Goal: Task Accomplishment & Management: Use online tool/utility

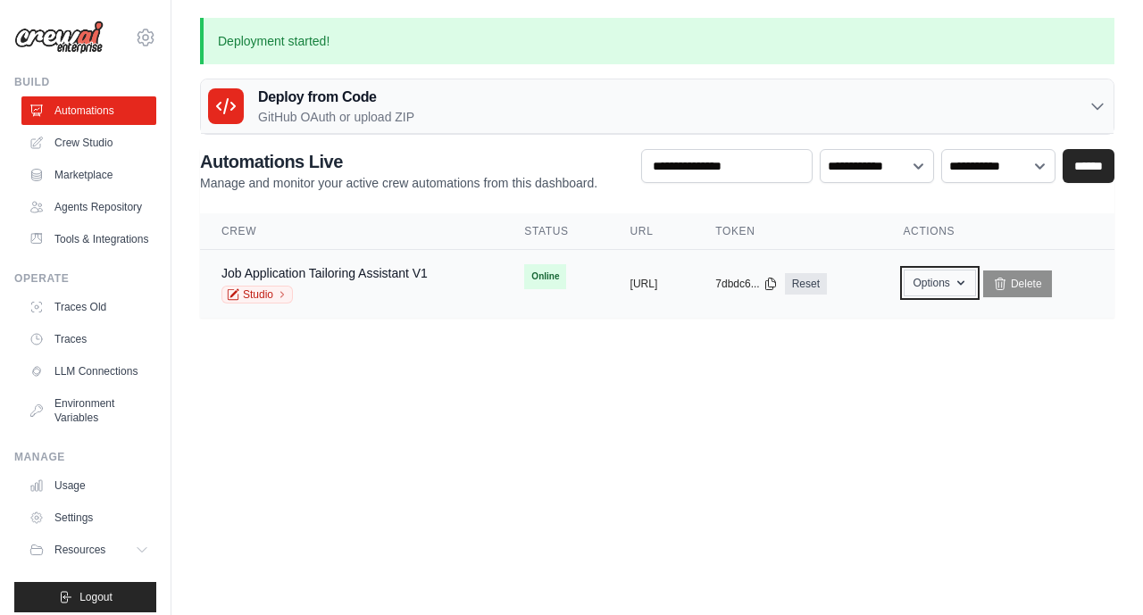
click at [975, 283] on button "Options" at bounding box center [939, 283] width 72 height 27
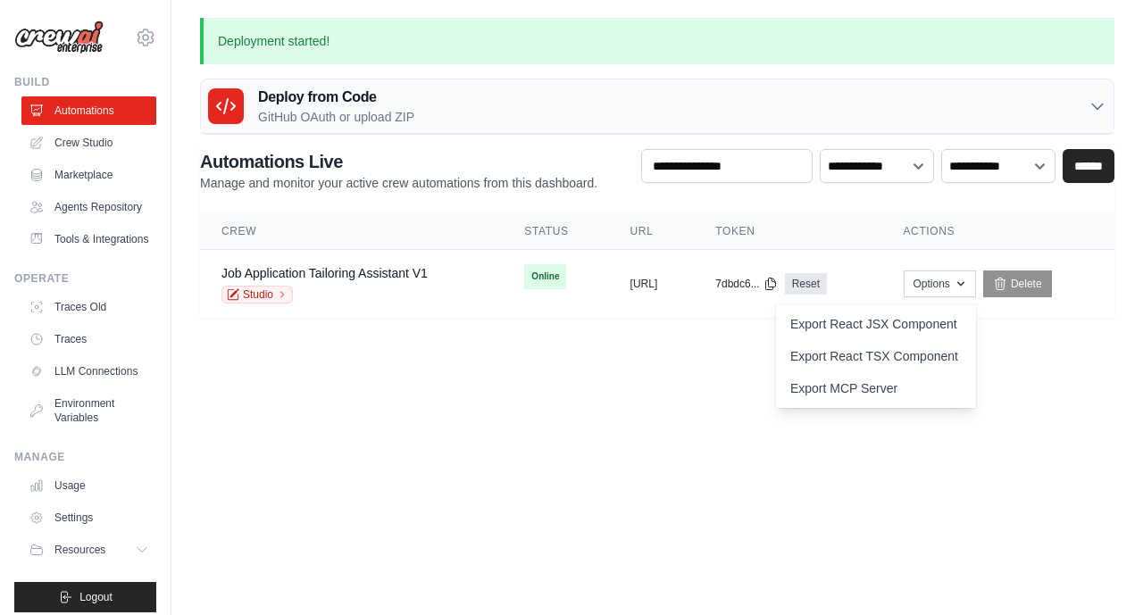
drag, startPoint x: 595, startPoint y: 379, endPoint x: 471, endPoint y: 331, distance: 133.1
click at [529, 356] on body "[EMAIL_ADDRESS][DOMAIN_NAME] Settings Build Automations" at bounding box center [571, 307] width 1143 height 615
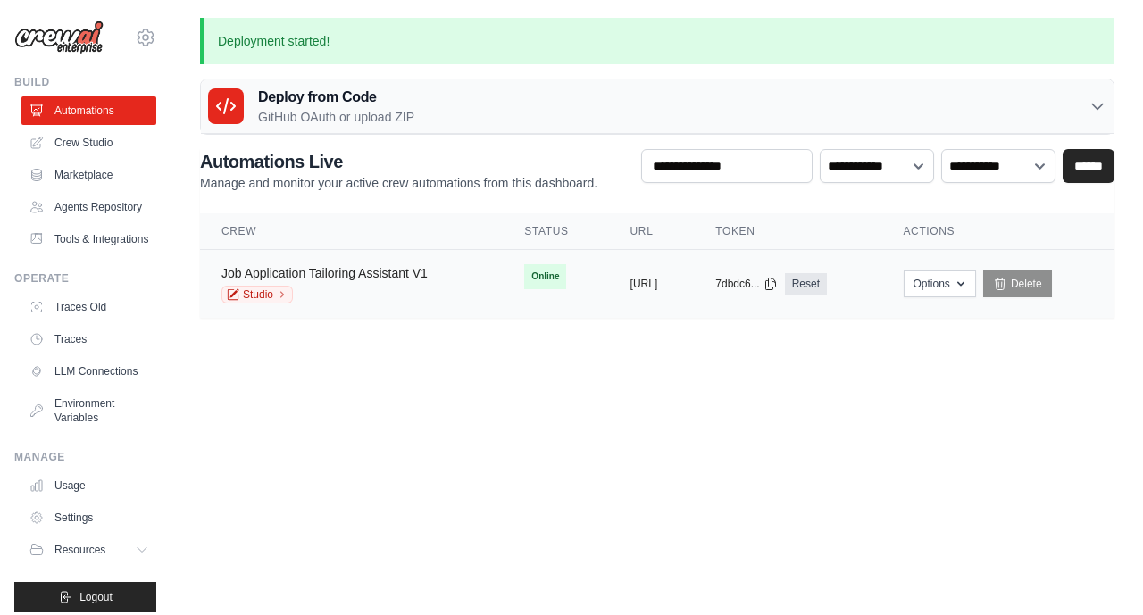
click at [283, 278] on link "Job Application Tailoring Assistant V1" at bounding box center [324, 273] width 206 height 14
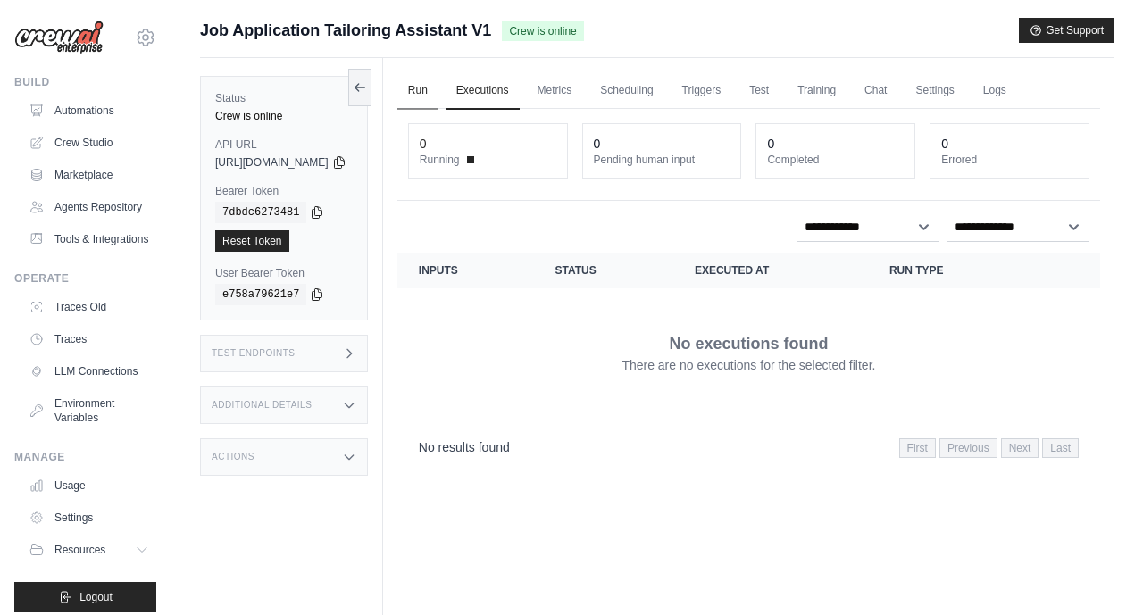
click at [438, 91] on link "Run" at bounding box center [417, 90] width 41 height 37
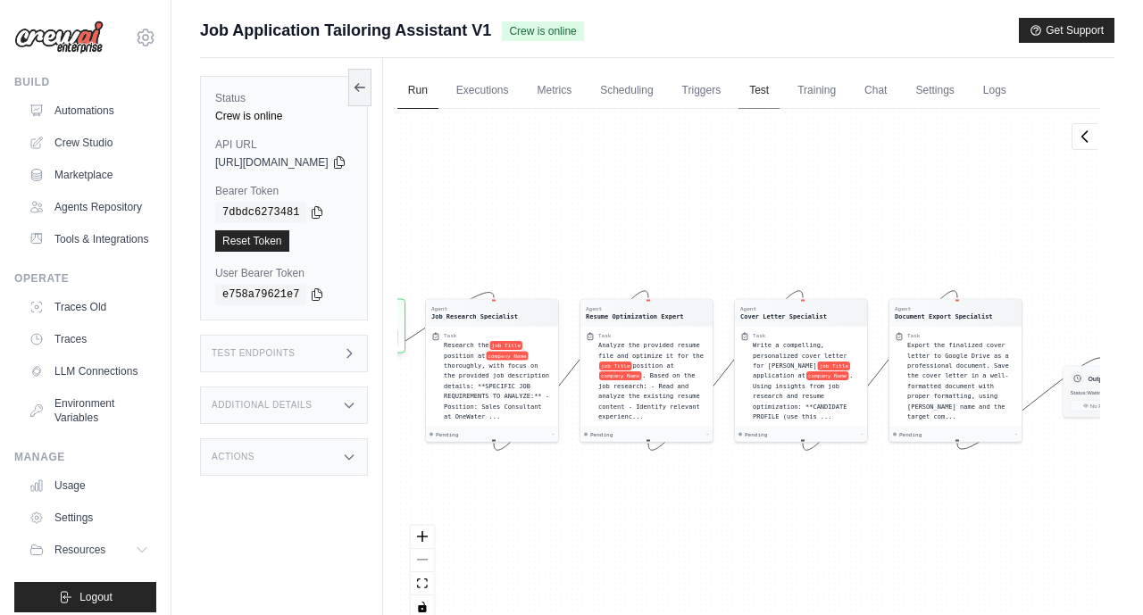
click at [779, 88] on link "Test" at bounding box center [758, 90] width 41 height 37
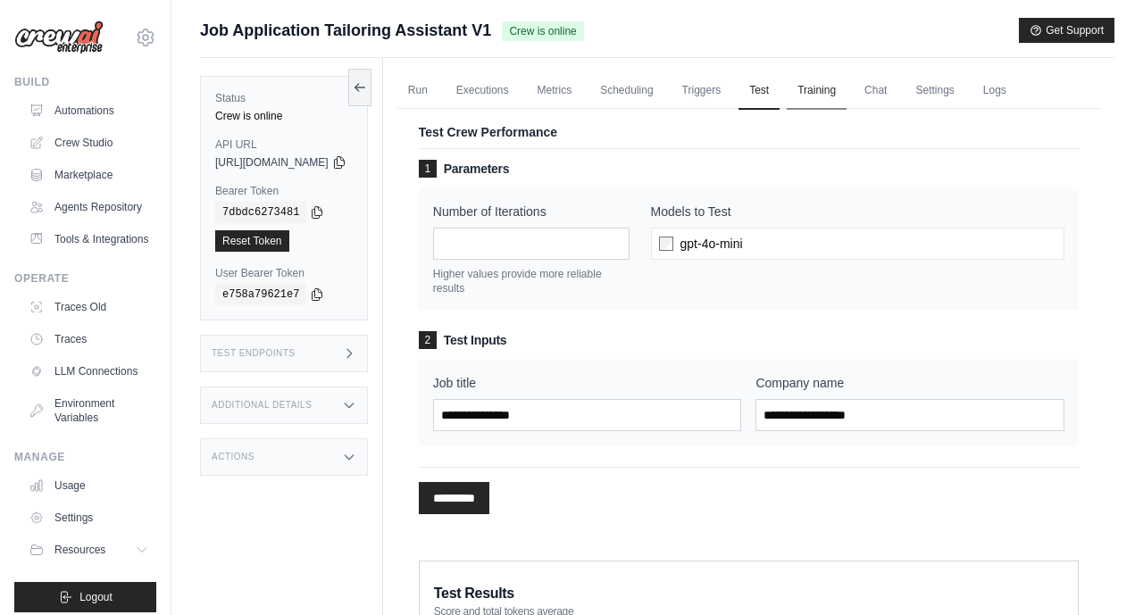
click at [846, 94] on link "Training" at bounding box center [816, 90] width 60 height 37
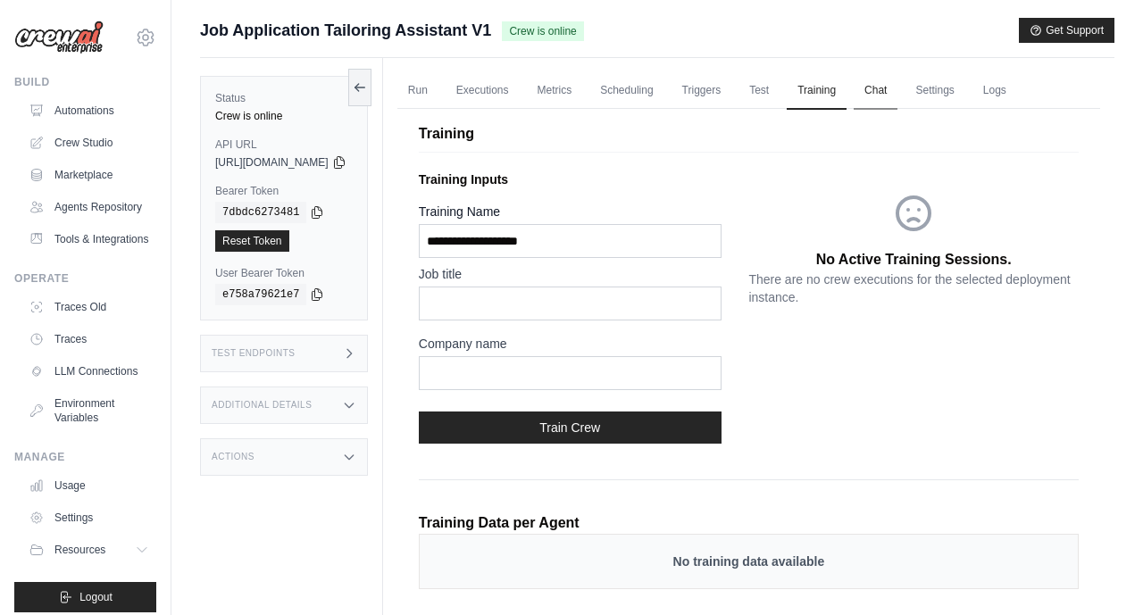
click at [897, 90] on link "Chat" at bounding box center [875, 90] width 44 height 37
click at [78, 148] on link "Crew Studio" at bounding box center [90, 143] width 135 height 29
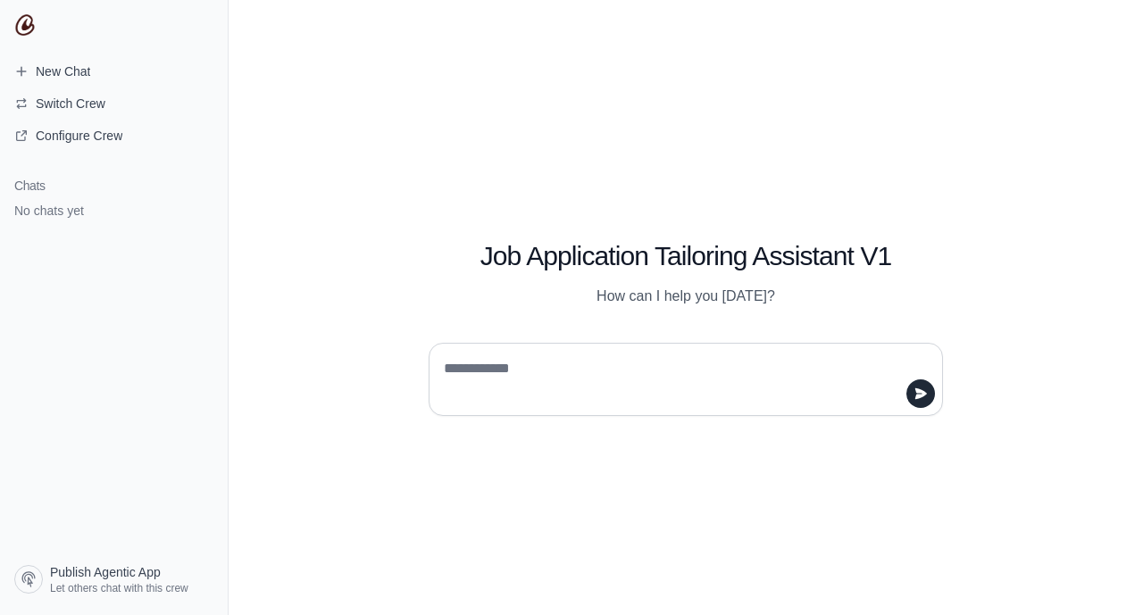
click at [453, 372] on textarea at bounding box center [680, 379] width 480 height 50
paste textarea "**********"
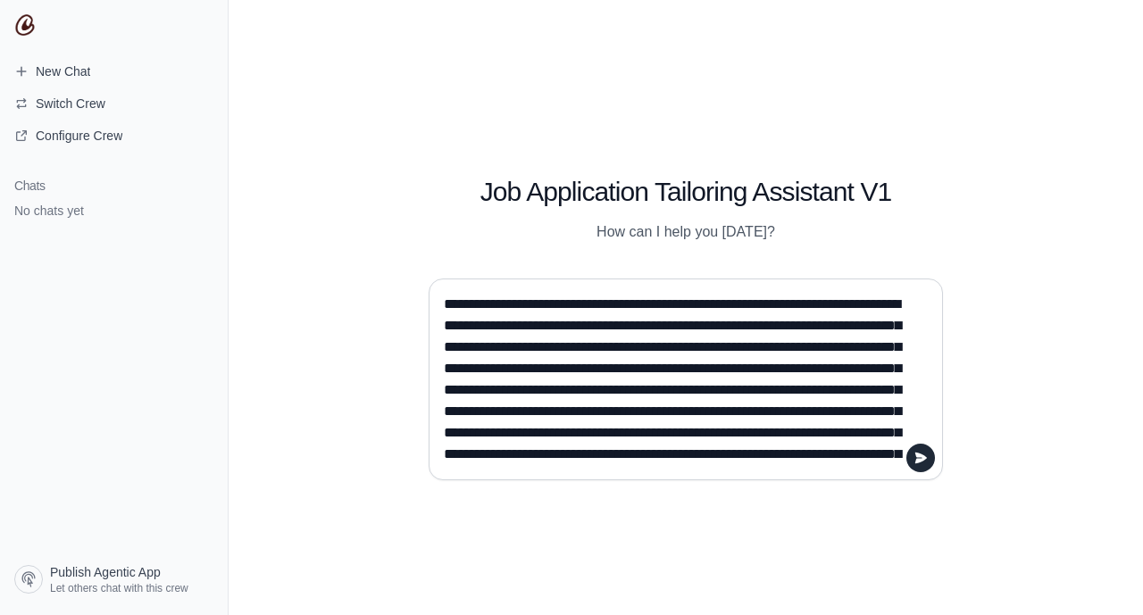
paste textarea "**********"
type textarea "**********"
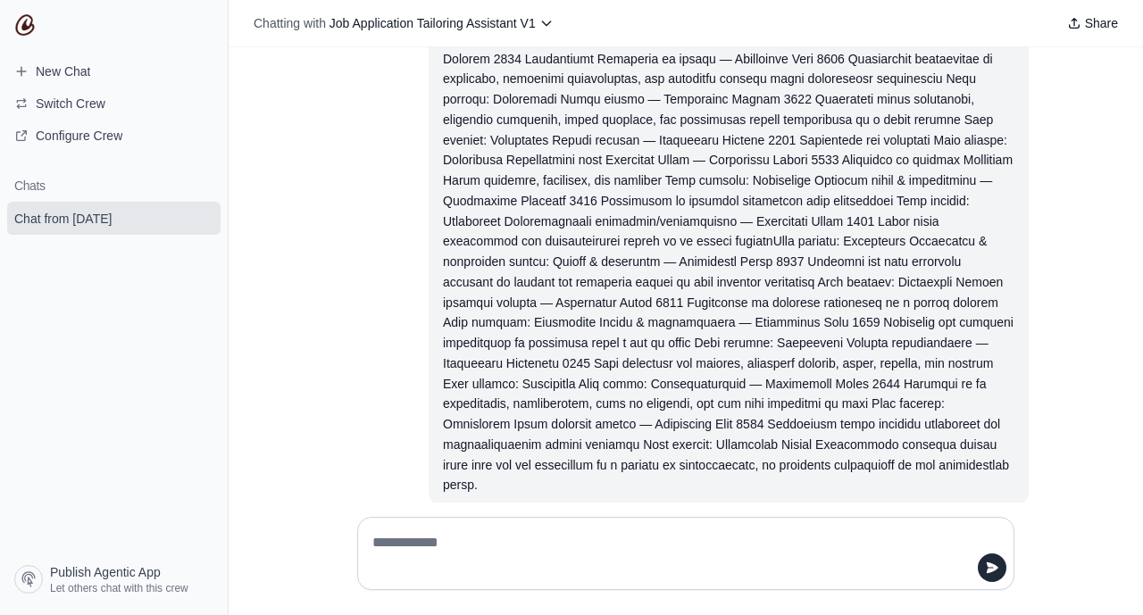
scroll to position [2142, 0]
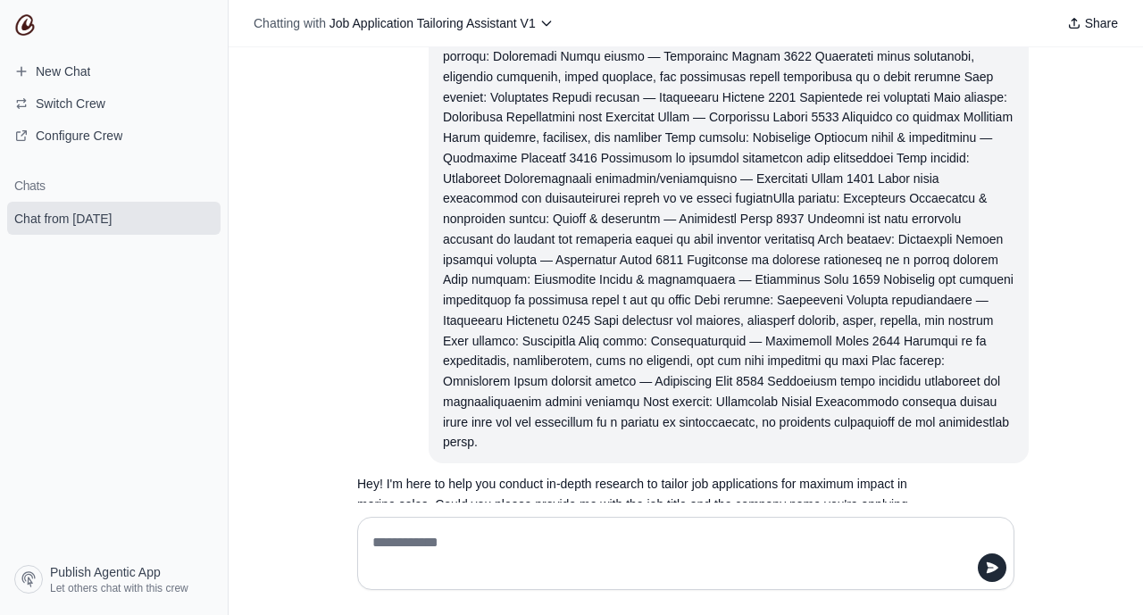
click at [394, 537] on textarea at bounding box center [680, 553] width 623 height 50
paste textarea "**********"
type textarea "**********"
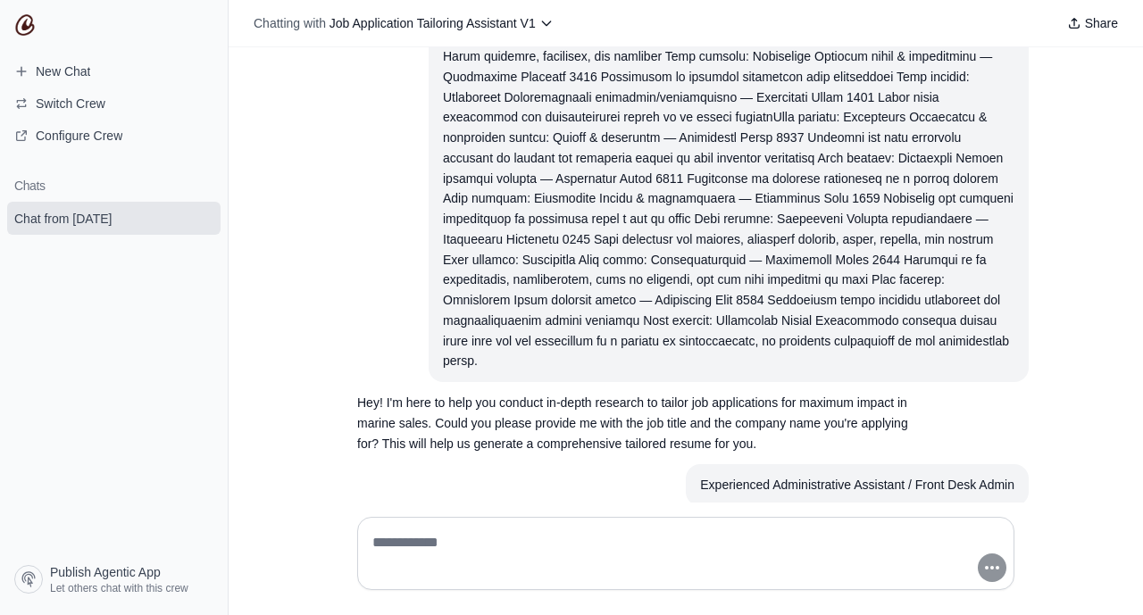
scroll to position [2266, 0]
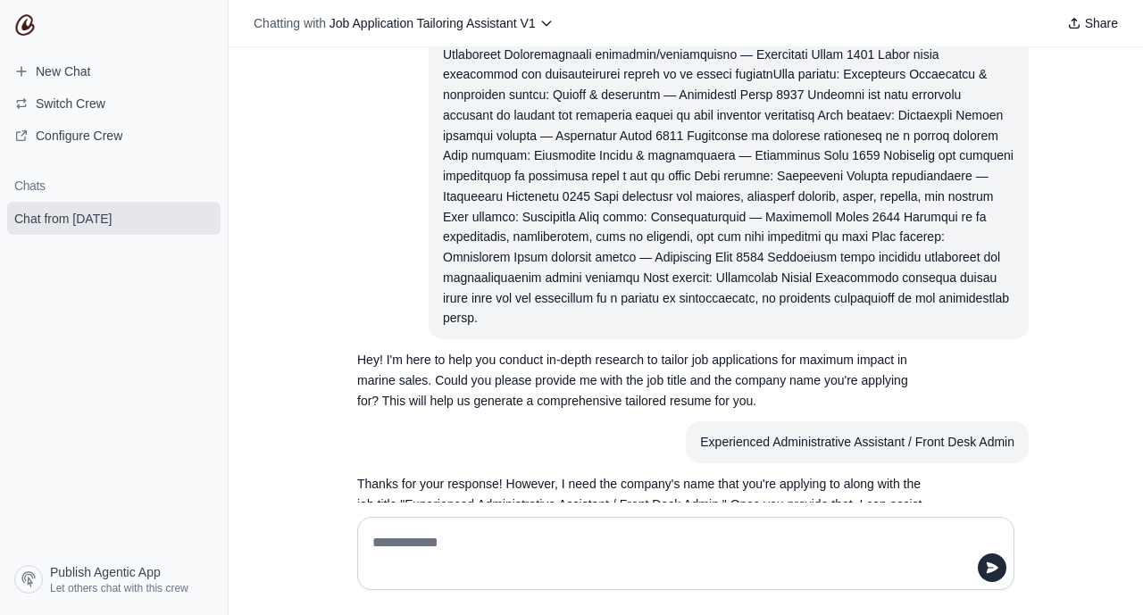
paste textarea "**********"
type textarea "**********"
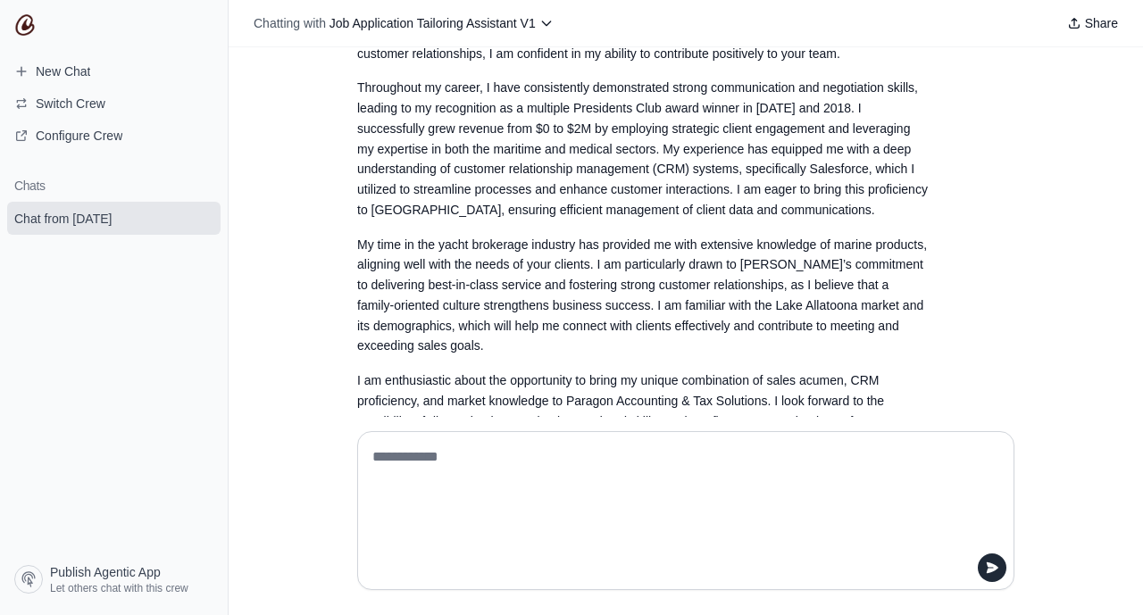
scroll to position [3672, 0]
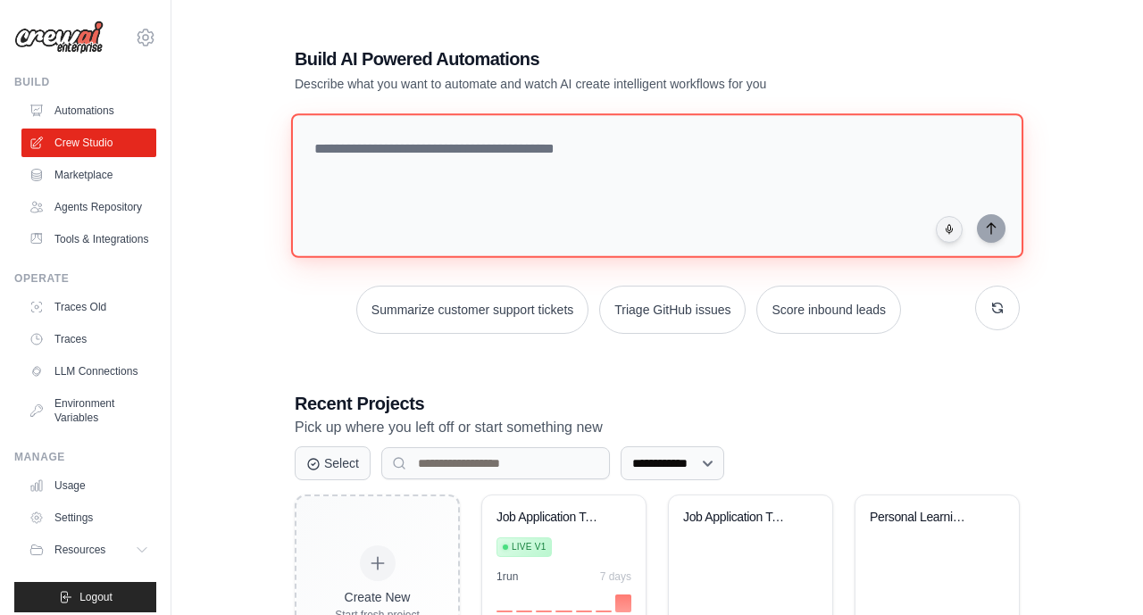
click at [324, 137] on textarea at bounding box center [657, 185] width 732 height 145
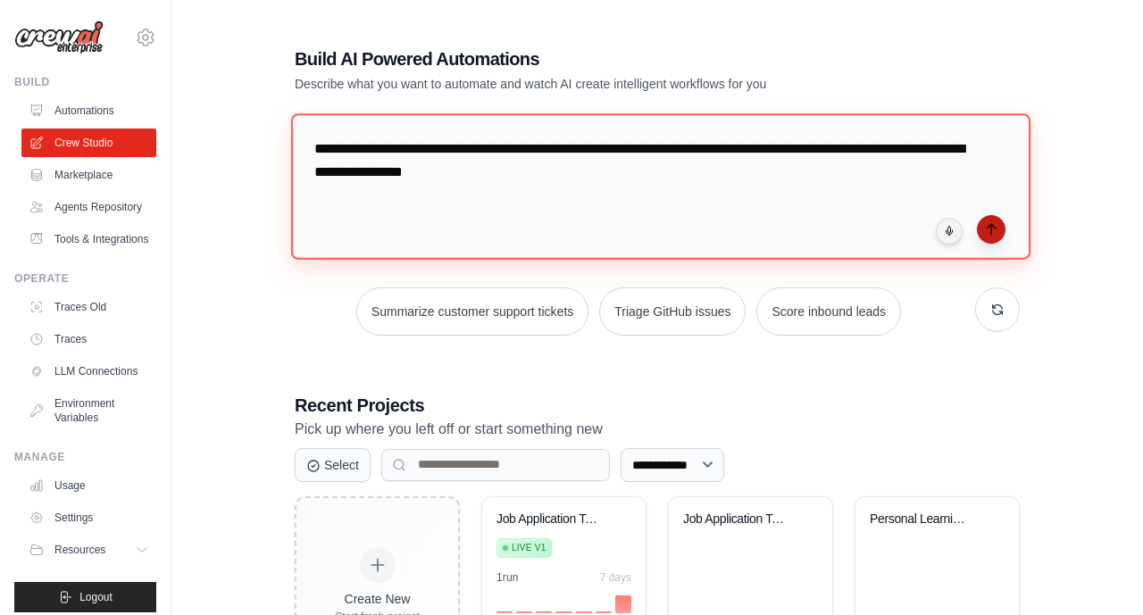
type textarea "**********"
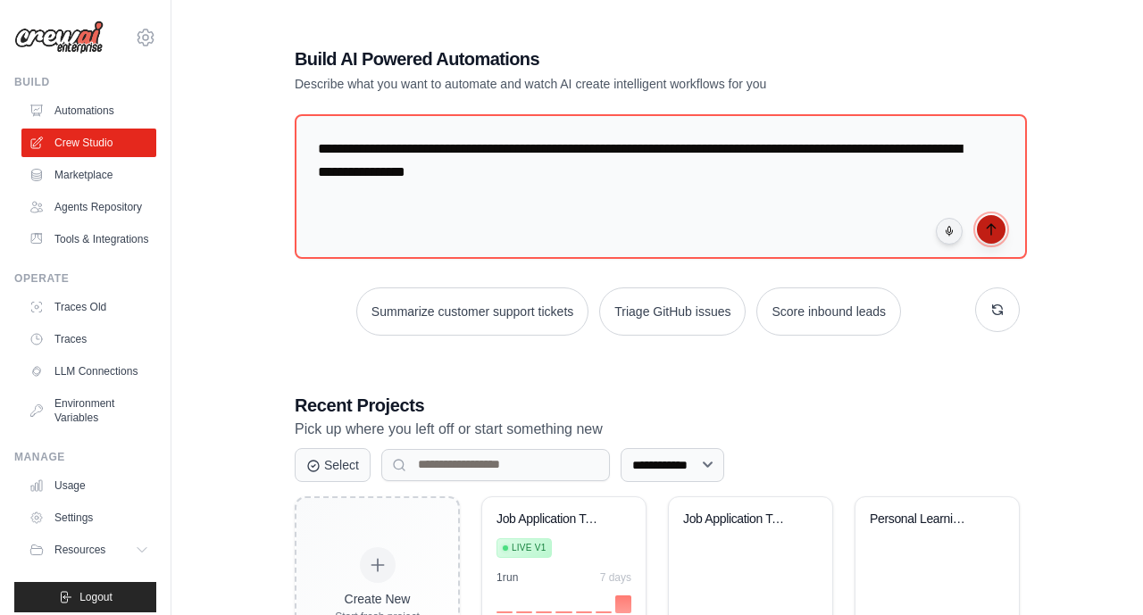
click at [991, 231] on icon "submit" at bounding box center [990, 229] width 8 height 11
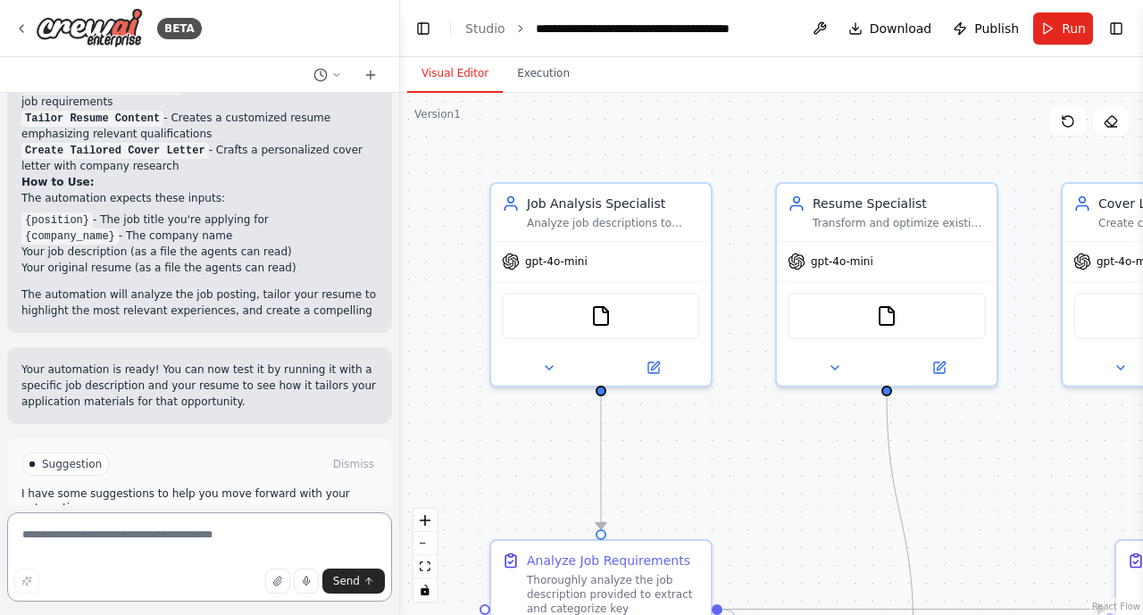
scroll to position [1460, 0]
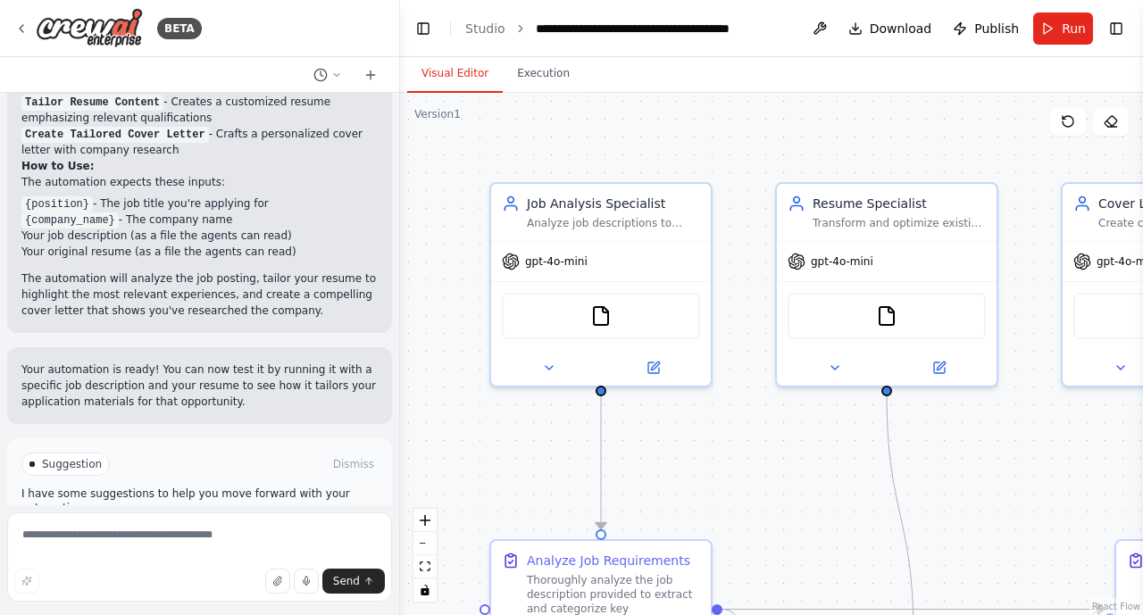
click at [189, 533] on span "Run Automation" at bounding box center [207, 540] width 87 height 14
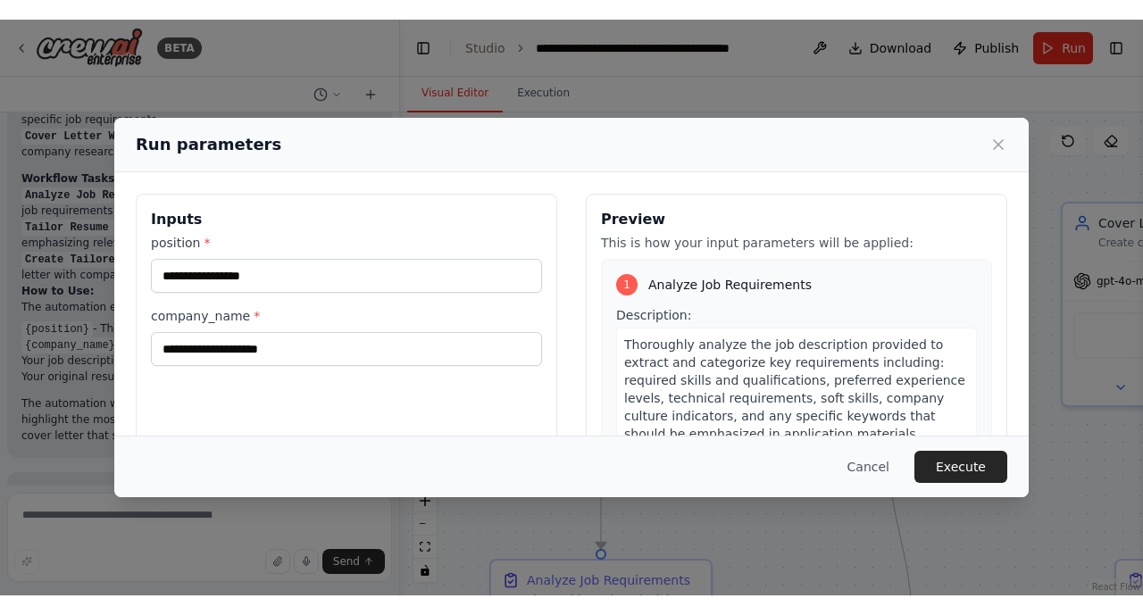
scroll to position [1315, 0]
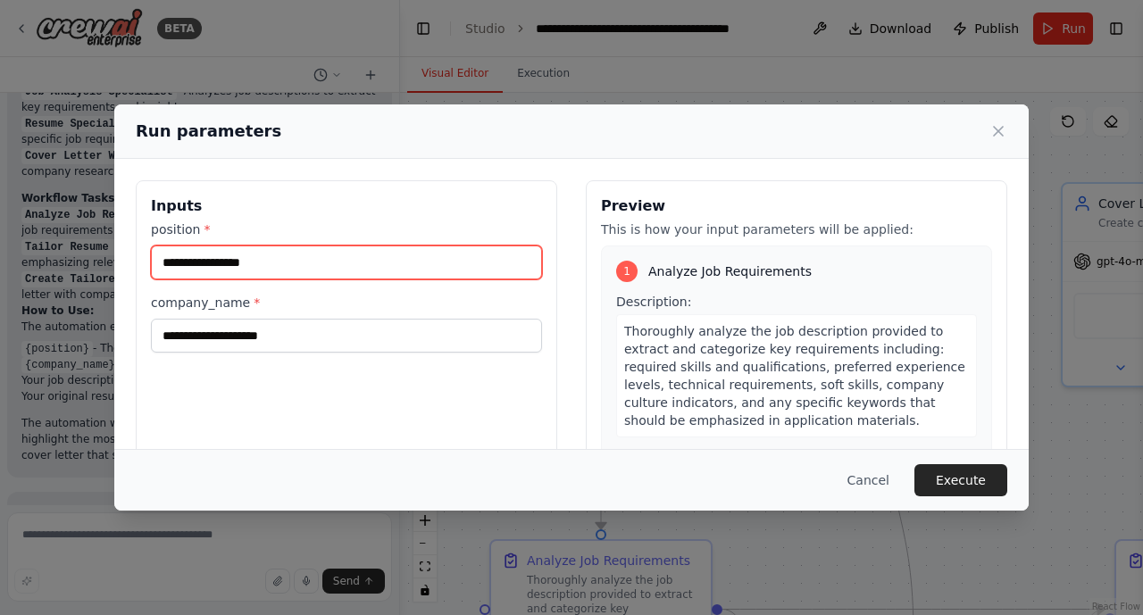
click at [191, 272] on input "position *" at bounding box center [346, 262] width 391 height 34
paste input "**********"
drag, startPoint x: 529, startPoint y: 261, endPoint x: 303, endPoint y: 300, distance: 230.1
click at [303, 300] on div "**********" at bounding box center [346, 286] width 391 height 132
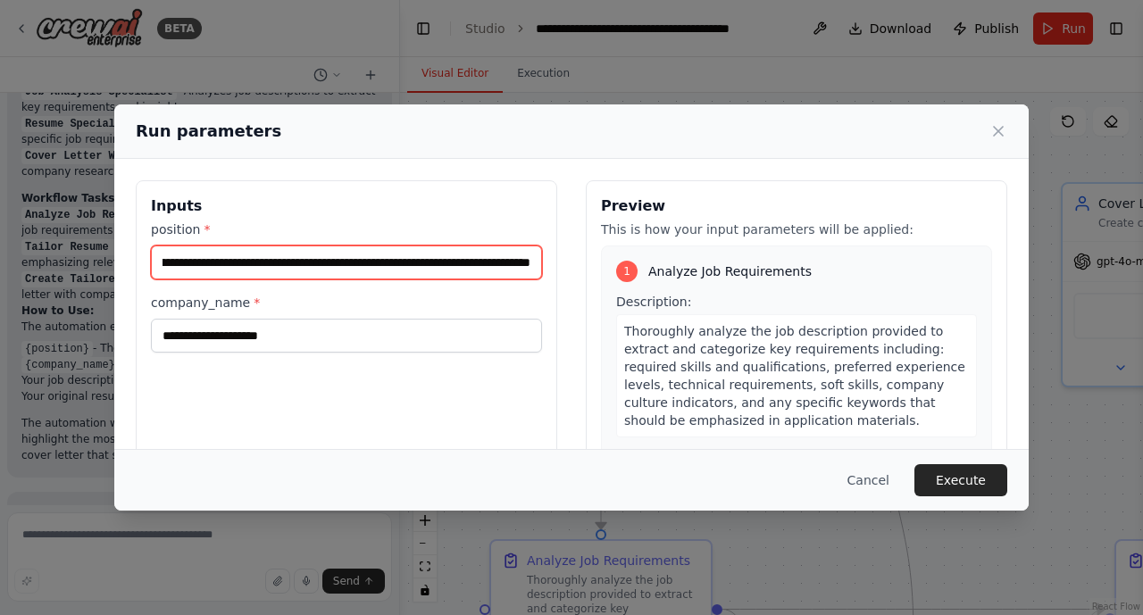
type input "**********"
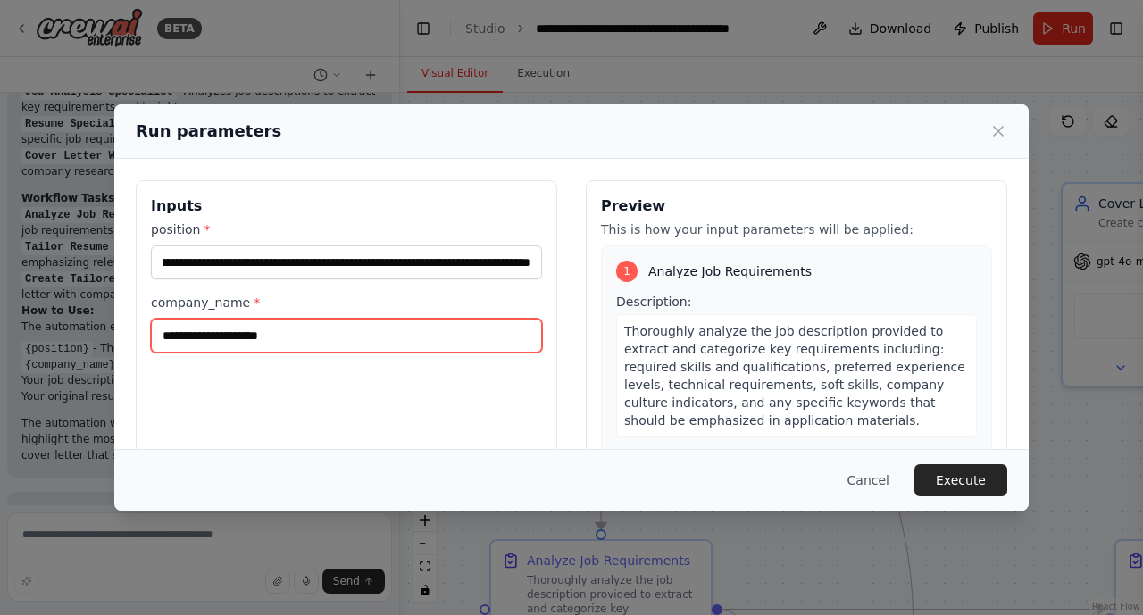
scroll to position [0, 0]
click at [187, 339] on input "company_name *" at bounding box center [346, 336] width 391 height 34
paste input "**********"
click at [189, 335] on input "**********" at bounding box center [346, 336] width 391 height 34
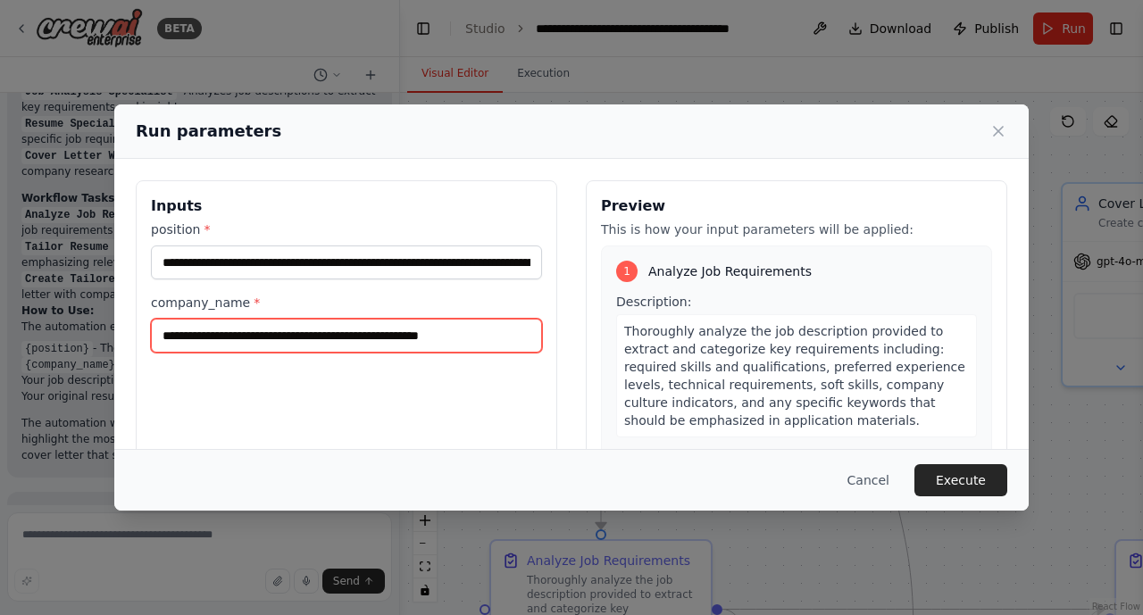
scroll to position [0, 0]
type input "**********"
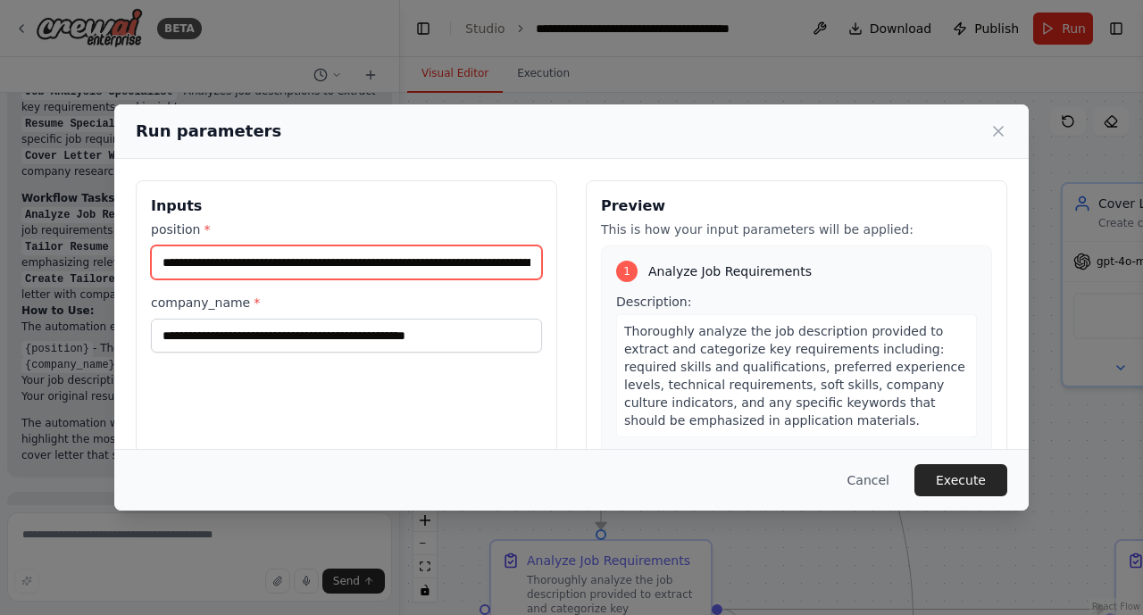
click at [527, 266] on input "**********" at bounding box center [346, 262] width 391 height 34
type input "*"
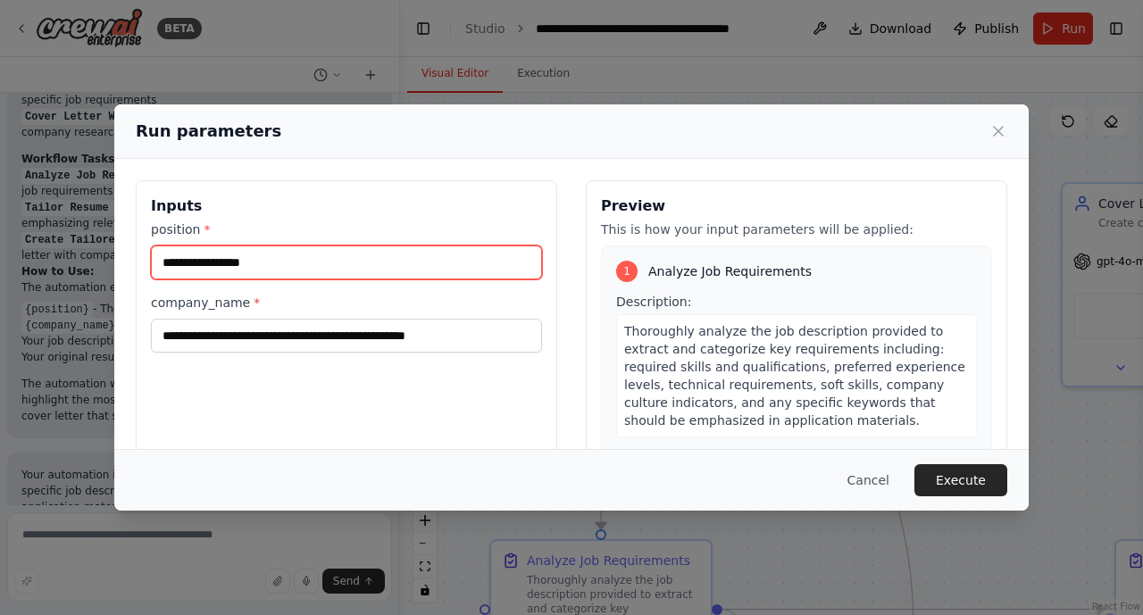
scroll to position [1315, 0]
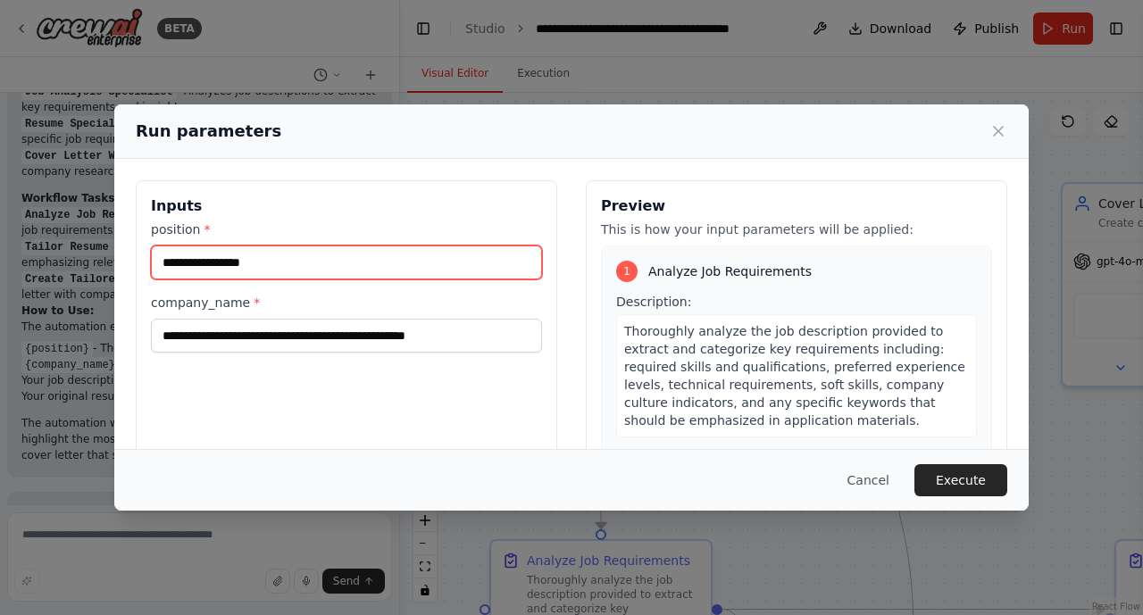
paste input "**********"
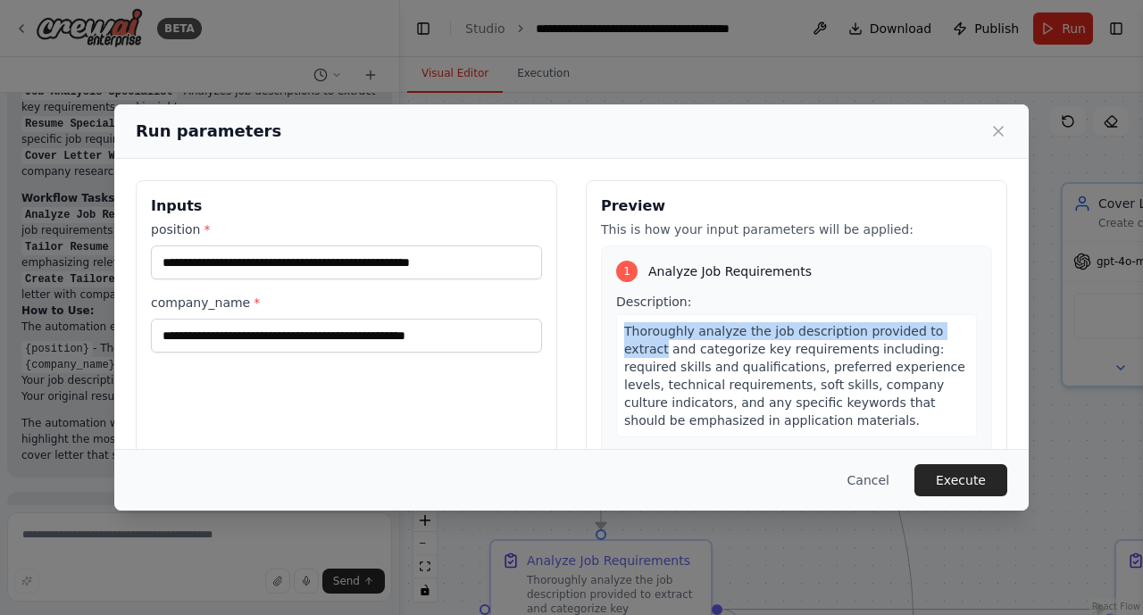
drag, startPoint x: 987, startPoint y: 300, endPoint x: 998, endPoint y: 339, distance: 40.7
click at [998, 339] on div "Preview This is how your input parameters will be applied: 1 Analyze Job Requir…" at bounding box center [796, 391] width 421 height 423
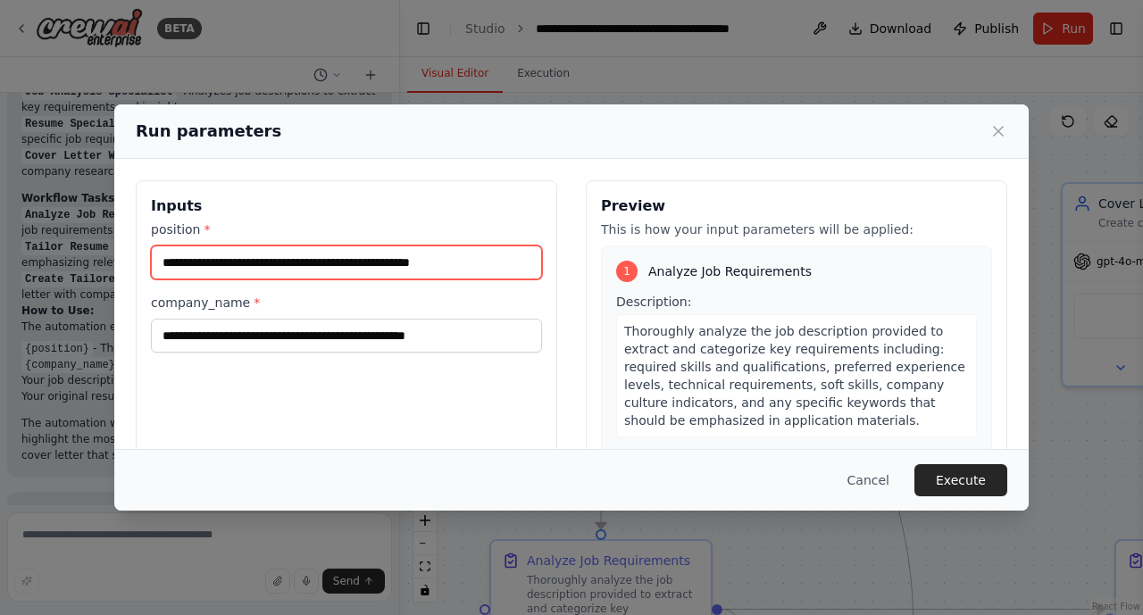
click at [496, 262] on input "**********" at bounding box center [346, 262] width 391 height 34
paste input "**********"
type input "**********"
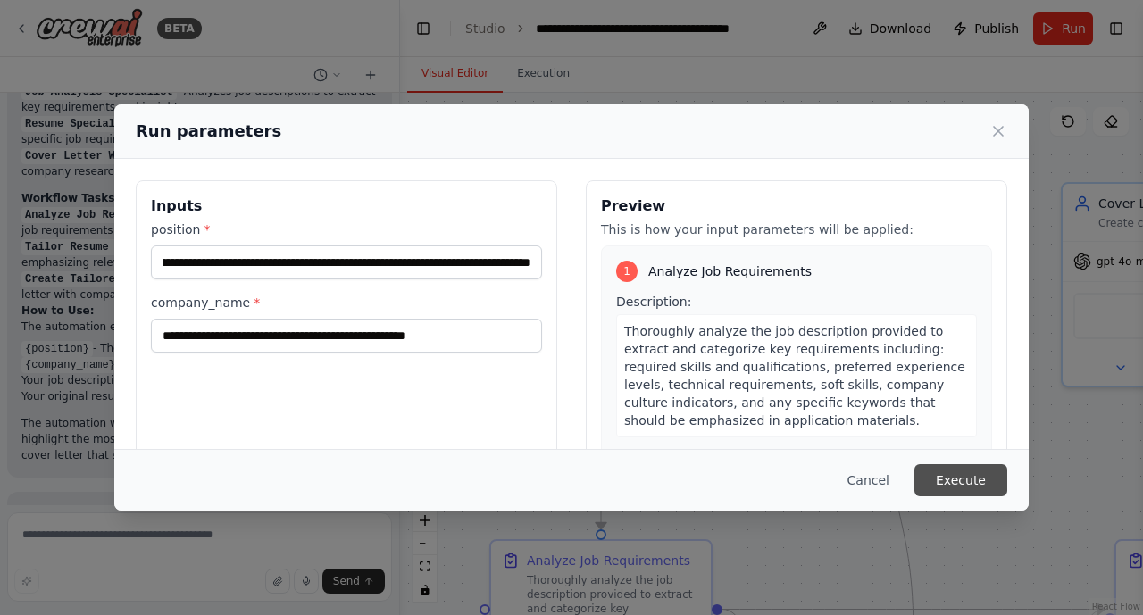
scroll to position [0, 0]
click at [959, 481] on button "Execute" at bounding box center [960, 480] width 93 height 32
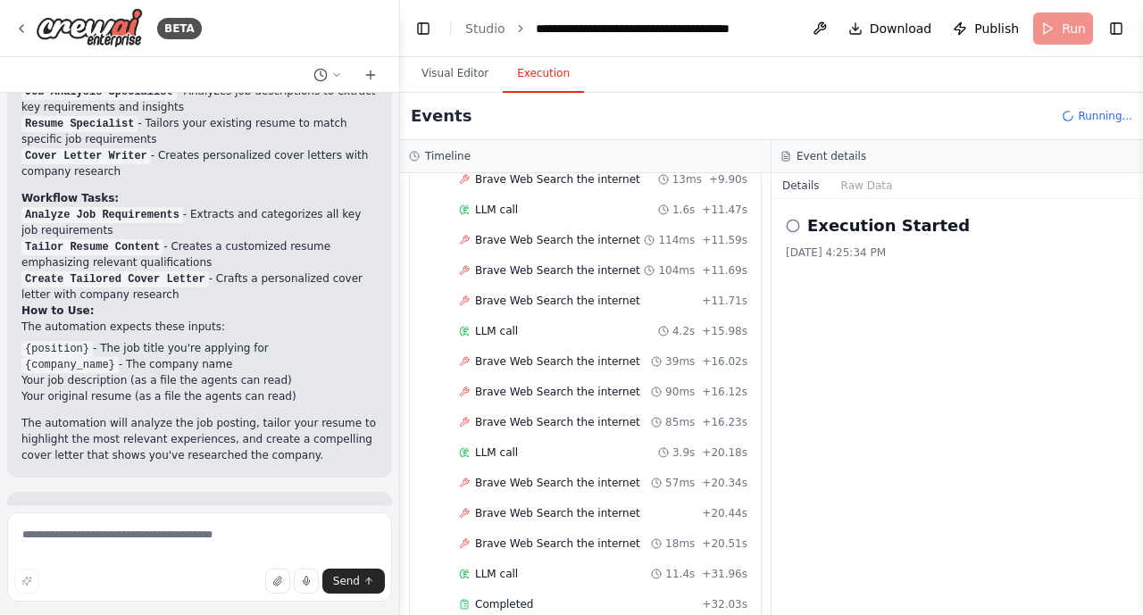
scroll to position [1460, 0]
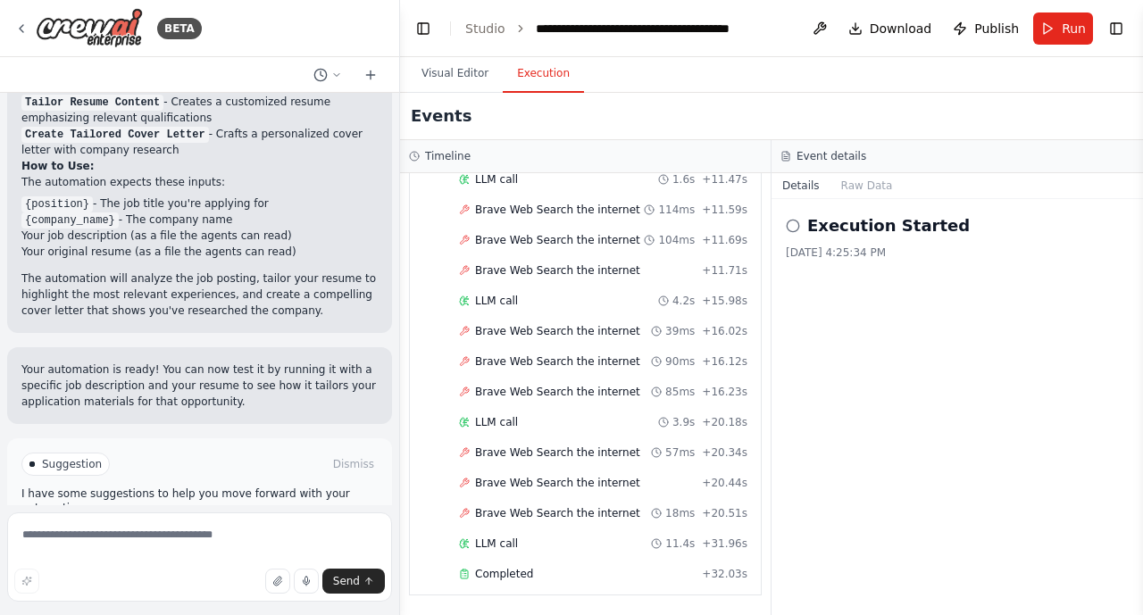
click at [154, 526] on button "Improve automation" at bounding box center [199, 540] width 356 height 29
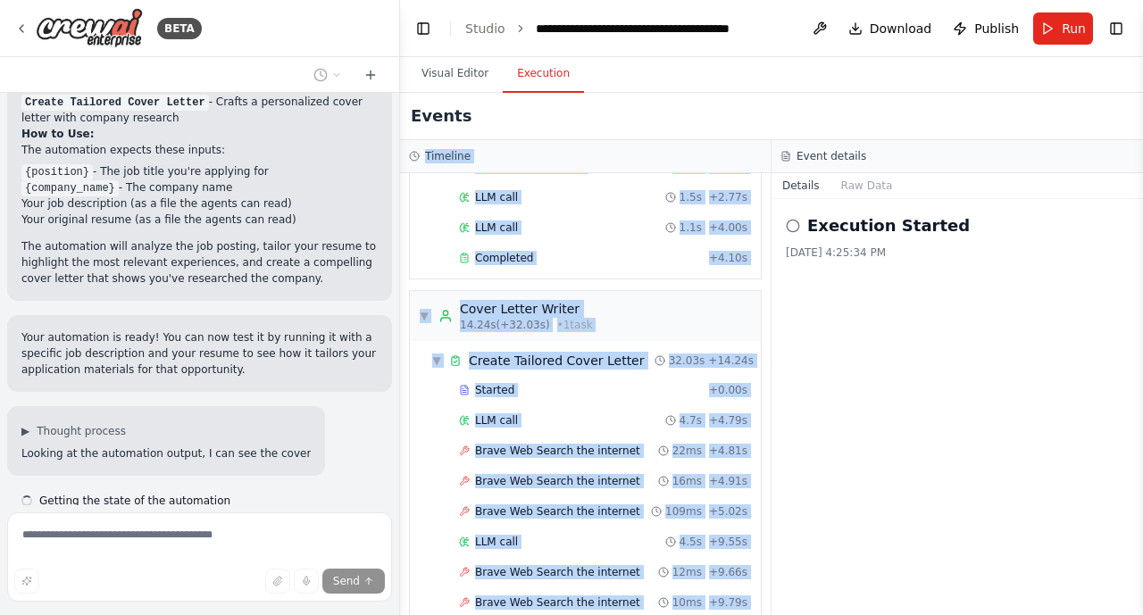
scroll to position [0, 0]
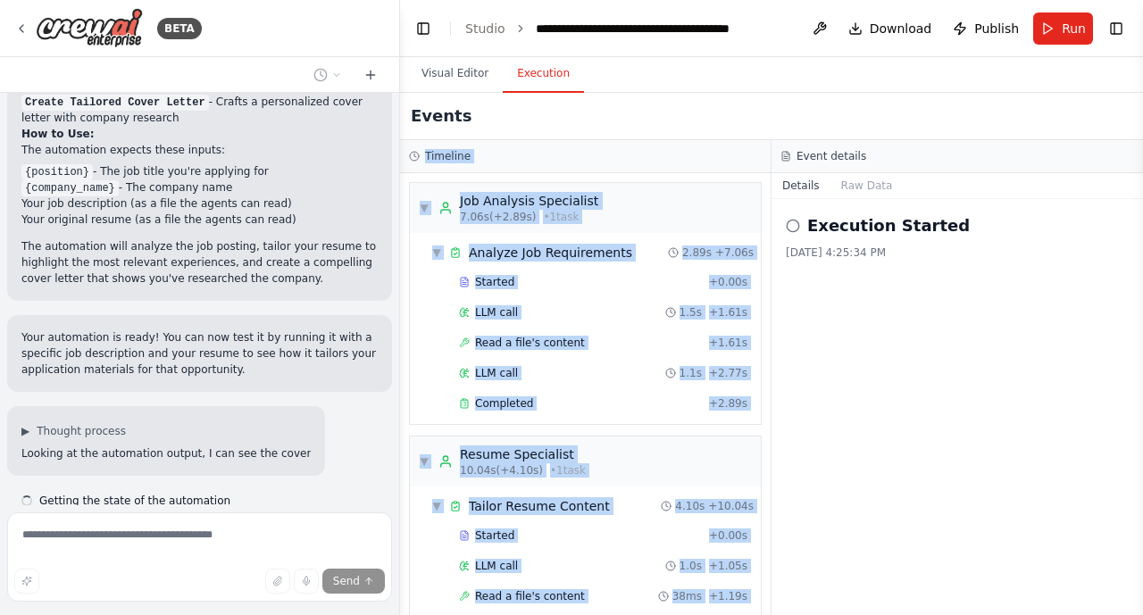
drag, startPoint x: 767, startPoint y: 505, endPoint x: 760, endPoint y: 105, distance: 400.0
click at [760, 105] on div "Events Timeline ▼ Job Analysis Specialist 7.06s (+2.89s) • 1 task ▼ Analyze Job…" at bounding box center [771, 354] width 743 height 522
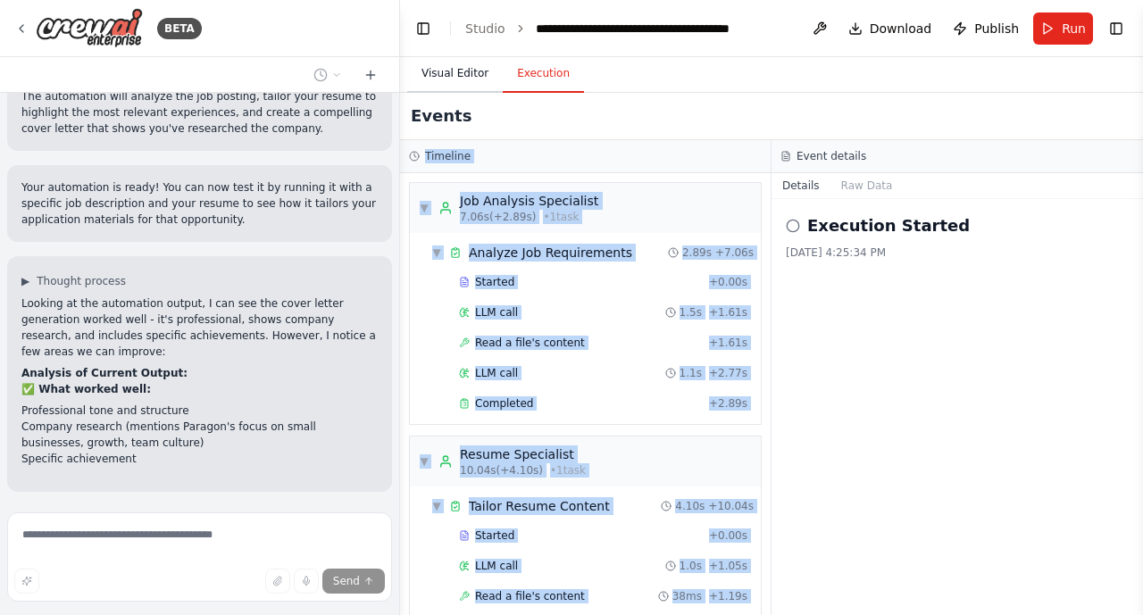
click at [464, 74] on button "Visual Editor" at bounding box center [455, 73] width 96 height 37
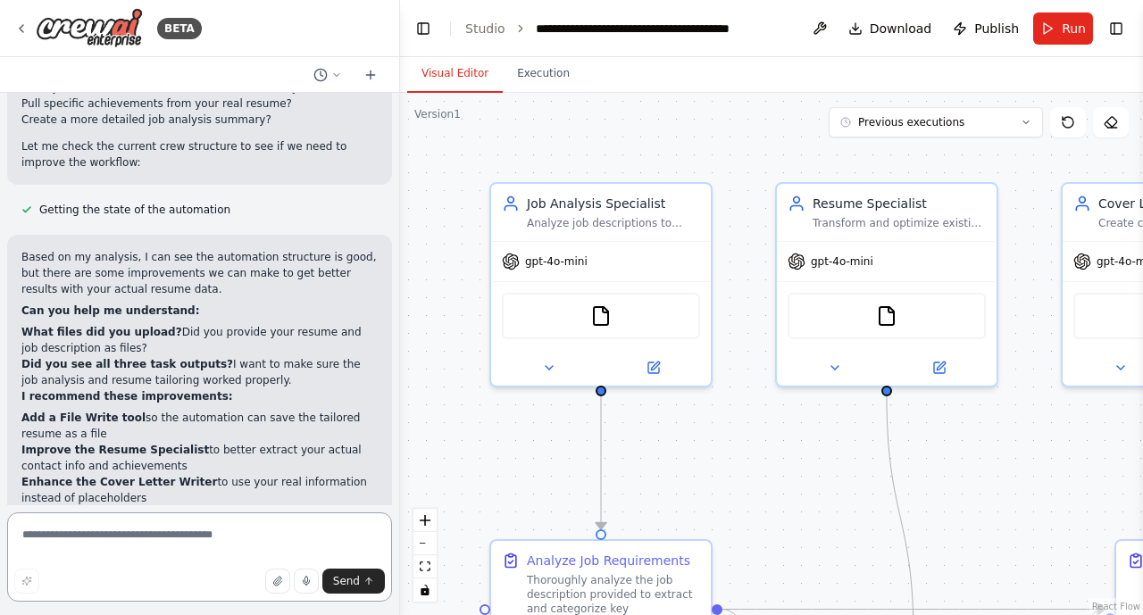
scroll to position [2383, 0]
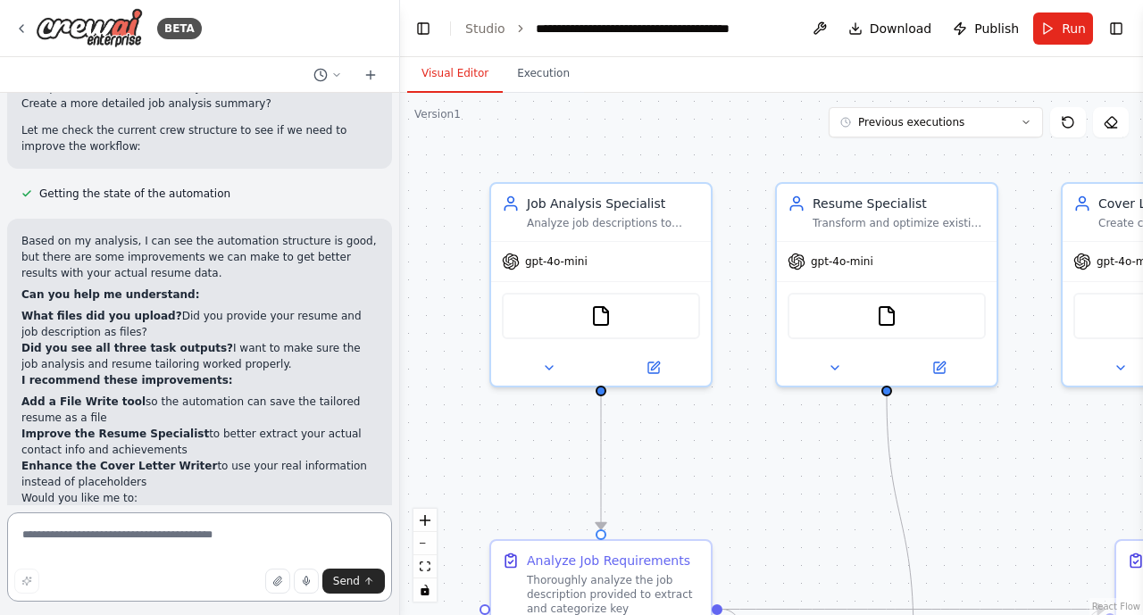
click at [32, 543] on textarea at bounding box center [199, 556] width 385 height 89
type textarea "*"
paste textarea "**********"
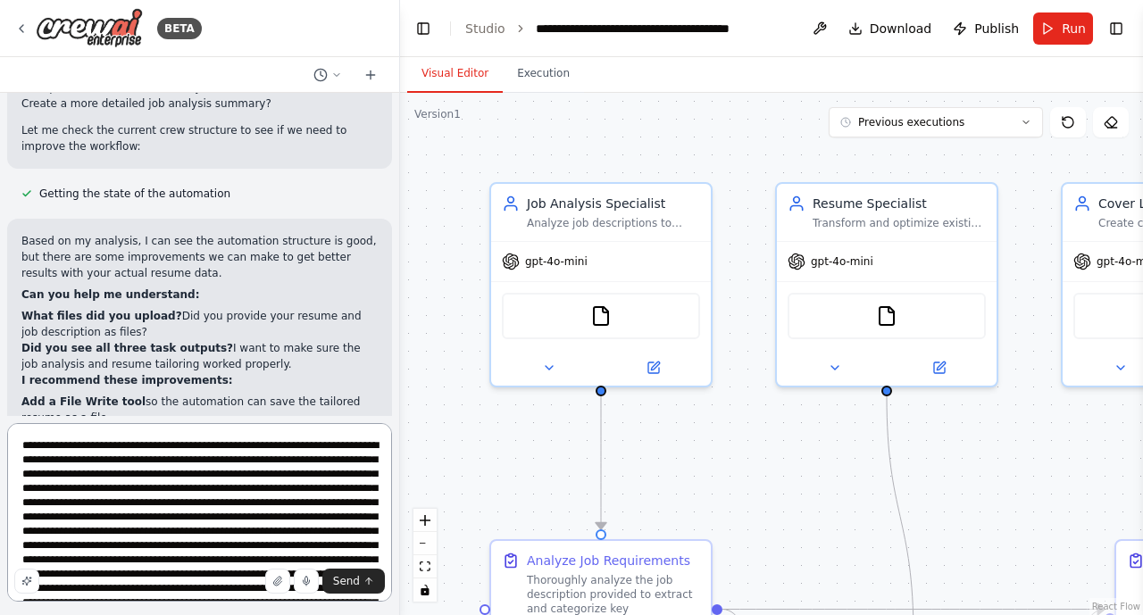
scroll to position [979, 0]
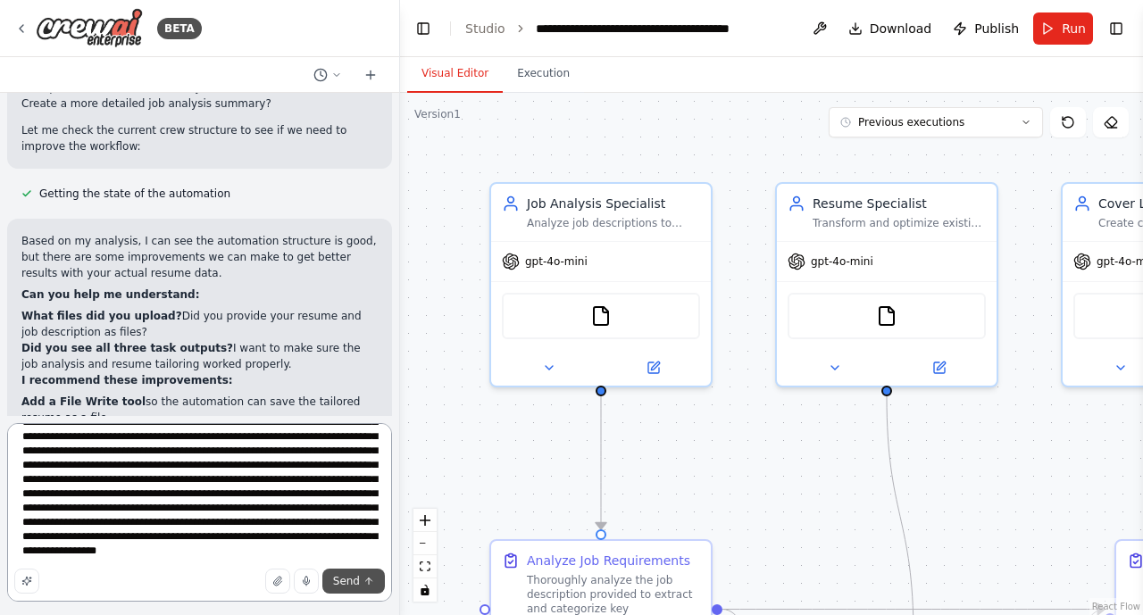
type textarea "**********"
click at [349, 587] on span "Send" at bounding box center [346, 581] width 27 height 14
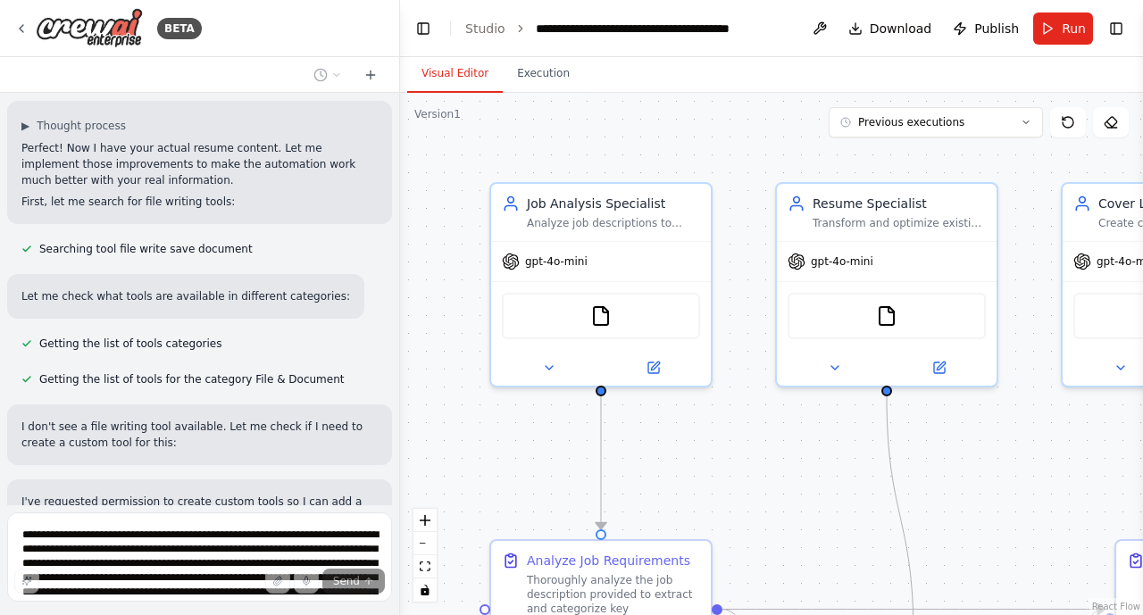
scroll to position [4447, 0]
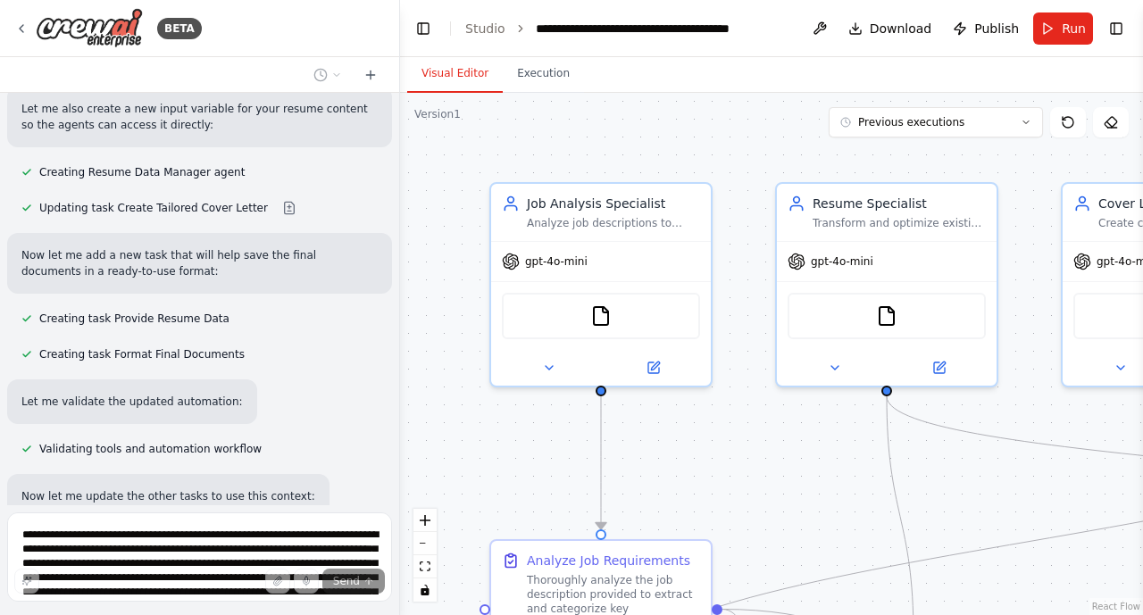
scroll to position [5964, 0]
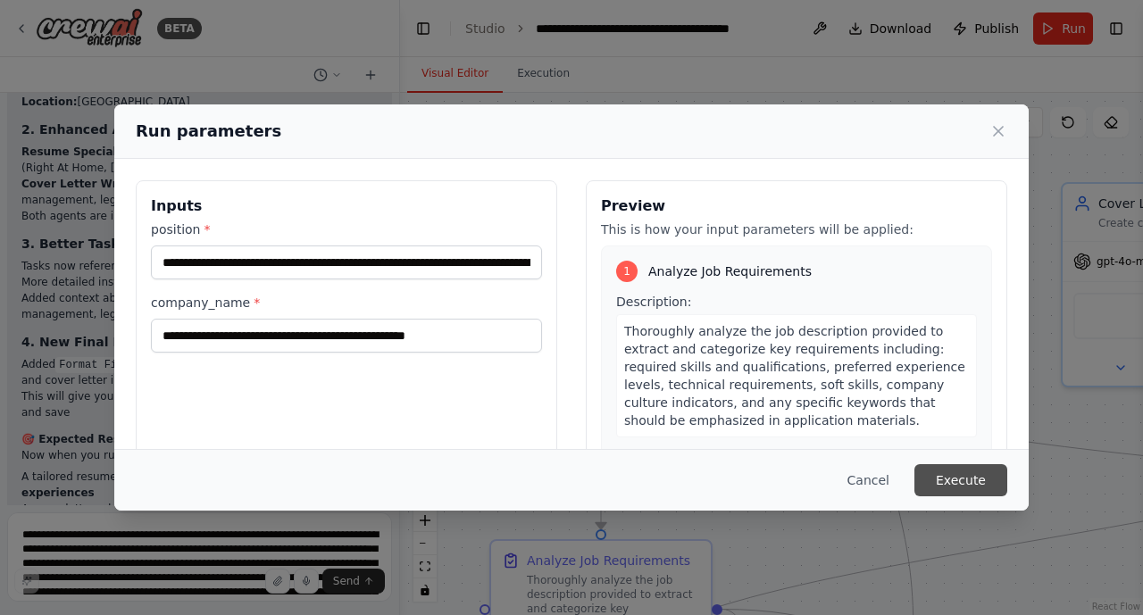
click at [961, 473] on button "Execute" at bounding box center [960, 480] width 93 height 32
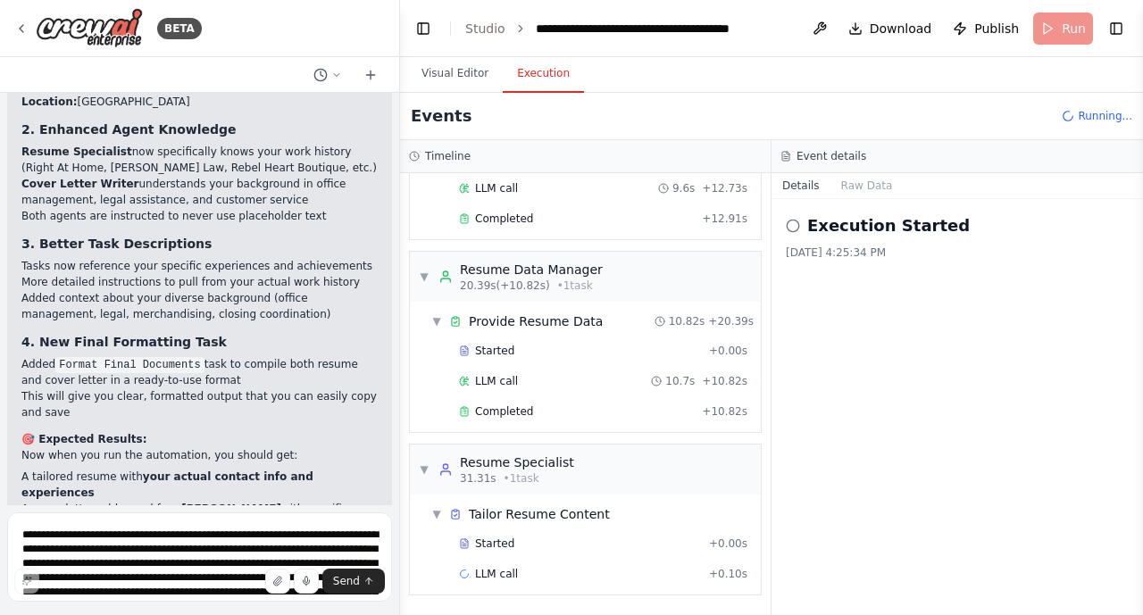
scroll to position [276, 0]
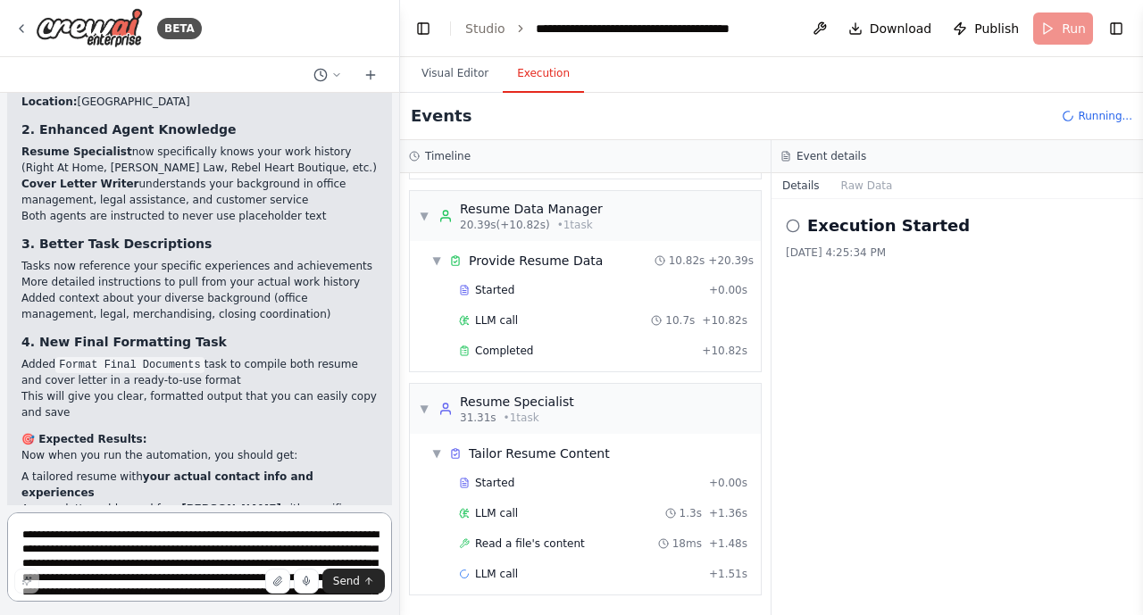
click at [22, 536] on textarea at bounding box center [199, 556] width 385 height 89
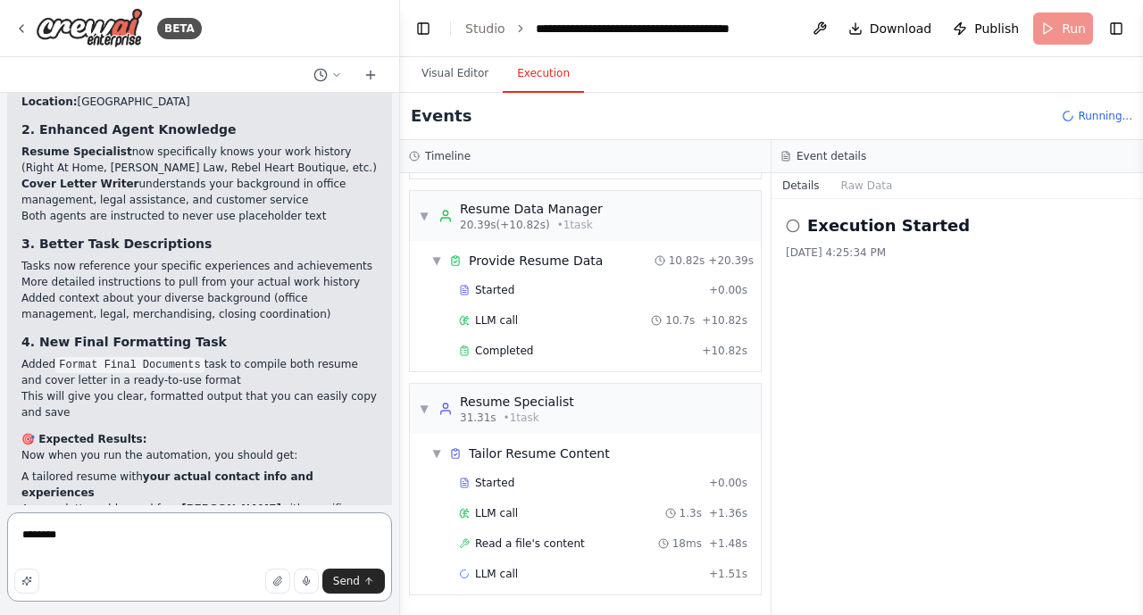
type textarea "*********"
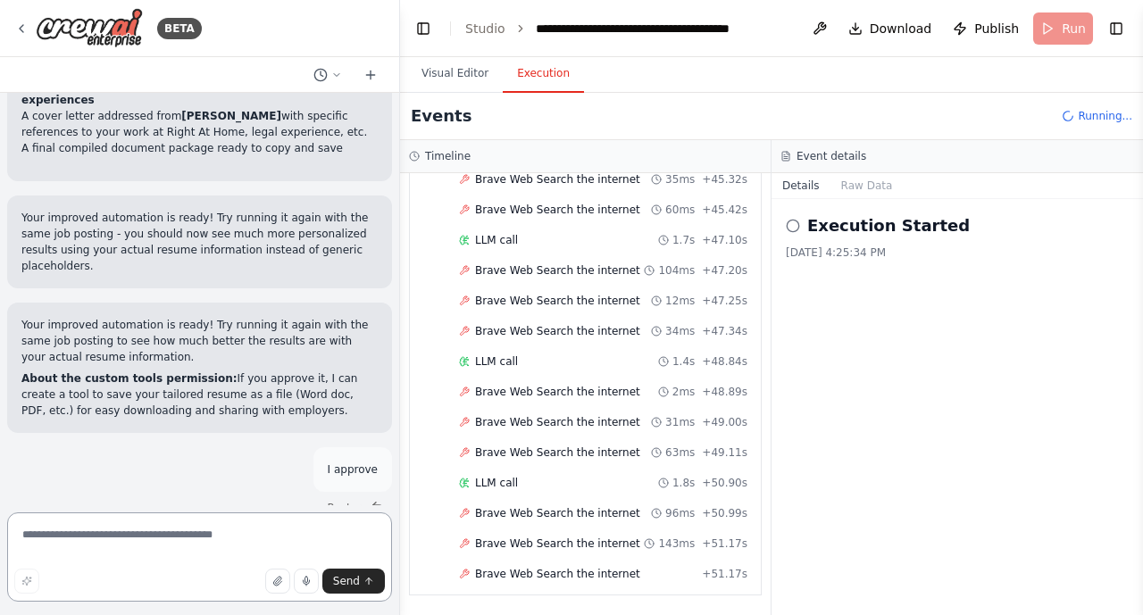
scroll to position [3534, 0]
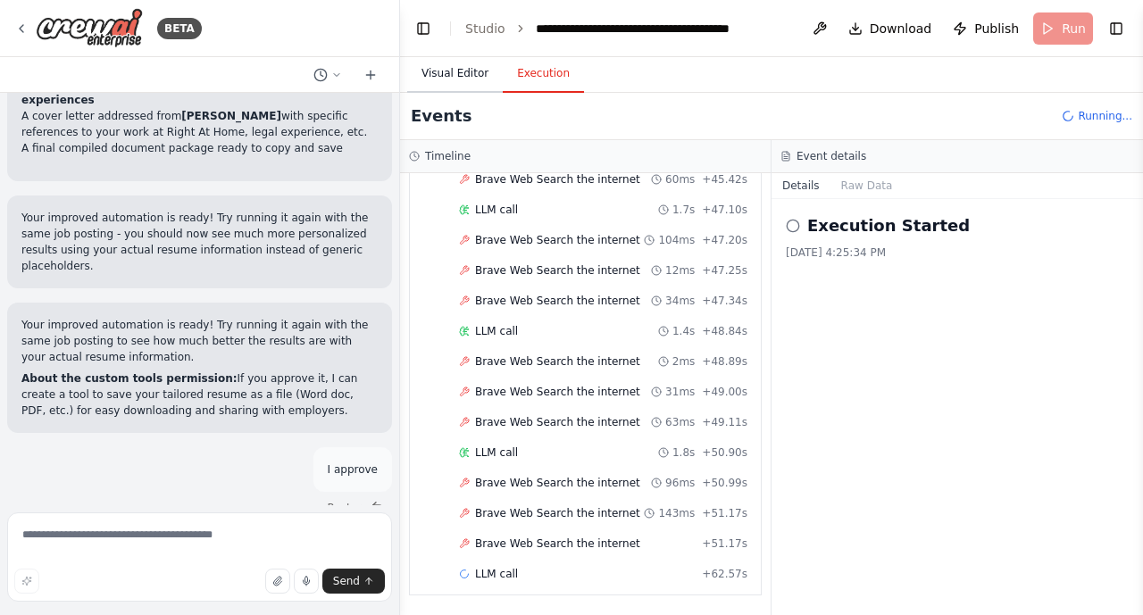
click at [452, 75] on button "Visual Editor" at bounding box center [455, 73] width 96 height 37
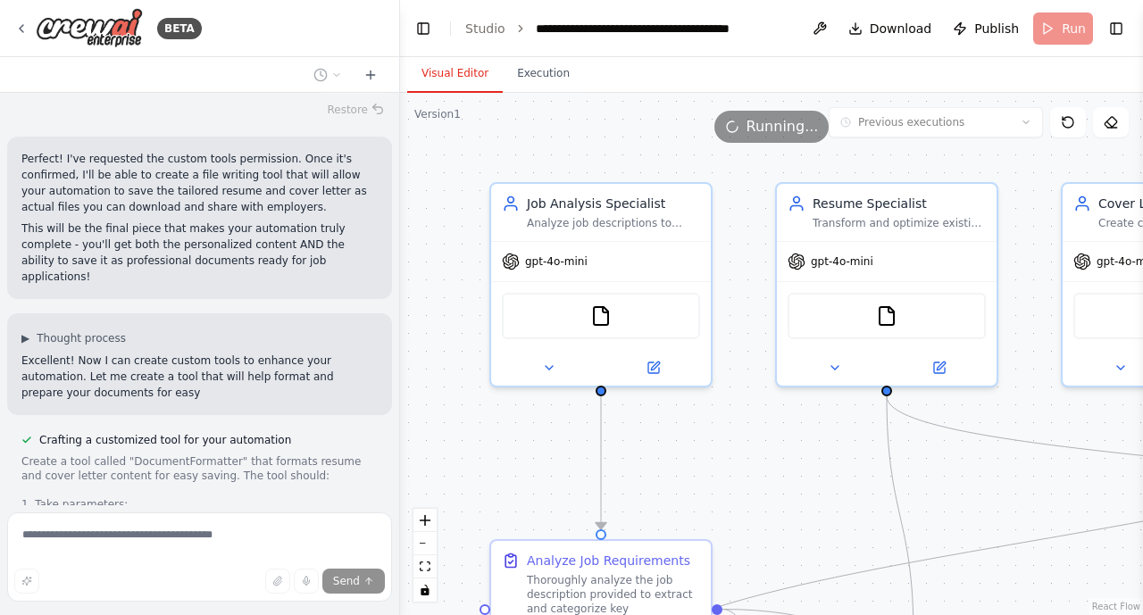
scroll to position [8239, 0]
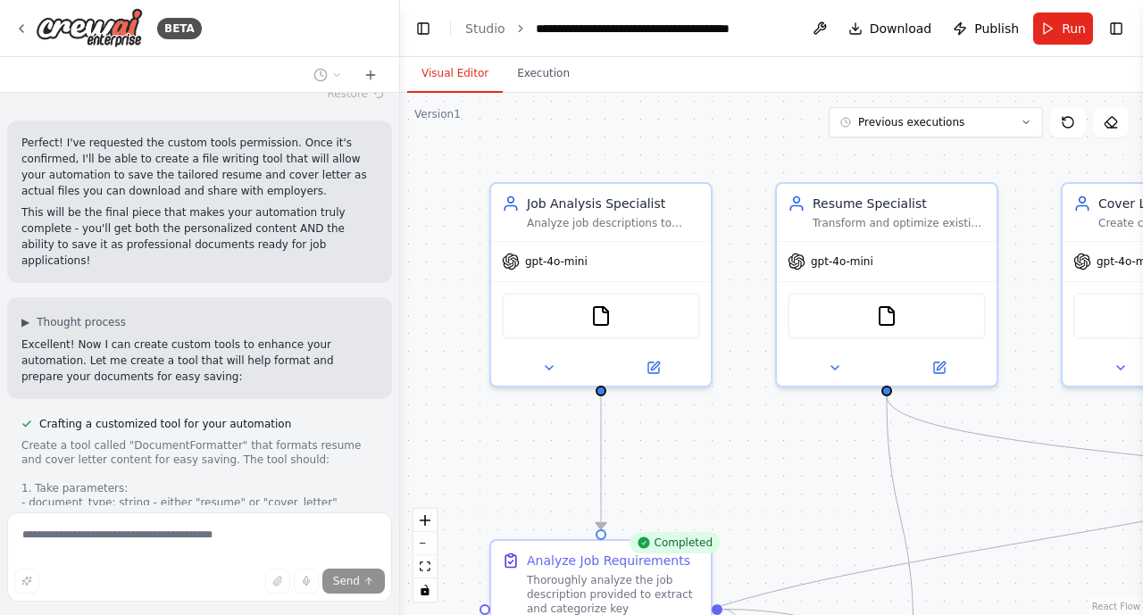
click at [262, 438] on div "Create a tool called "DocumentFormatter" that formats resume and cover letter c…" at bounding box center [199, 616] width 356 height 357
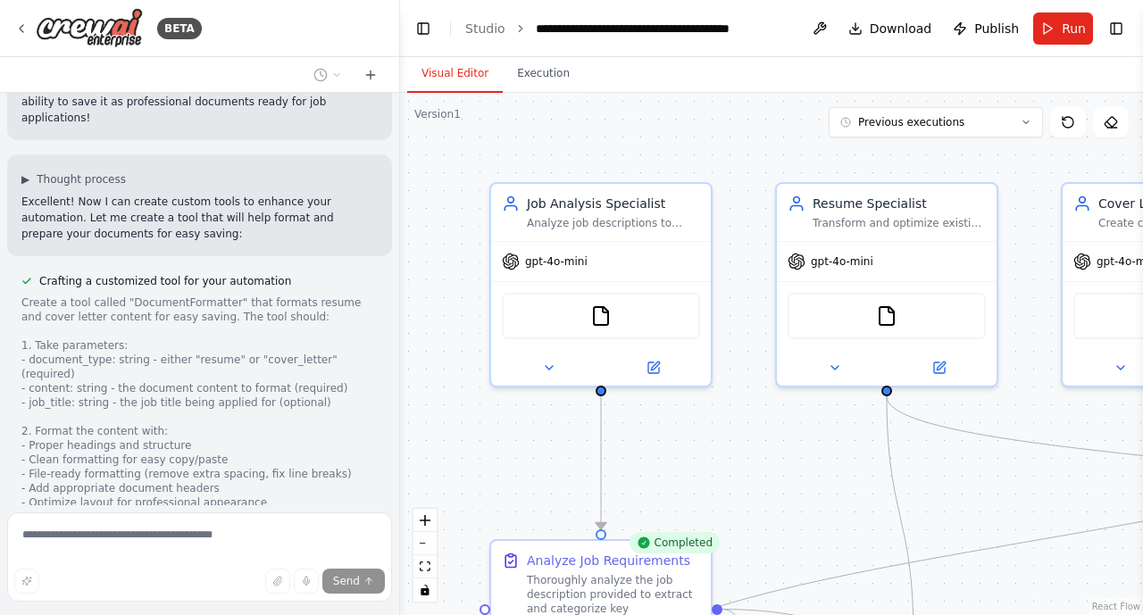
scroll to position [8383, 0]
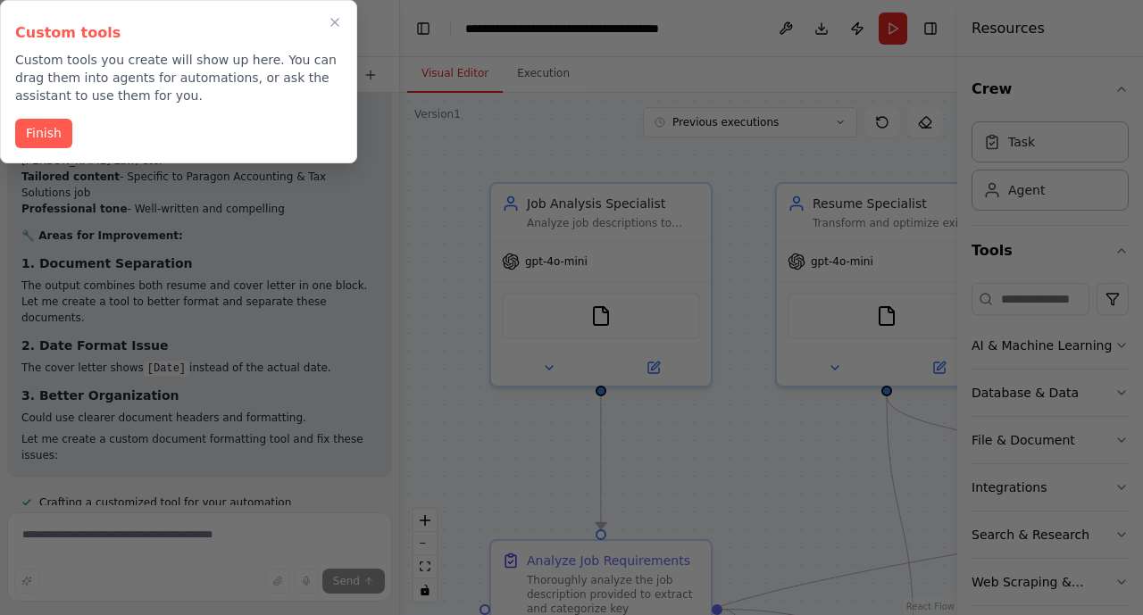
scroll to position [9165, 0]
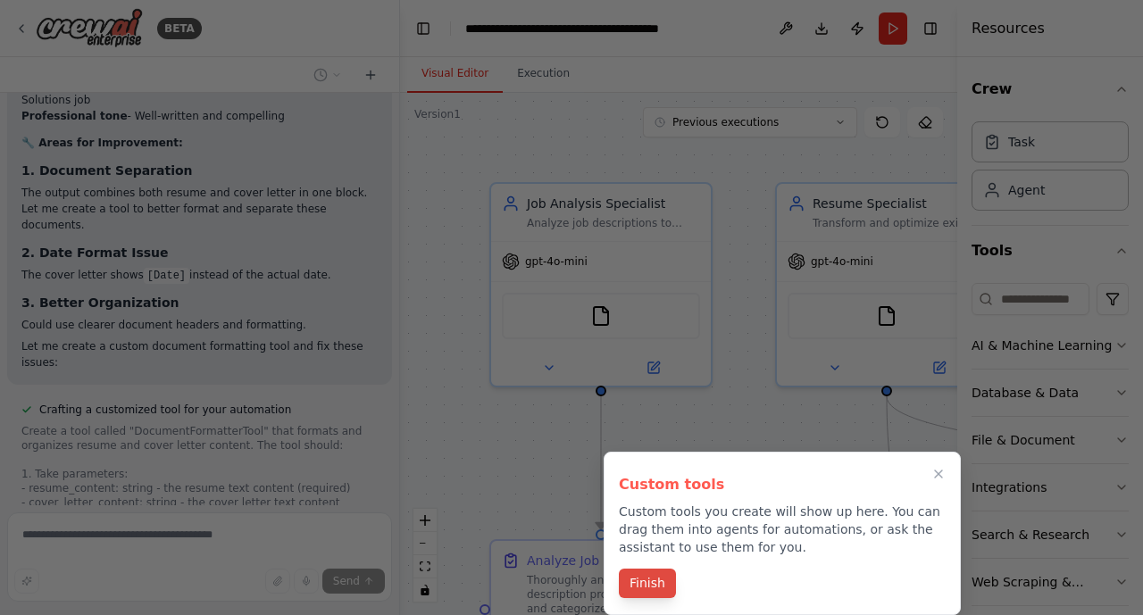
click at [647, 584] on button "Finish" at bounding box center [647, 583] width 57 height 29
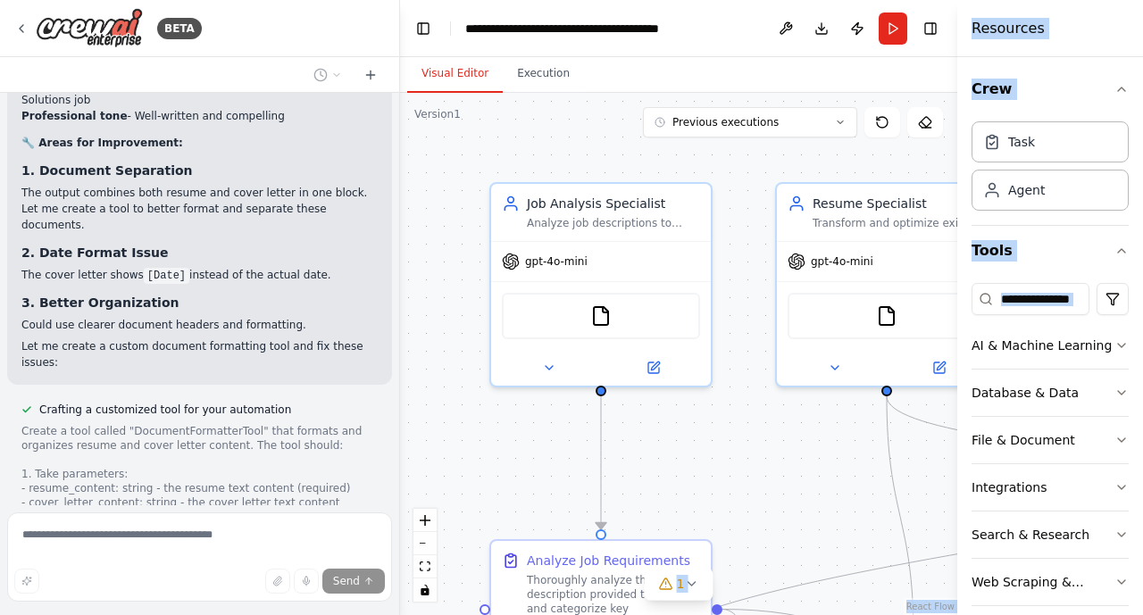
drag, startPoint x: 1138, startPoint y: 304, endPoint x: 1142, endPoint y: 404, distance: 99.2
click at [1142, 404] on html "BETA I want to create an agent that can tailor my resume to specific job descri…" at bounding box center [571, 307] width 1143 height 615
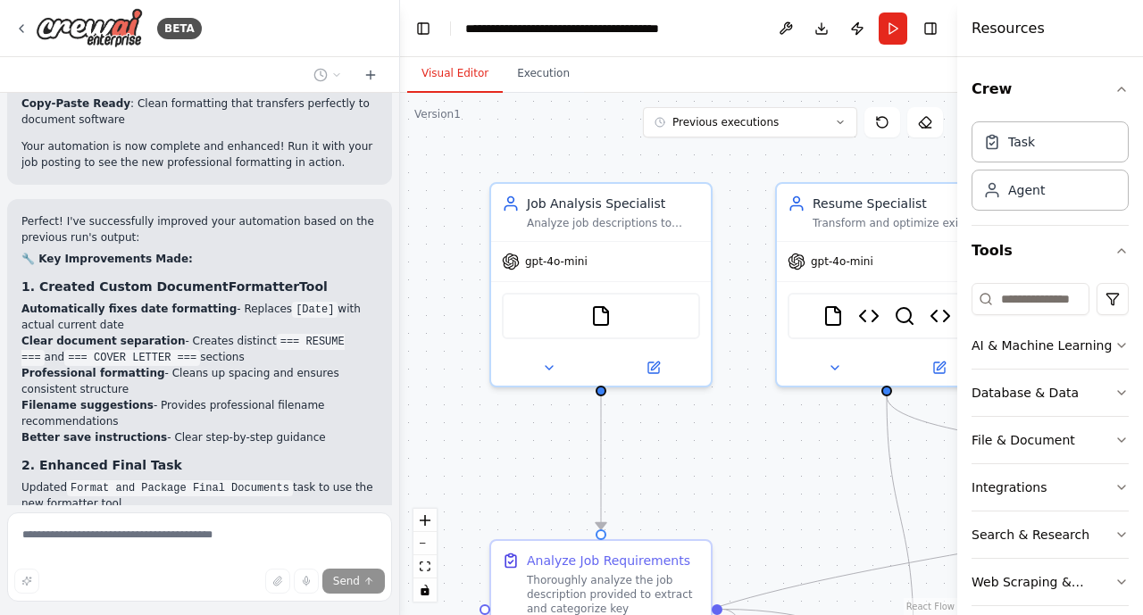
scroll to position [12015, 0]
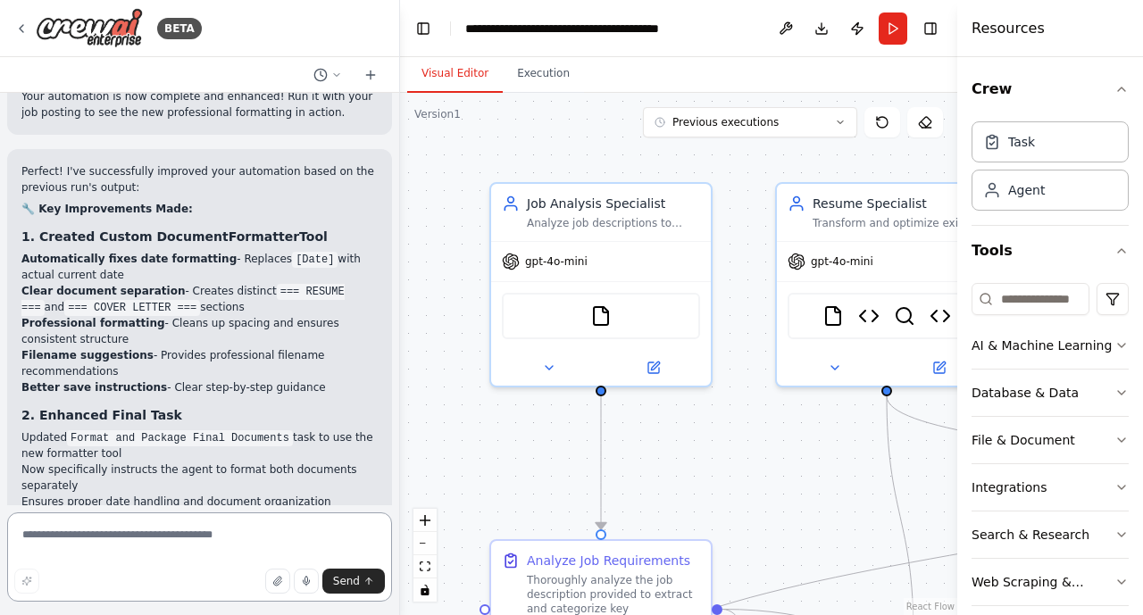
scroll to position [12065, 0]
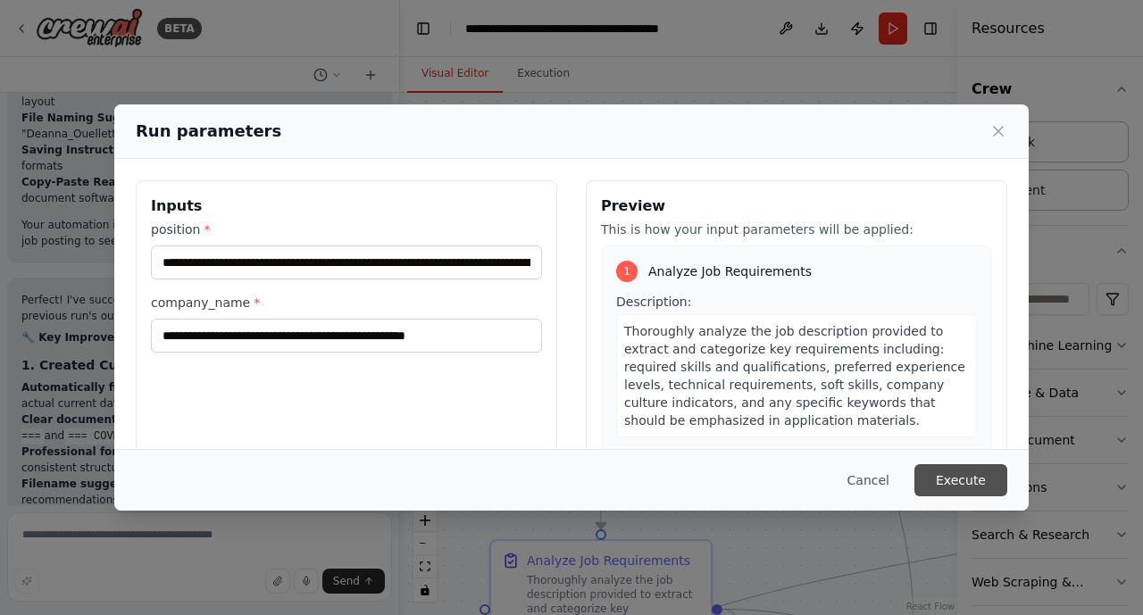
click at [960, 487] on button "Execute" at bounding box center [960, 480] width 93 height 32
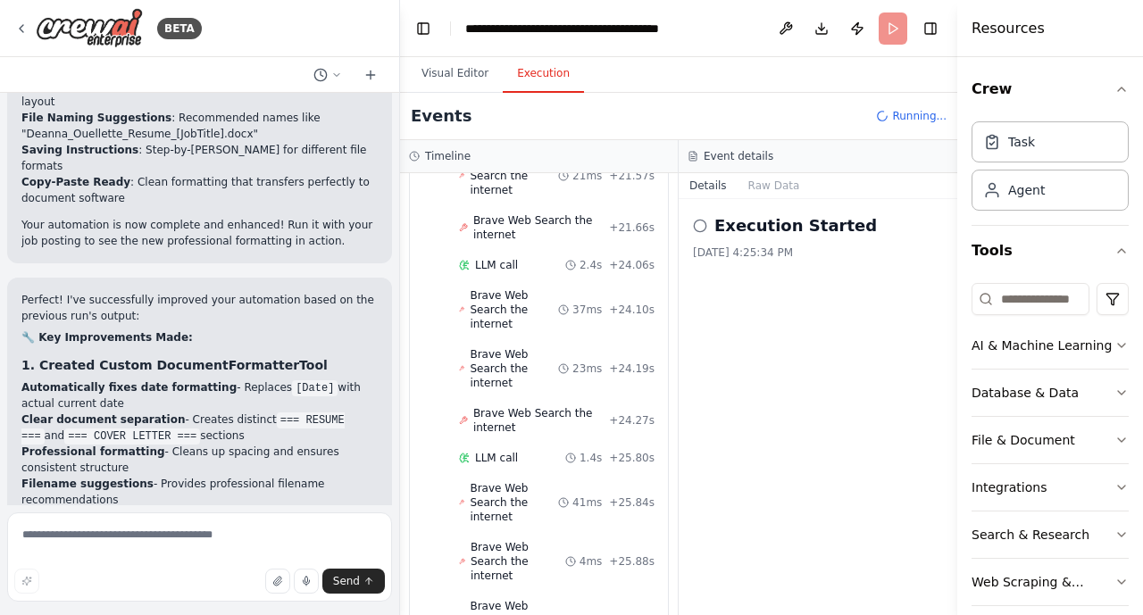
scroll to position [12065, 0]
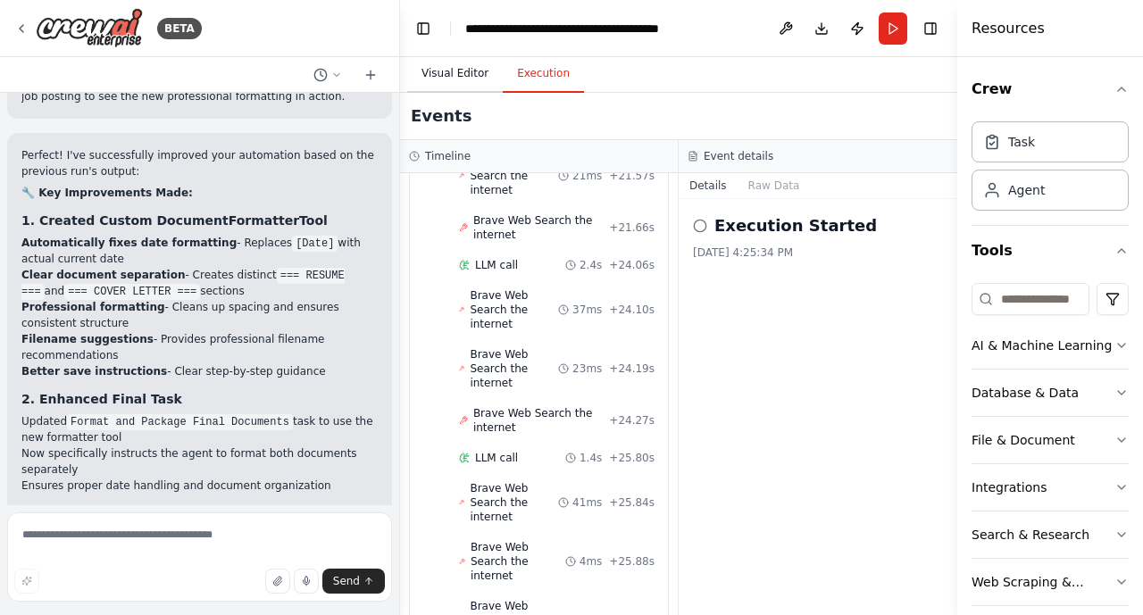
click at [450, 80] on button "Visual Editor" at bounding box center [455, 73] width 96 height 37
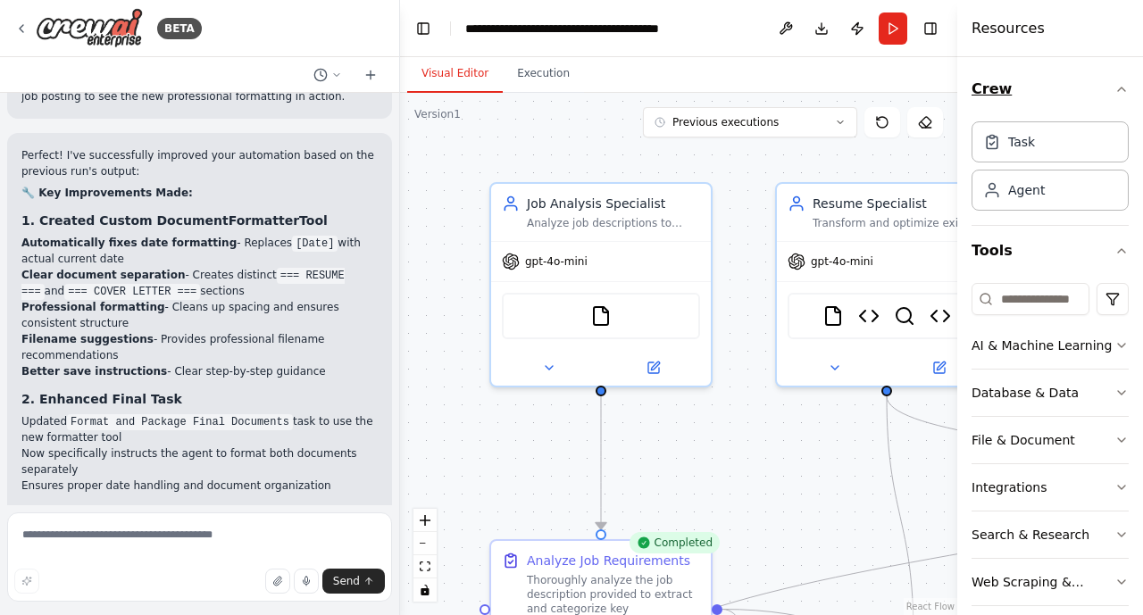
click at [1119, 87] on icon "button" at bounding box center [1121, 89] width 14 height 14
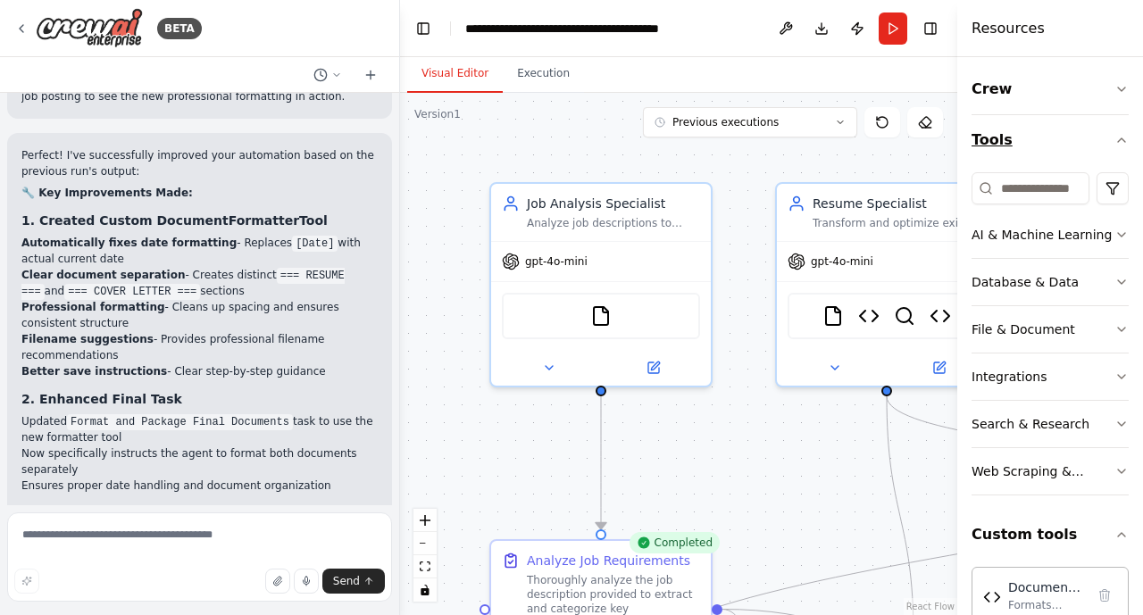
click at [1124, 138] on icon "button" at bounding box center [1121, 140] width 14 height 14
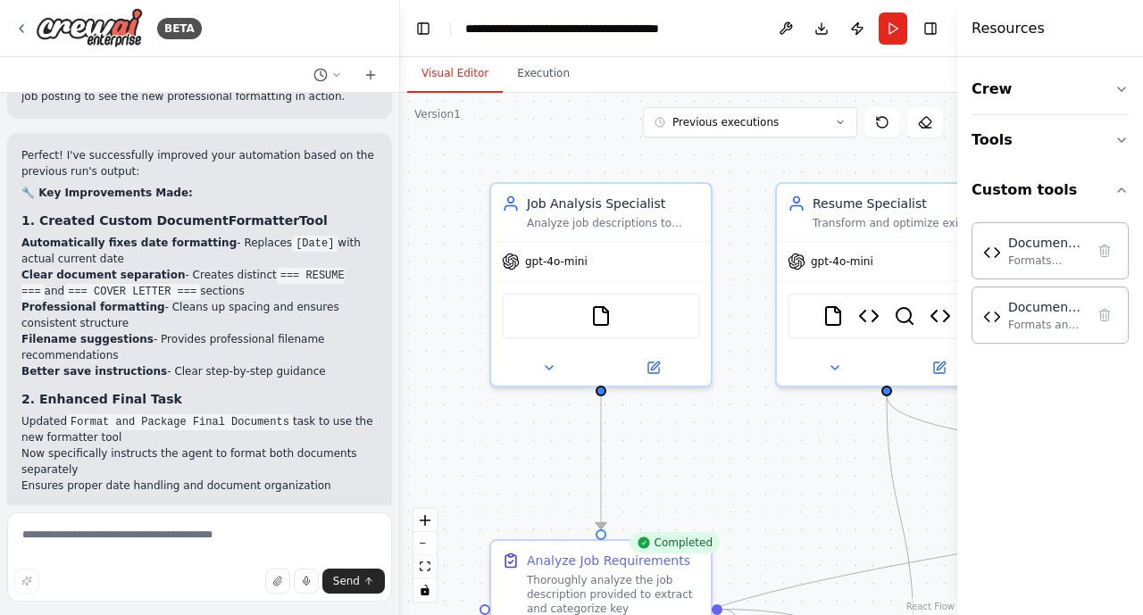
click at [811, 480] on div ".deletable-edge-delete-btn { width: 20px; height: 20px; border: 0px solid #ffff…" at bounding box center [678, 354] width 557 height 522
click at [1019, 30] on h4 "Resources" at bounding box center [1007, 28] width 73 height 21
click at [803, 473] on div ".deletable-edge-delete-btn { width: 20px; height: 20px; border: 0px solid #ffff…" at bounding box center [678, 354] width 557 height 522
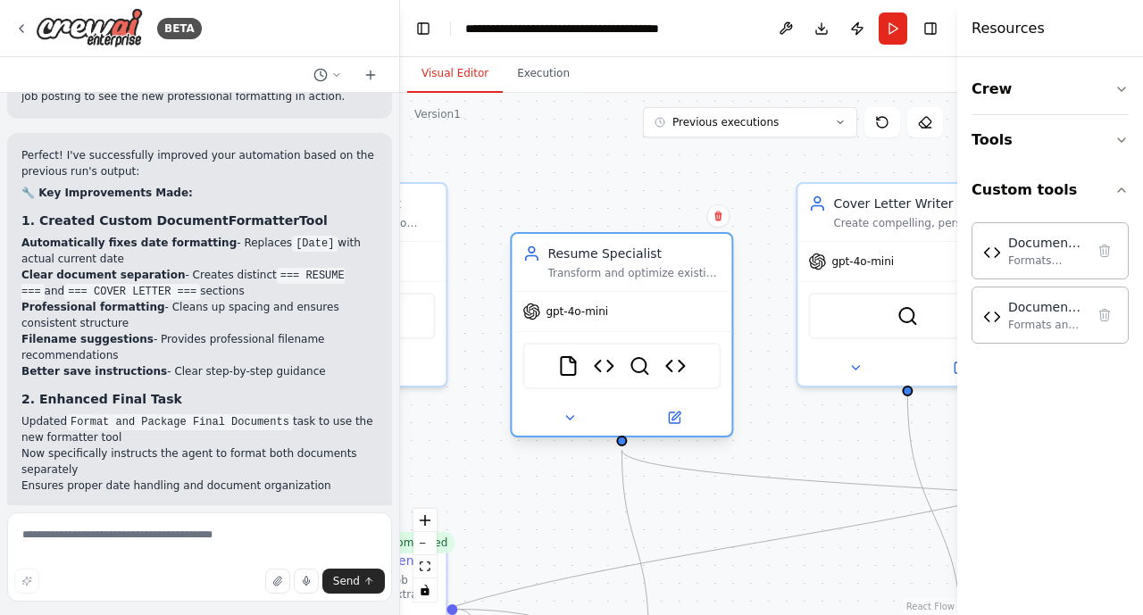
drag, startPoint x: 875, startPoint y: 202, endPoint x: 639, endPoint y: 246, distance: 239.9
click at [639, 246] on div "Resume Specialist" at bounding box center [633, 254] width 173 height 18
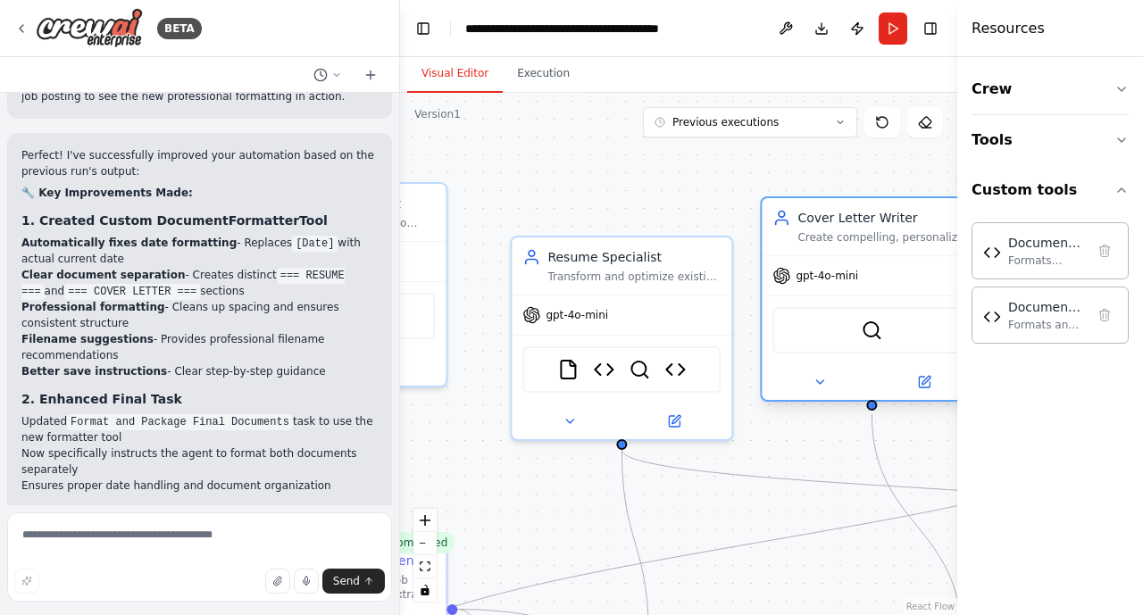
drag, startPoint x: 920, startPoint y: 202, endPoint x: 889, endPoint y: 214, distance: 33.7
click at [889, 214] on div "Cover Letter Writer" at bounding box center [883, 218] width 173 height 18
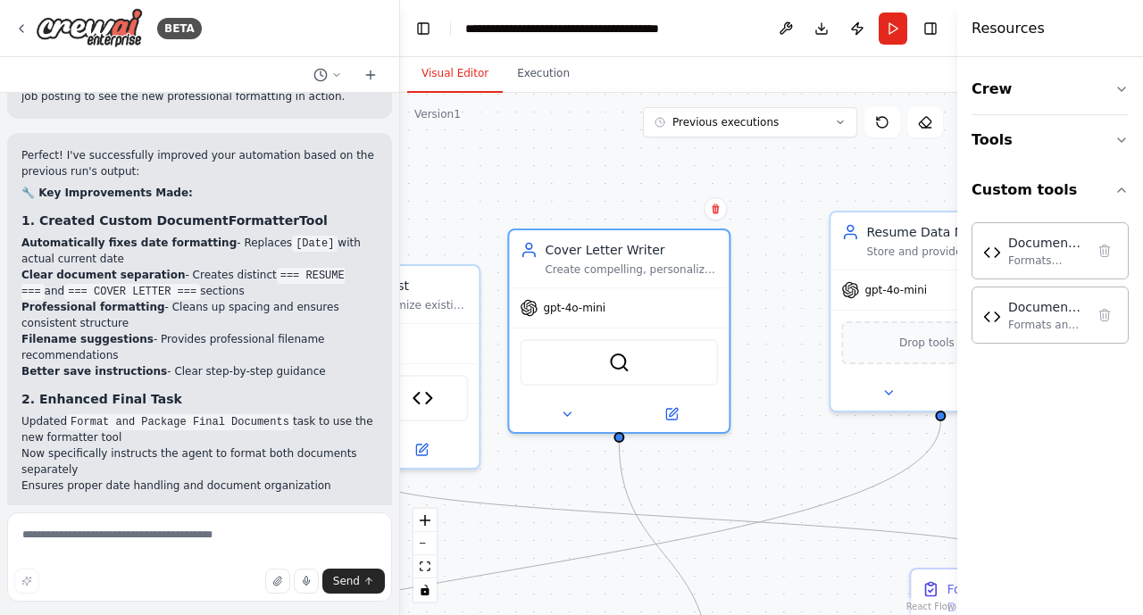
drag, startPoint x: 920, startPoint y: 449, endPoint x: 668, endPoint y: 480, distance: 254.6
click at [668, 480] on div ".deletable-edge-delete-btn { width: 20px; height: 20px; border: 0px solid #ffff…" at bounding box center [678, 354] width 557 height 522
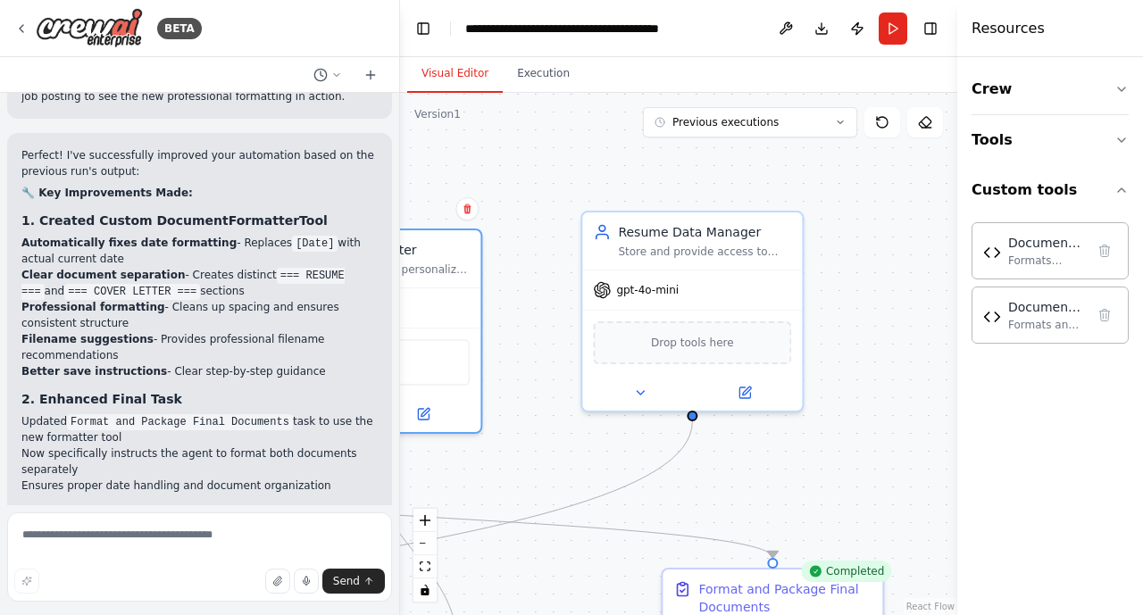
drag, startPoint x: 902, startPoint y: 507, endPoint x: 656, endPoint y: 503, distance: 245.5
click at [656, 503] on div ".deletable-edge-delete-btn { width: 20px; height: 20px; border: 0px solid #ffff…" at bounding box center [678, 354] width 557 height 522
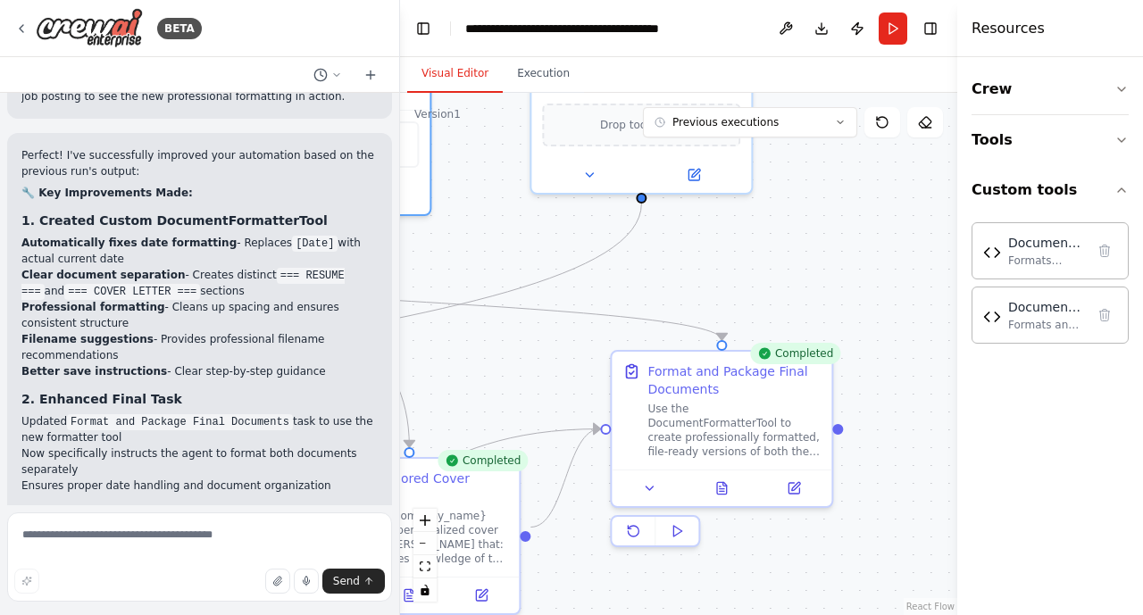
drag, startPoint x: 884, startPoint y: 486, endPoint x: 836, endPoint y: 280, distance: 210.7
click at [836, 280] on div ".deletable-edge-delete-btn { width: 20px; height: 20px; border: 0px solid #ffff…" at bounding box center [678, 354] width 557 height 522
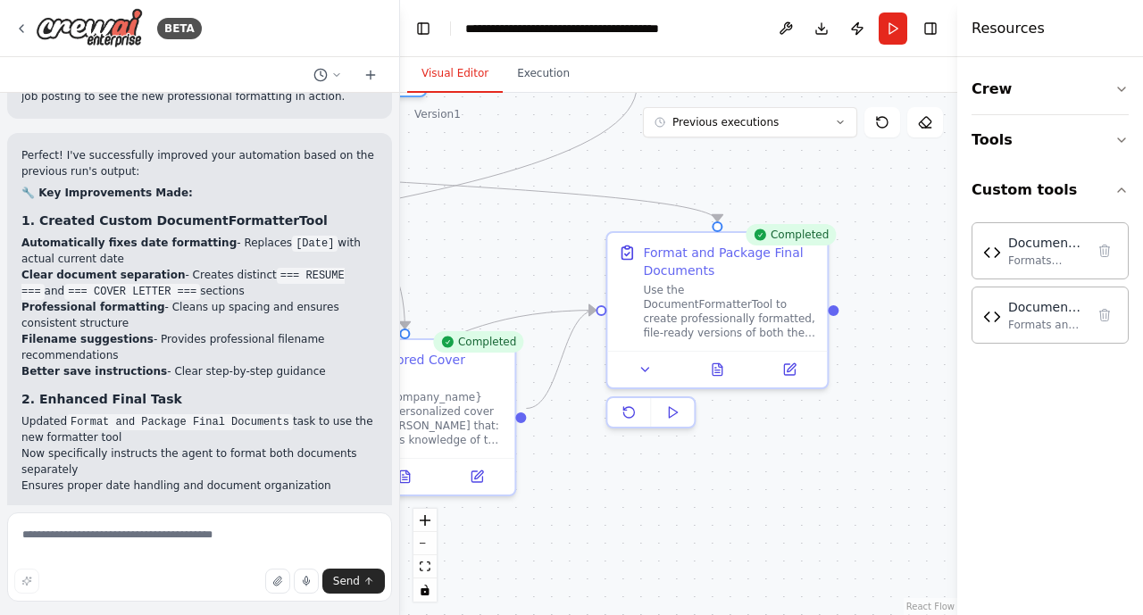
drag, startPoint x: 886, startPoint y: 503, endPoint x: 881, endPoint y: 384, distance: 119.7
click at [881, 384] on div ".deletable-edge-delete-btn { width: 20px; height: 20px; border: 0px solid #ffff…" at bounding box center [678, 354] width 557 height 522
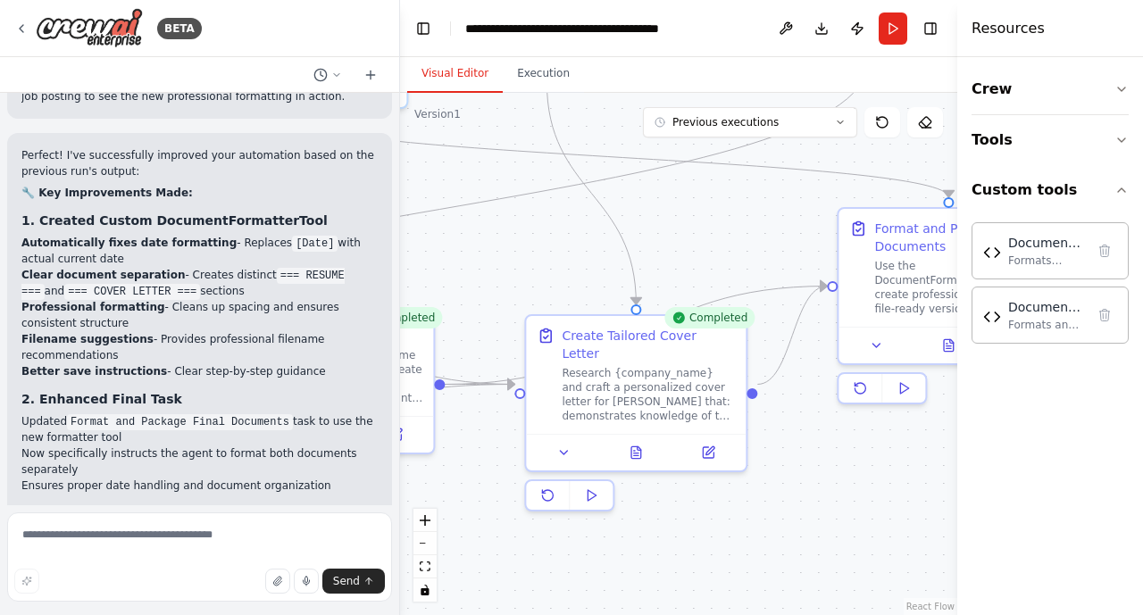
drag, startPoint x: 602, startPoint y: 476, endPoint x: 833, endPoint y: 452, distance: 232.5
click at [833, 452] on div ".deletable-edge-delete-btn { width: 20px; height: 20px; border: 0px solid #ffff…" at bounding box center [678, 354] width 557 height 522
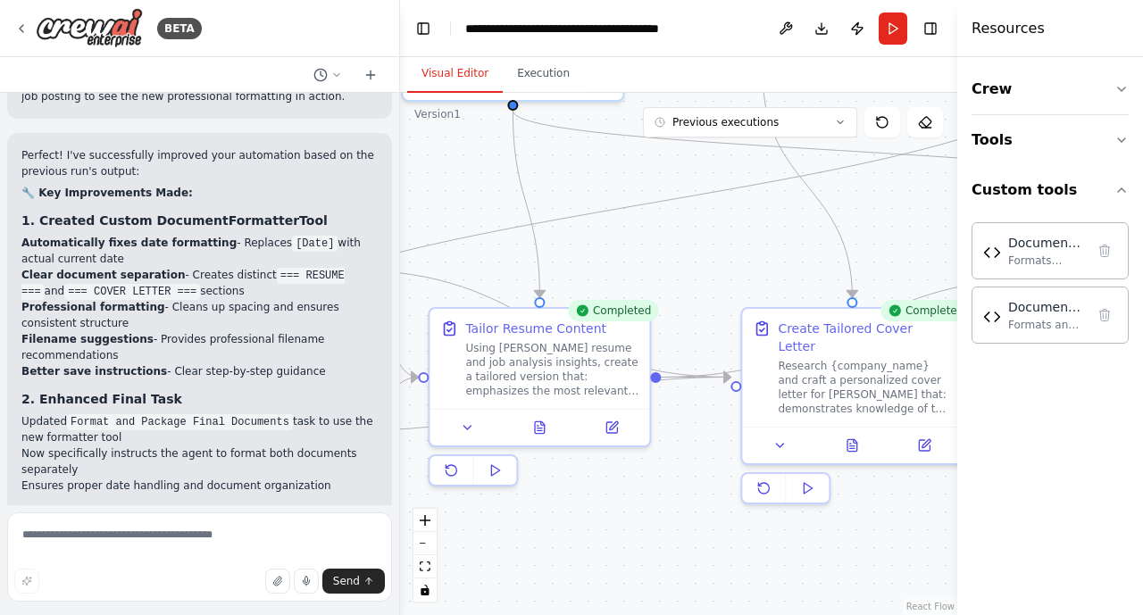
drag, startPoint x: 604, startPoint y: 533, endPoint x: 744, endPoint y: 526, distance: 139.4
click at [819, 526] on div ".deletable-edge-delete-btn { width: 20px; height: 20px; border: 0px solid #ffff…" at bounding box center [678, 354] width 557 height 522
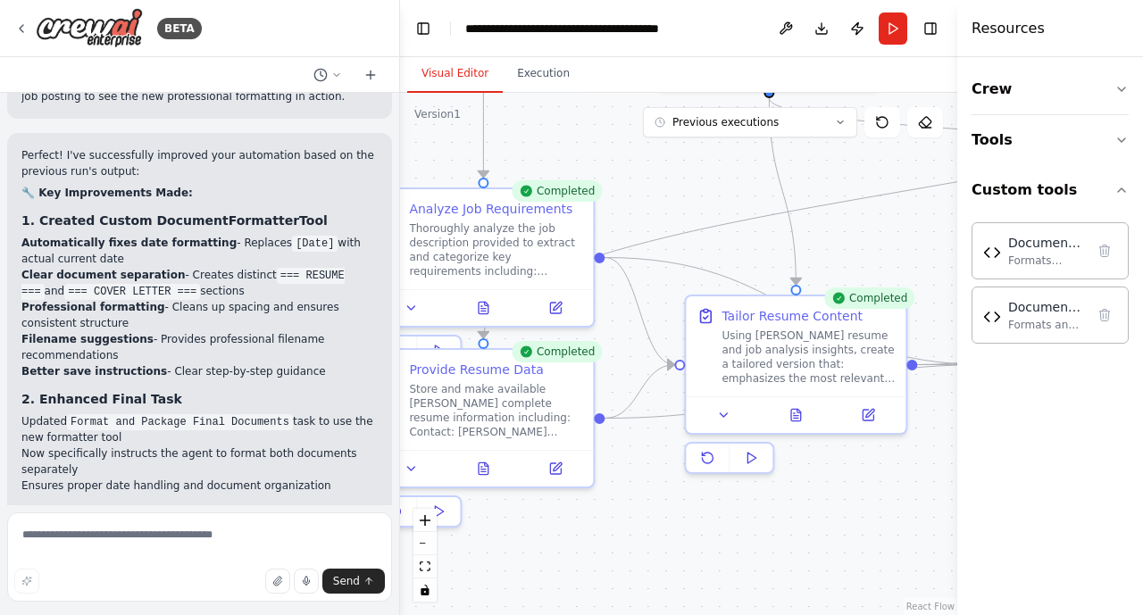
drag, startPoint x: 583, startPoint y: 512, endPoint x: 841, endPoint y: 500, distance: 258.3
click at [841, 500] on div ".deletable-edge-delete-btn { width: 20px; height: 20px; border: 0px solid #ffff…" at bounding box center [678, 354] width 557 height 522
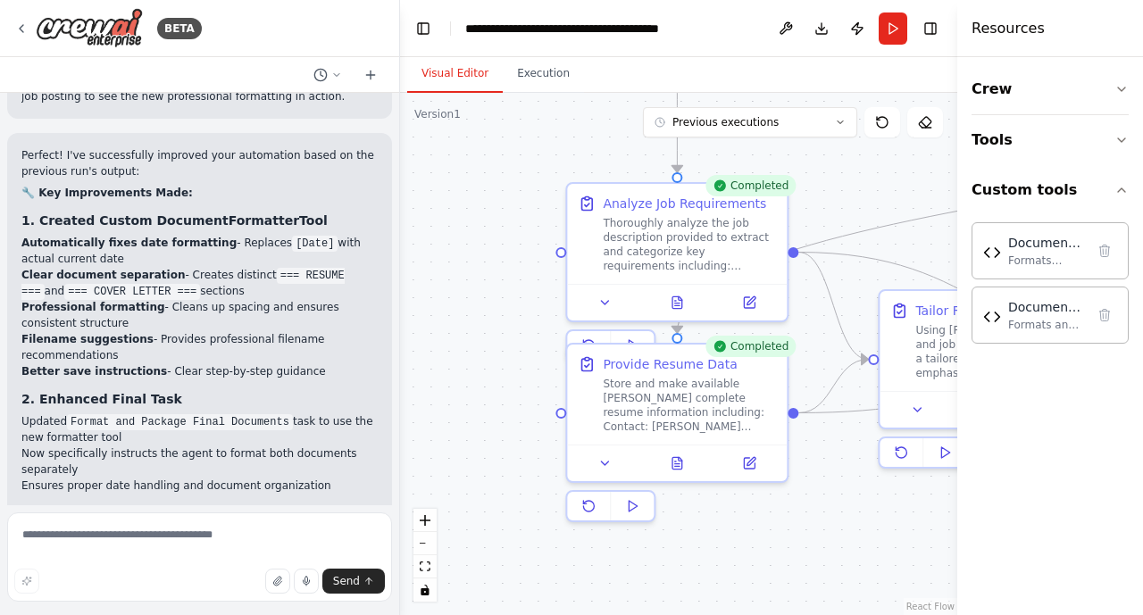
drag, startPoint x: 532, startPoint y: 537, endPoint x: 718, endPoint y: 532, distance: 185.7
click at [718, 532] on div ".deletable-edge-delete-btn { width: 20px; height: 20px; border: 0px solid #ffff…" at bounding box center [678, 354] width 557 height 522
click at [540, 70] on button "Execution" at bounding box center [543, 73] width 81 height 37
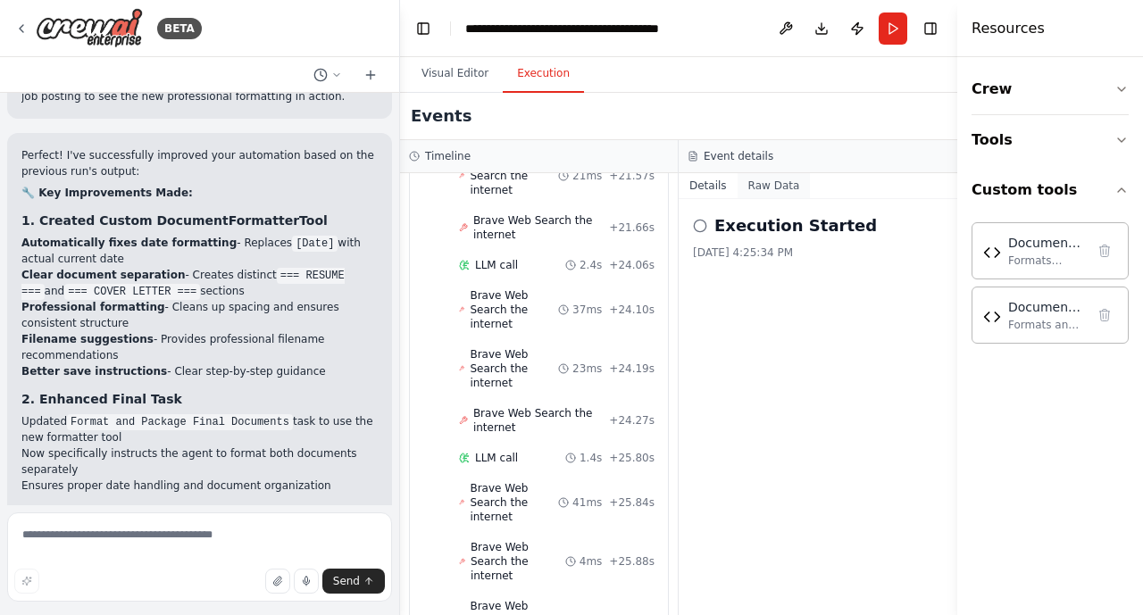
click at [773, 187] on button "Raw Data" at bounding box center [773, 185] width 73 height 25
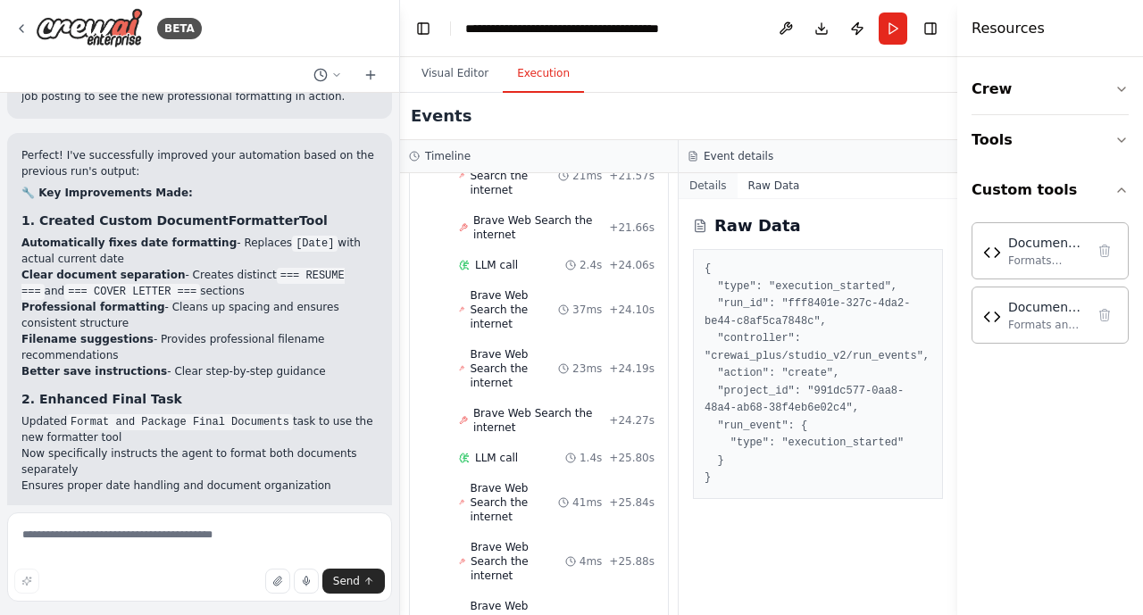
click at [719, 184] on button "Details" at bounding box center [707, 185] width 59 height 25
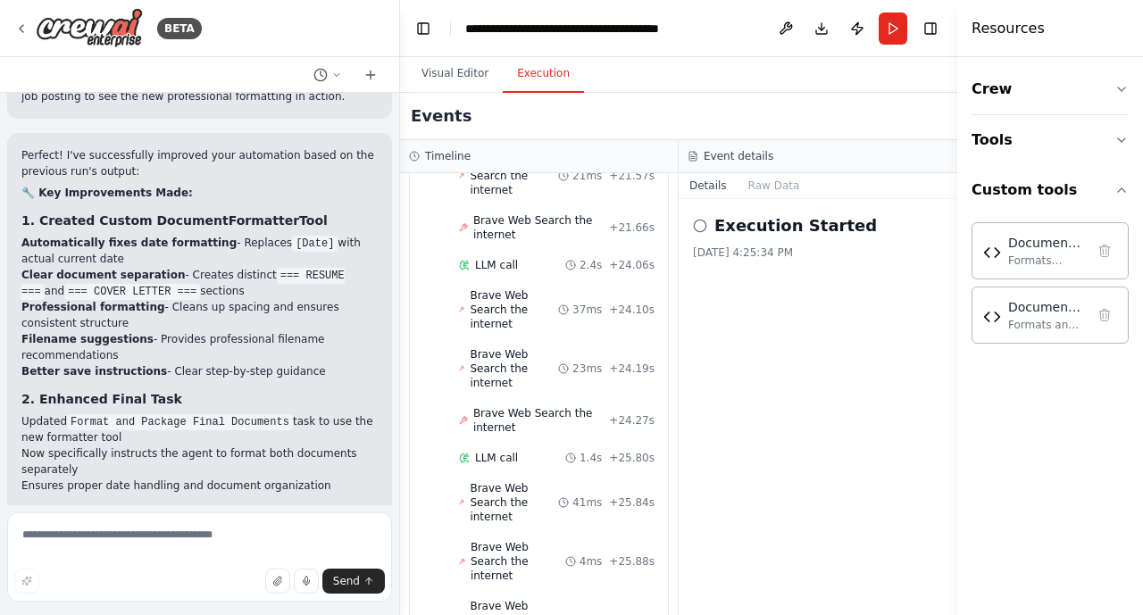
drag, startPoint x: 674, startPoint y: 597, endPoint x: 667, endPoint y: 604, distance: 10.1
click at [667, 604] on div "▼ Job Analysis Specialist 7.11s (+13.33s) • 1 task ▼ Analyze Job Requirements 1…" at bounding box center [539, 394] width 278 height 442
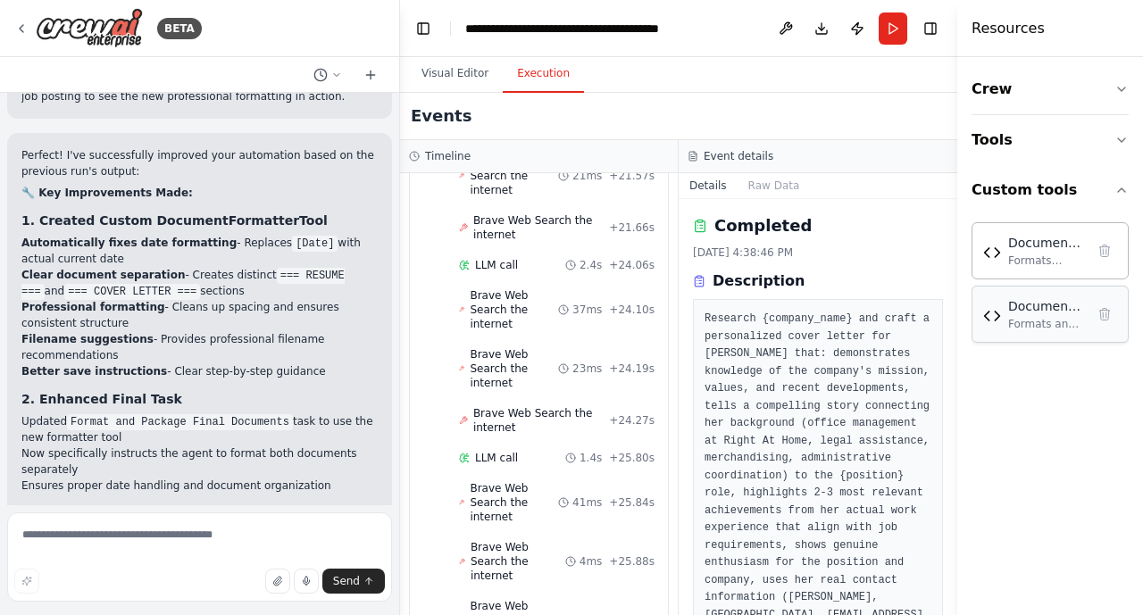
drag, startPoint x: 952, startPoint y: 243, endPoint x: 971, endPoint y: 316, distance: 75.8
click at [971, 316] on div "Resources Crew Tools Custom tools Document Formatter Formats resume and cover l…" at bounding box center [1050, 307] width 186 height 615
drag, startPoint x: 954, startPoint y: 253, endPoint x: 961, endPoint y: 326, distance: 73.5
click at [961, 327] on div "Resources Crew Tools Custom tools Document Formatter Formats resume and cover l…" at bounding box center [1050, 307] width 186 height 615
click at [953, 312] on button "Toggle Sidebar" at bounding box center [957, 307] width 14 height 615
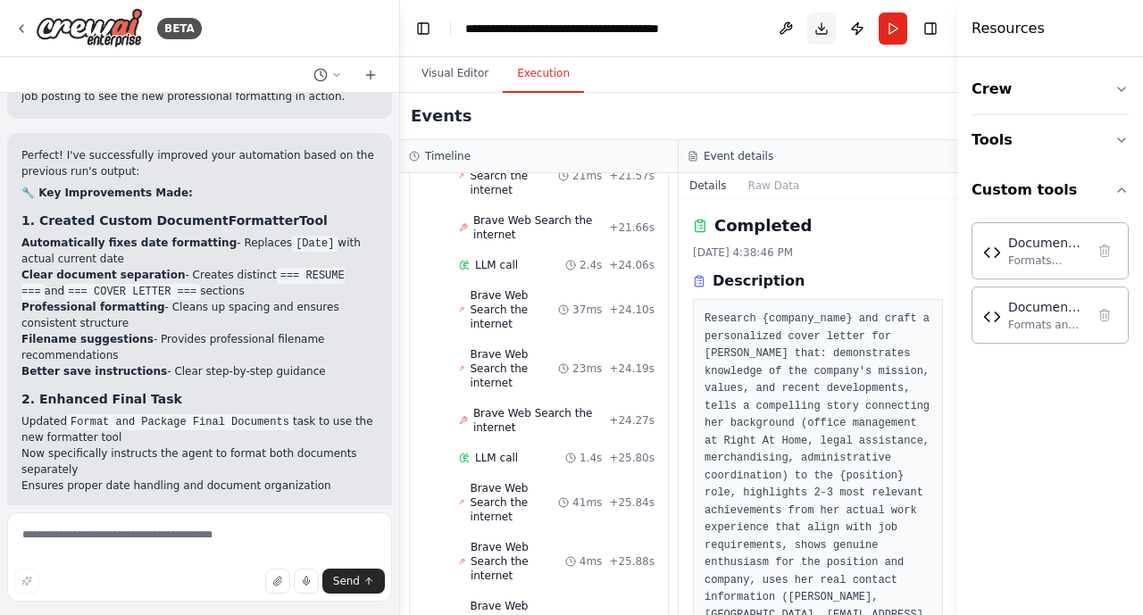
click at [822, 30] on button "Download" at bounding box center [821, 28] width 29 height 32
click at [715, 35] on header "**********" at bounding box center [678, 28] width 557 height 57
click at [894, 29] on button "Run" at bounding box center [892, 28] width 29 height 32
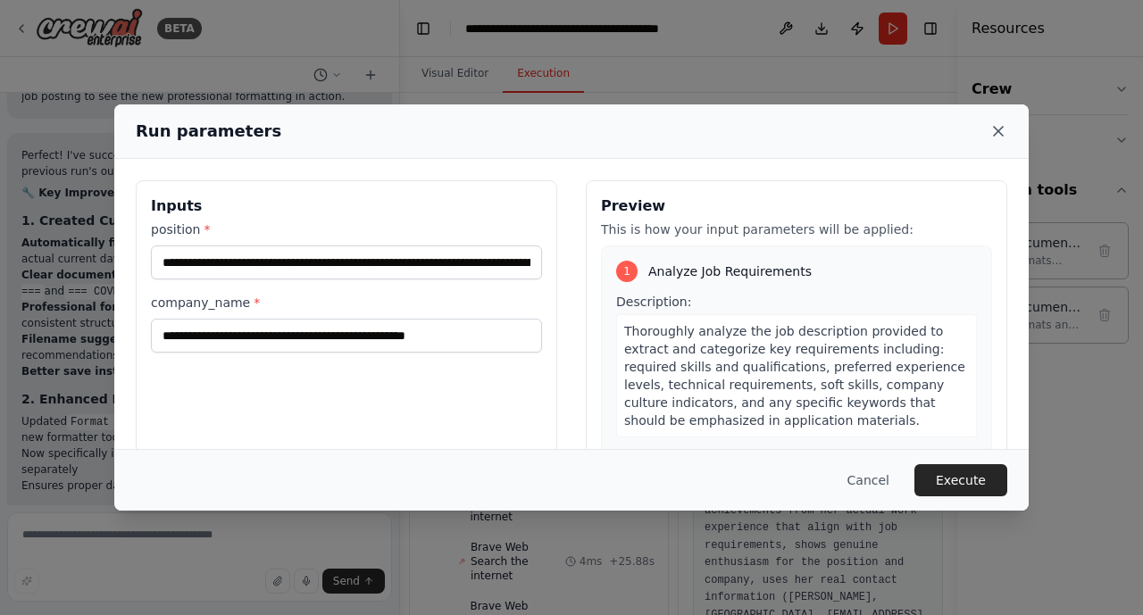
click at [1002, 134] on icon at bounding box center [998, 131] width 9 height 9
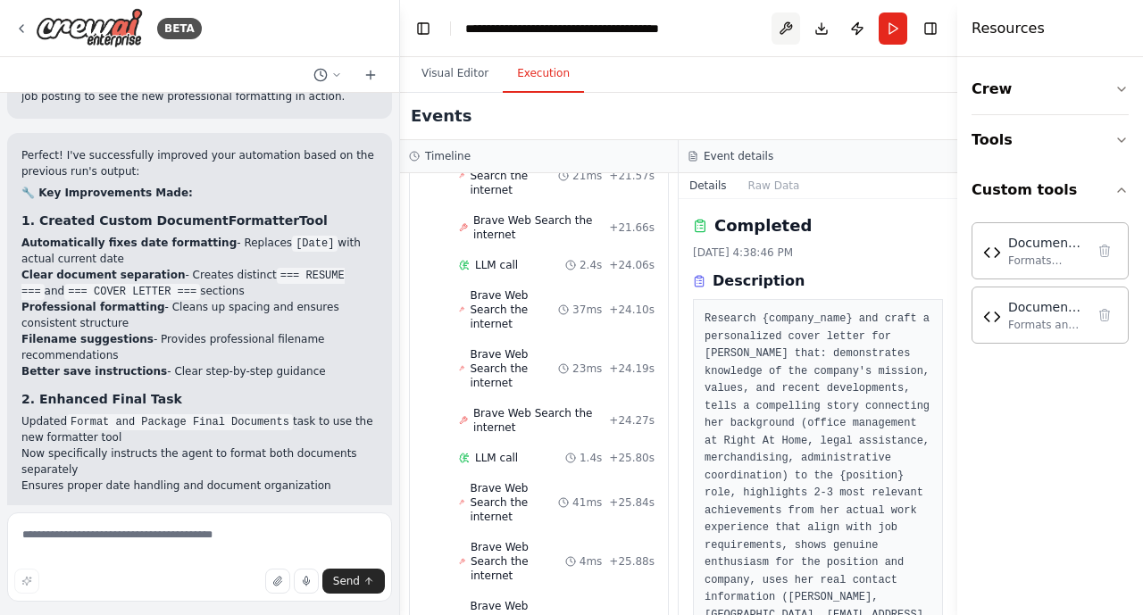
click at [781, 25] on button at bounding box center [785, 28] width 29 height 32
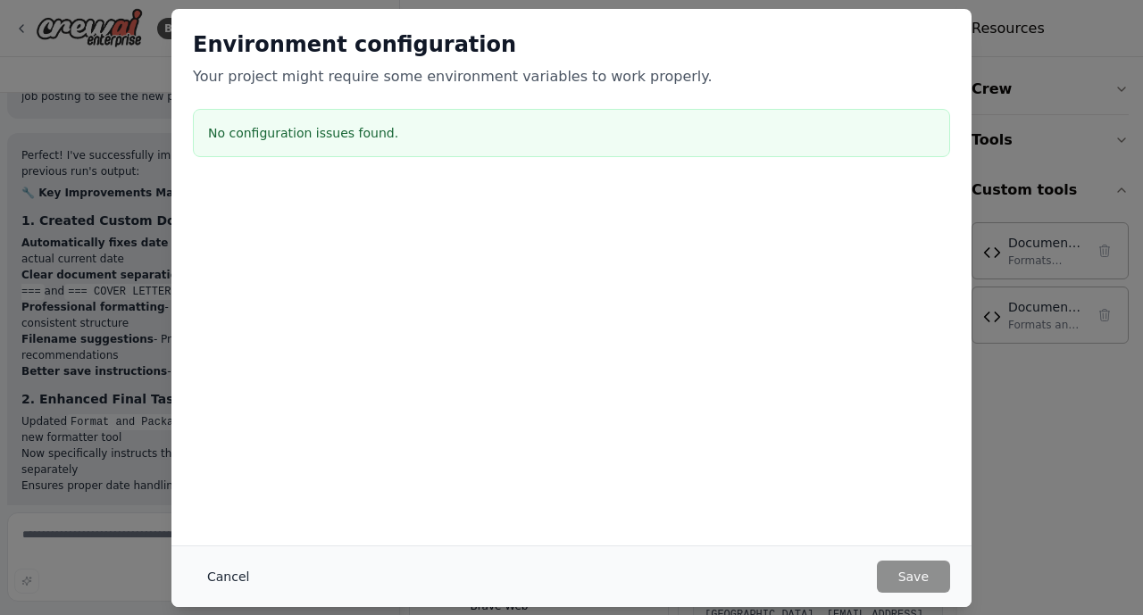
click at [230, 570] on button "Cancel" at bounding box center [228, 577] width 71 height 32
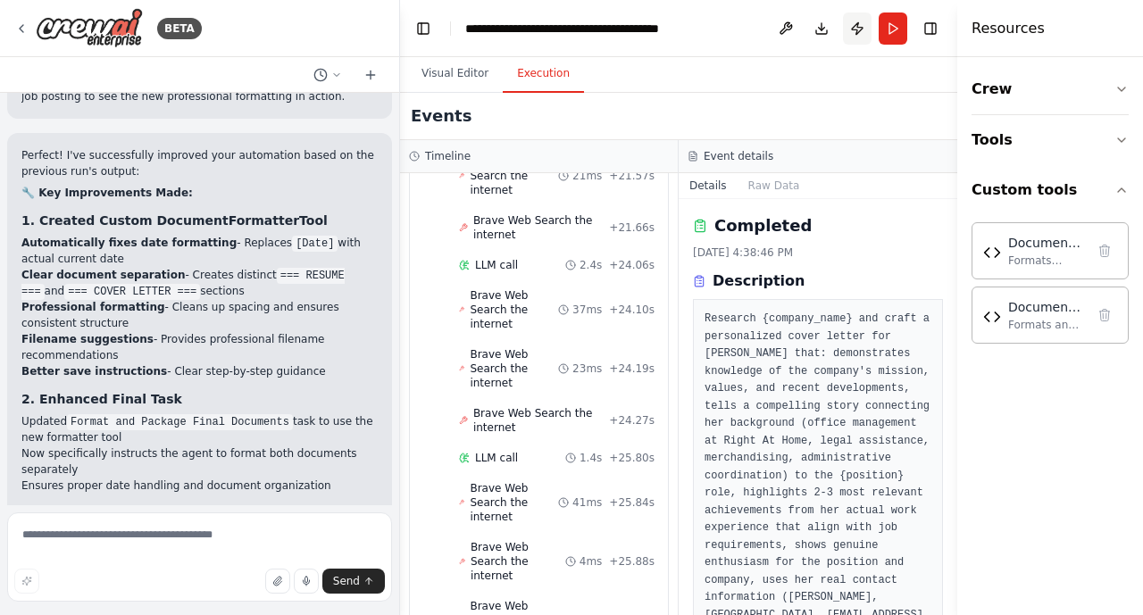
click at [861, 24] on button "Publish" at bounding box center [857, 28] width 29 height 32
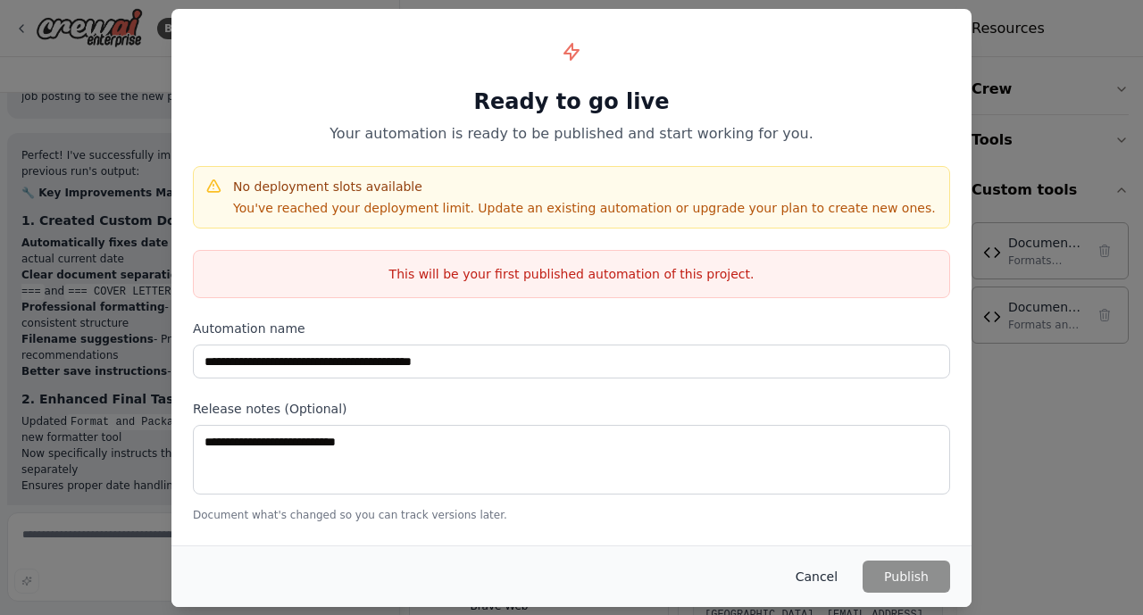
click at [819, 575] on button "Cancel" at bounding box center [816, 577] width 71 height 32
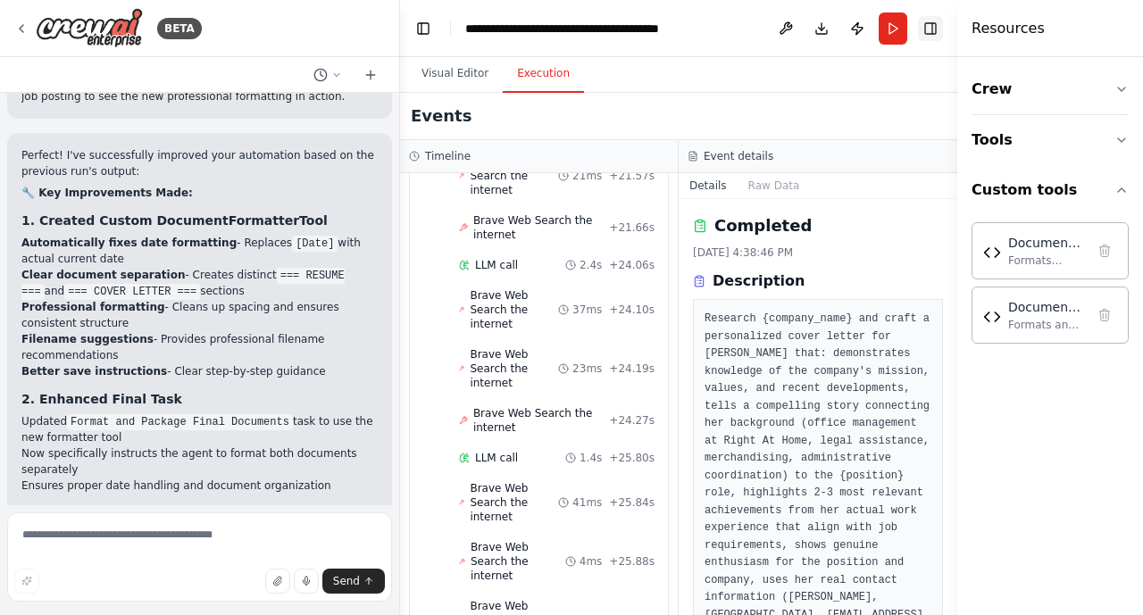
click at [930, 35] on button "Toggle Right Sidebar" at bounding box center [930, 28] width 25 height 25
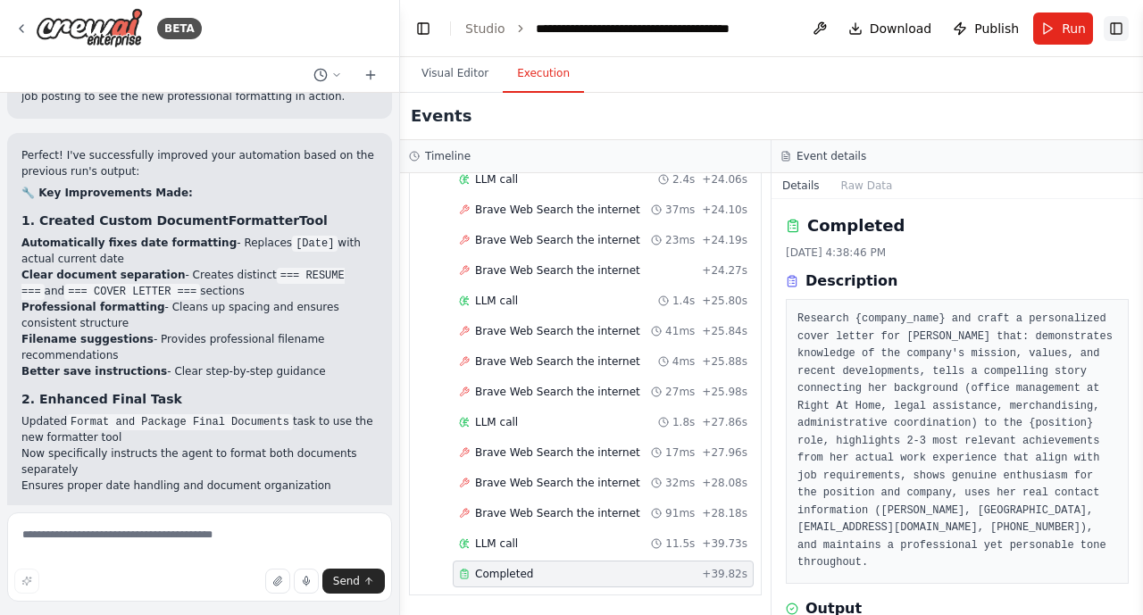
scroll to position [2097, 0]
click at [853, 187] on button "Raw Data" at bounding box center [866, 185] width 73 height 25
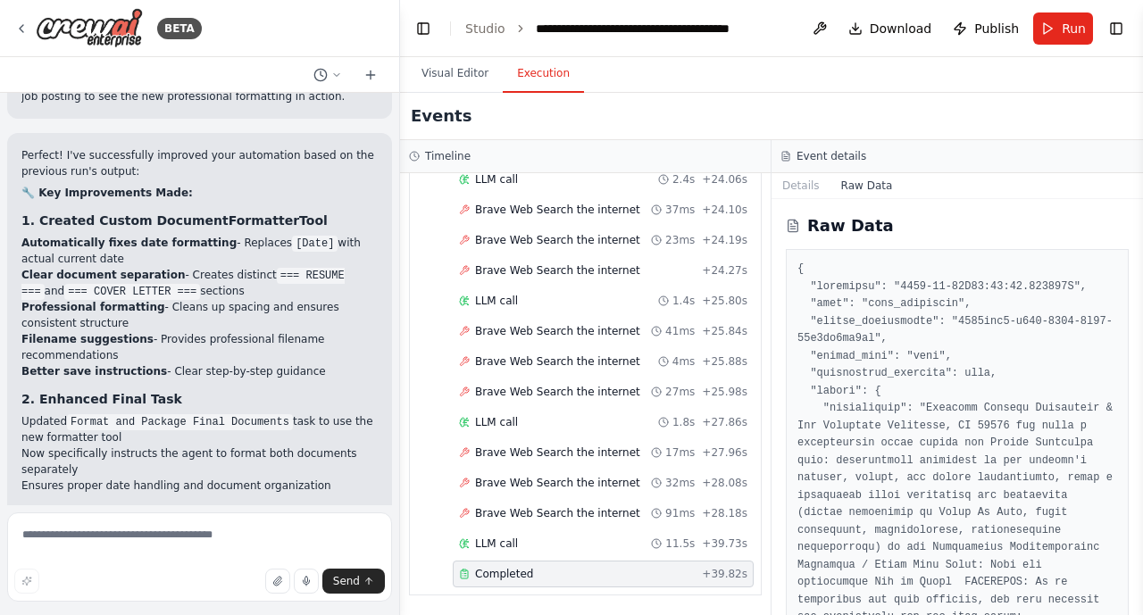
drag, startPoint x: 1137, startPoint y: 210, endPoint x: 1142, endPoint y: 336, distance: 126.0
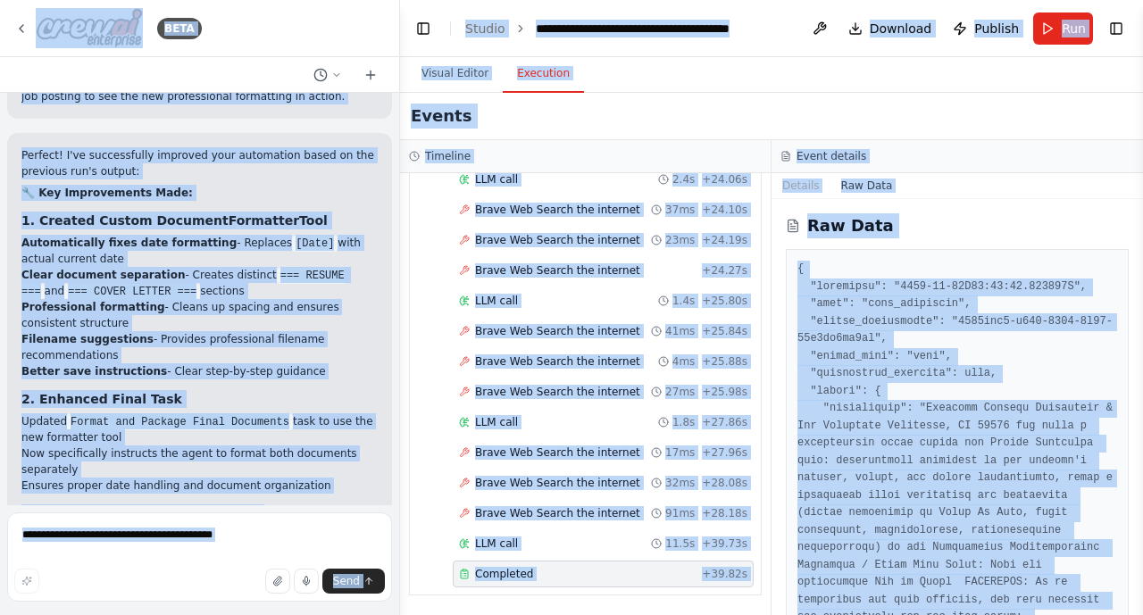
click at [1022, 246] on div "Raw Data" at bounding box center [956, 407] width 371 height 416
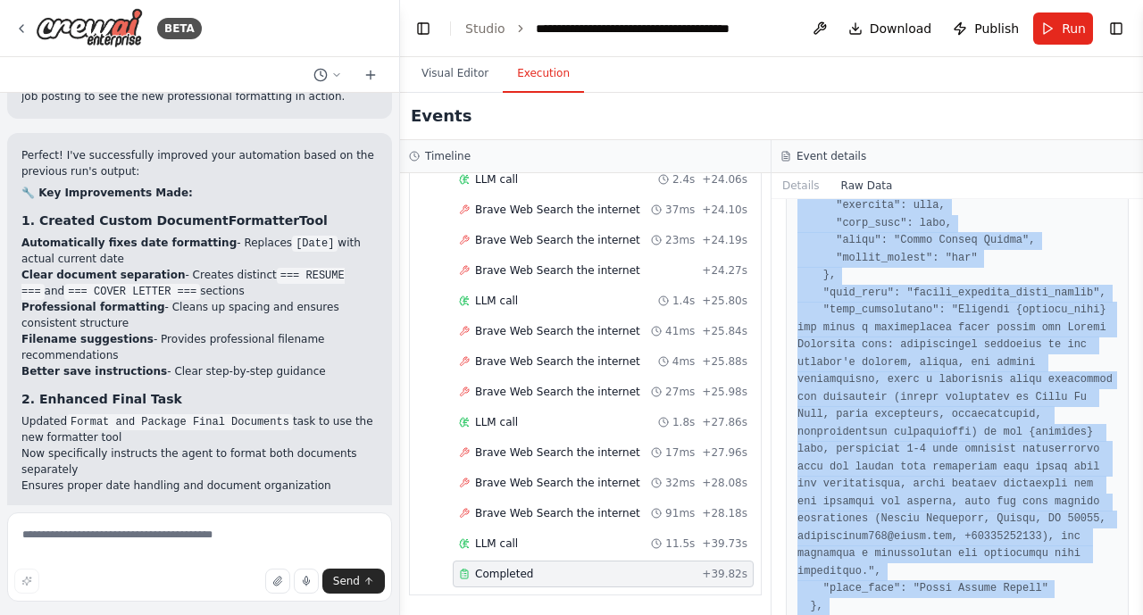
scroll to position [5852, 0]
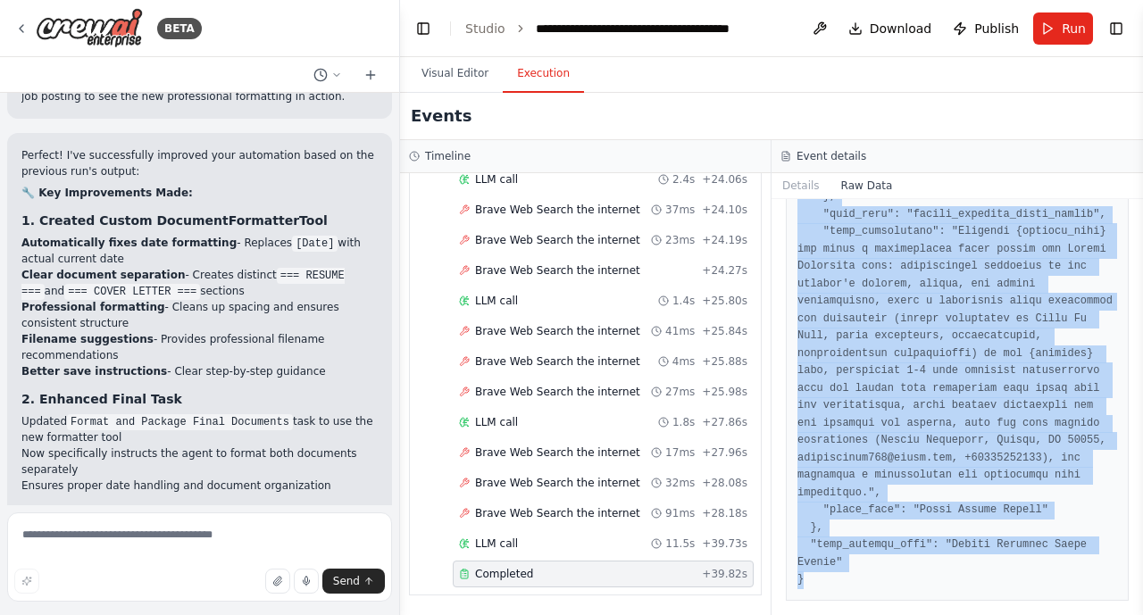
drag, startPoint x: 798, startPoint y: 269, endPoint x: 1066, endPoint y: 614, distance: 437.1
click at [1066, 614] on html "BETA I want to create an agent that can tailor my resume to specific job descri…" at bounding box center [571, 307] width 1143 height 615
copy pre "{ "timestamp": "2025-09-29T20:38:46.531232Z", "type": "task_completed", "source…"
click at [114, 30] on img at bounding box center [89, 28] width 107 height 40
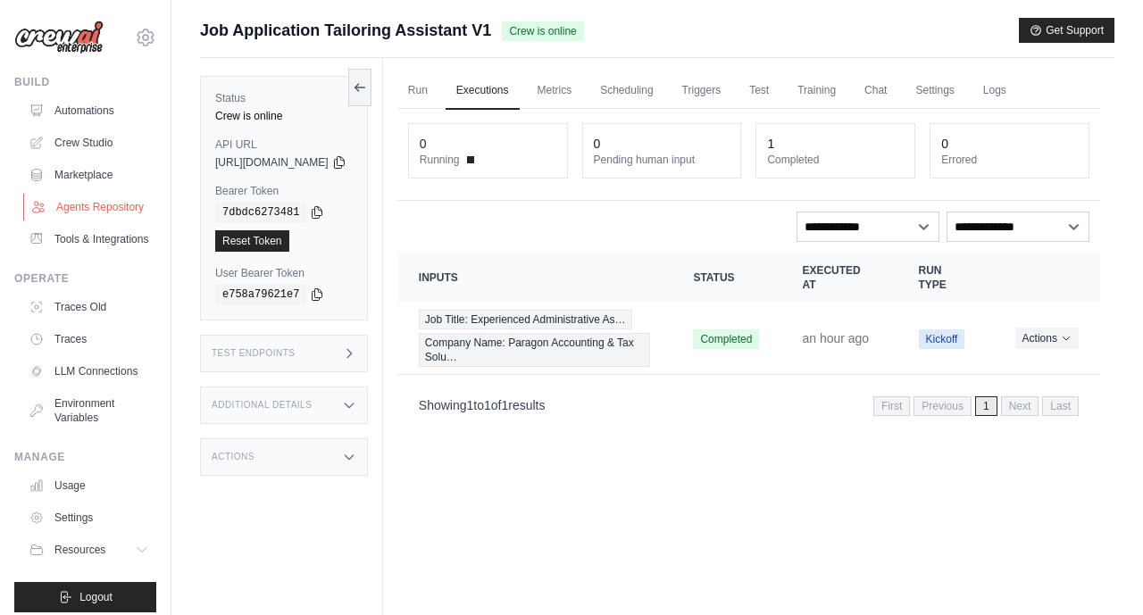
click at [76, 213] on link "Agents Repository" at bounding box center [90, 207] width 135 height 29
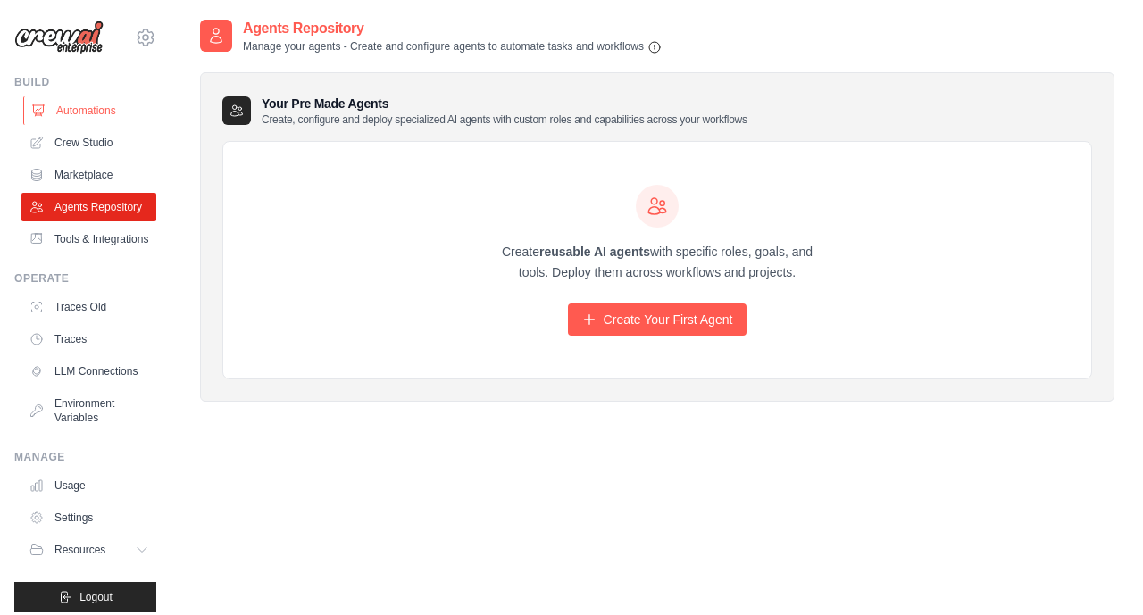
click at [82, 119] on link "Automations" at bounding box center [90, 110] width 135 height 29
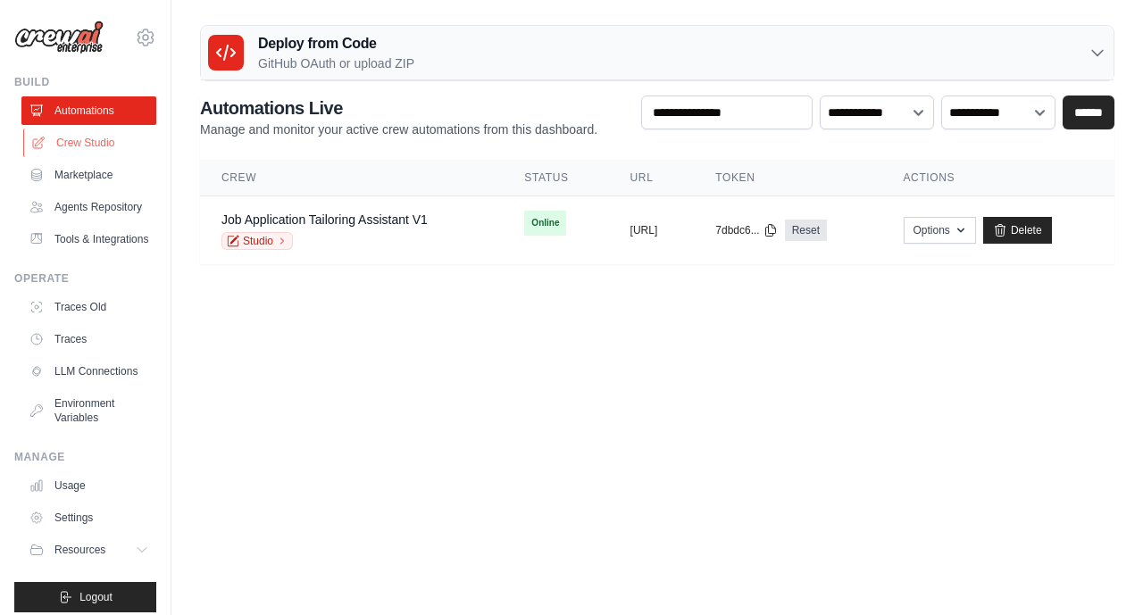
click at [82, 141] on link "Crew Studio" at bounding box center [90, 143] width 135 height 29
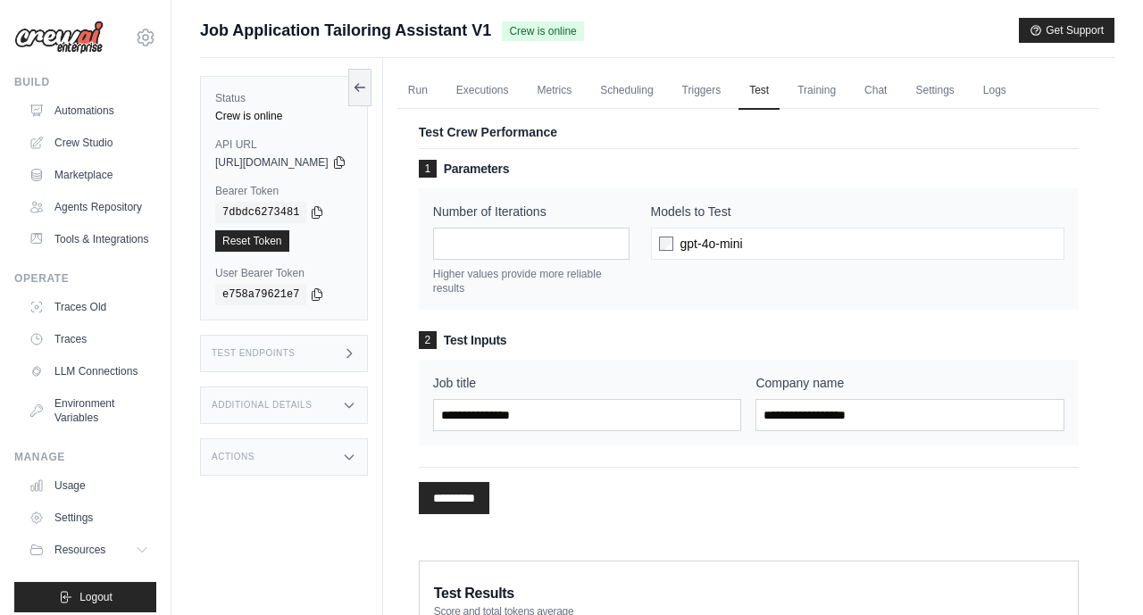
scroll to position [98, 0]
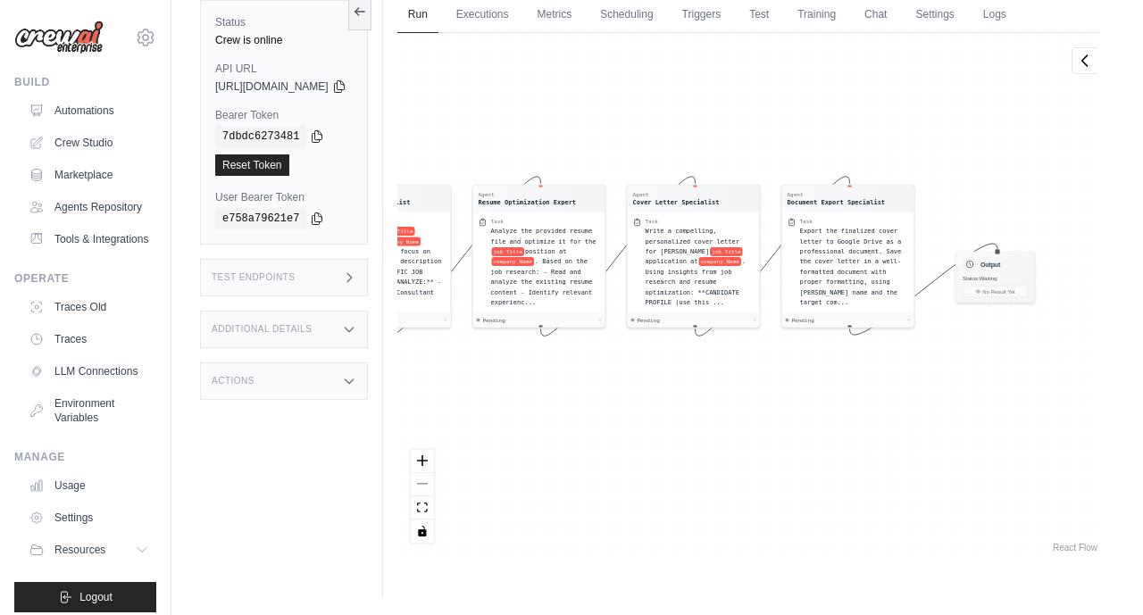
scroll to position [76, 0]
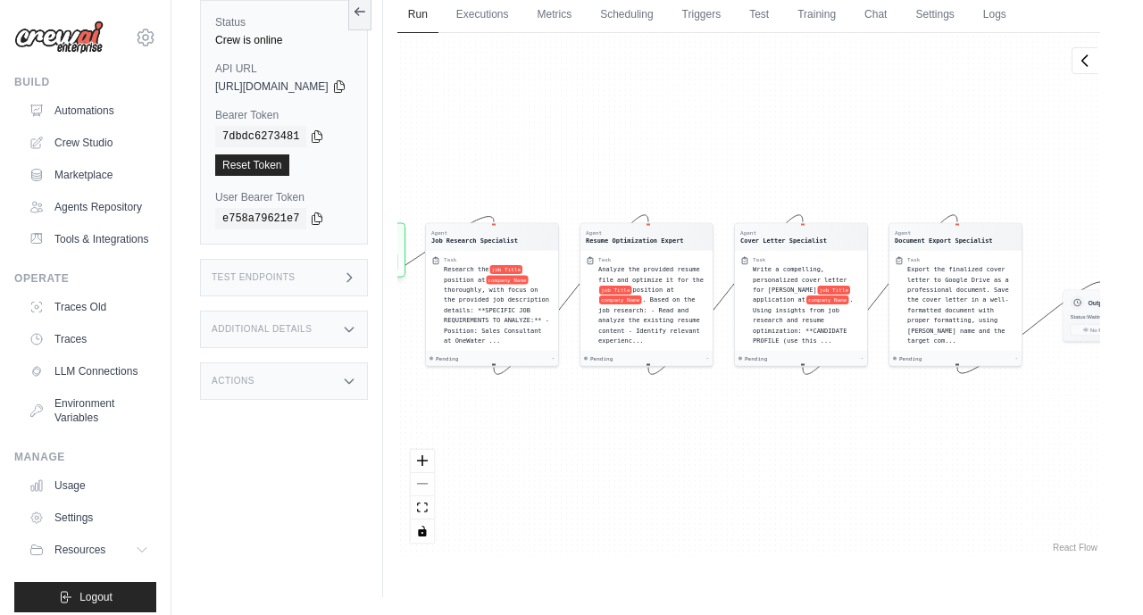
click at [69, 46] on img at bounding box center [58, 38] width 89 height 34
click at [145, 39] on icon at bounding box center [145, 37] width 5 height 5
click at [71, 494] on link "Usage" at bounding box center [90, 485] width 135 height 29
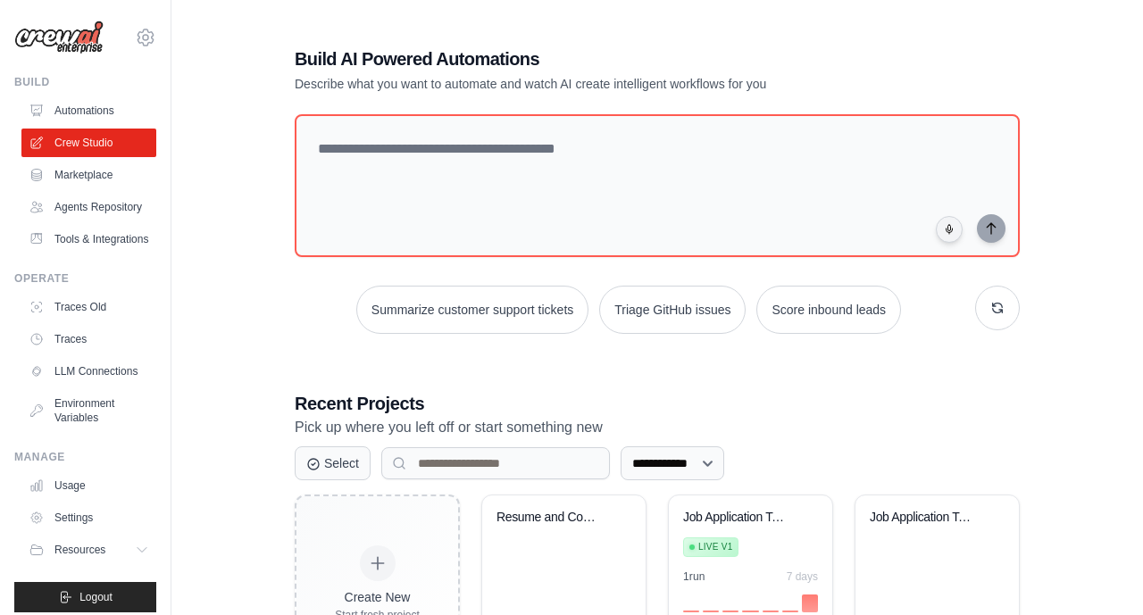
click at [845, 400] on h3 "Recent Projects" at bounding box center [657, 403] width 725 height 25
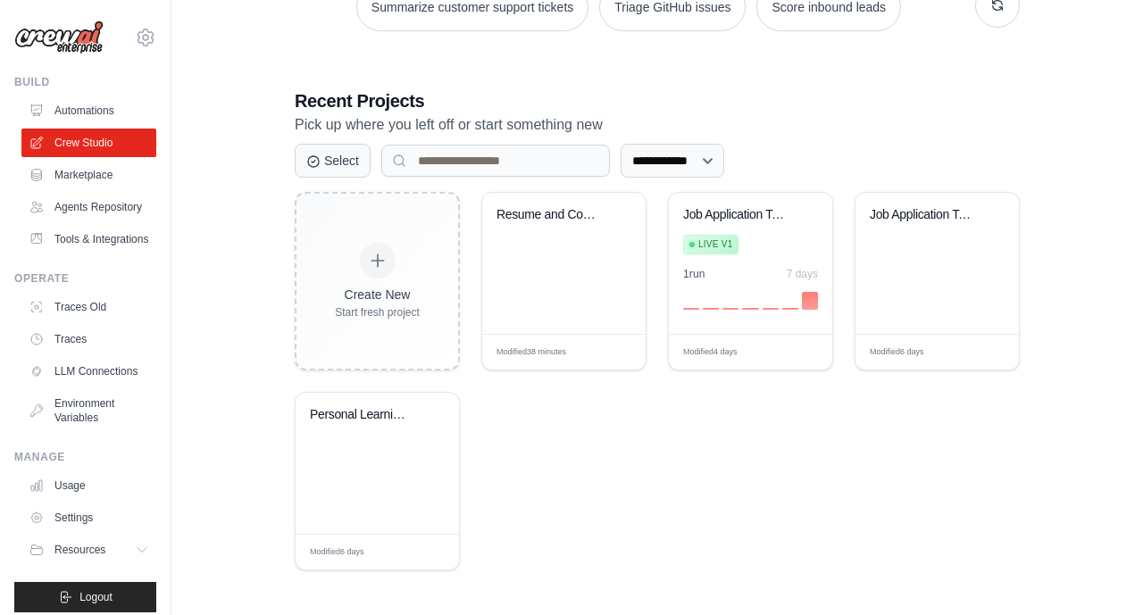
scroll to position [304, 0]
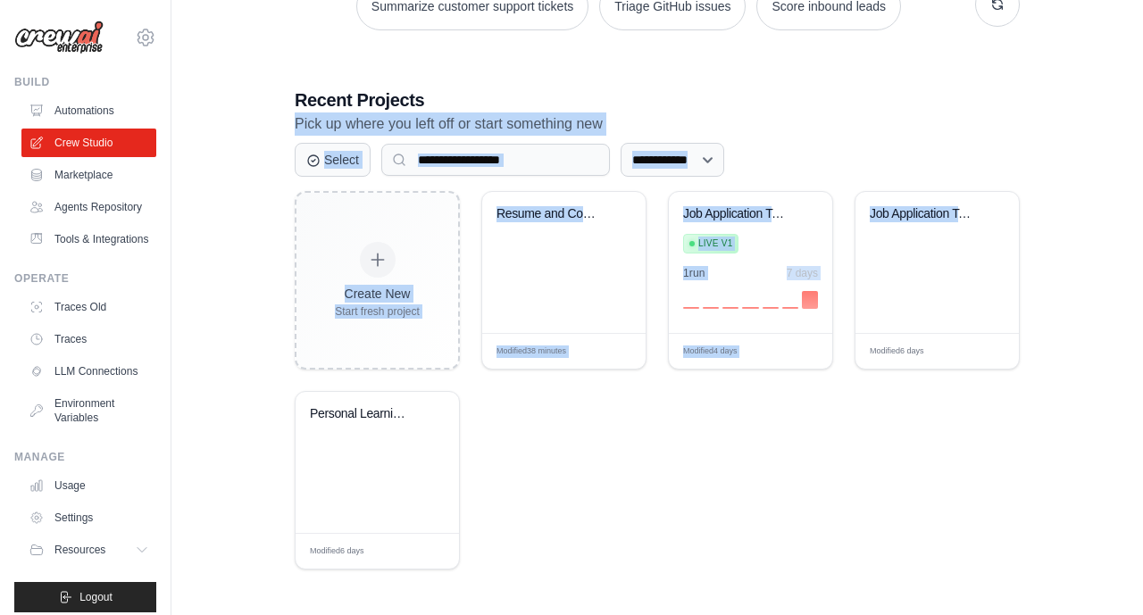
drag, startPoint x: 1098, startPoint y: 271, endPoint x: 1102, endPoint y: 109, distance: 162.5
click at [1102, 109] on div "**********" at bounding box center [657, 156] width 914 height 884
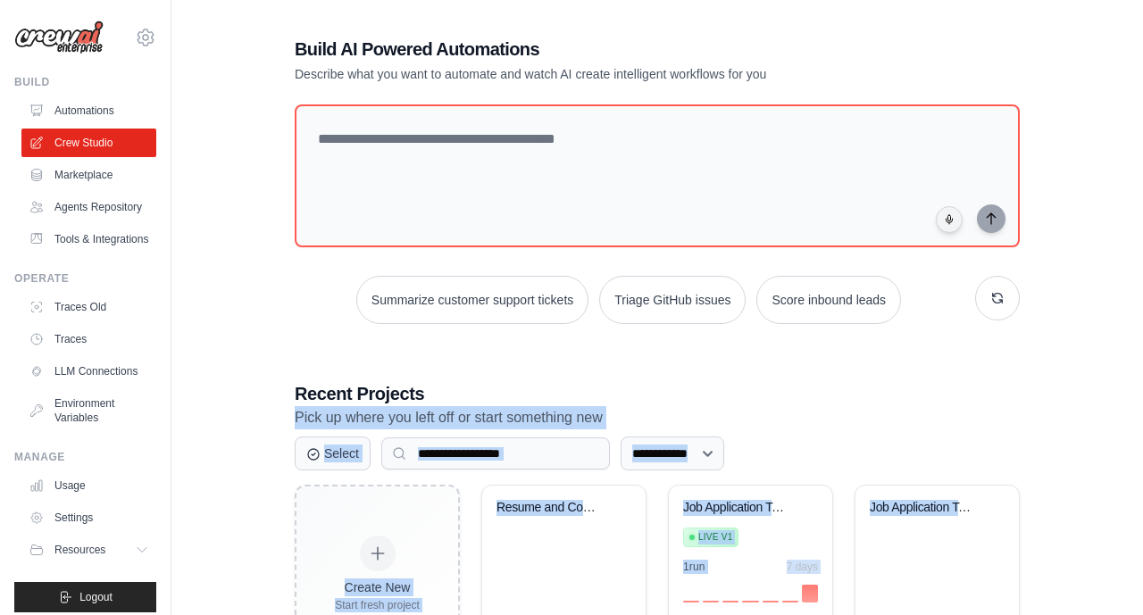
scroll to position [0, 0]
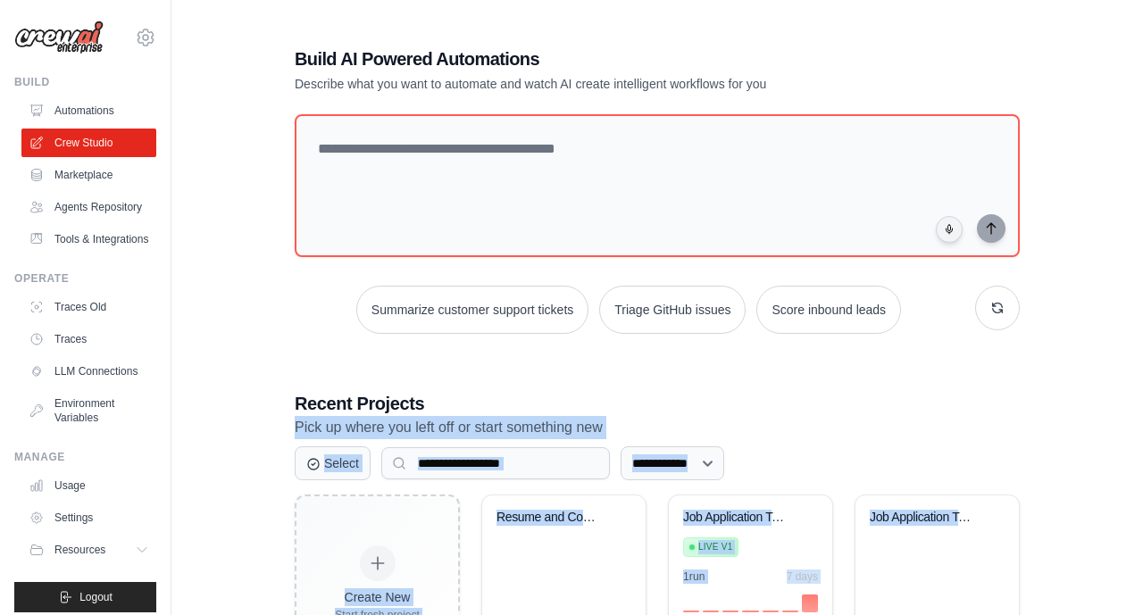
click at [50, 44] on img at bounding box center [58, 38] width 89 height 34
click at [85, 113] on link "Automations" at bounding box center [90, 110] width 135 height 29
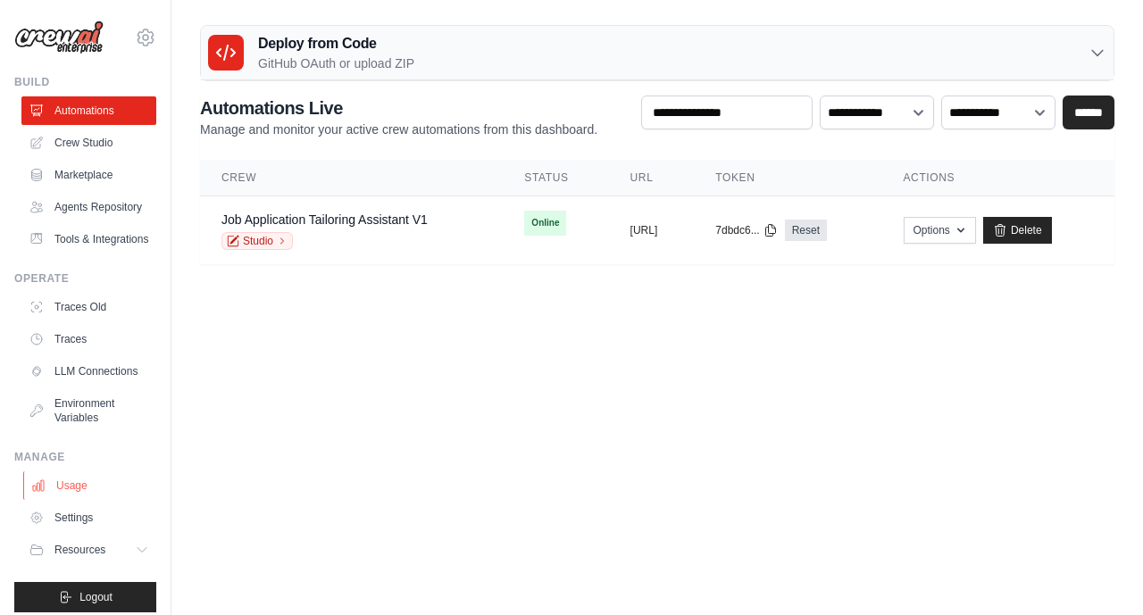
click at [62, 482] on link "Usage" at bounding box center [90, 485] width 135 height 29
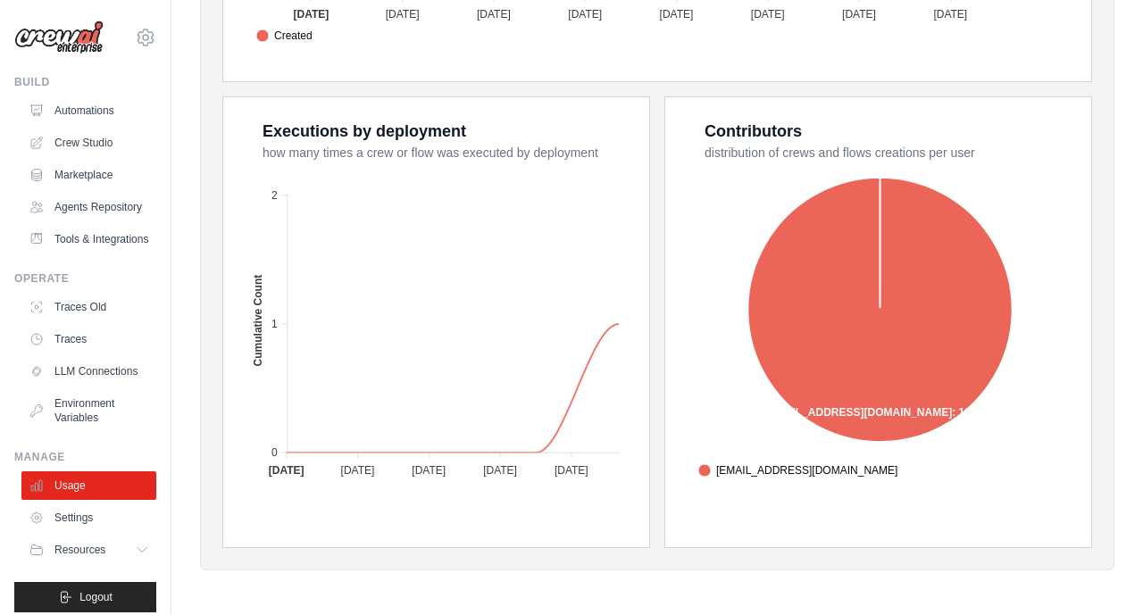
scroll to position [679, 0]
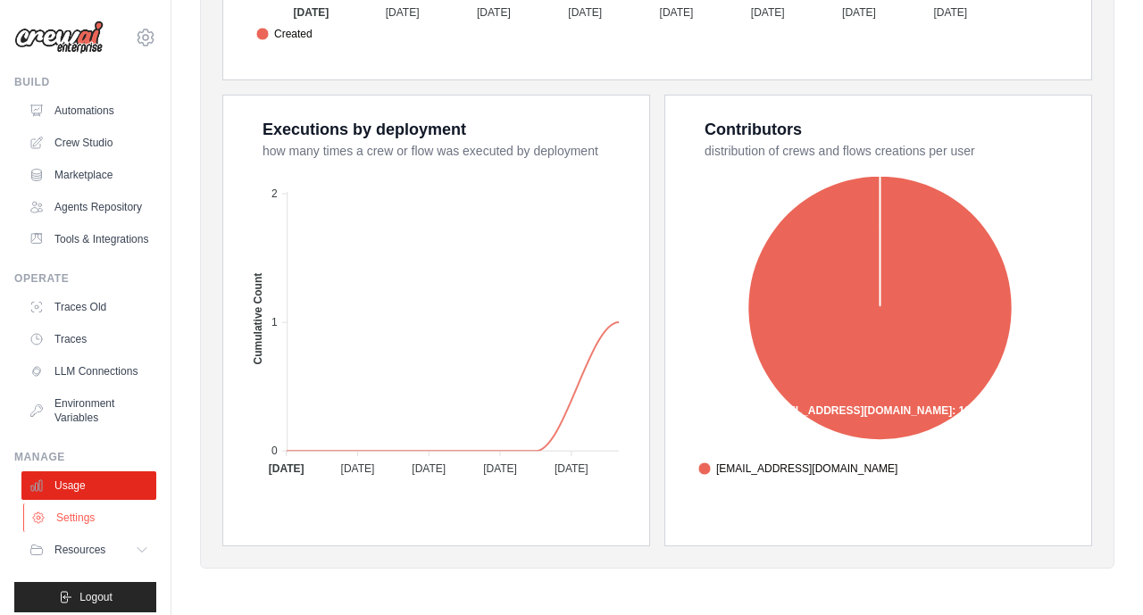
click at [60, 515] on link "Settings" at bounding box center [90, 517] width 135 height 29
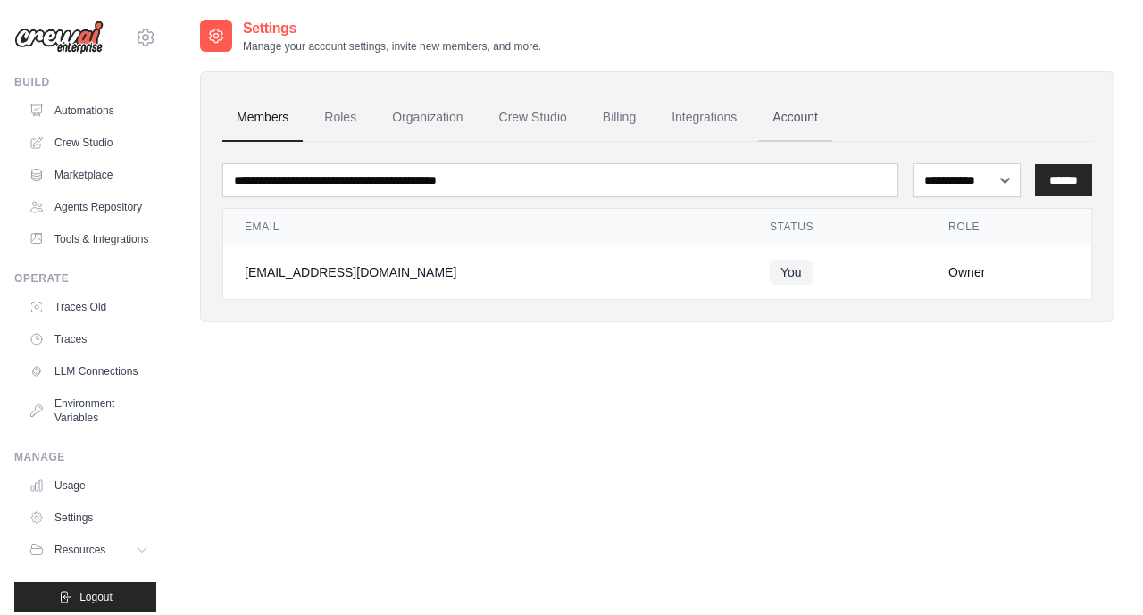
click at [807, 119] on link "Account" at bounding box center [795, 118] width 74 height 48
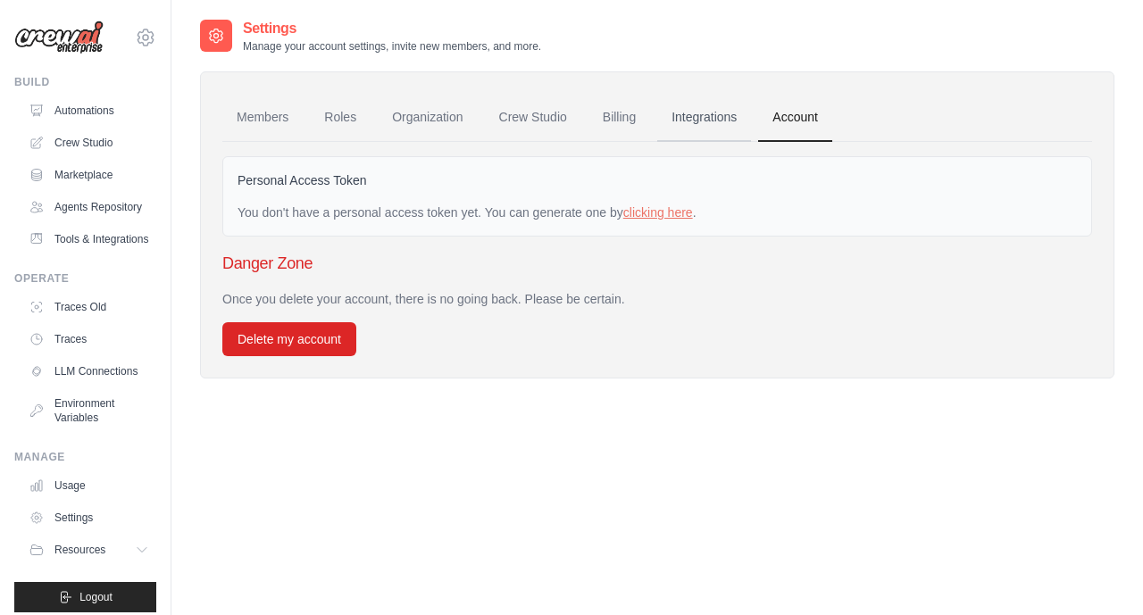
click at [707, 117] on link "Integrations" at bounding box center [704, 118] width 94 height 48
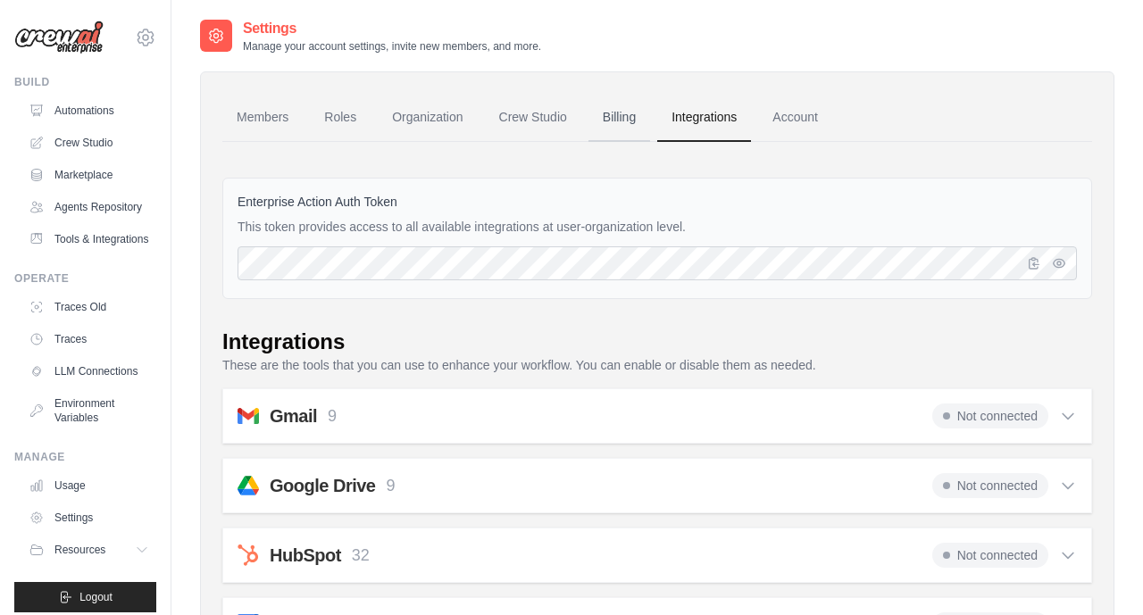
click at [623, 119] on link "Billing" at bounding box center [619, 118] width 62 height 48
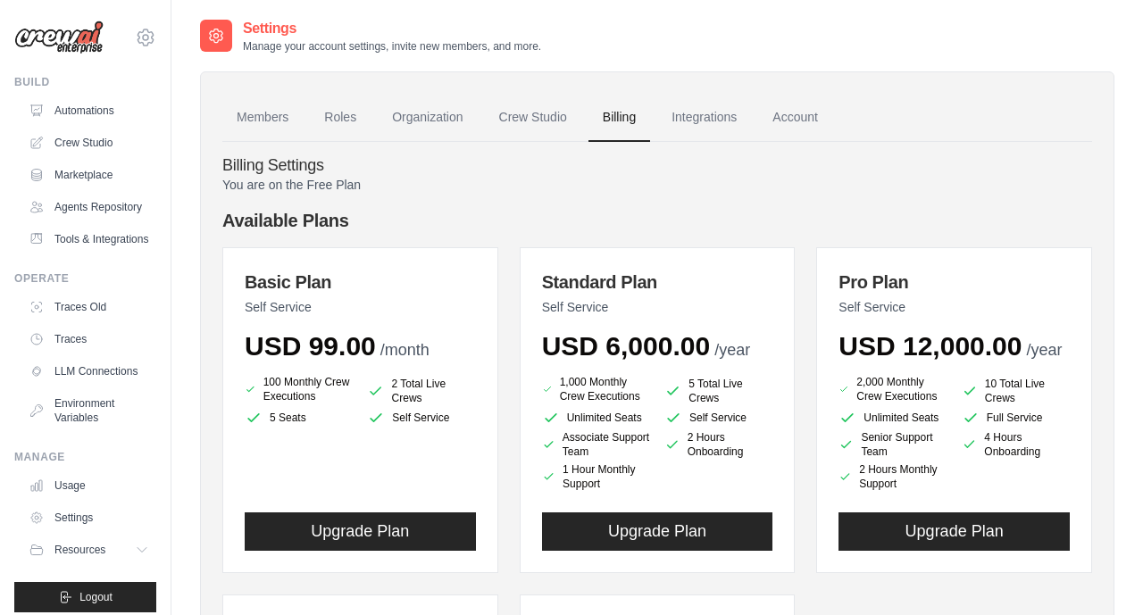
click at [745, 190] on p "You are on the Free Plan" at bounding box center [657, 185] width 870 height 18
click at [355, 122] on link "Roles" at bounding box center [340, 118] width 61 height 48
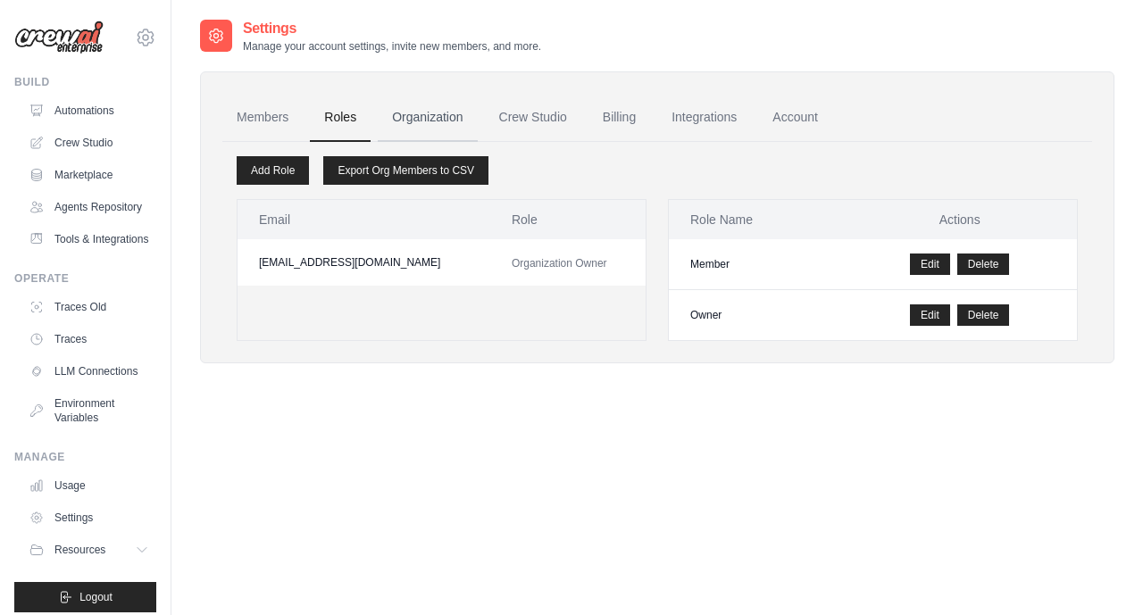
click at [430, 108] on link "Organization" at bounding box center [427, 118] width 99 height 48
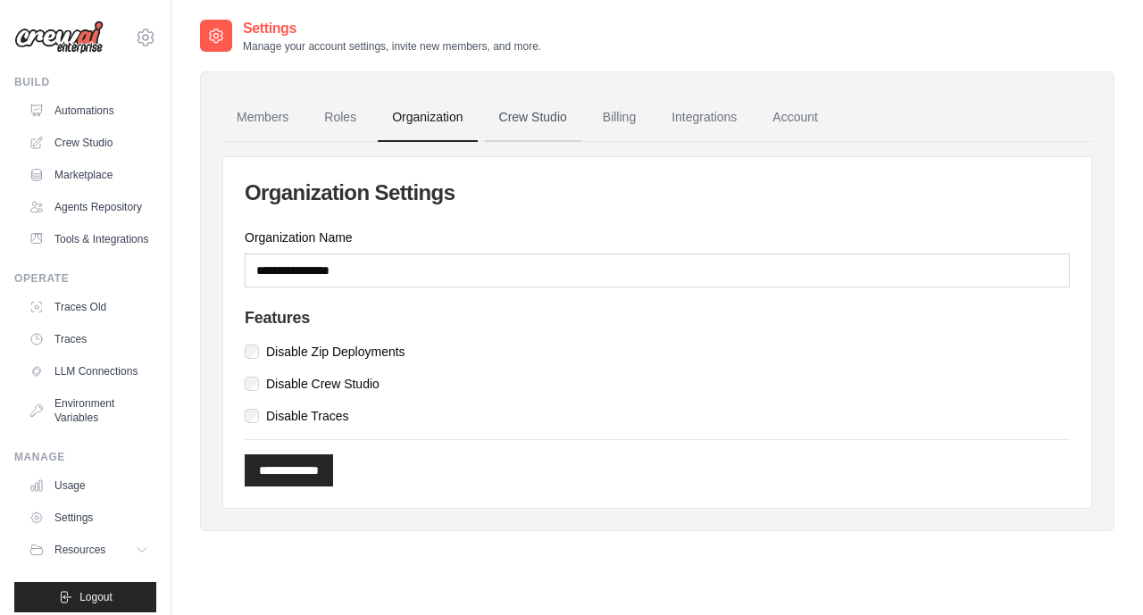
click at [535, 125] on link "Crew Studio" at bounding box center [533, 118] width 96 height 48
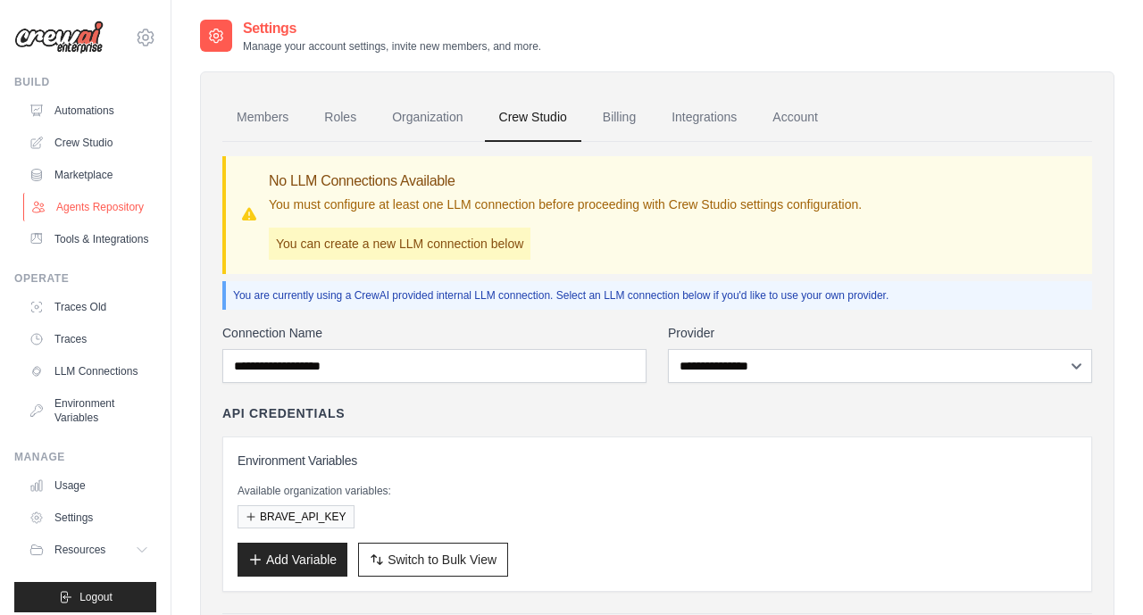
click at [111, 208] on link "Agents Repository" at bounding box center [90, 207] width 135 height 29
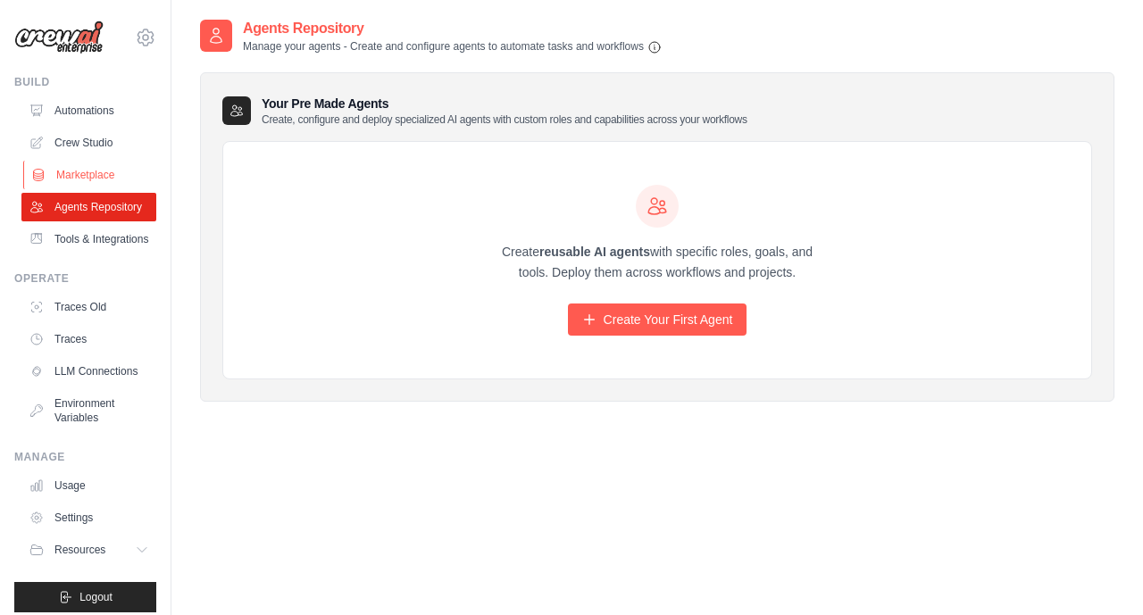
click at [106, 180] on link "Marketplace" at bounding box center [90, 175] width 135 height 29
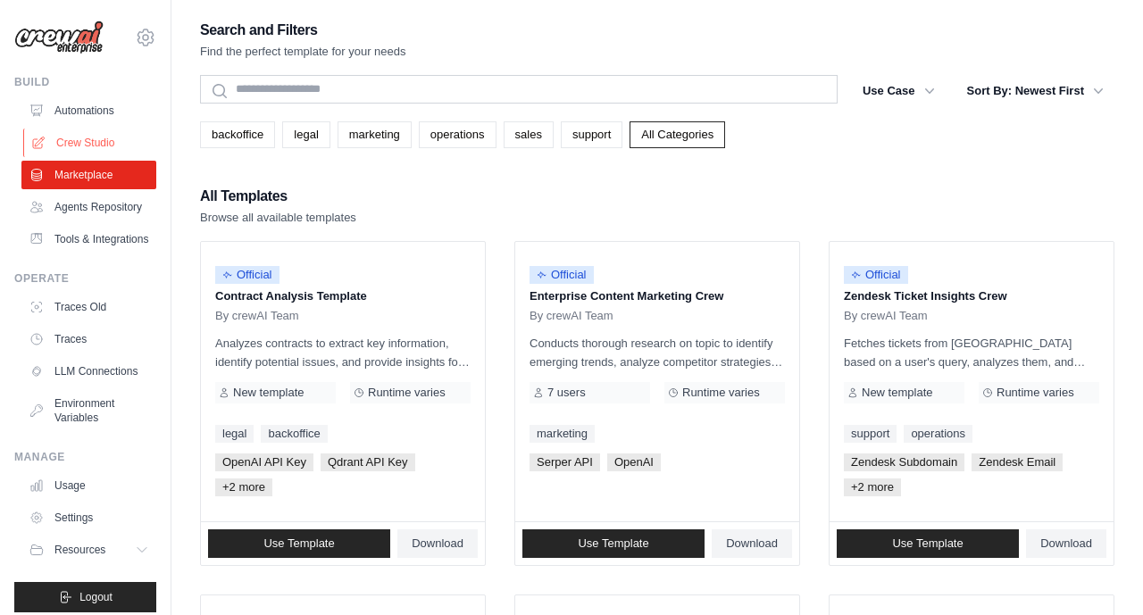
click at [90, 137] on link "Crew Studio" at bounding box center [90, 143] width 135 height 29
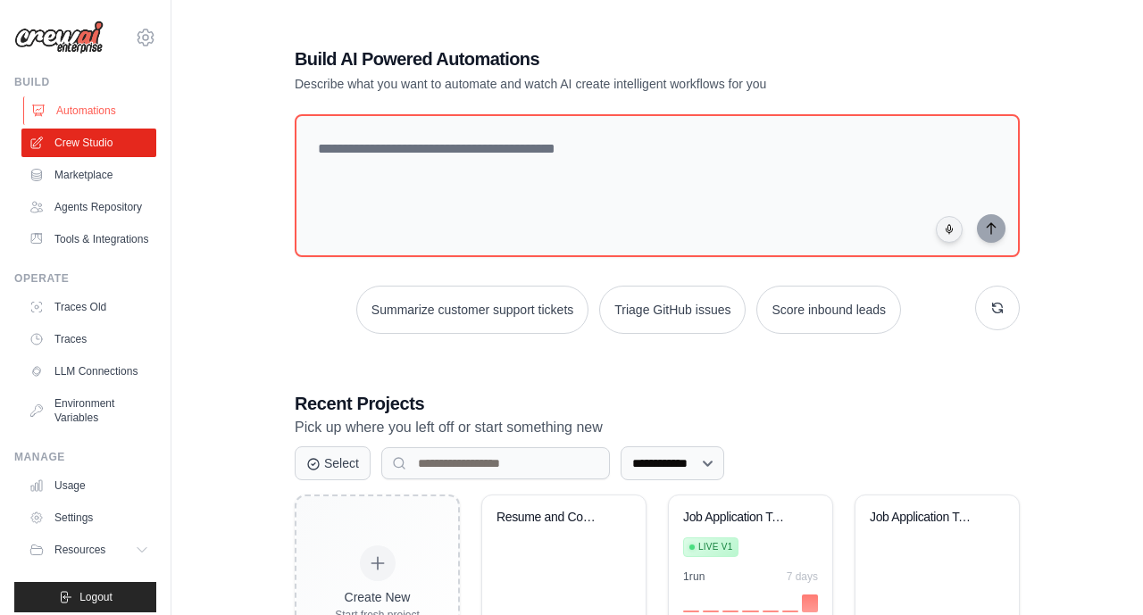
click at [98, 104] on link "Automations" at bounding box center [90, 110] width 135 height 29
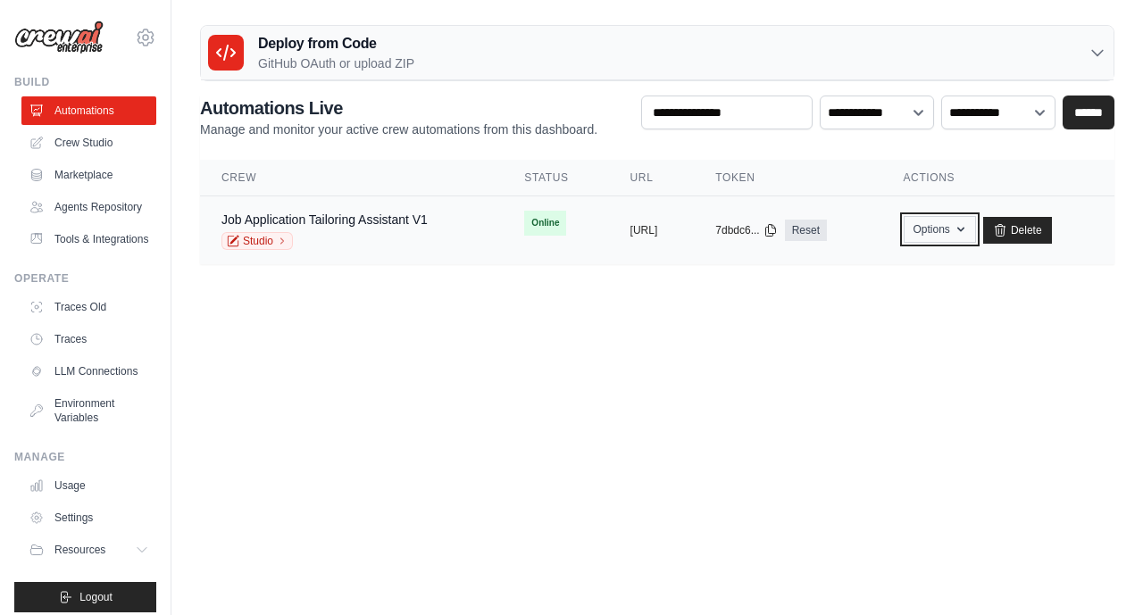
click at [968, 225] on icon "button" at bounding box center [960, 229] width 14 height 14
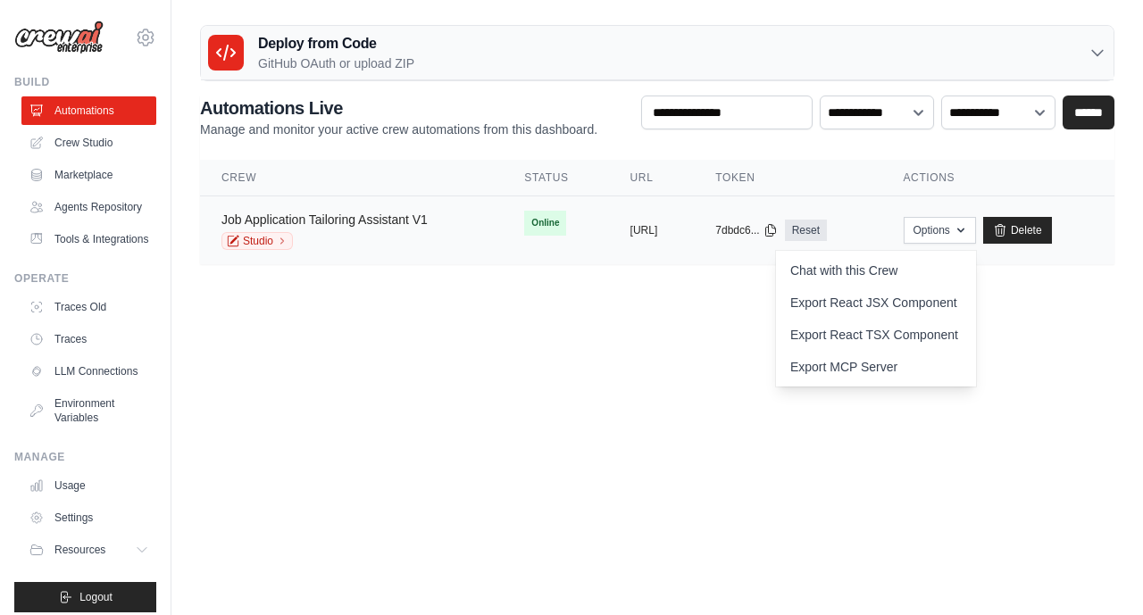
click at [361, 216] on link "Job Application Tailoring Assistant V1" at bounding box center [324, 219] width 206 height 14
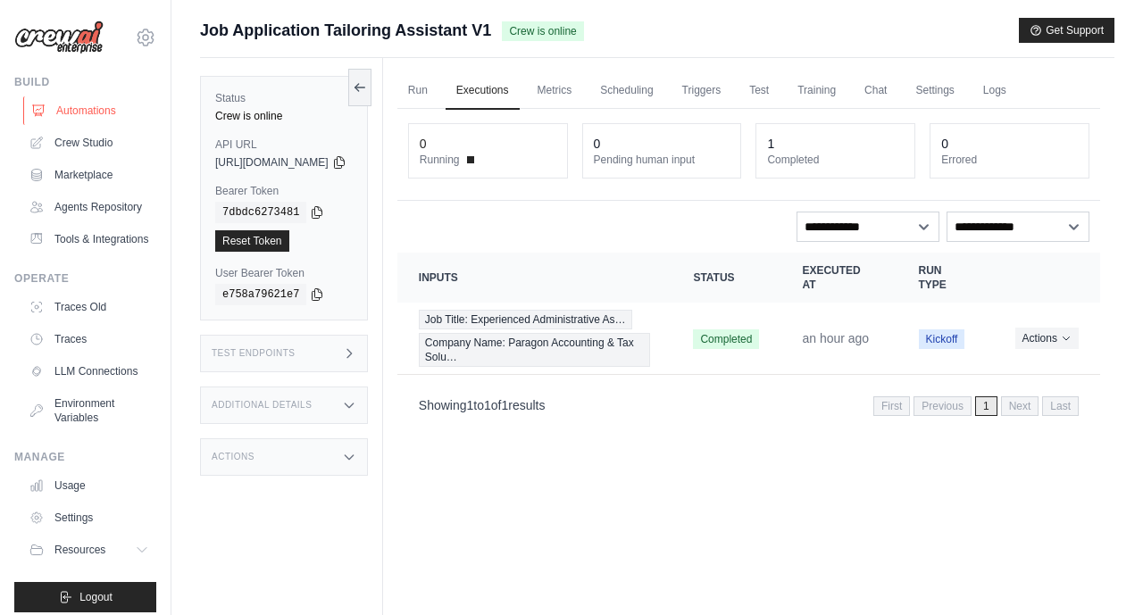
click at [111, 107] on link "Automations" at bounding box center [90, 110] width 135 height 29
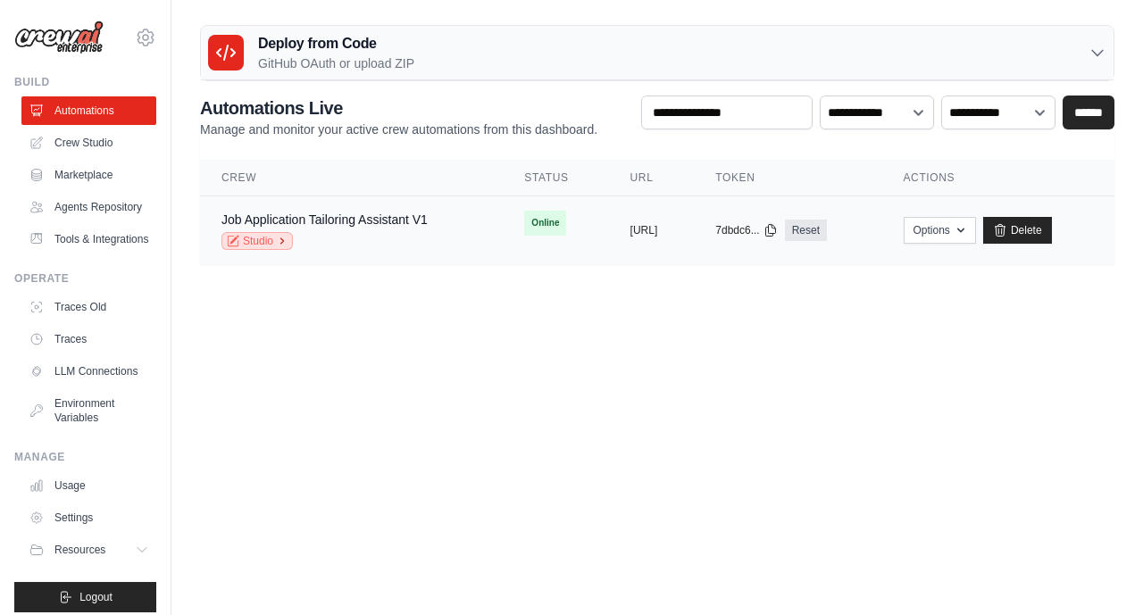
click at [270, 243] on link "Studio" at bounding box center [256, 241] width 71 height 18
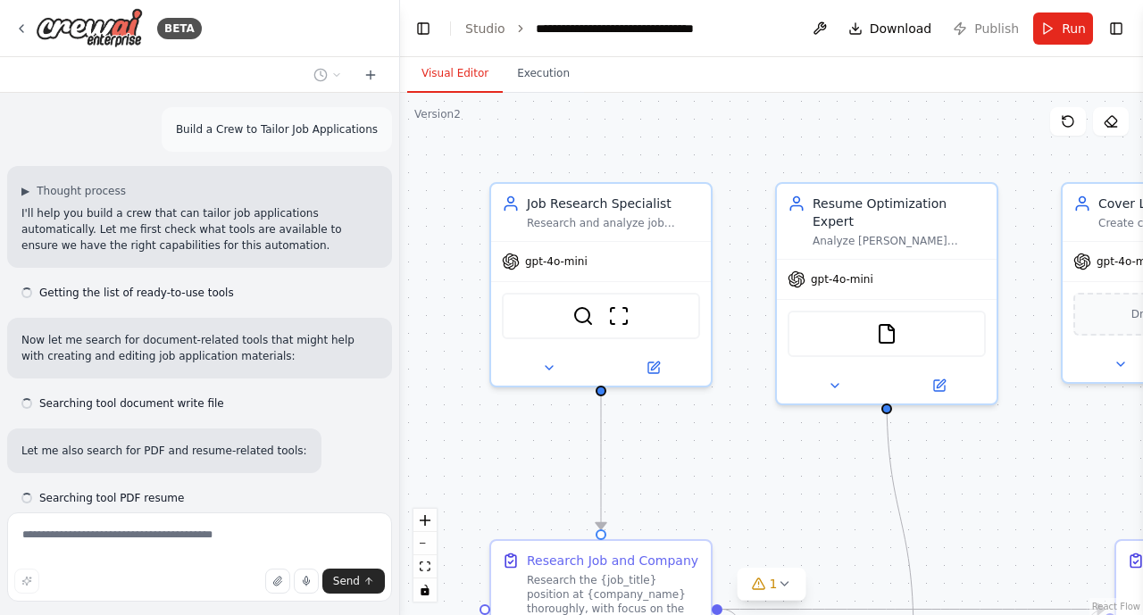
scroll to position [10351, 0]
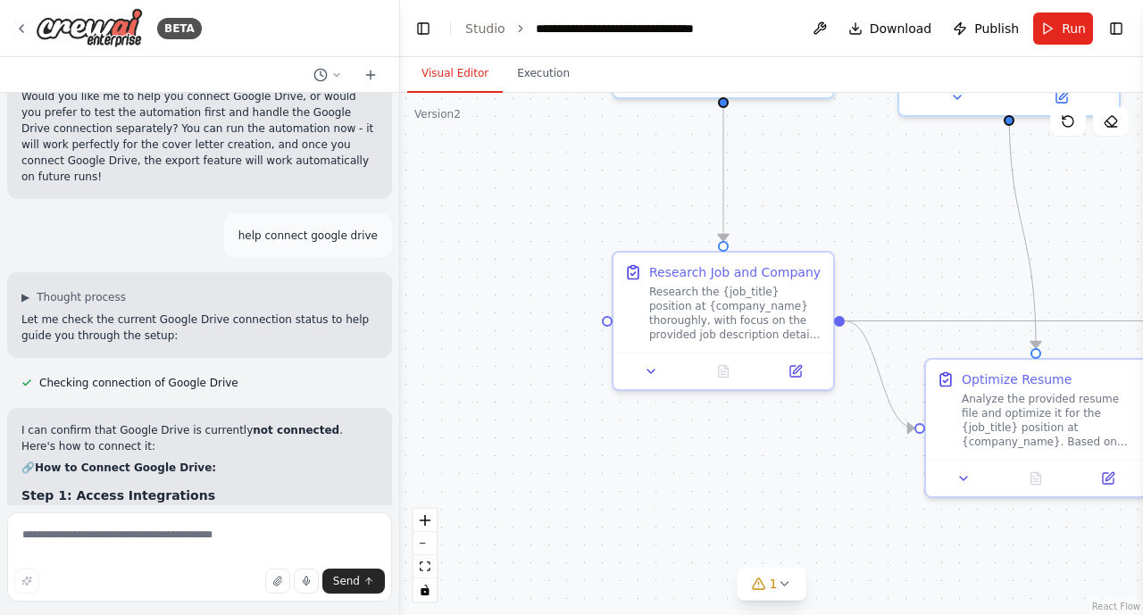
drag, startPoint x: 980, startPoint y: 512, endPoint x: 1102, endPoint y: 224, distance: 313.2
click at [1102, 224] on div ".deletable-edge-delete-btn { width: 20px; height: 20px; border: 0px solid #ffff…" at bounding box center [771, 354] width 743 height 522
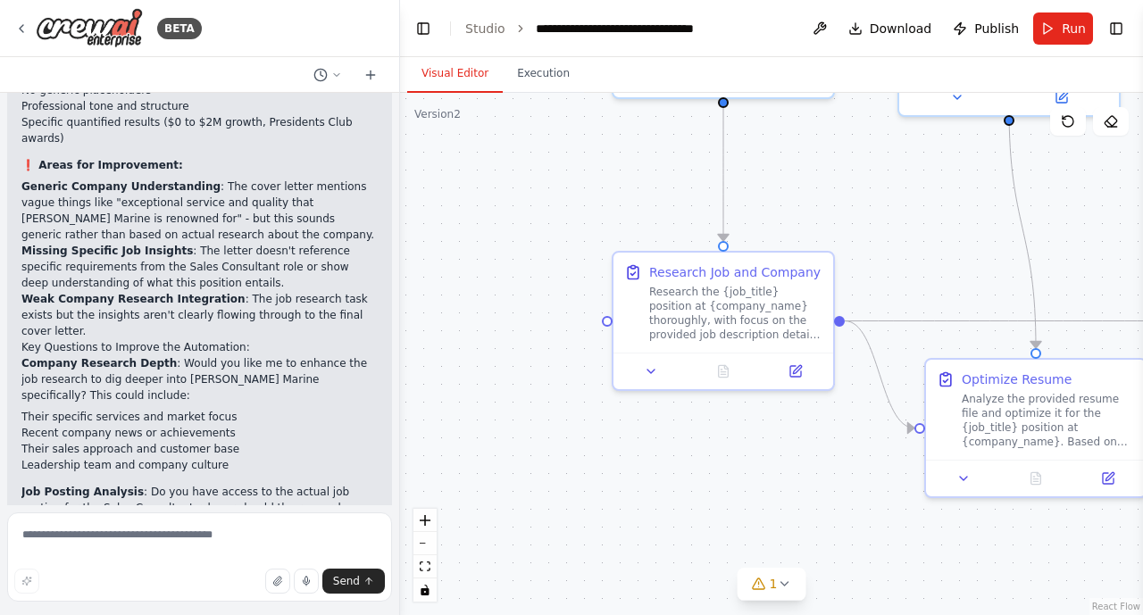
scroll to position [4950, 0]
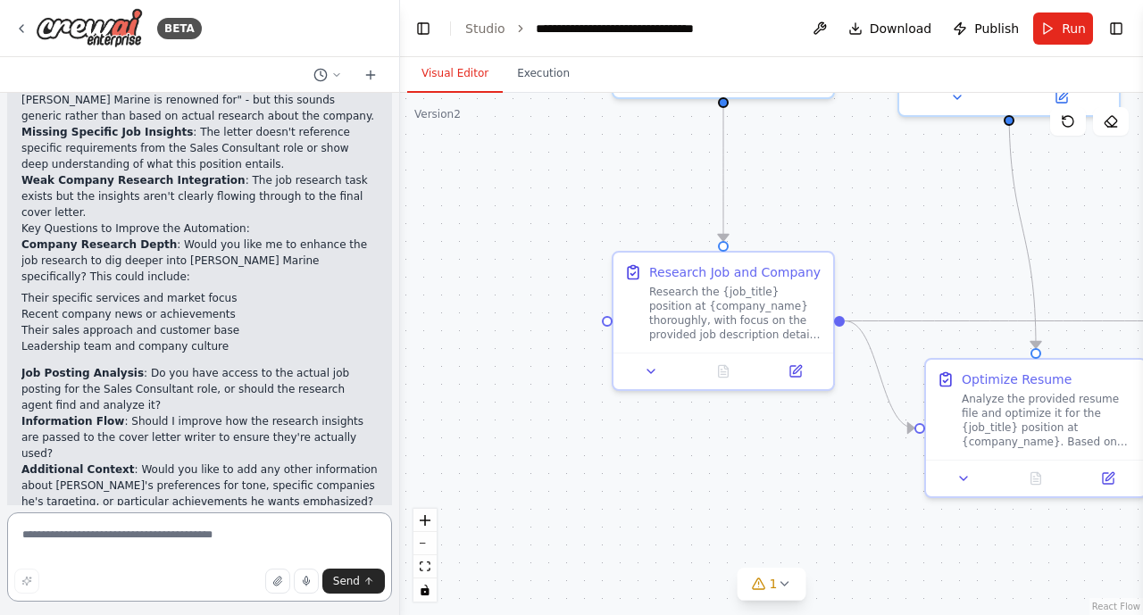
click at [116, 550] on textarea at bounding box center [199, 556] width 385 height 89
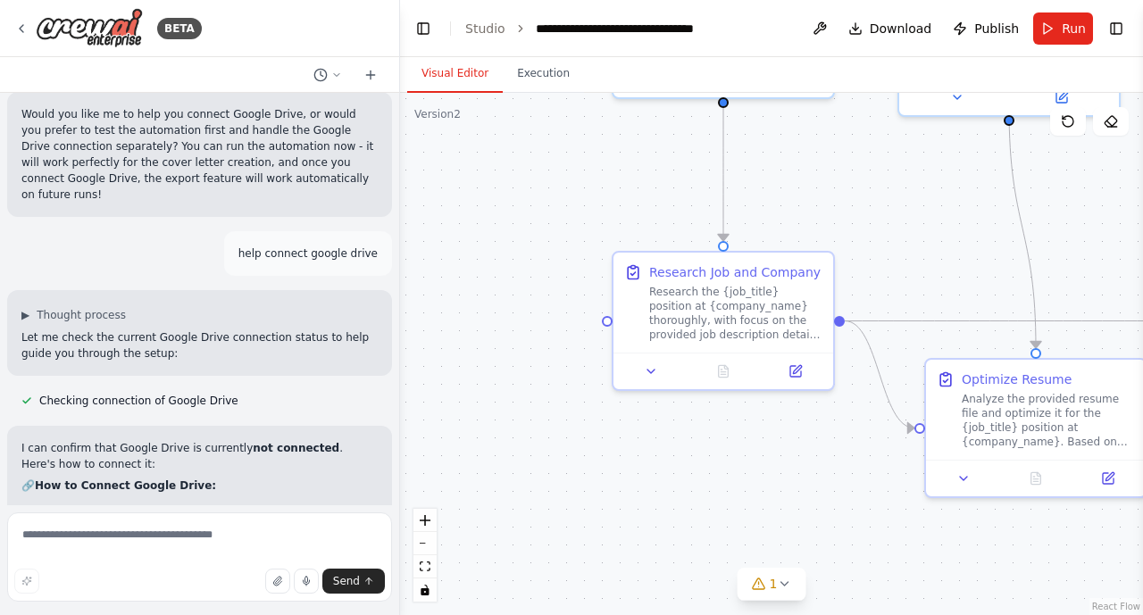
scroll to position [10351, 0]
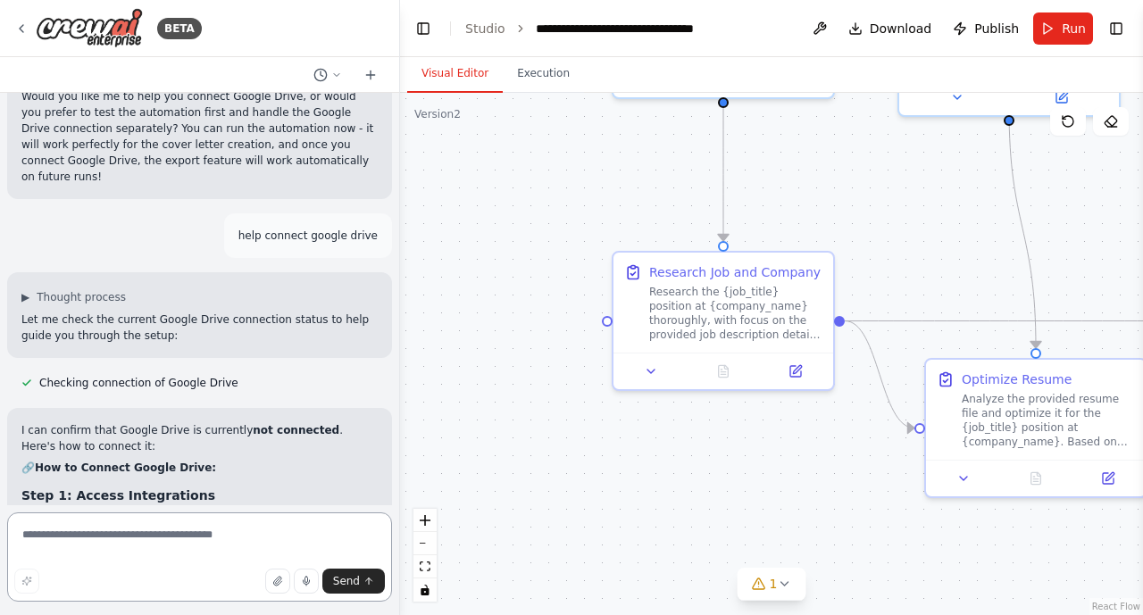
click at [32, 524] on textarea at bounding box center [199, 556] width 385 height 89
type textarea "**********"
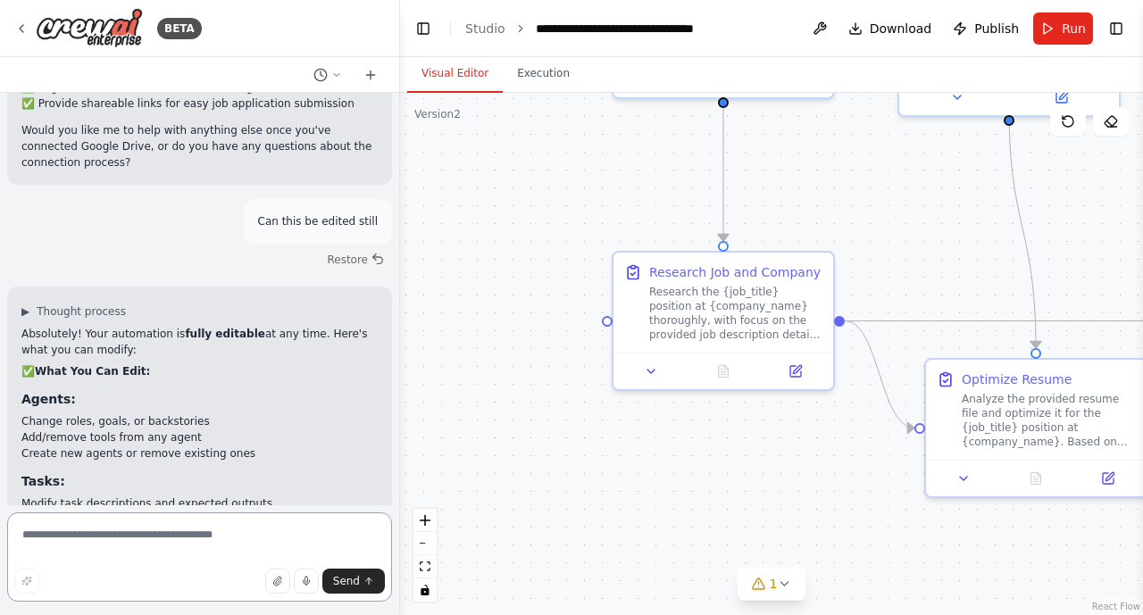
scroll to position [11301, 0]
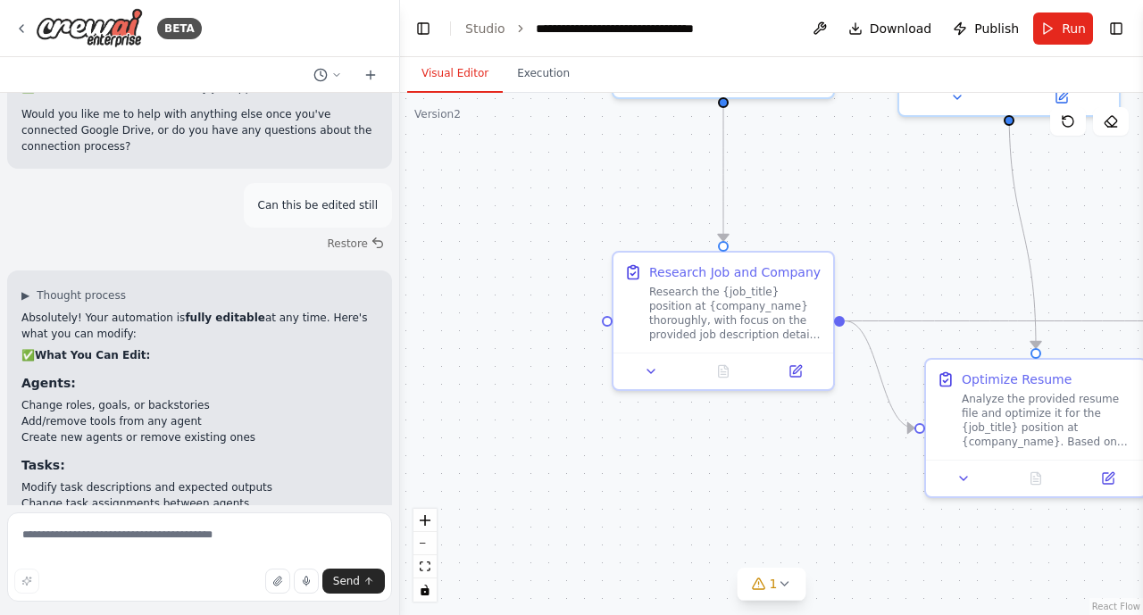
click at [30, 529] on textarea at bounding box center [199, 556] width 385 height 89
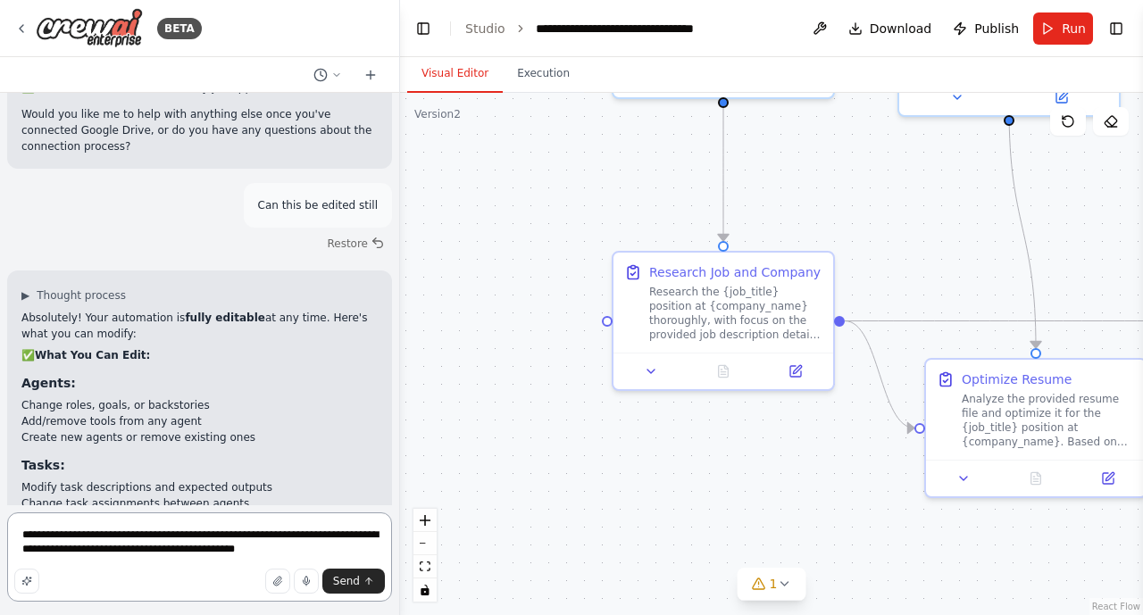
type textarea "**********"
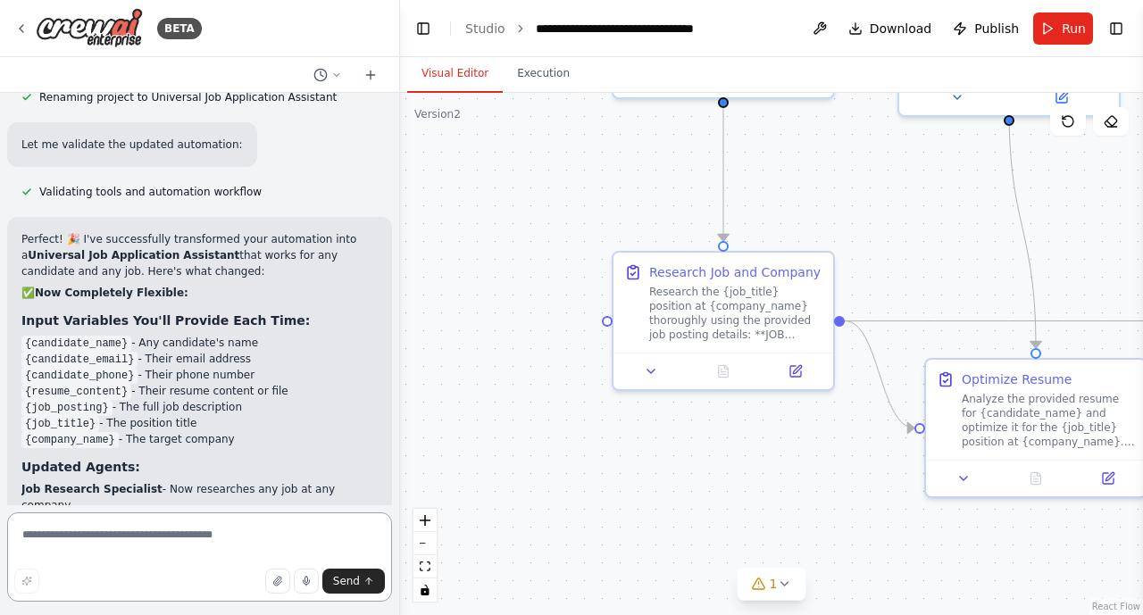
scroll to position [13281, 0]
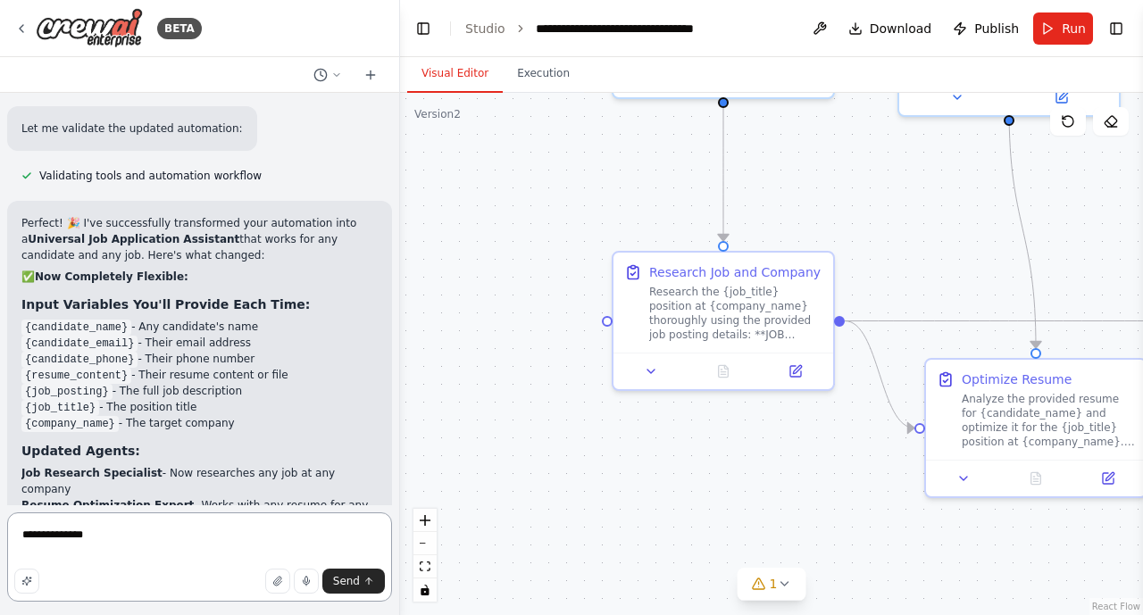
type textarea "**********"
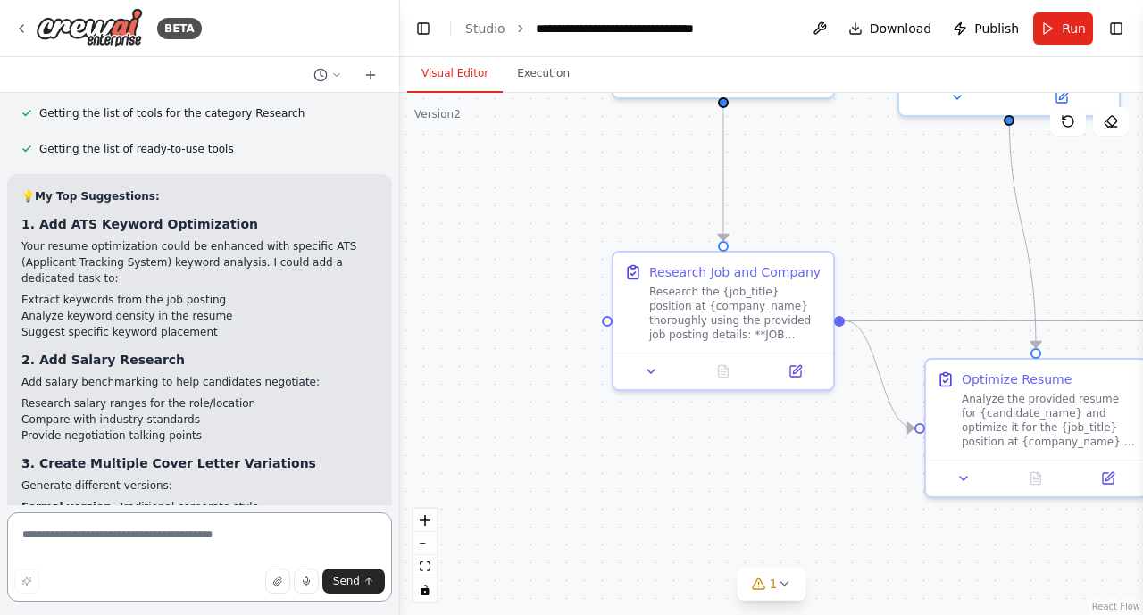
scroll to position [14568, 0]
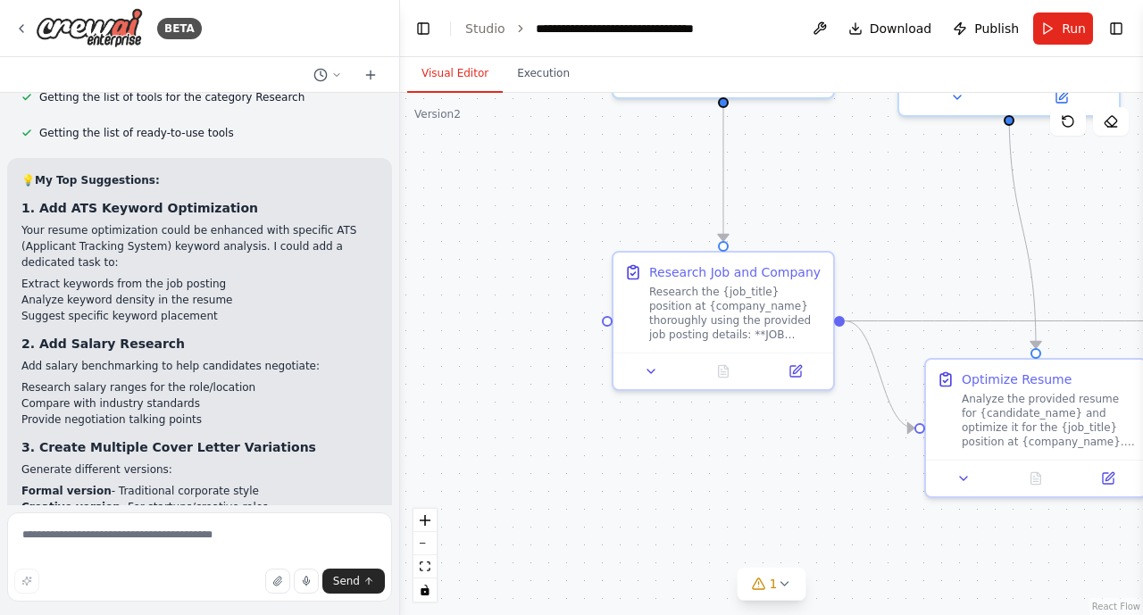
click at [276, 172] on div "💡 My Top Suggestions: 1. Add ATS Keyword Optimization Your resume optimization …" at bounding box center [199, 544] width 356 height 745
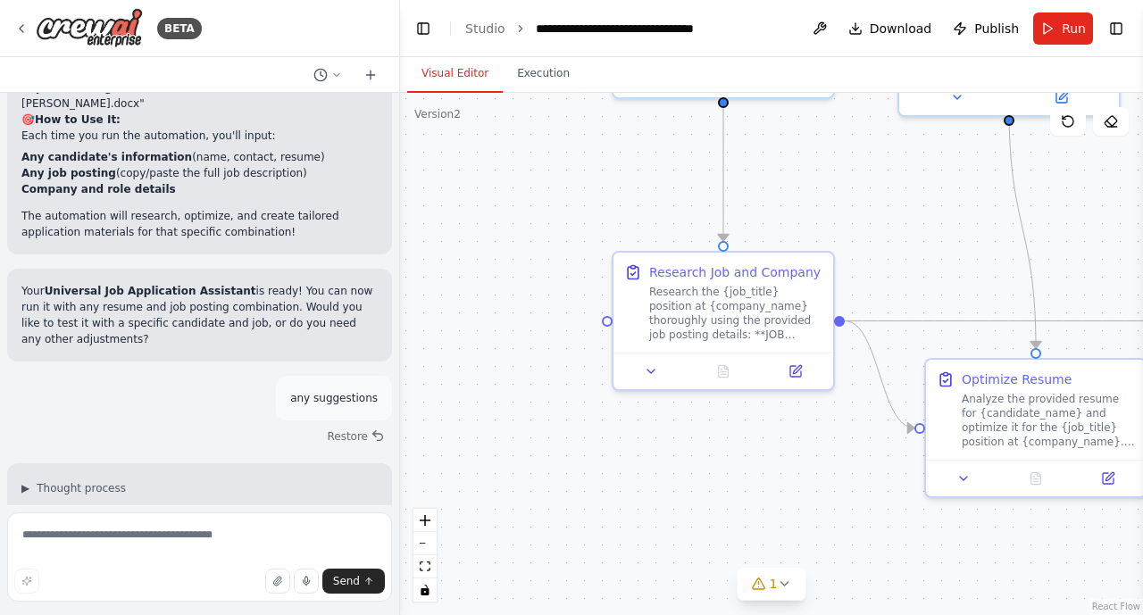
scroll to position [13890, 0]
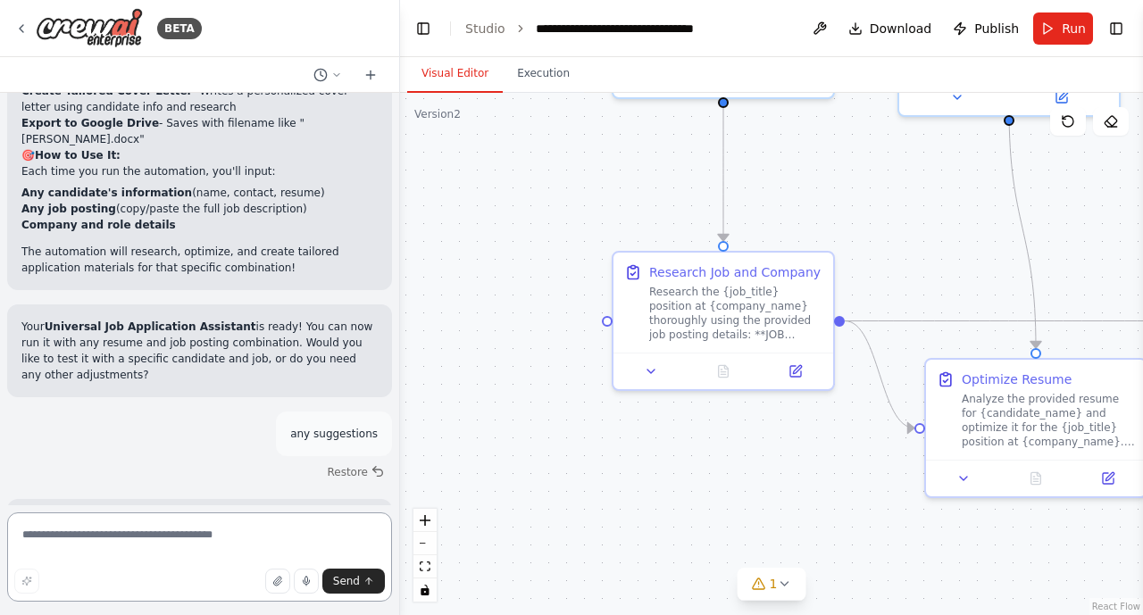
click at [65, 547] on textarea at bounding box center [199, 556] width 385 height 89
type textarea "**********"
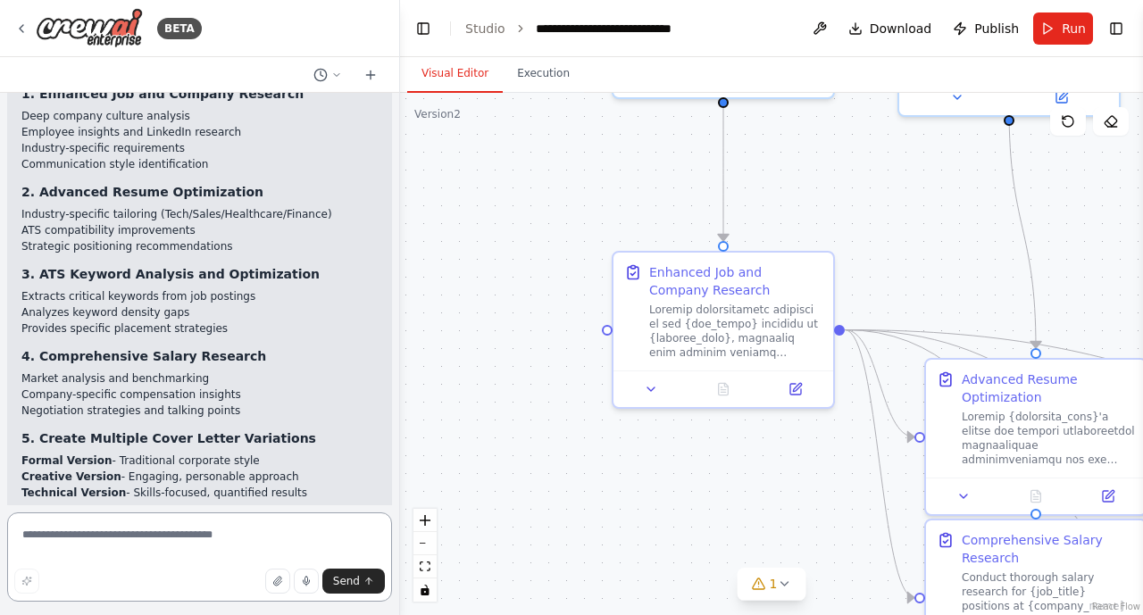
scroll to position [17218, 0]
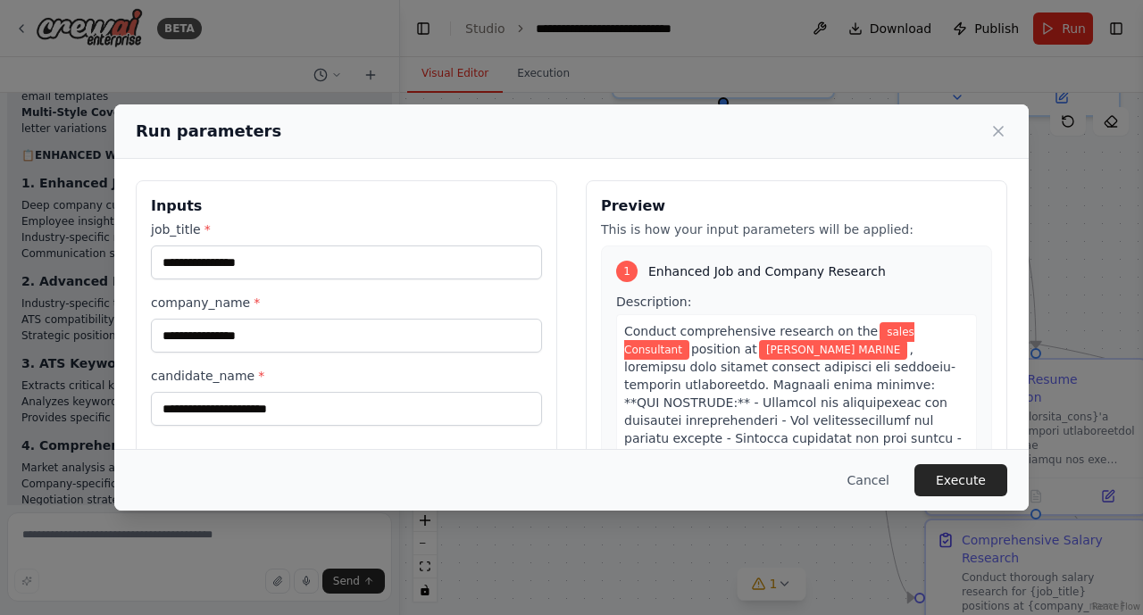
scroll to position [17073, 0]
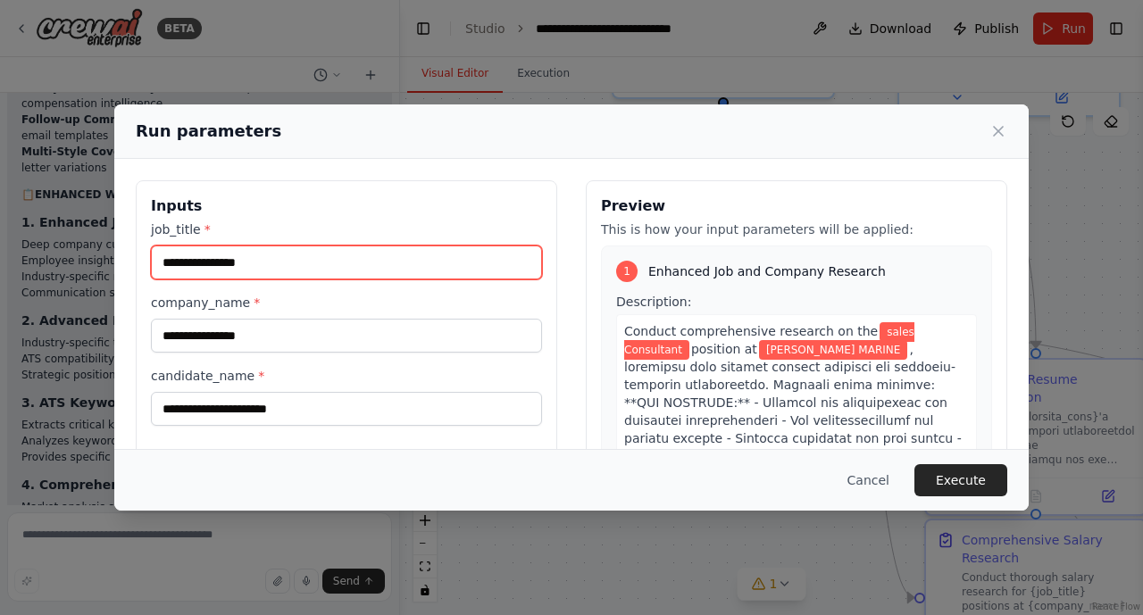
drag, startPoint x: 271, startPoint y: 268, endPoint x: 140, endPoint y: 260, distance: 131.5
click at [140, 260] on div "**********" at bounding box center [346, 391] width 421 height 423
paste input "**********"
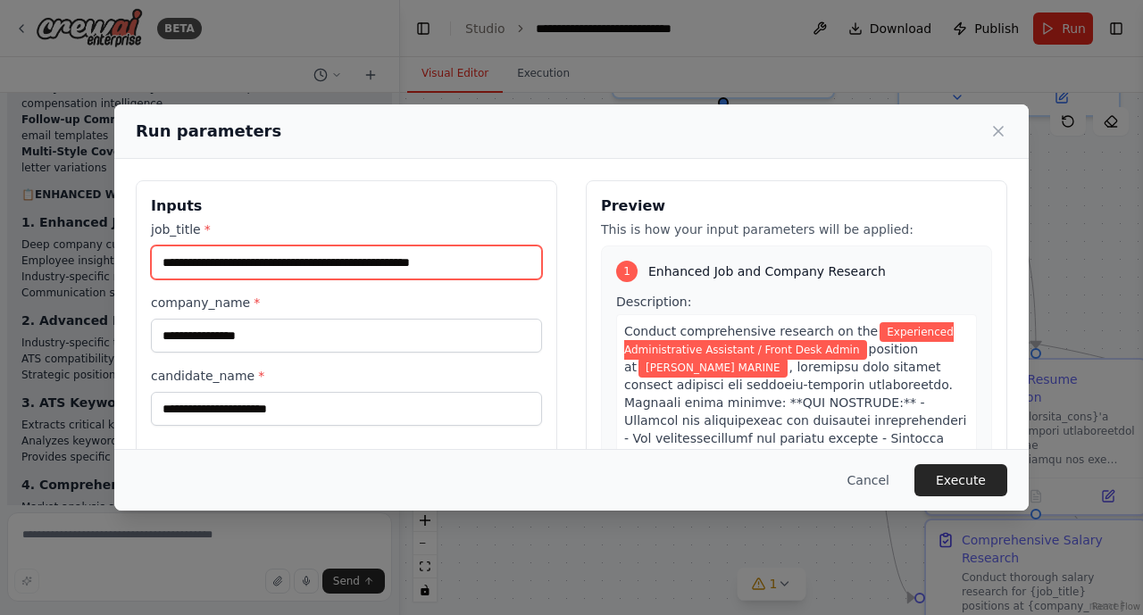
type input "**********"
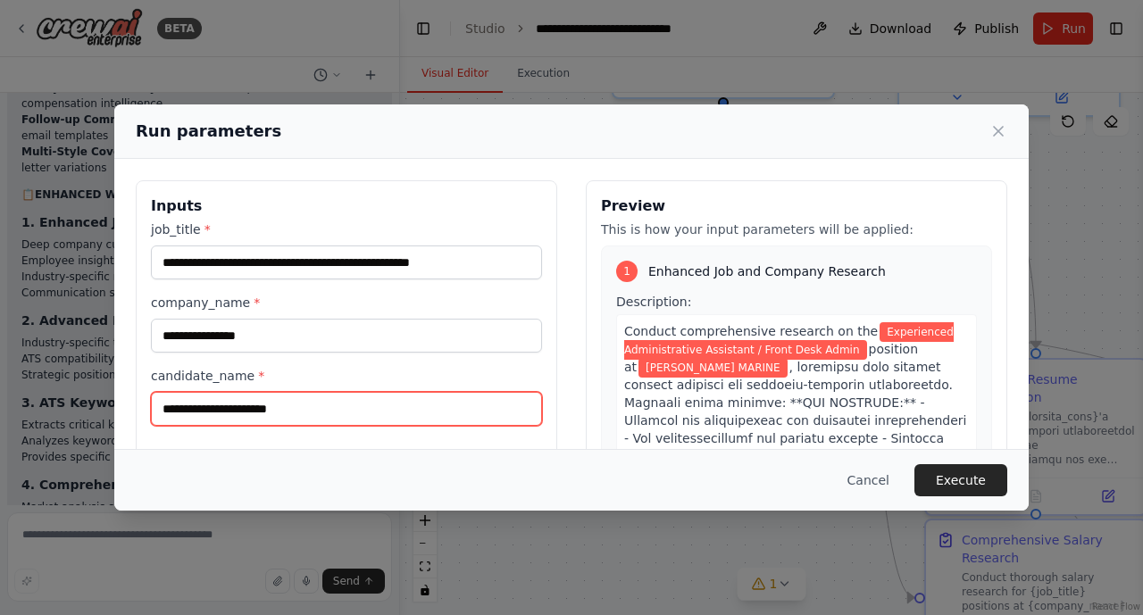
drag, startPoint x: 306, startPoint y: 421, endPoint x: 60, endPoint y: 461, distance: 249.5
click at [60, 461] on div "**********" at bounding box center [571, 307] width 1143 height 615
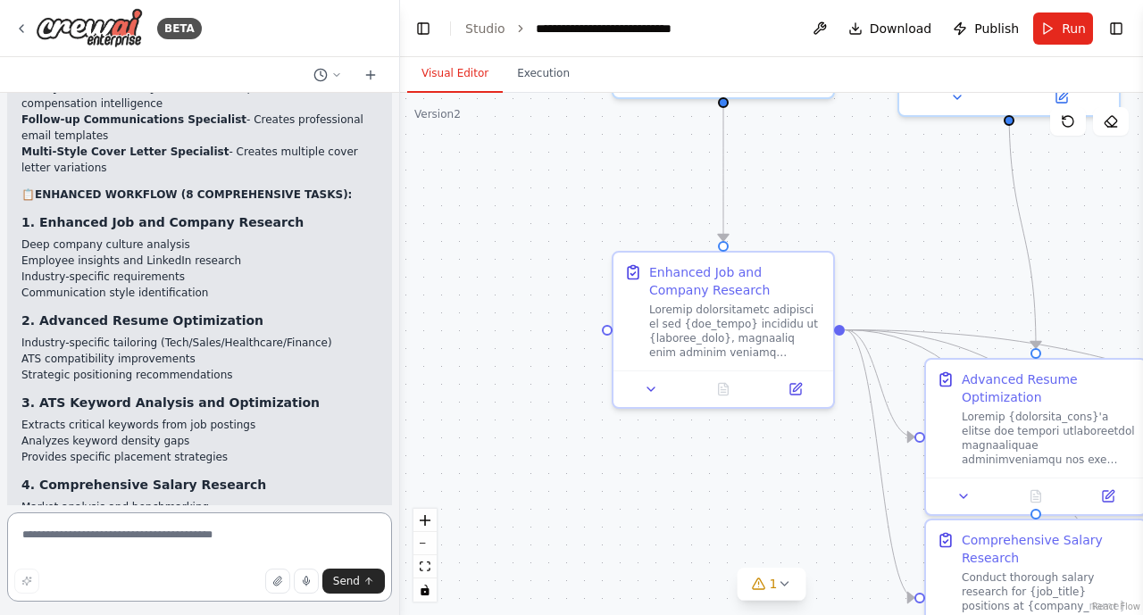
click at [202, 533] on textarea at bounding box center [199, 556] width 385 height 89
type textarea "***"
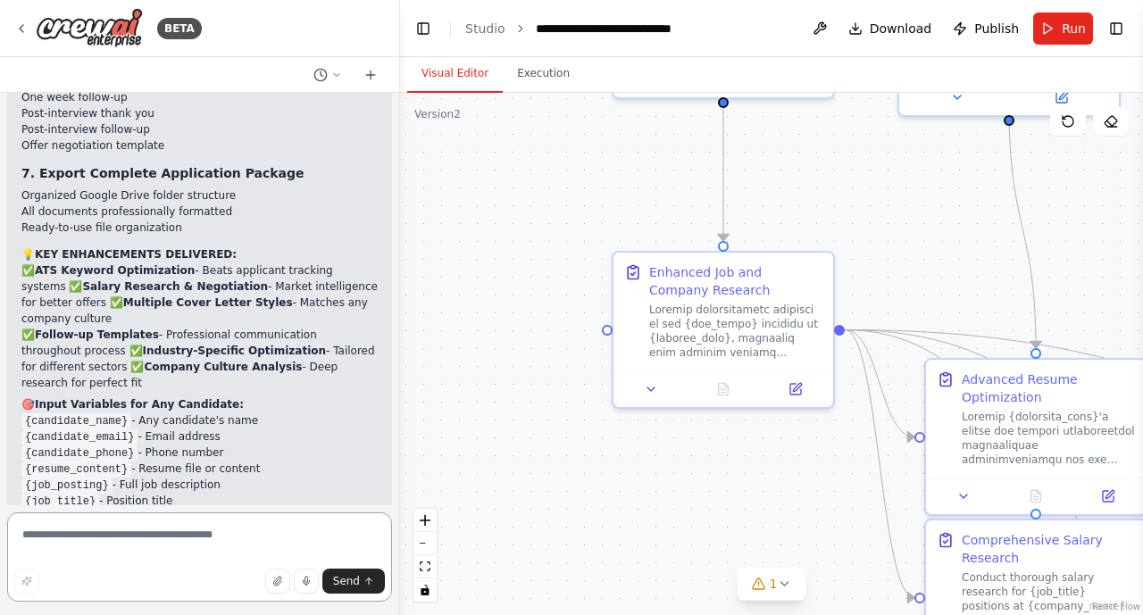
scroll to position [17679, 0]
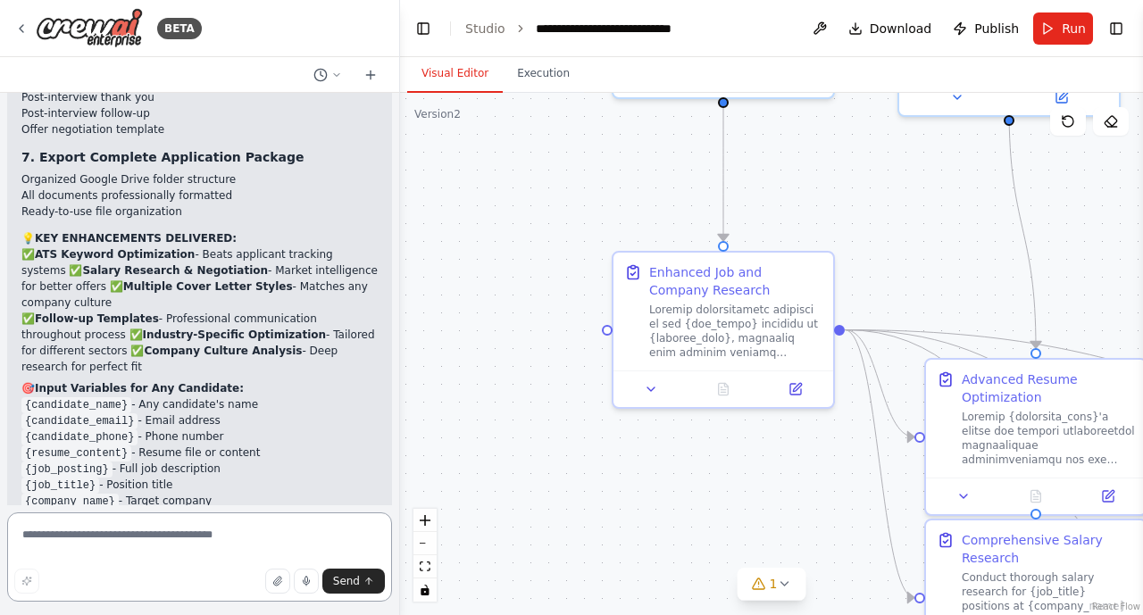
click at [37, 529] on textarea at bounding box center [199, 556] width 385 height 89
type textarea "**********"
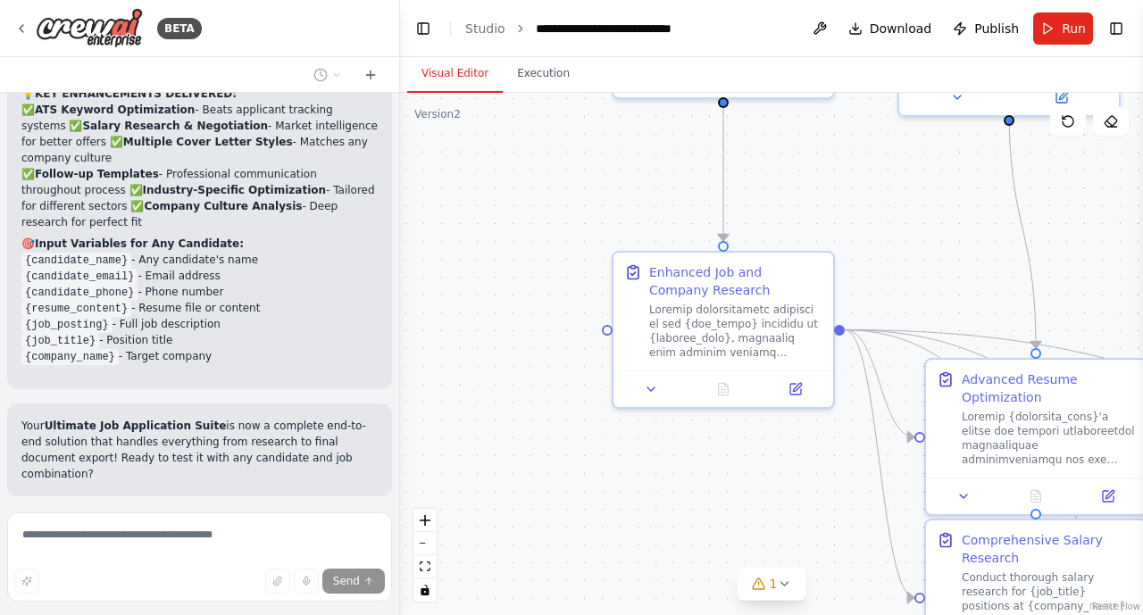
scroll to position [17824, 0]
click at [37, 541] on textarea at bounding box center [199, 556] width 385 height 89
click at [38, 539] on textarea at bounding box center [199, 556] width 385 height 89
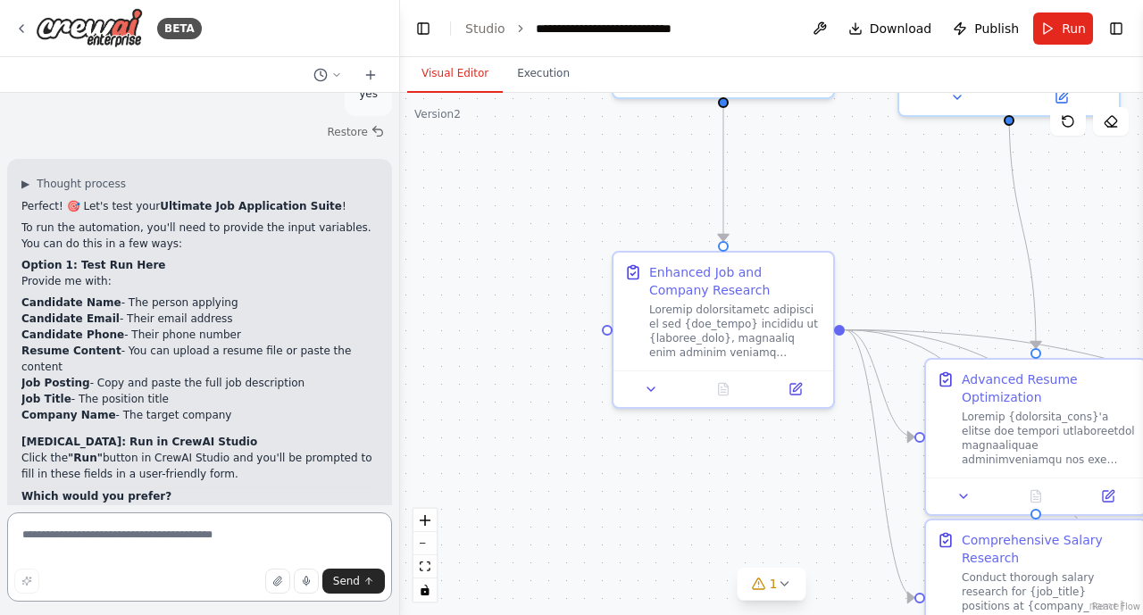
click at [23, 532] on textarea at bounding box center [199, 556] width 385 height 89
paste textarea "**********"
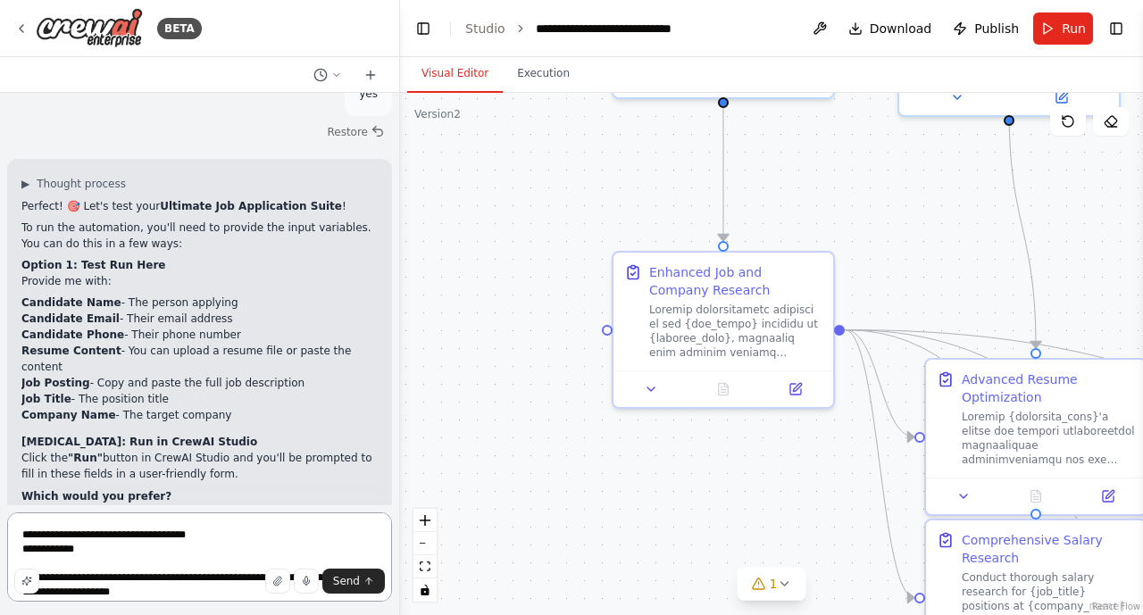
scroll to position [794, 0]
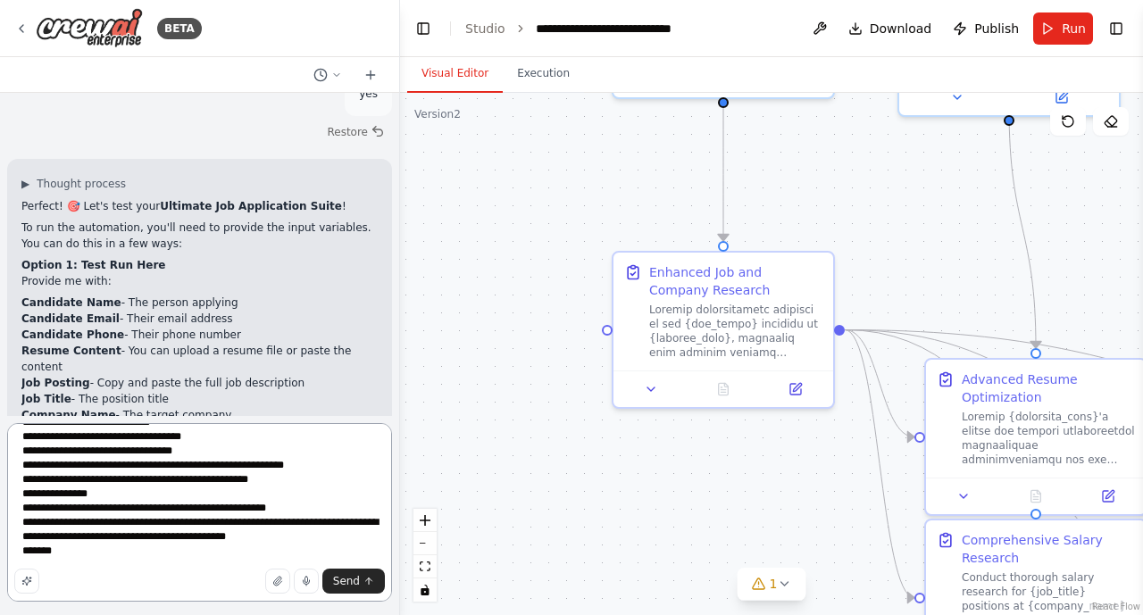
paste textarea "**********"
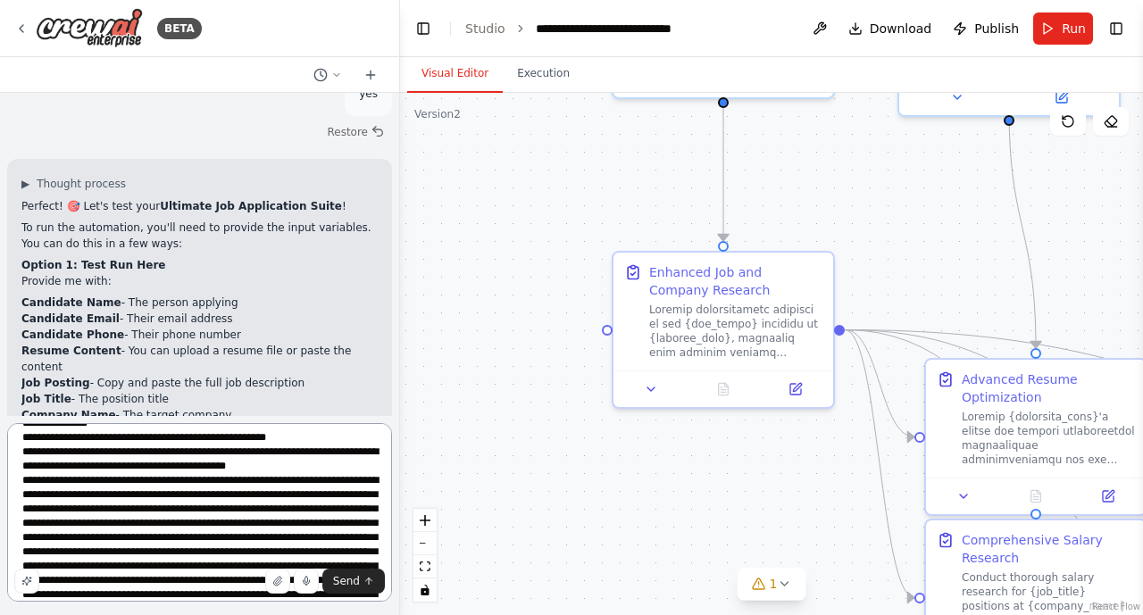
scroll to position [1908, 0]
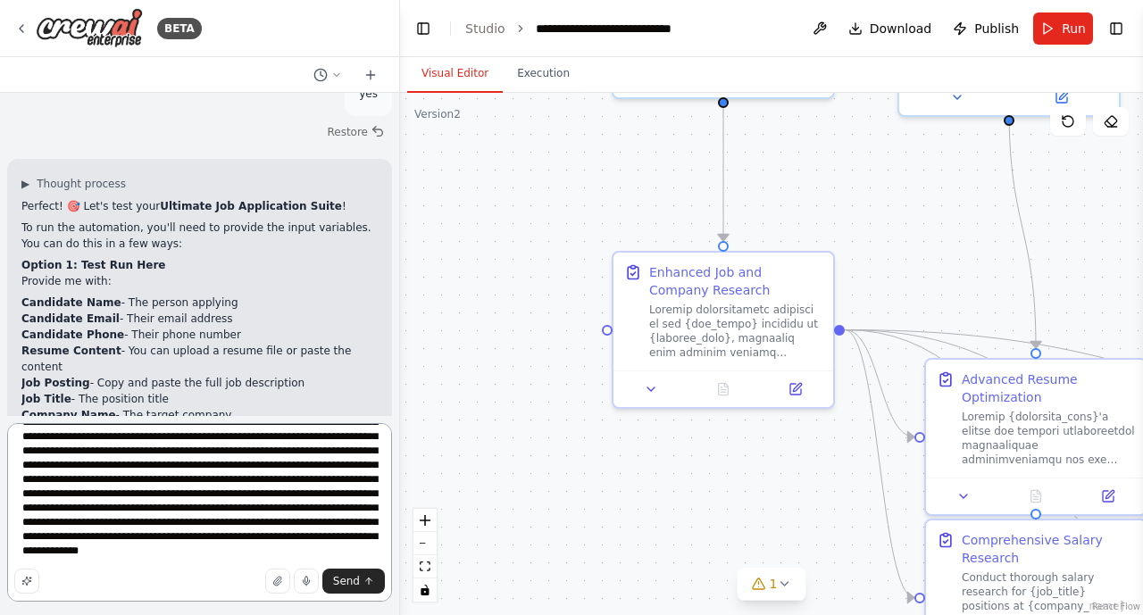
click at [92, 508] on textarea at bounding box center [199, 512] width 385 height 179
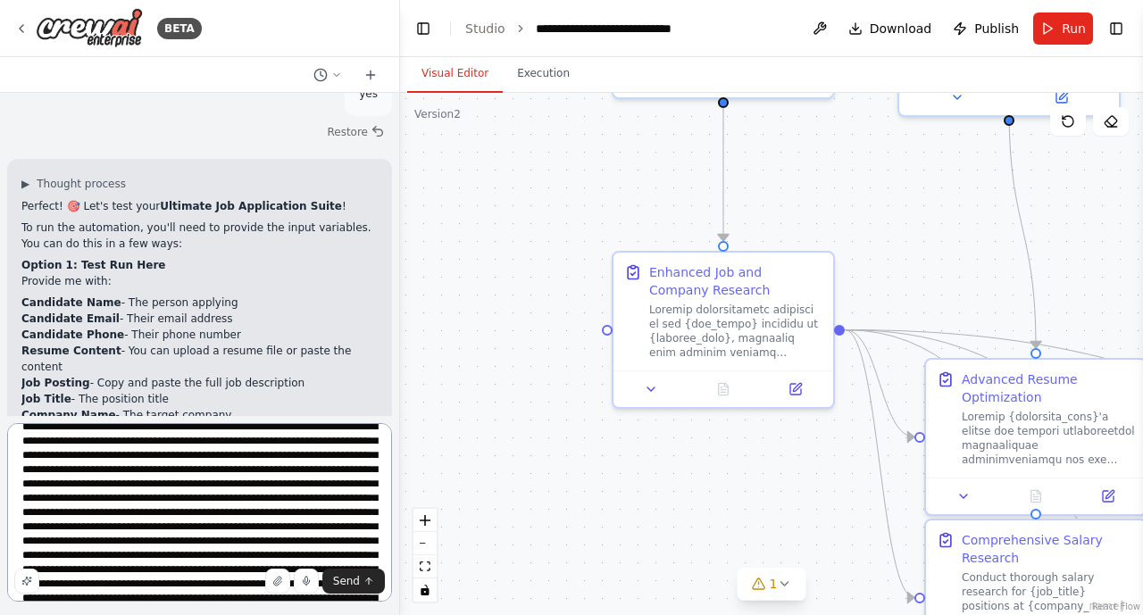
scroll to position [1204, 0]
click at [387, 518] on textarea at bounding box center [199, 512] width 385 height 179
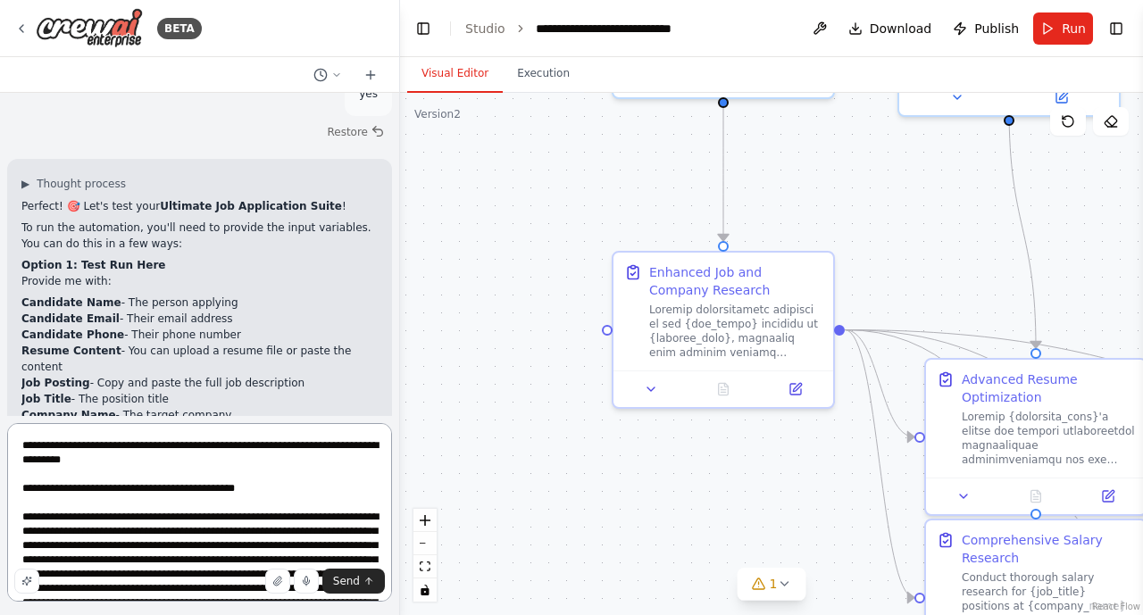
scroll to position [4, 0]
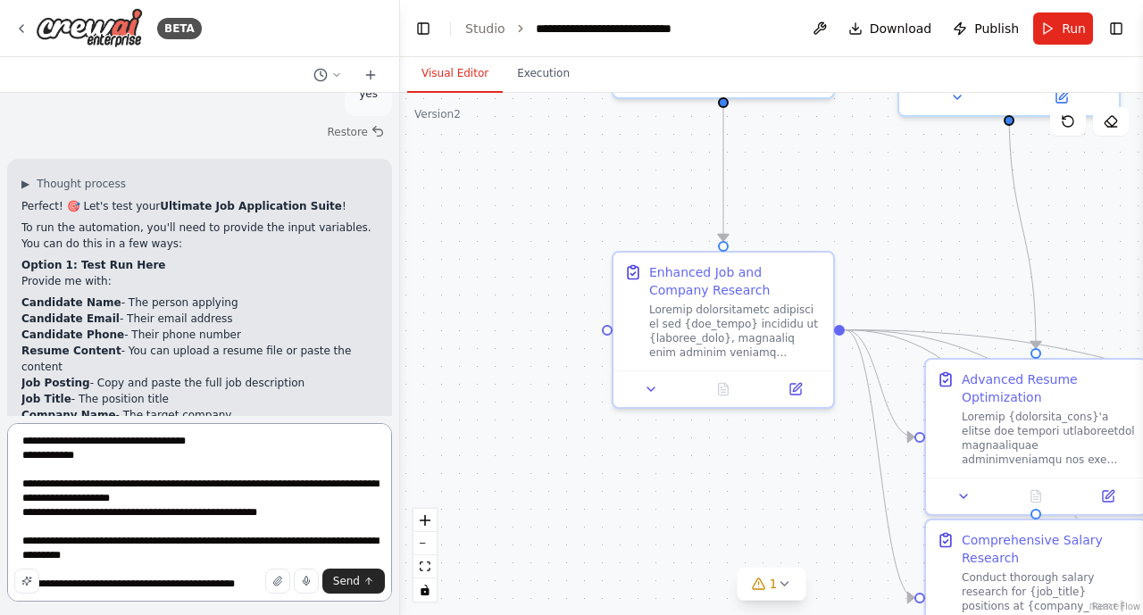
drag, startPoint x: 337, startPoint y: 515, endPoint x: 18, endPoint y: 460, distance: 323.5
click at [18, 460] on textarea at bounding box center [199, 512] width 385 height 179
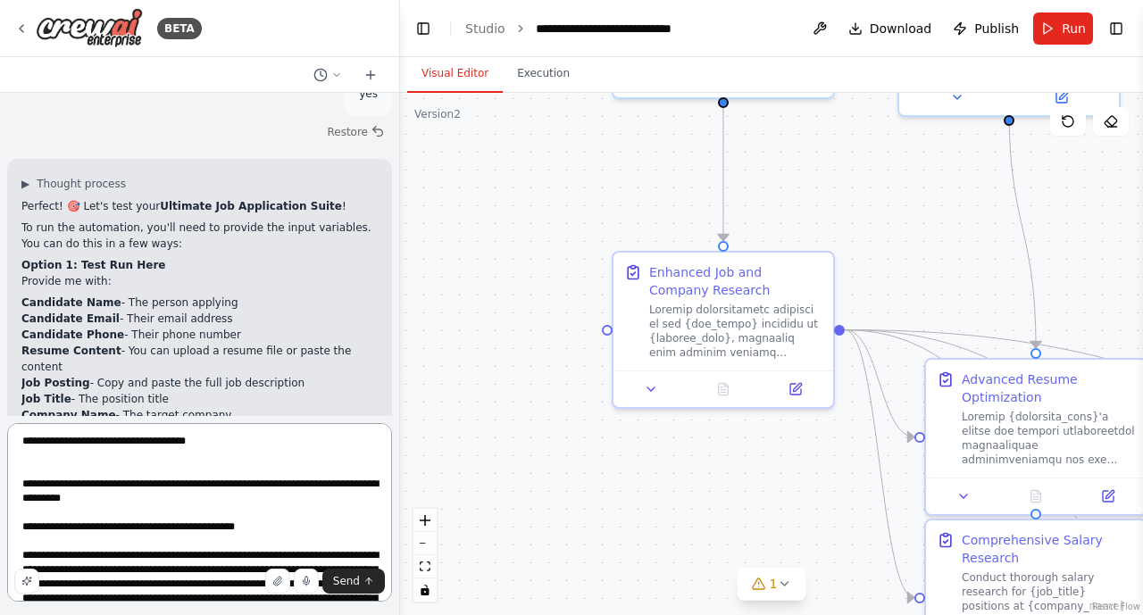
click at [19, 439] on textarea at bounding box center [199, 512] width 385 height 179
paste textarea "**********"
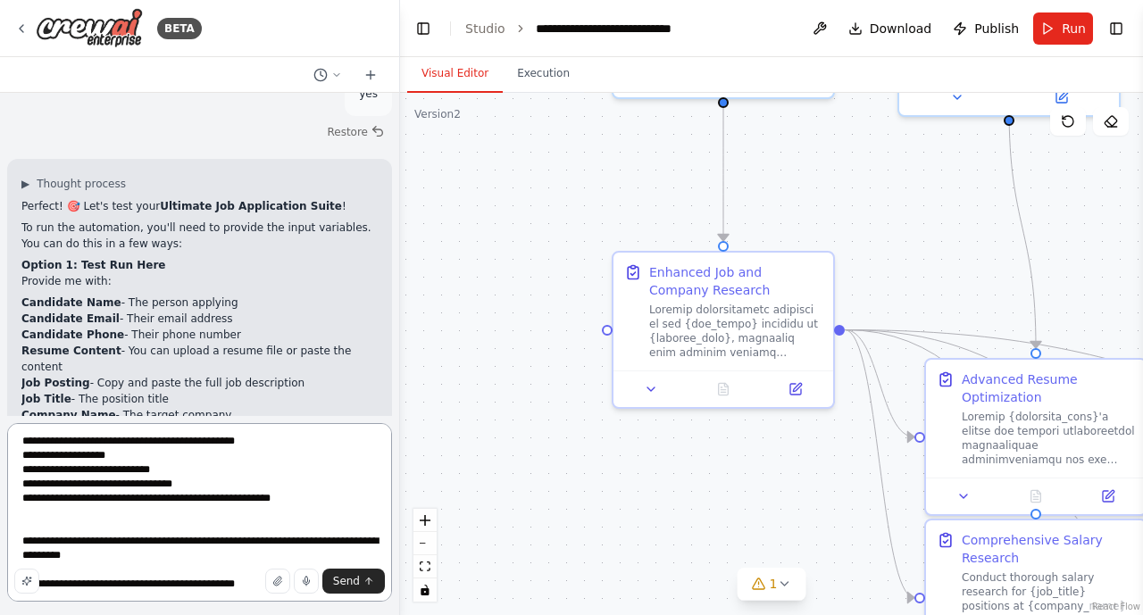
drag, startPoint x: 19, startPoint y: 449, endPoint x: 44, endPoint y: 465, distance: 29.7
click at [44, 465] on textarea at bounding box center [199, 512] width 385 height 179
click at [25, 469] on textarea at bounding box center [199, 512] width 385 height 179
drag, startPoint x: 27, startPoint y: 467, endPoint x: 212, endPoint y: 496, distance: 188.0
click at [212, 496] on textarea at bounding box center [199, 512] width 385 height 179
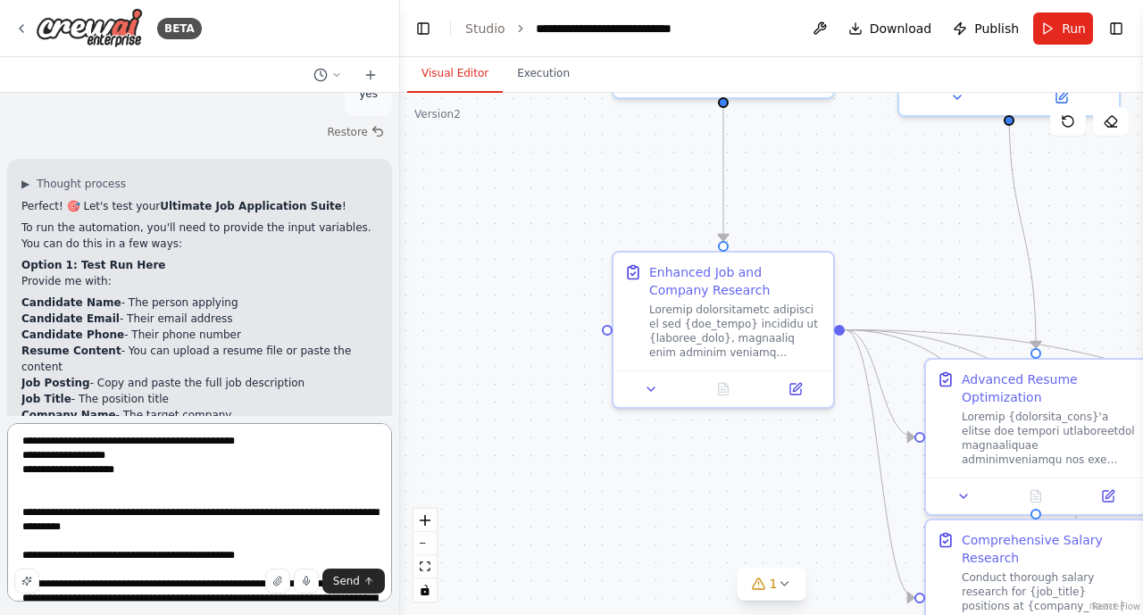
type textarea "**********"
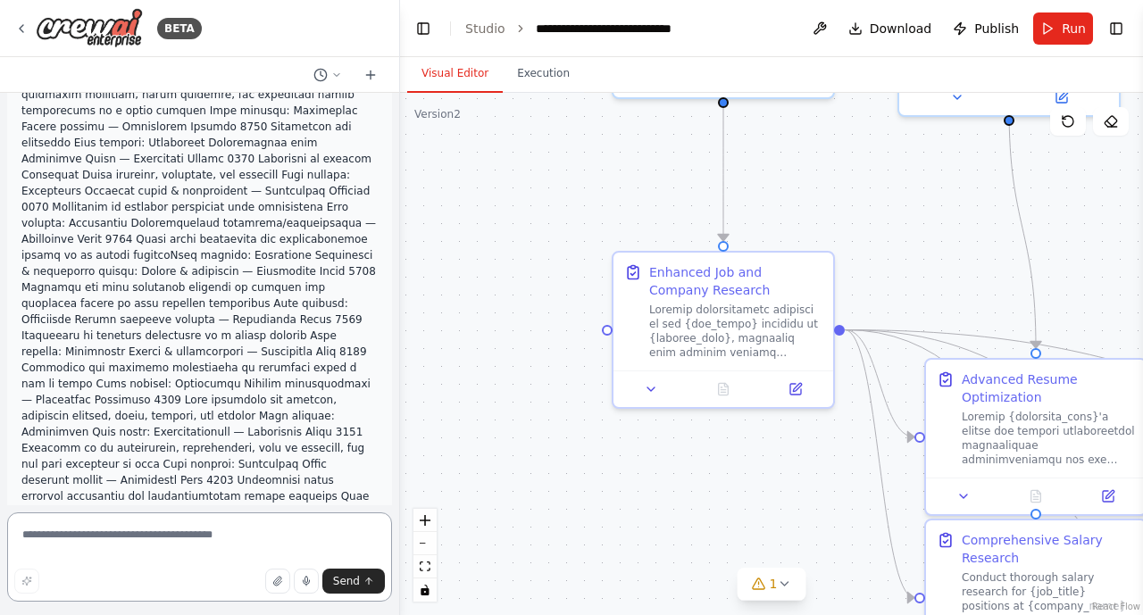
scroll to position [21193, 0]
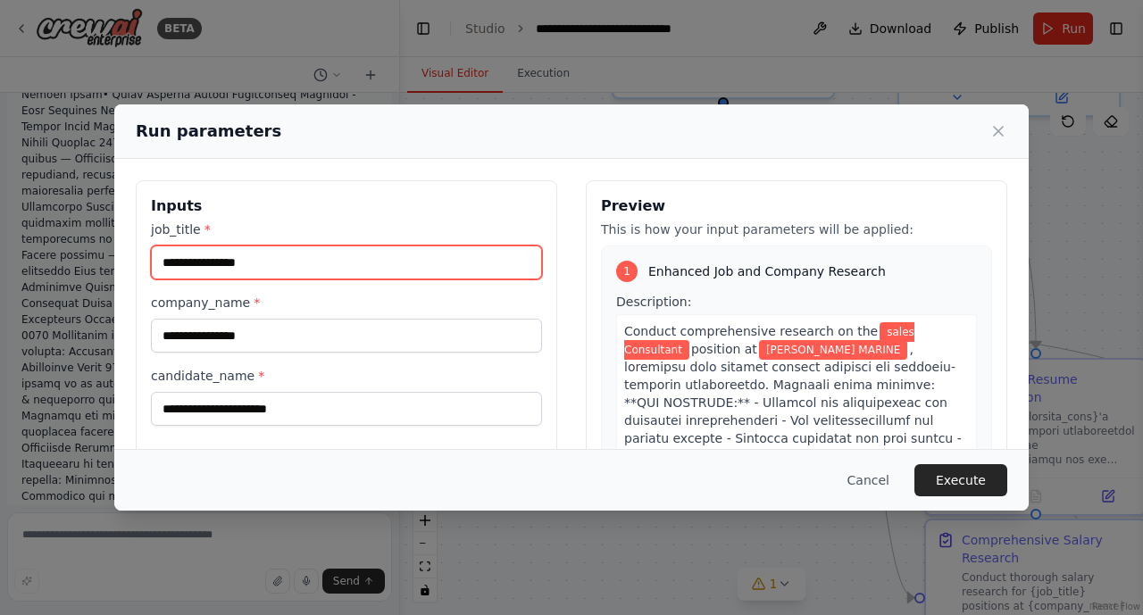
drag, startPoint x: 295, startPoint y: 263, endPoint x: 127, endPoint y: 255, distance: 168.0
click at [127, 255] on div "**********" at bounding box center [571, 392] width 914 height 466
paste input "**********"
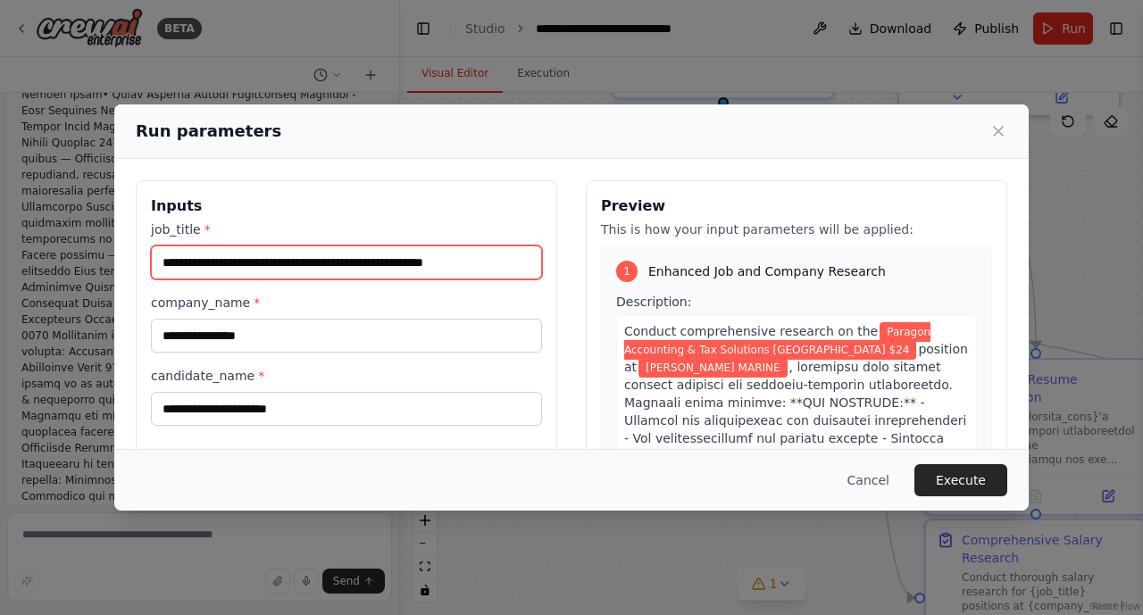
scroll to position [0, 0]
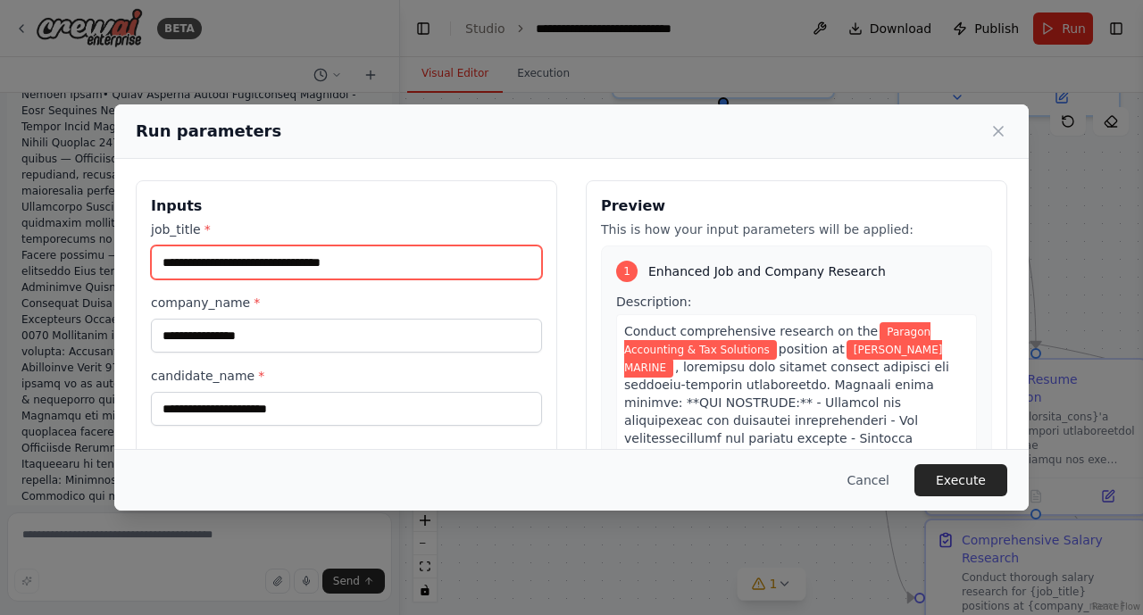
drag, startPoint x: 379, startPoint y: 259, endPoint x: 196, endPoint y: 237, distance: 184.4
click at [196, 237] on div "**********" at bounding box center [346, 249] width 391 height 59
type input "**********"
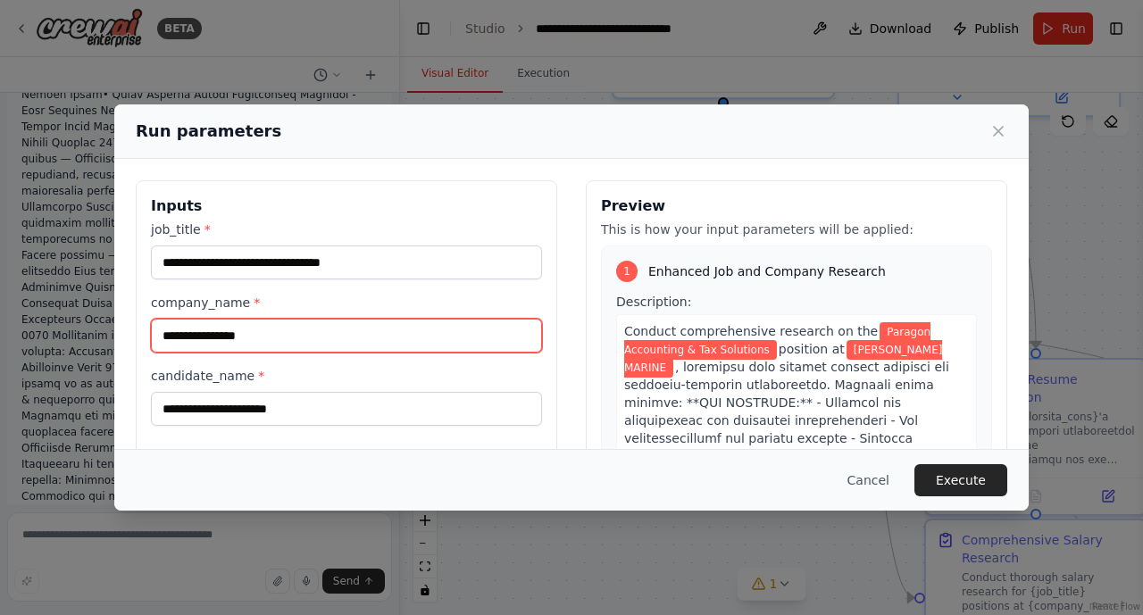
drag, startPoint x: 271, startPoint y: 335, endPoint x: 148, endPoint y: 330, distance: 123.3
click at [148, 330] on div "**********" at bounding box center [346, 391] width 421 height 423
paste input "**********"
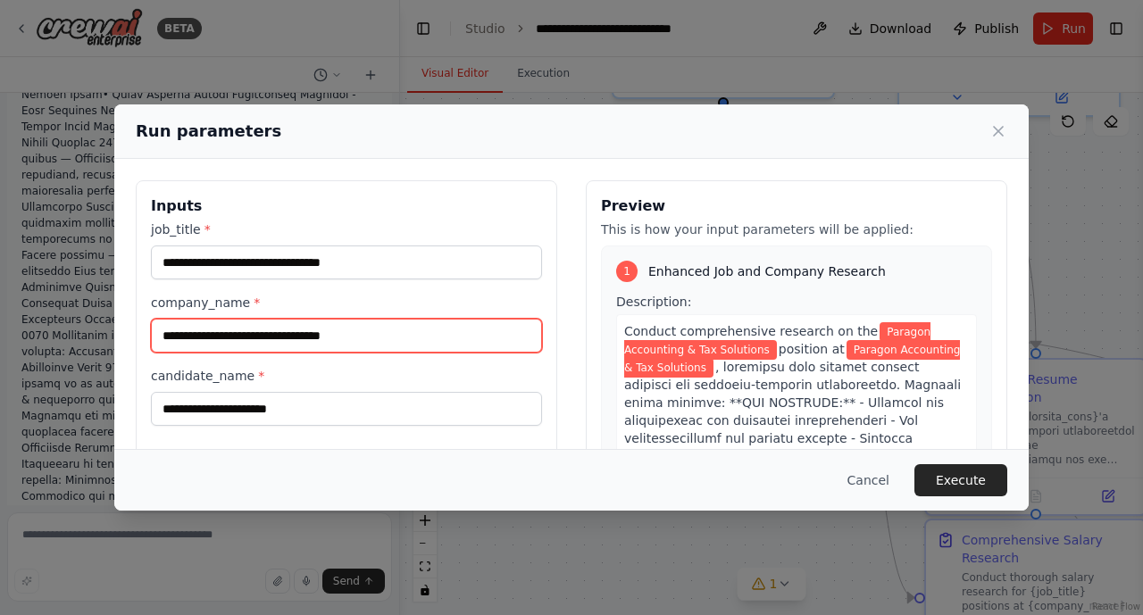
type input "**********"
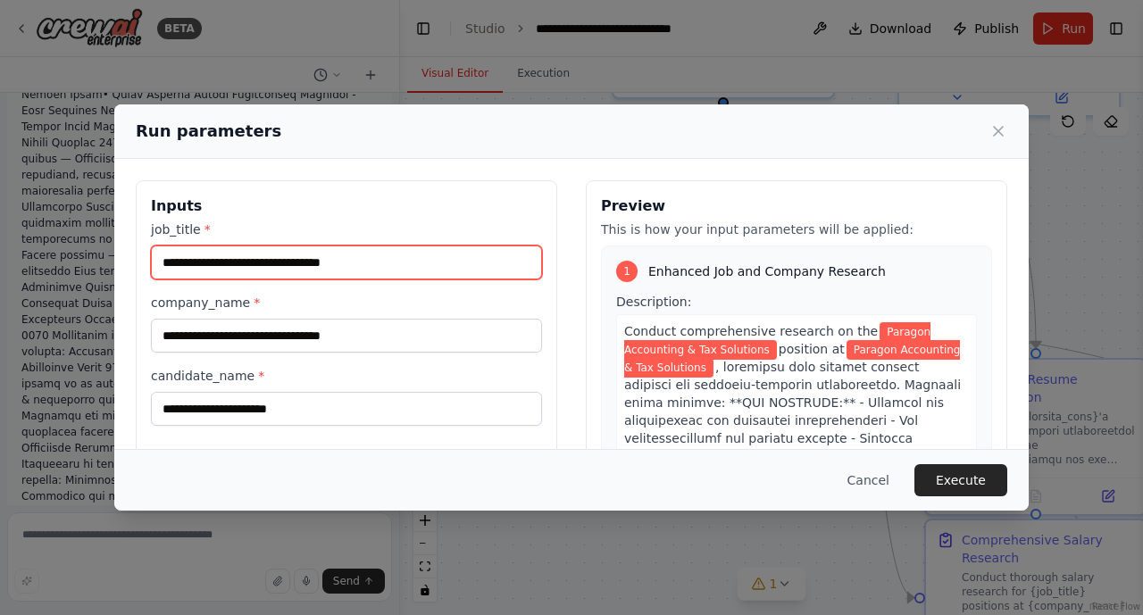
click at [387, 262] on input "**********" at bounding box center [346, 262] width 391 height 34
drag, startPoint x: 378, startPoint y: 262, endPoint x: 167, endPoint y: 257, distance: 210.7
click at [167, 257] on input "**********" at bounding box center [346, 262] width 391 height 34
type input "*"
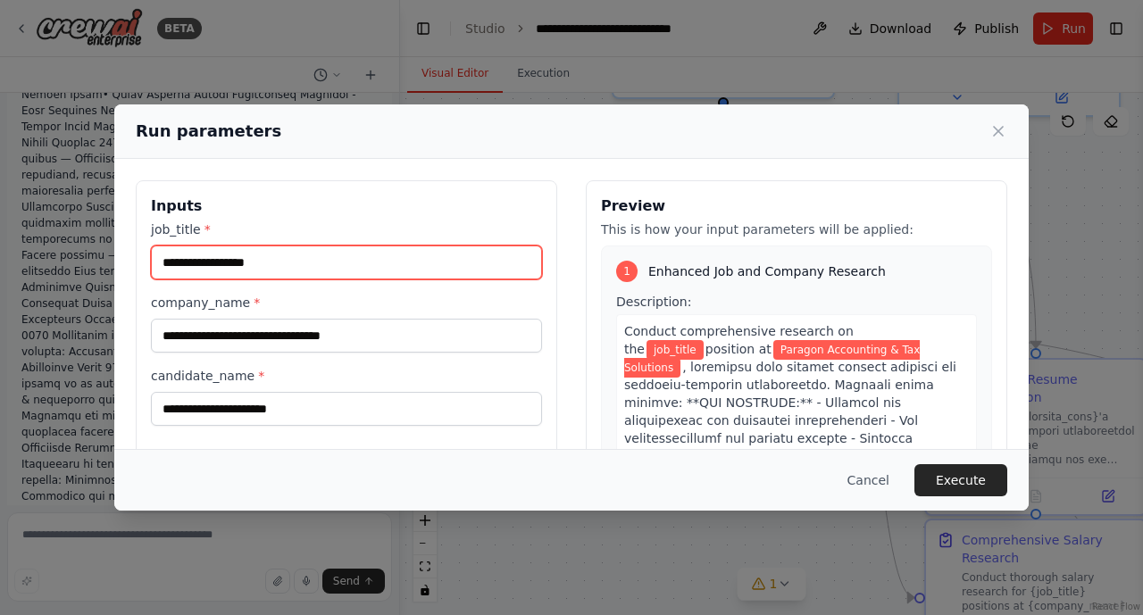
paste input "**********"
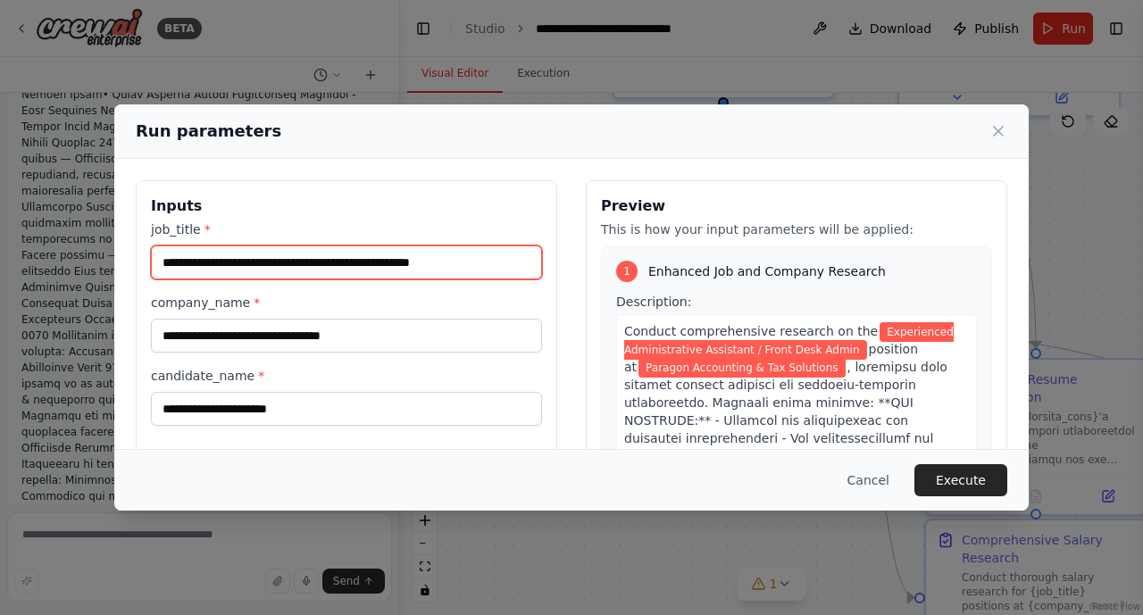
type input "**********"
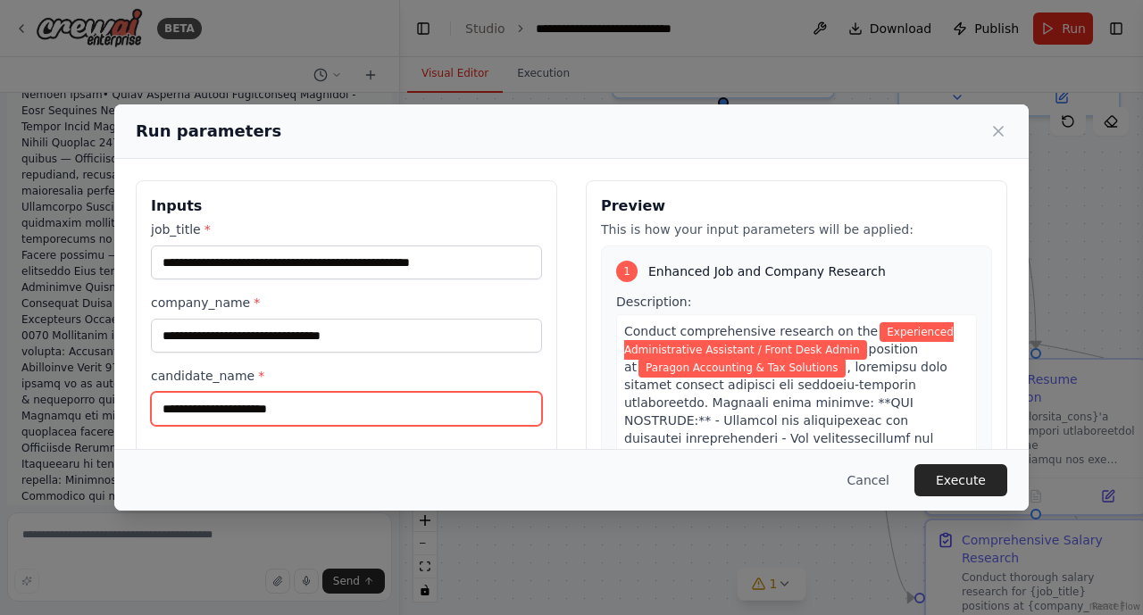
click at [187, 413] on input "candidate_name *" at bounding box center [346, 409] width 391 height 34
type input "**********"
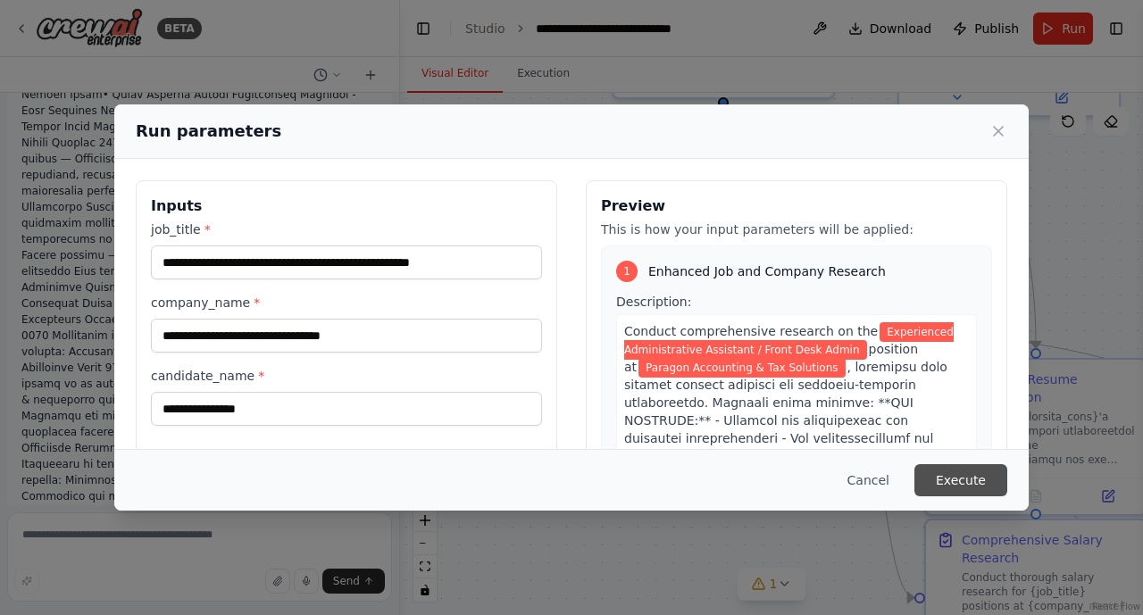
click at [969, 489] on button "Execute" at bounding box center [960, 480] width 93 height 32
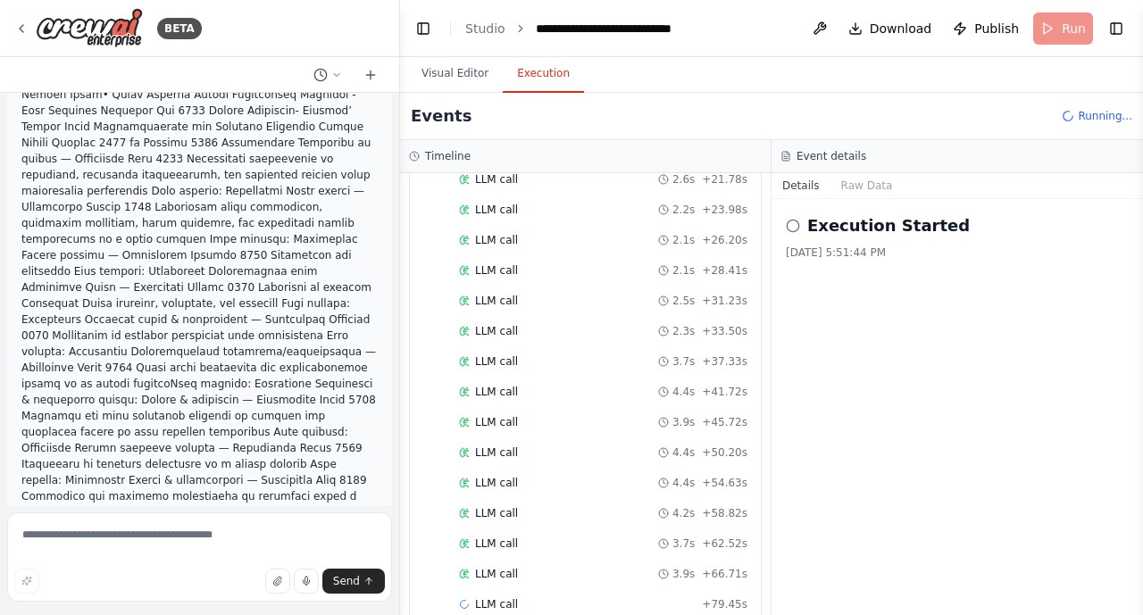
scroll to position [1618, 0]
click at [439, 79] on button "Visual Editor" at bounding box center [455, 73] width 96 height 37
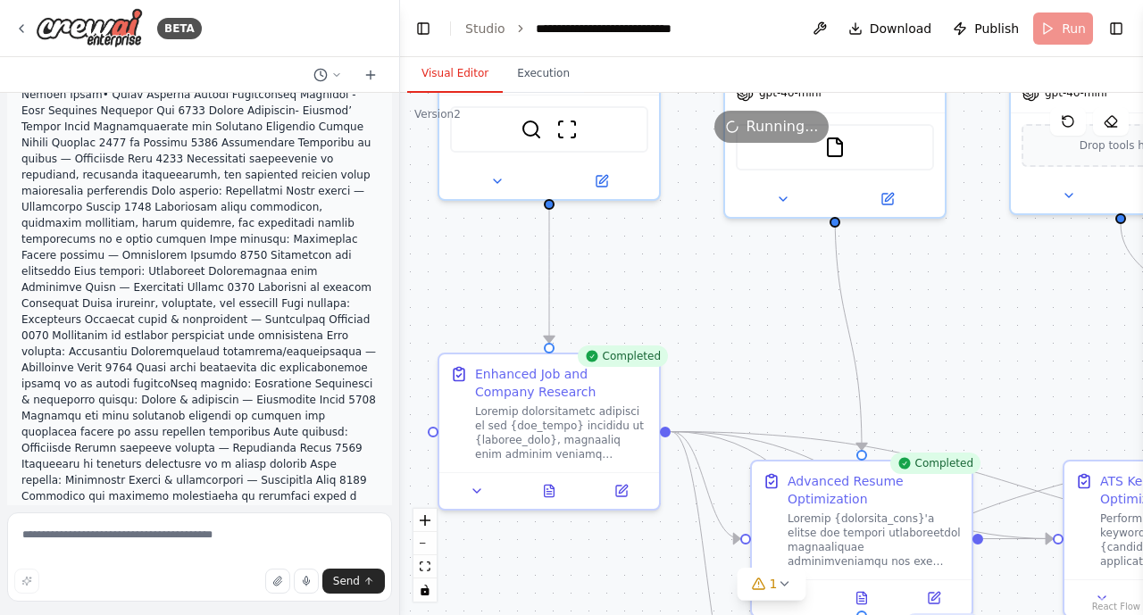
drag, startPoint x: 604, startPoint y: 176, endPoint x: 429, endPoint y: 278, distance: 202.4
click at [429, 278] on div ".deletable-edge-delete-btn { width: 20px; height: 20px; border: 0px solid #ffff…" at bounding box center [771, 354] width 743 height 522
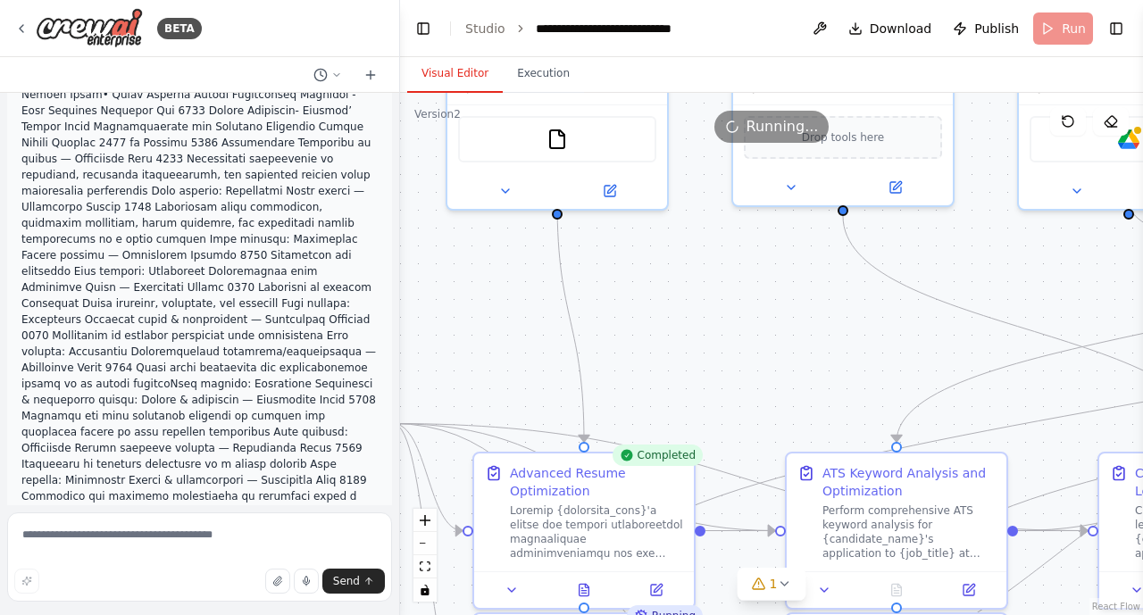
drag, startPoint x: 1024, startPoint y: 341, endPoint x: 753, endPoint y: 333, distance: 271.5
click at [753, 333] on div ".deletable-edge-delete-btn { width: 20px; height: 20px; border: 0px solid #ffff…" at bounding box center [771, 354] width 743 height 522
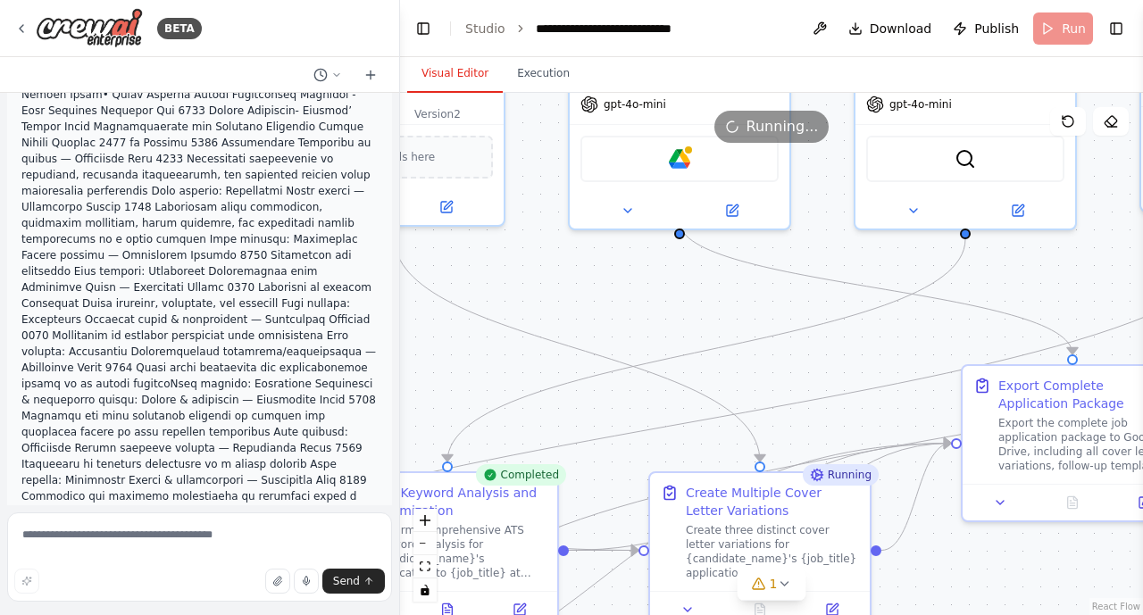
drag, startPoint x: 1036, startPoint y: 283, endPoint x: 587, endPoint y: 303, distance: 449.5
click at [587, 303] on div ".deletable-edge-delete-btn { width: 20px; height: 20px; border: 0px solid #ffff…" at bounding box center [771, 354] width 743 height 522
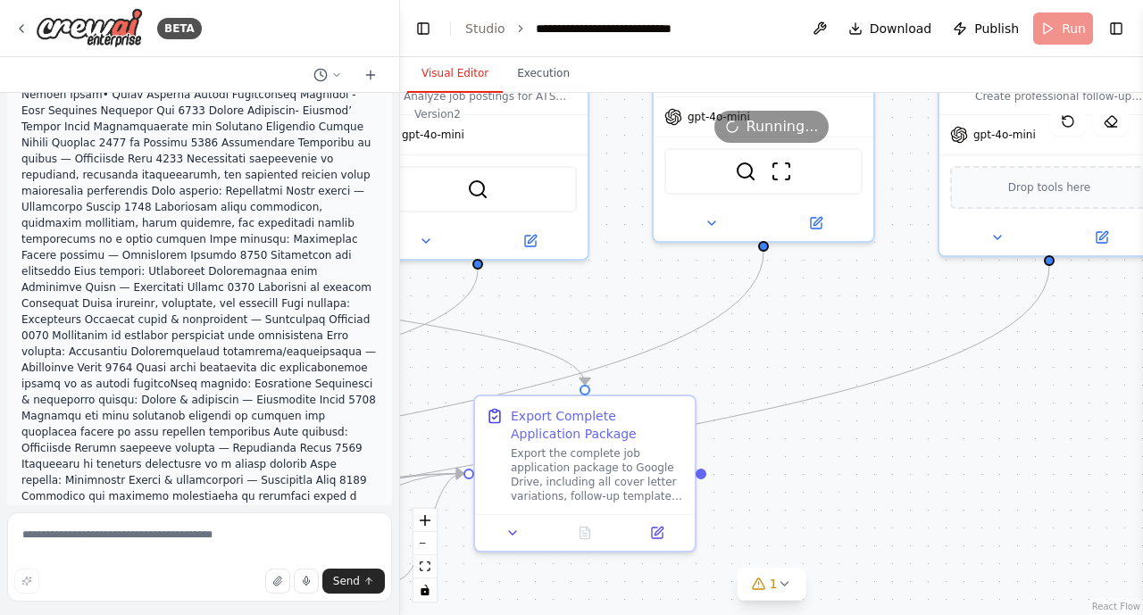
drag, startPoint x: 1040, startPoint y: 282, endPoint x: 553, endPoint y: 312, distance: 488.4
click at [553, 312] on div ".deletable-edge-delete-btn { width: 20px; height: 20px; border: 0px solid #ffff…" at bounding box center [771, 354] width 743 height 522
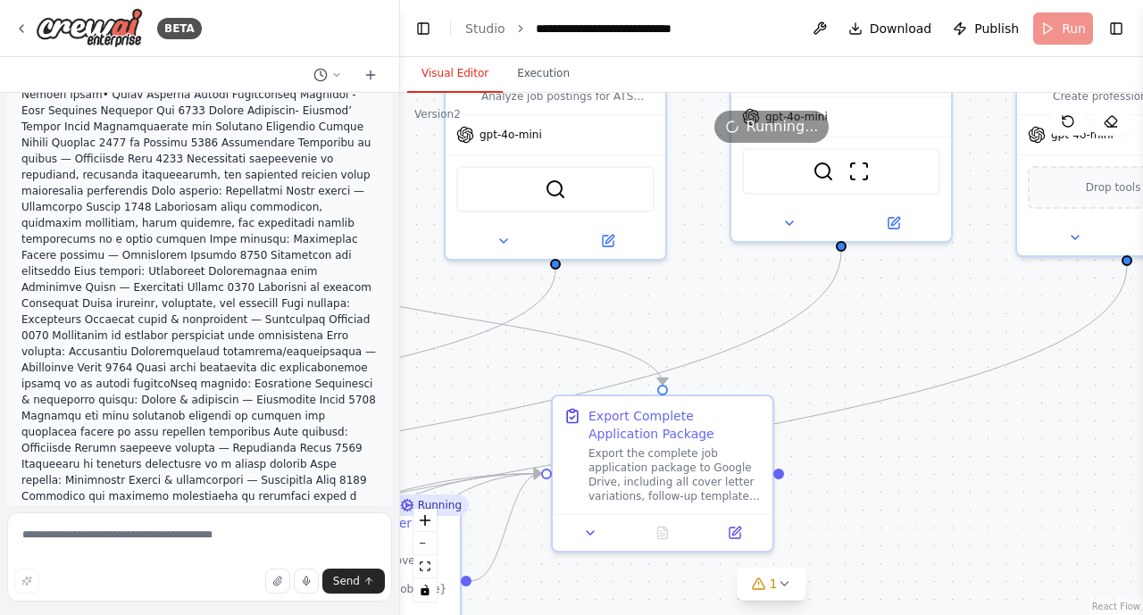
drag, startPoint x: 1064, startPoint y: 401, endPoint x: 1142, endPoint y: 401, distance: 77.7
click at [1142, 401] on html "BETA Build a Crew to Tailor Job Applications ▶ Thought process I'll help you bu…" at bounding box center [571, 307] width 1143 height 615
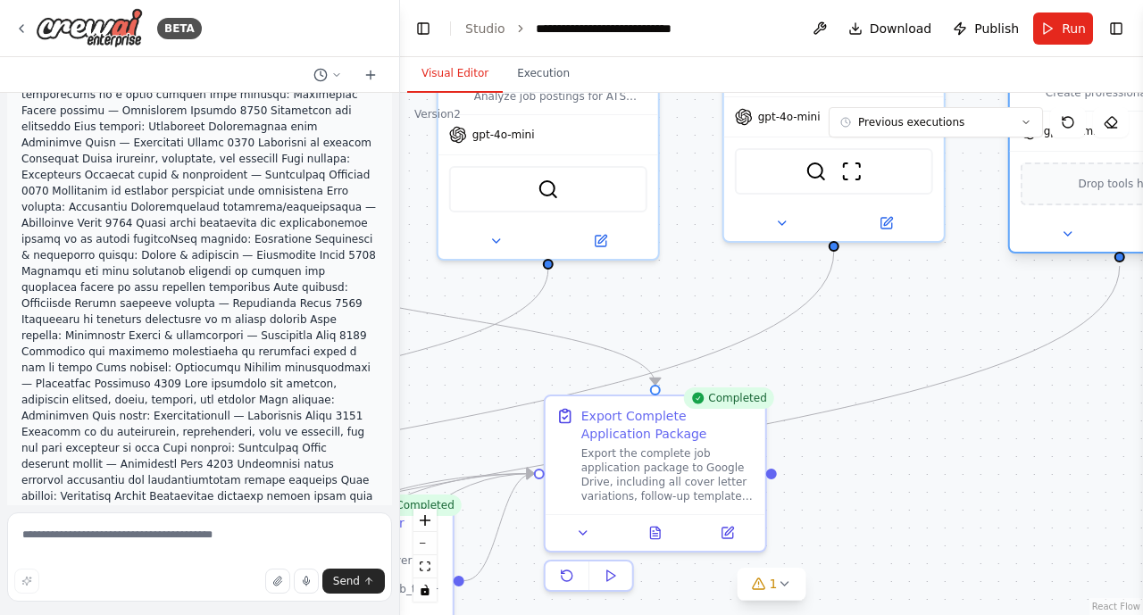
drag, startPoint x: 1118, startPoint y: 224, endPoint x: 1102, endPoint y: 220, distance: 15.6
click at [1102, 220] on div at bounding box center [1120, 234] width 220 height 36
click at [1017, 414] on div ".deletable-edge-delete-btn { width: 20px; height: 20px; border: 0px solid #ffff…" at bounding box center [771, 354] width 743 height 522
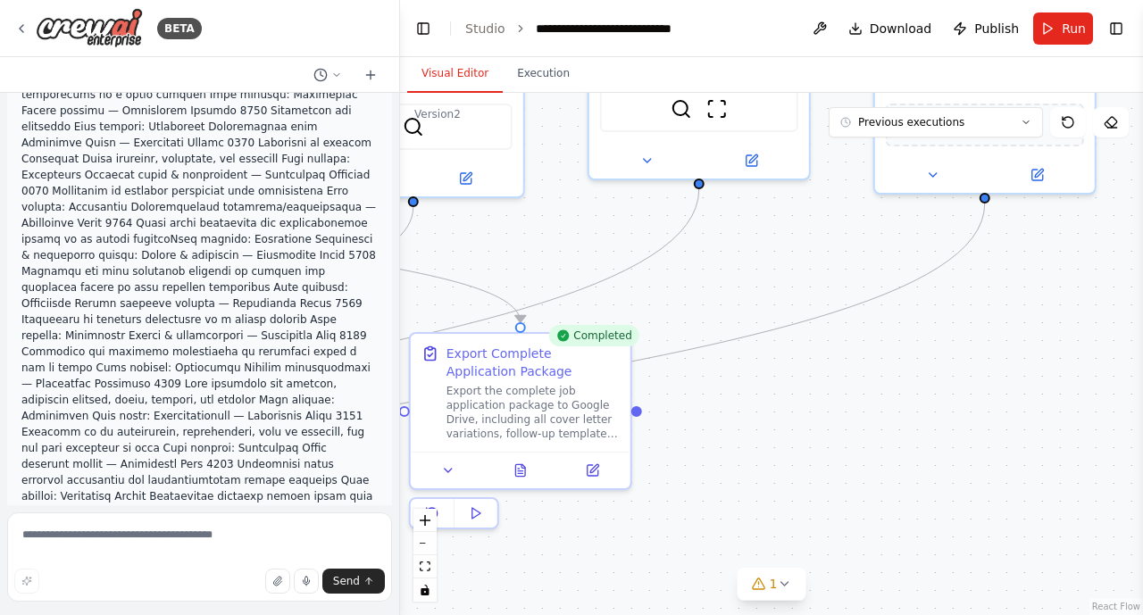
drag, startPoint x: 972, startPoint y: 293, endPoint x: 837, endPoint y: 230, distance: 148.6
click at [837, 230] on div ".deletable-edge-delete-btn { width: 20px; height: 20px; border: 0px solid #ffff…" at bounding box center [771, 354] width 743 height 522
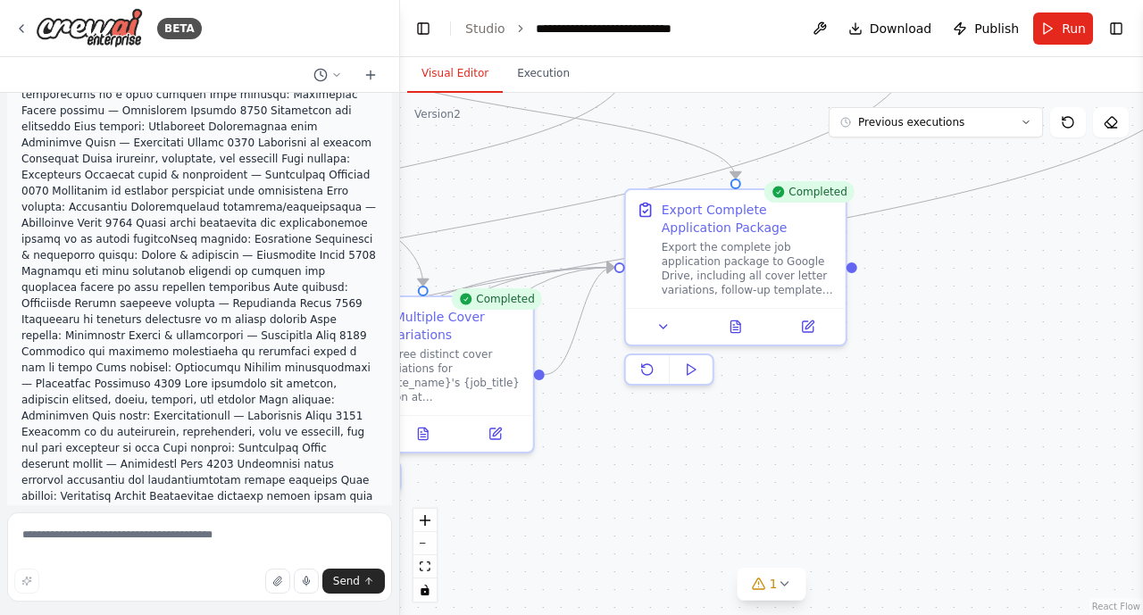
drag, startPoint x: 874, startPoint y: 492, endPoint x: 1062, endPoint y: 344, distance: 239.7
click at [1089, 349] on div ".deletable-edge-delete-btn { width: 20px; height: 20px; border: 0px solid #ffff…" at bounding box center [771, 354] width 743 height 522
click at [548, 86] on button "Execution" at bounding box center [543, 73] width 81 height 37
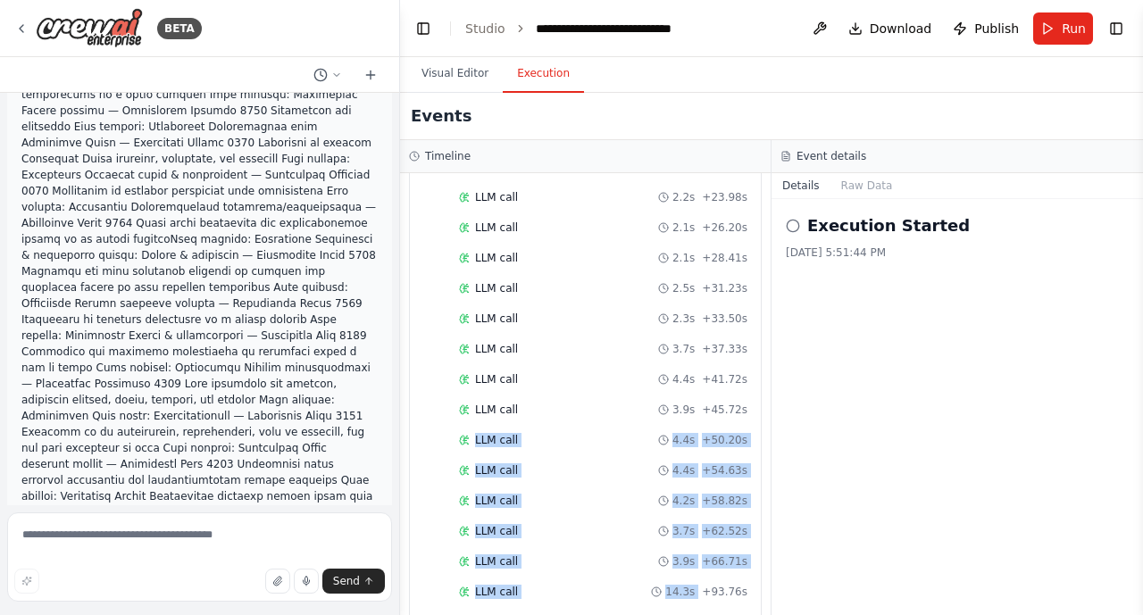
drag, startPoint x: 764, startPoint y: 388, endPoint x: 769, endPoint y: 560, distance: 171.5
click at [769, 560] on div "▼ Job Research Specialist 7.41s (+39.72s) • 1 task ▼ Enhanced Job and Company R…" at bounding box center [585, 394] width 370 height 442
drag, startPoint x: 765, startPoint y: 395, endPoint x: 768, endPoint y: 489, distance: 94.7
click at [768, 489] on div "▼ Job Research Specialist 7.41s (+39.72s) • 1 task ▼ Enhanced Job and Company R…" at bounding box center [585, 394] width 370 height 442
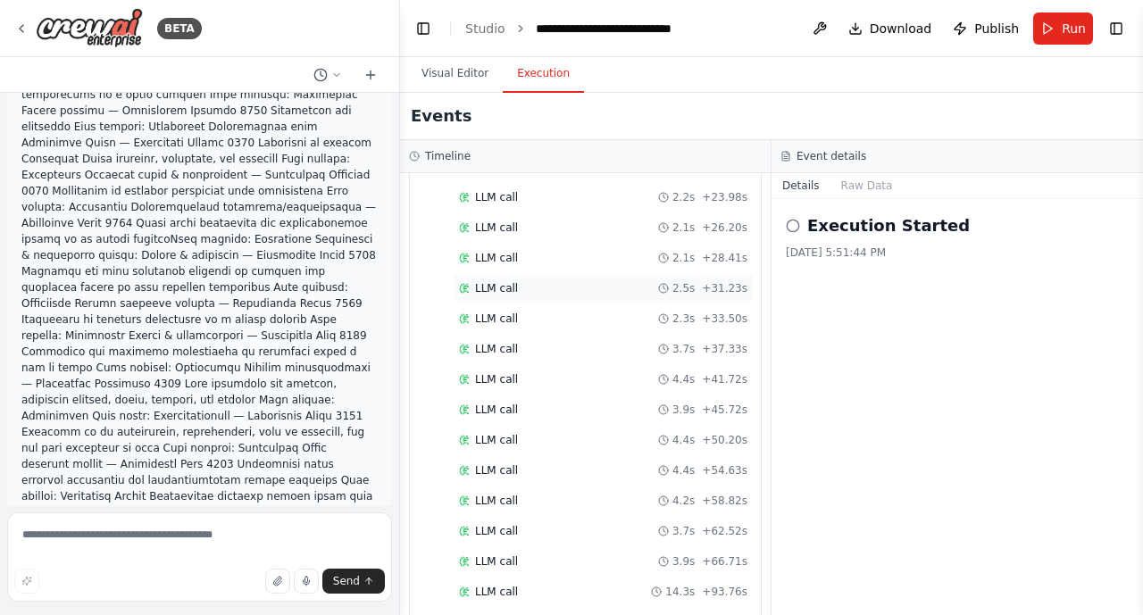
click at [573, 281] on div "LLM call 2.5s + 31.23s" at bounding box center [603, 288] width 288 height 14
click at [593, 614] on div "Completed" at bounding box center [577, 622] width 236 height 14
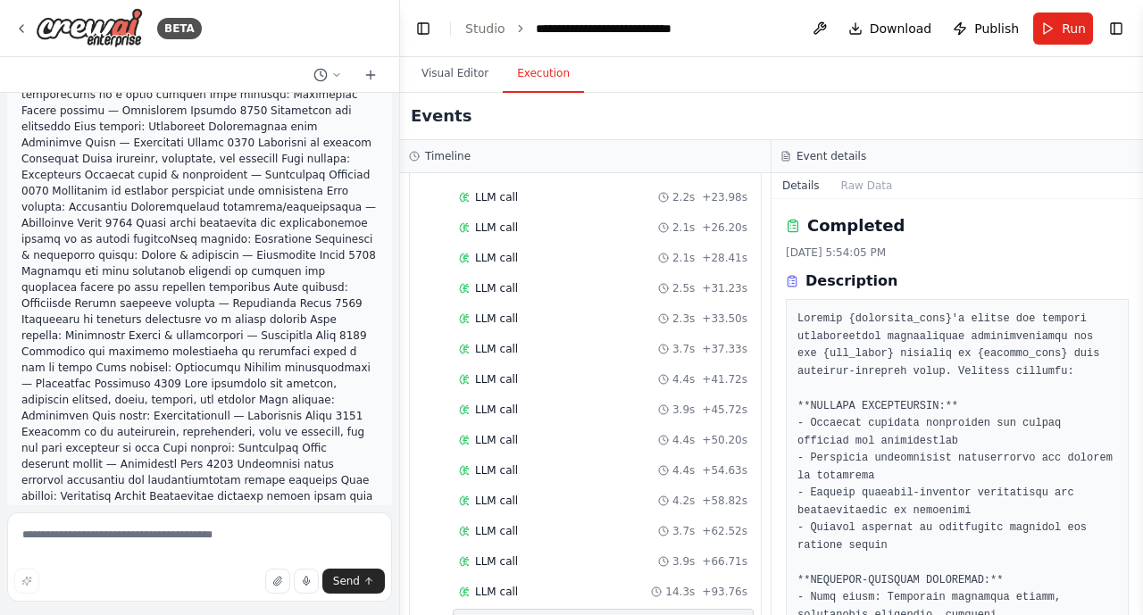
drag, startPoint x: 1141, startPoint y: 245, endPoint x: 1142, endPoint y: 280, distance: 35.7
click at [1142, 280] on html "BETA Build a Crew to Tailor Job Applications ▶ Thought process I'll help you bu…" at bounding box center [571, 307] width 1143 height 615
drag, startPoint x: 1136, startPoint y: 256, endPoint x: 1084, endPoint y: 381, distance: 135.3
click at [1136, 300] on button "Toggle Sidebar" at bounding box center [1143, 307] width 14 height 615
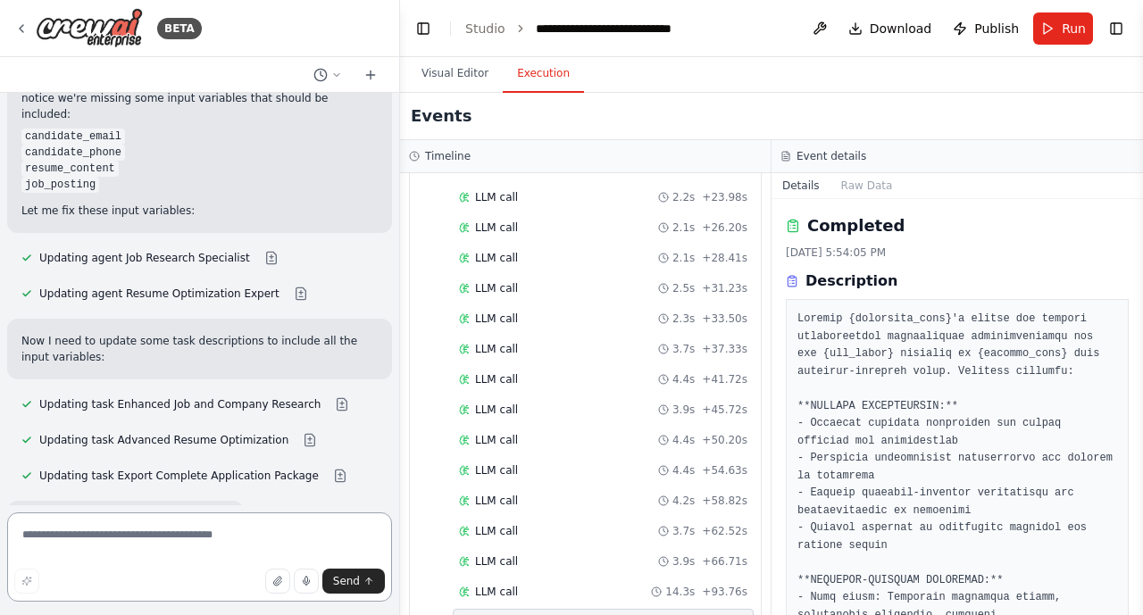
scroll to position [23112, 0]
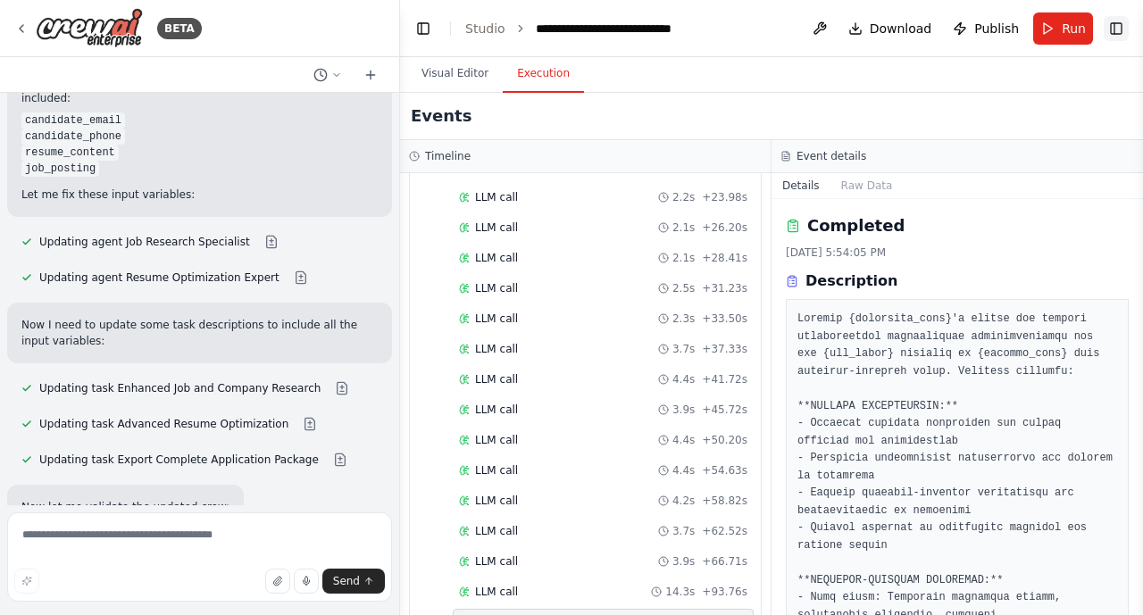
click at [1122, 31] on button "Toggle Right Sidebar" at bounding box center [1115, 28] width 25 height 25
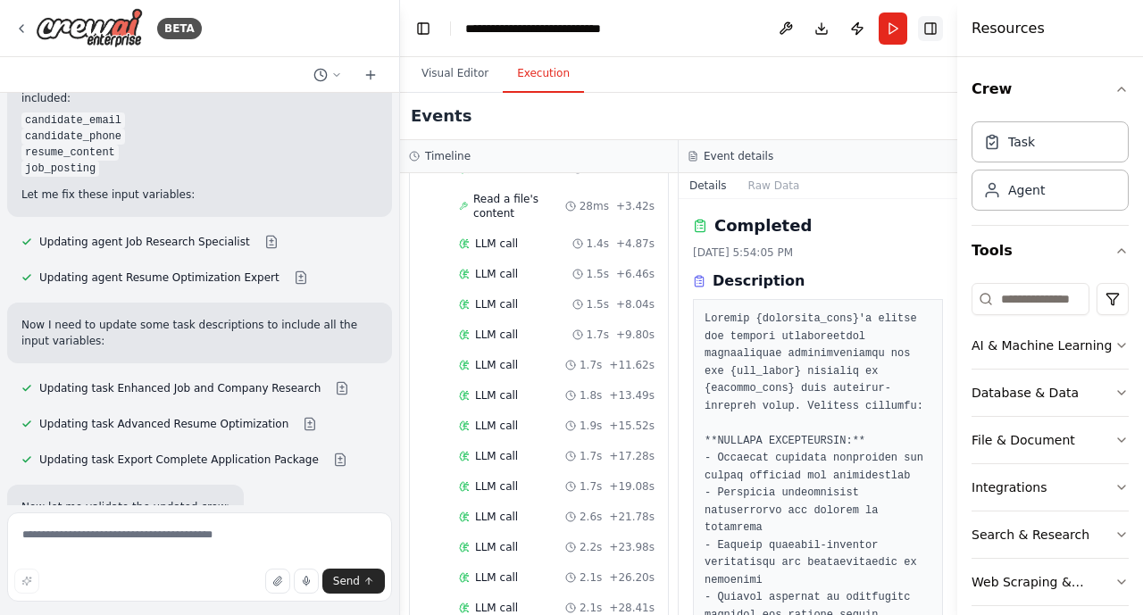
scroll to position [1897, 0]
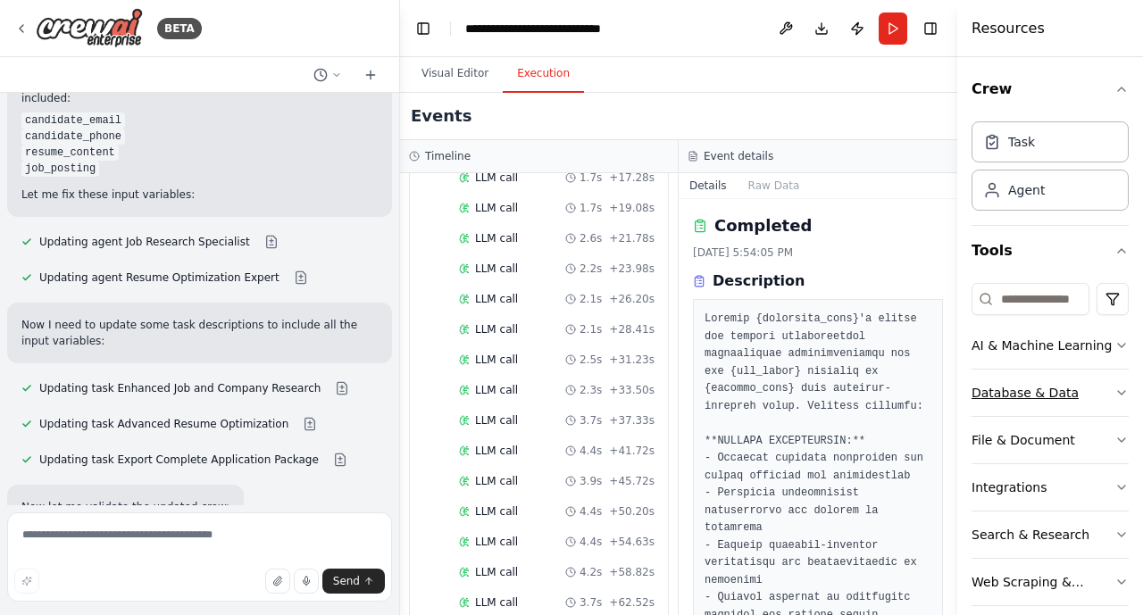
click at [1093, 403] on button "Database & Data" at bounding box center [1049, 393] width 157 height 46
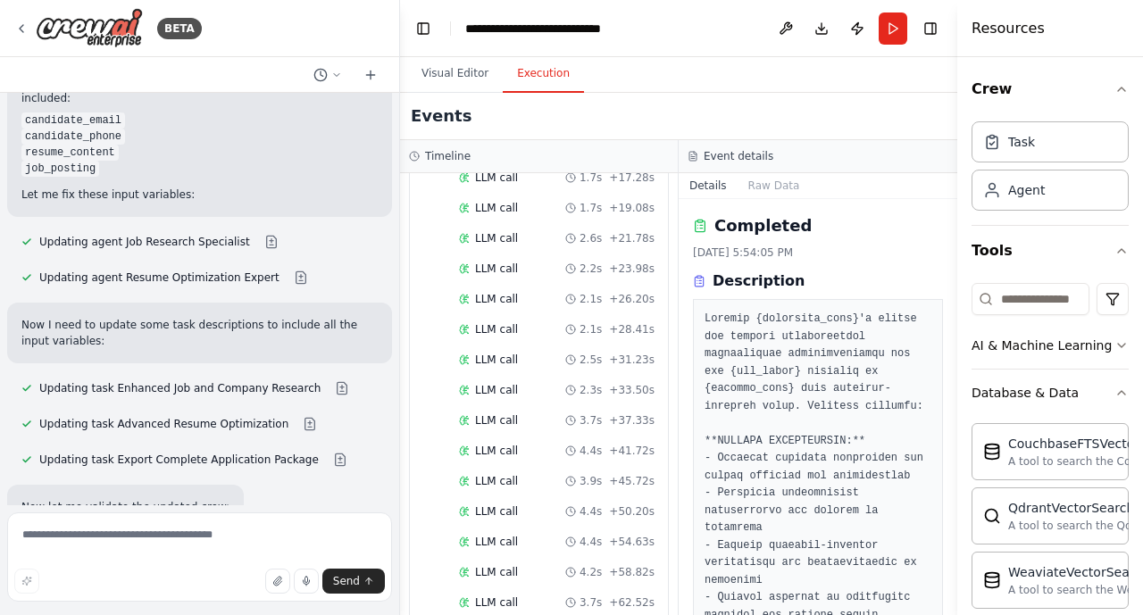
drag, startPoint x: 1136, startPoint y: 384, endPoint x: 1137, endPoint y: 429, distance: 44.6
click at [1137, 429] on div "Crew Task Agent Tools AI & Machine Learning Database & Data CouchbaseFTSVectorS…" at bounding box center [1050, 336] width 186 height 558
drag, startPoint x: 1137, startPoint y: 429, endPoint x: 1127, endPoint y: 379, distance: 50.9
click at [1130, 442] on div "Crew Task Agent Tools AI & Machine Learning Database & Data CouchbaseFTSVectorS…" at bounding box center [1050, 336] width 186 height 558
click at [1033, 301] on input at bounding box center [1030, 299] width 118 height 32
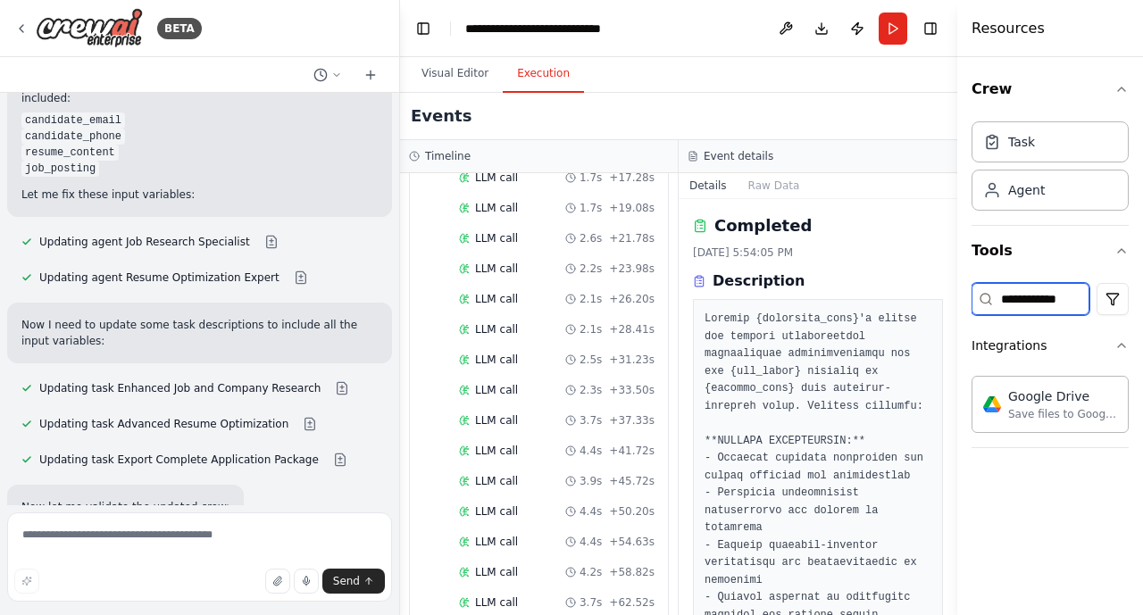
type input "**********"
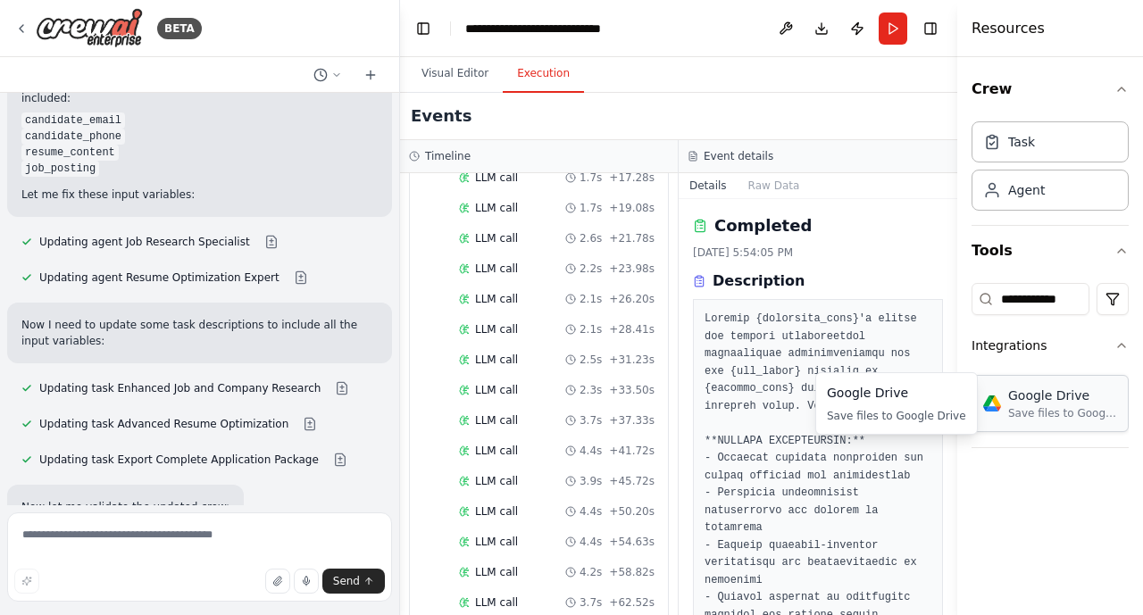
click at [1055, 408] on div "Save files to Google Drive" at bounding box center [1062, 413] width 109 height 14
click at [56, 531] on textarea at bounding box center [199, 556] width 385 height 89
type textarea "*"
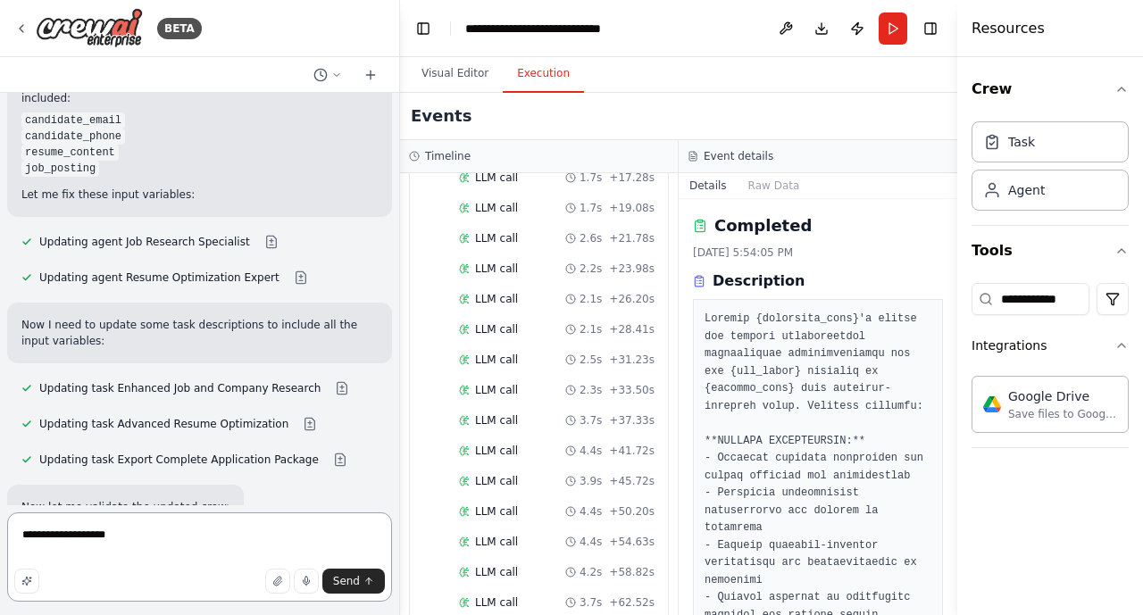
type textarea "**********"
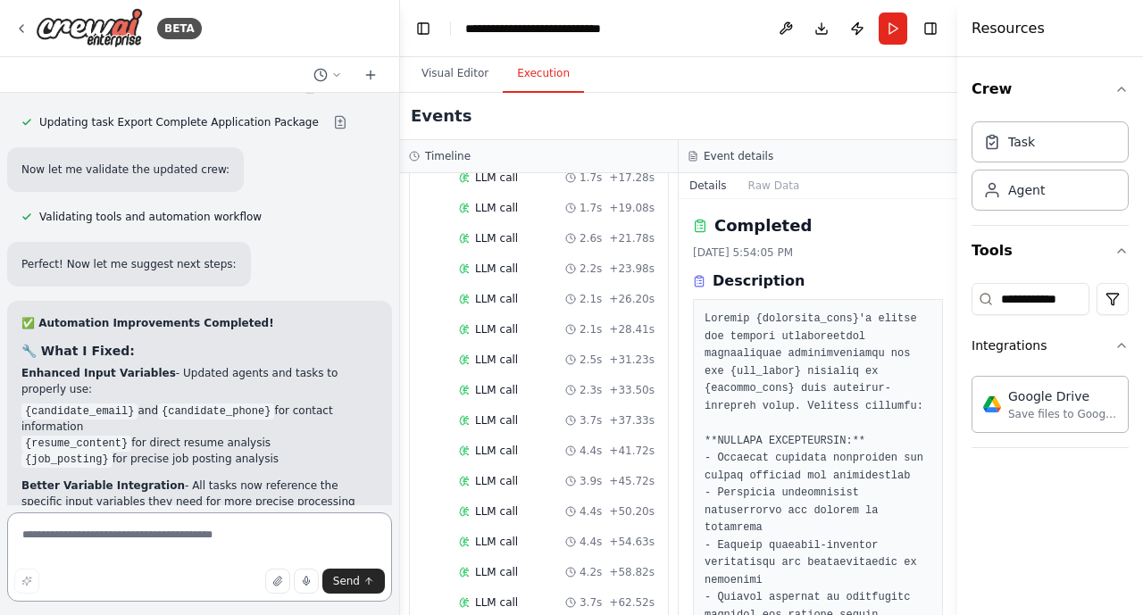
scroll to position [23466, 0]
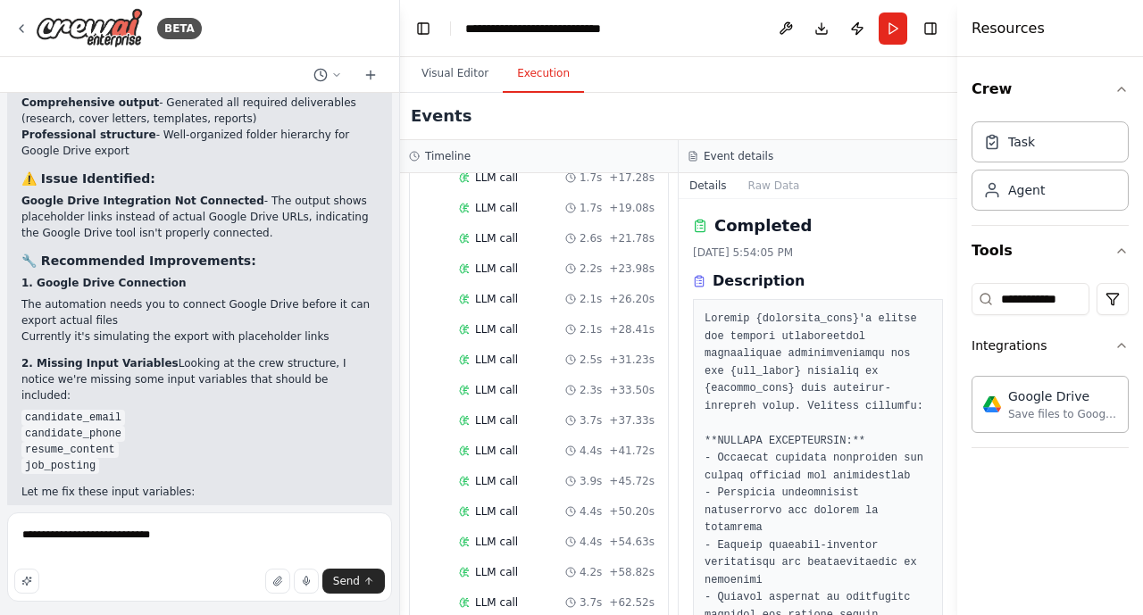
scroll to position [22787, 0]
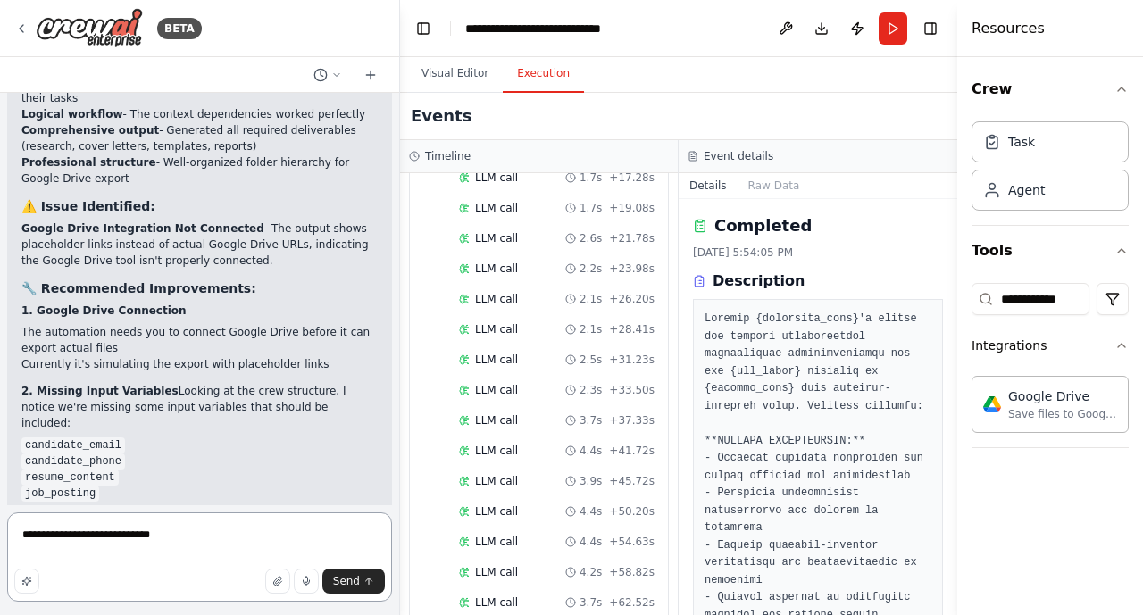
click at [198, 537] on textarea "**********" at bounding box center [199, 556] width 385 height 89
type textarea "**********"
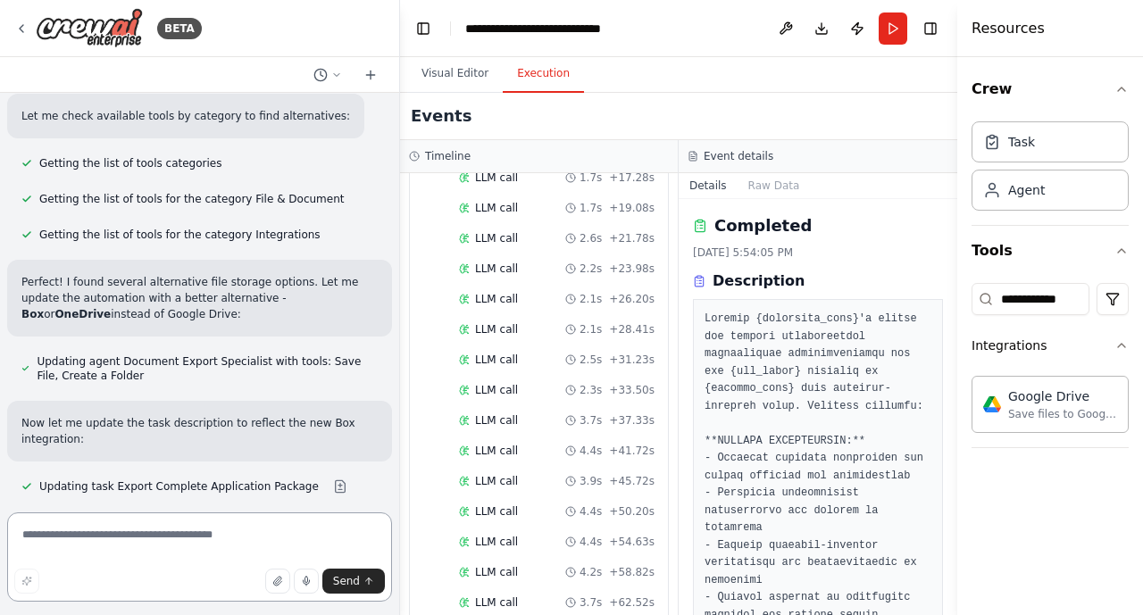
scroll to position [25226, 0]
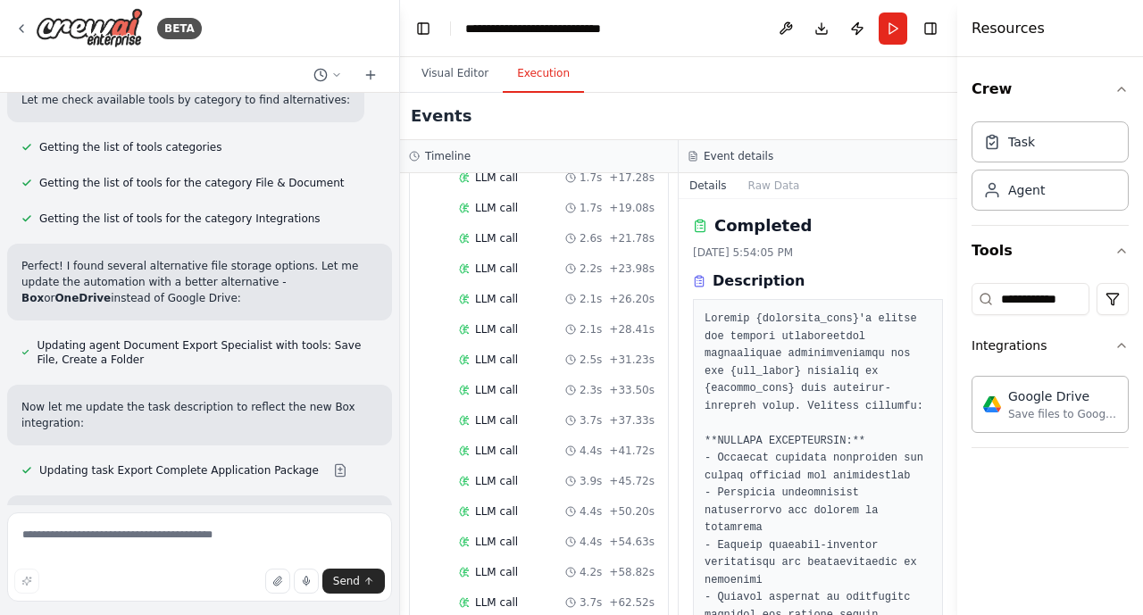
click at [52, 539] on textarea at bounding box center [199, 556] width 385 height 89
type textarea "**********"
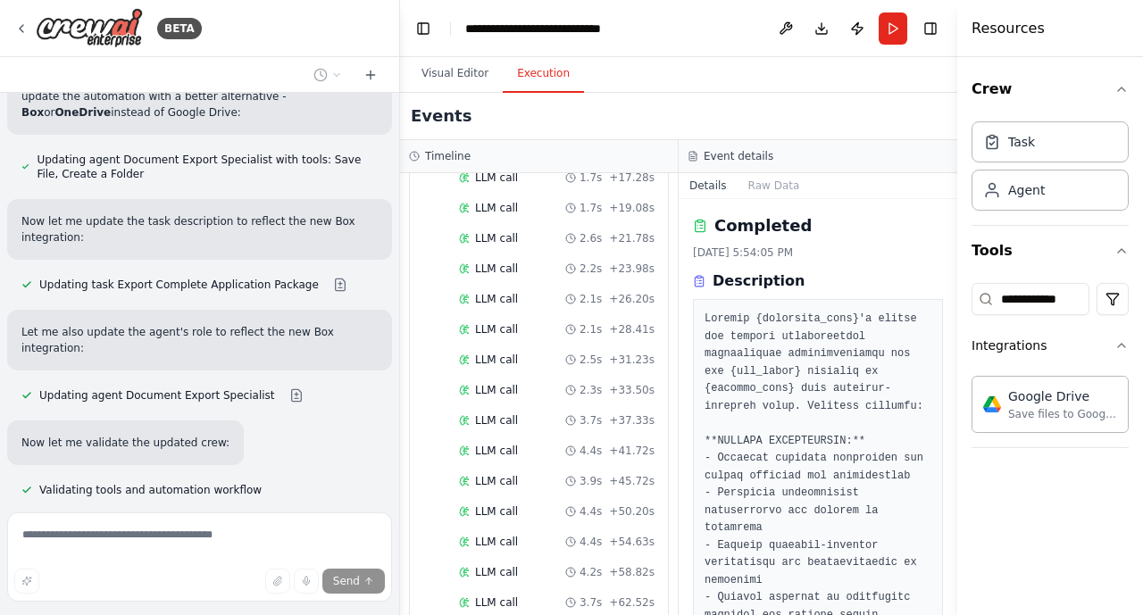
scroll to position [25448, 0]
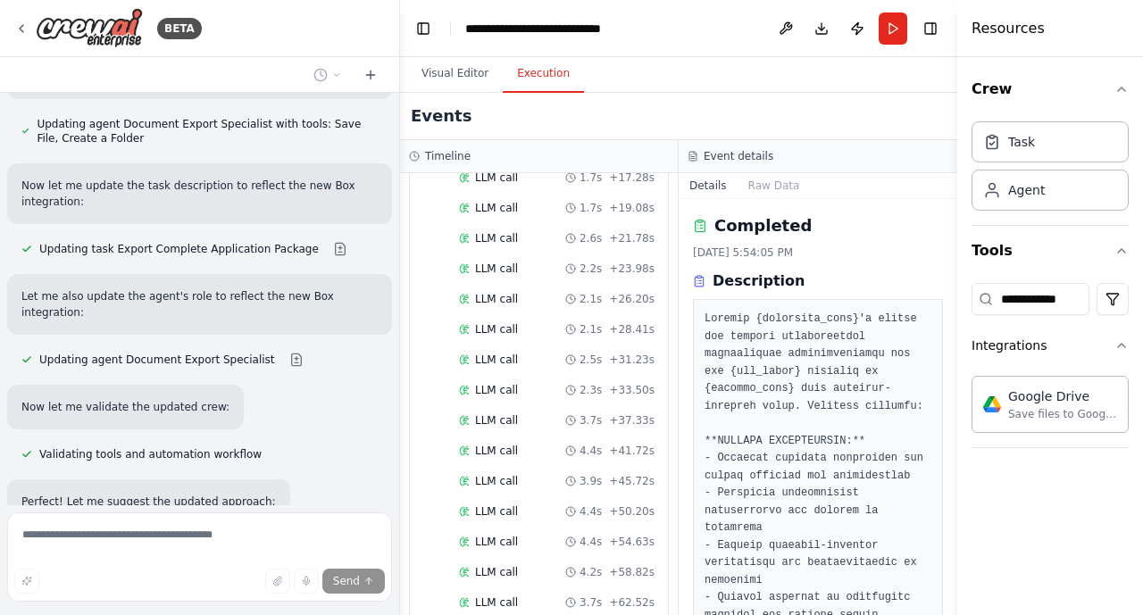
click at [265, 412] on div "Build a Crew to Tailor Job Applications ▶ Thought process I'll help you build a…" at bounding box center [199, 299] width 399 height 412
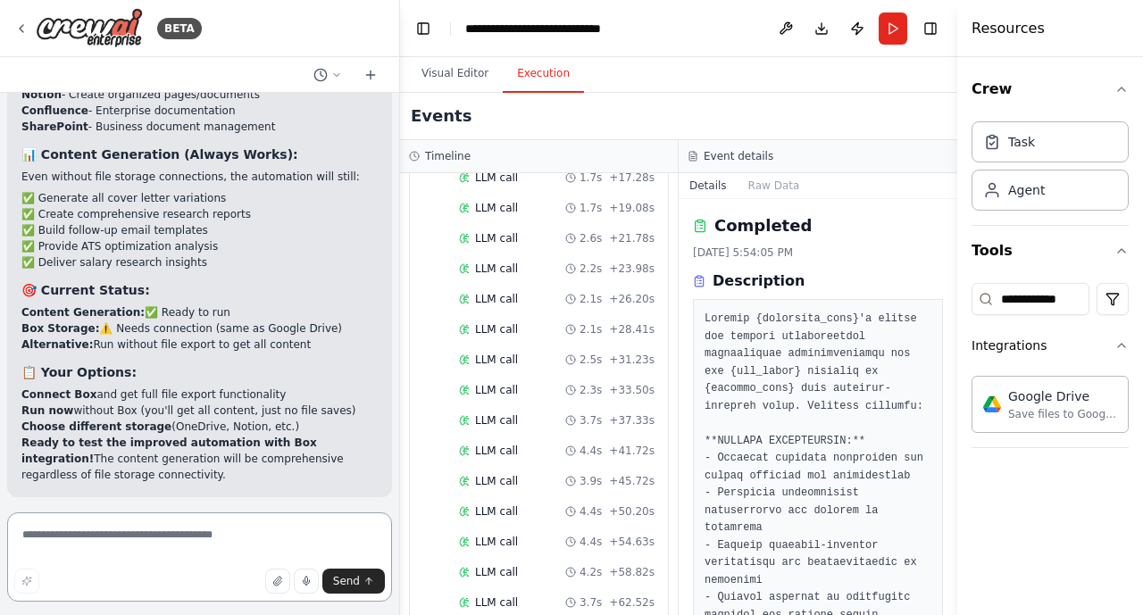
scroll to position [26217, 0]
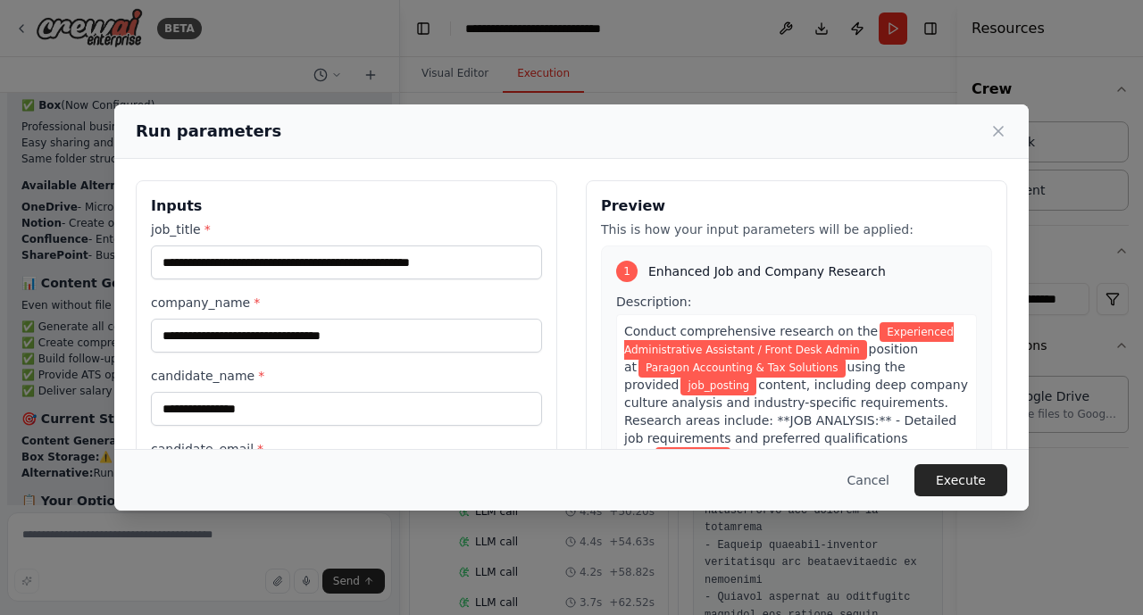
click at [572, 339] on div "**********" at bounding box center [571, 456] width 871 height 553
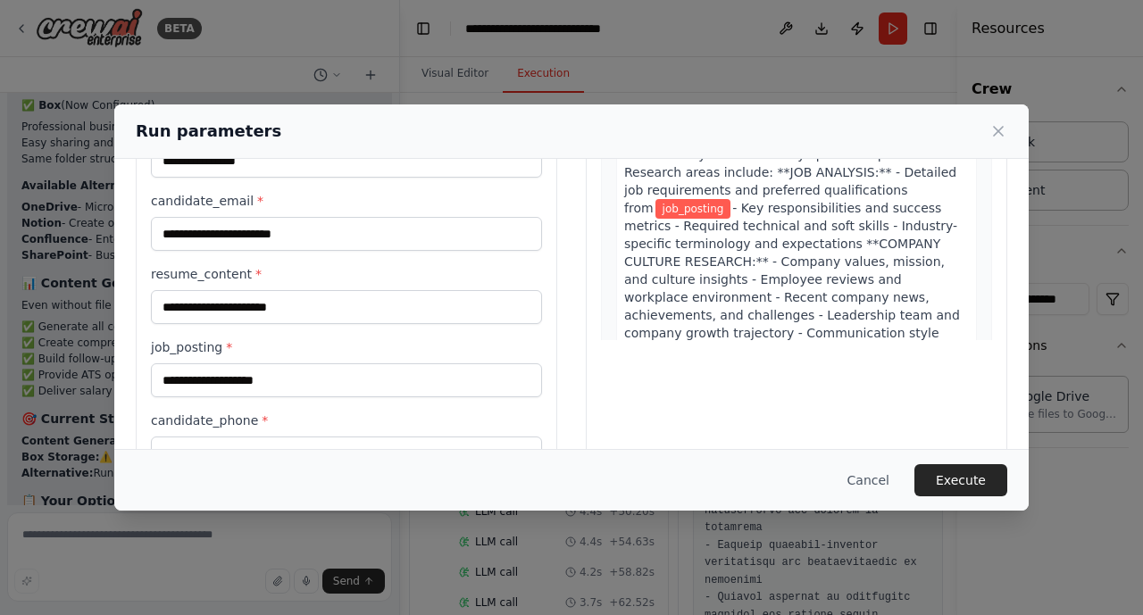
scroll to position [250, 0]
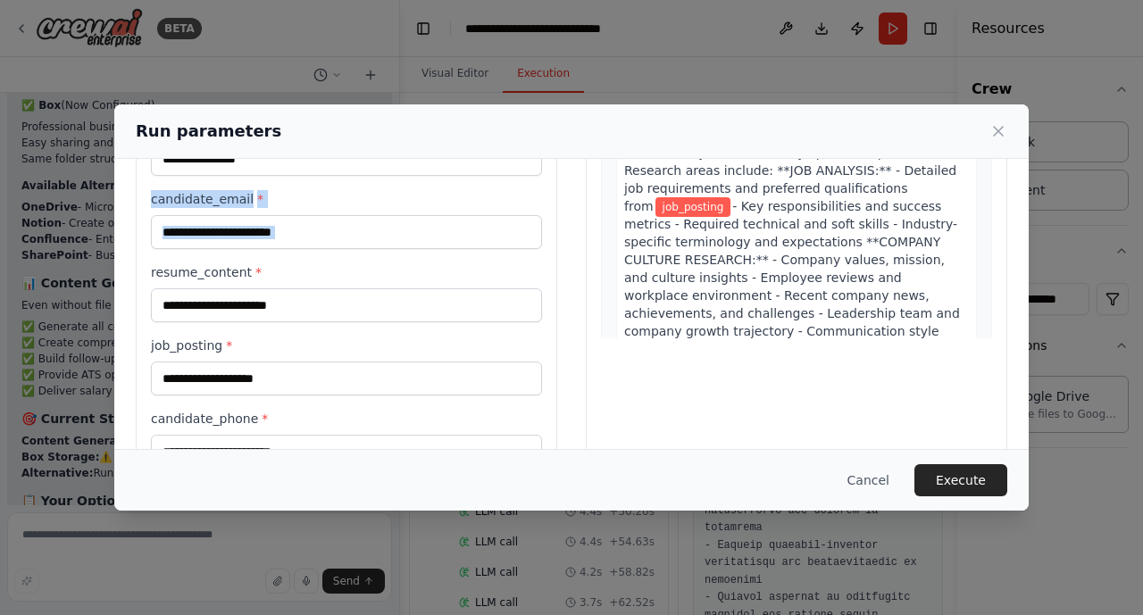
click at [192, 244] on div "**********" at bounding box center [346, 220] width 391 height 498
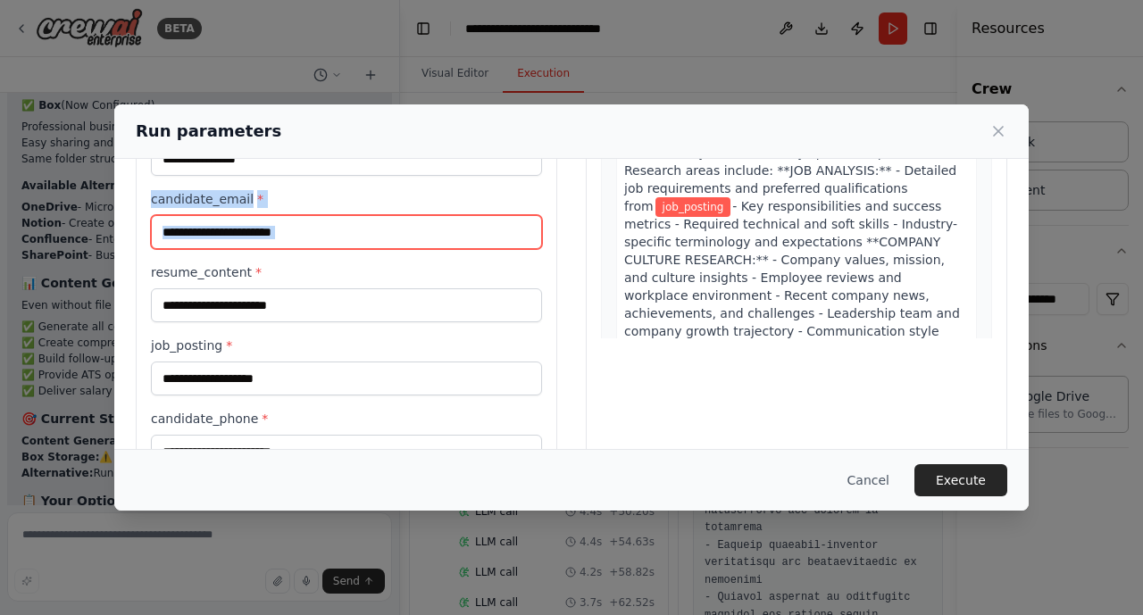
click at [151, 256] on div at bounding box center [151, 256] width 0 height 0
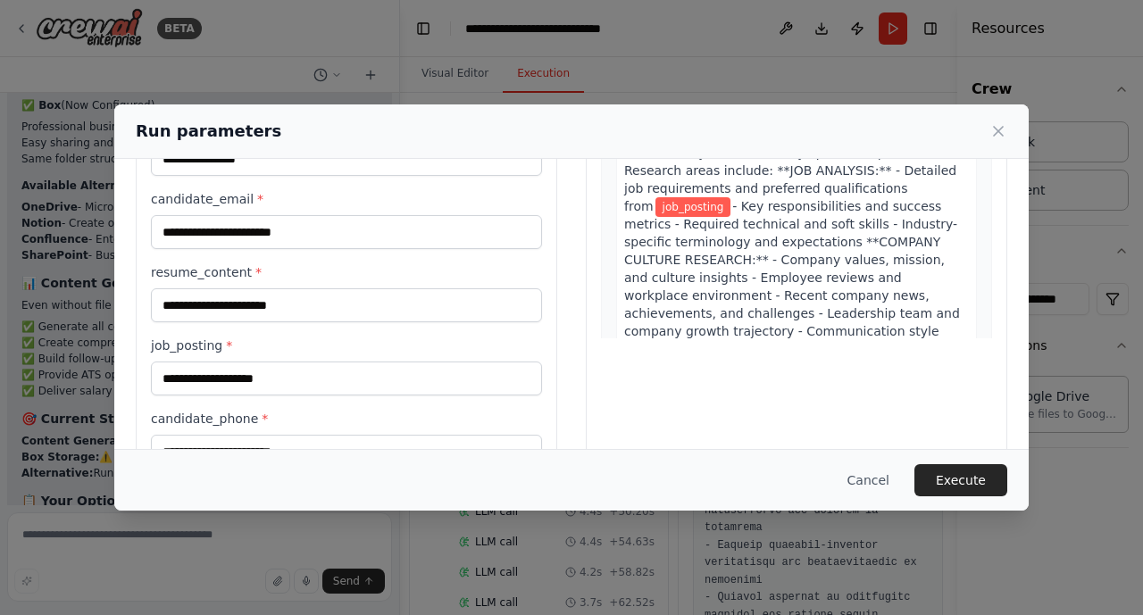
click at [303, 281] on div "resume_content *" at bounding box center [346, 292] width 391 height 59
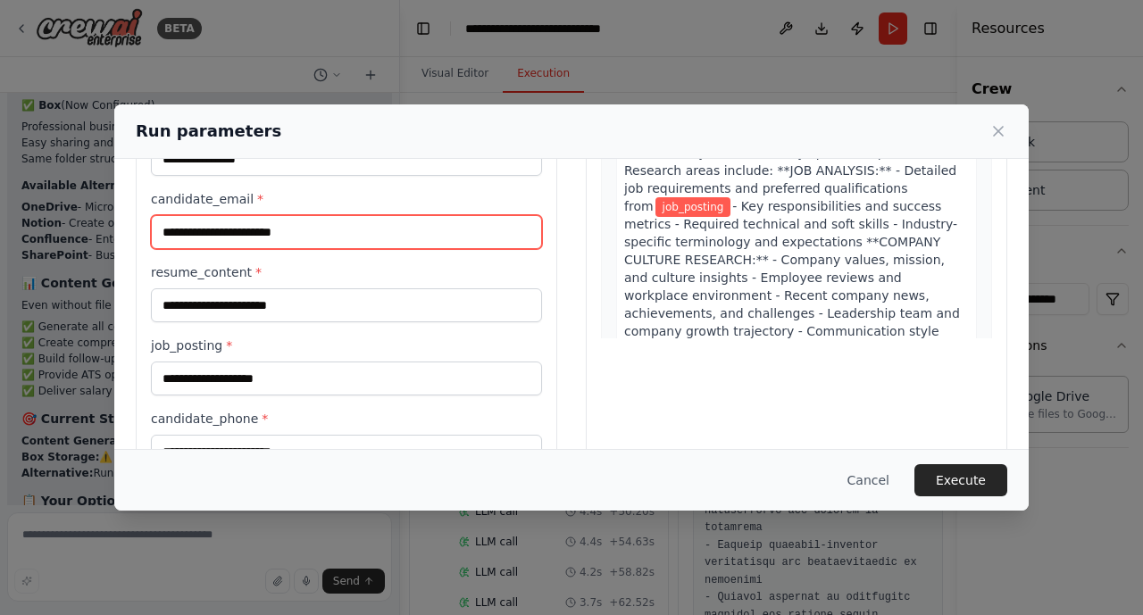
click at [171, 228] on input "candidate_email *" at bounding box center [346, 232] width 391 height 34
type input "**********"
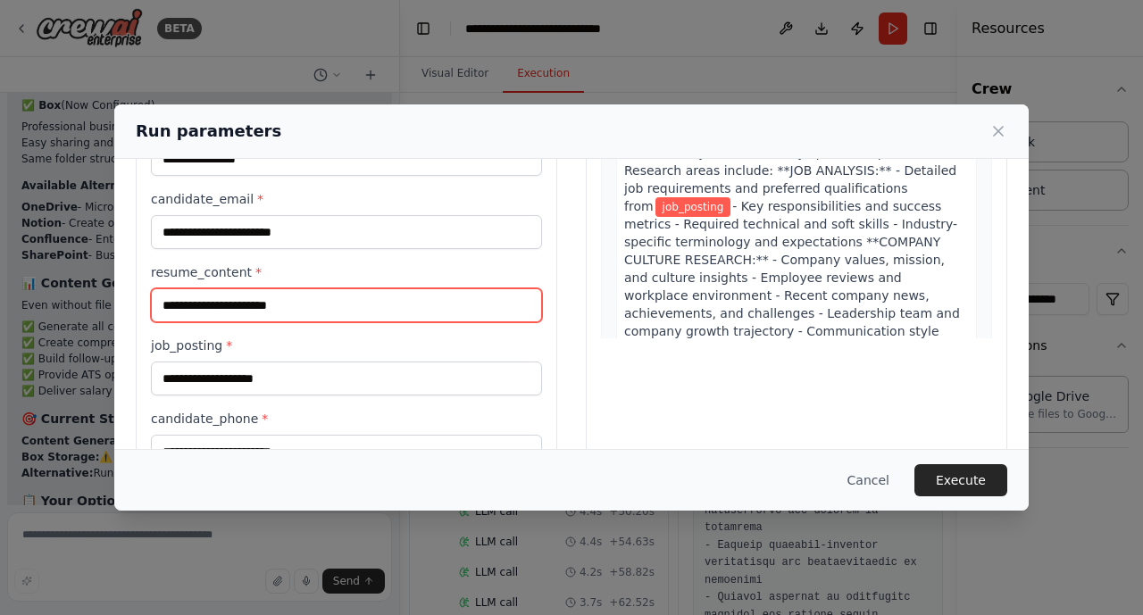
click at [166, 312] on input "resume_content *" at bounding box center [346, 305] width 391 height 34
paste input "**********"
type input "**********"
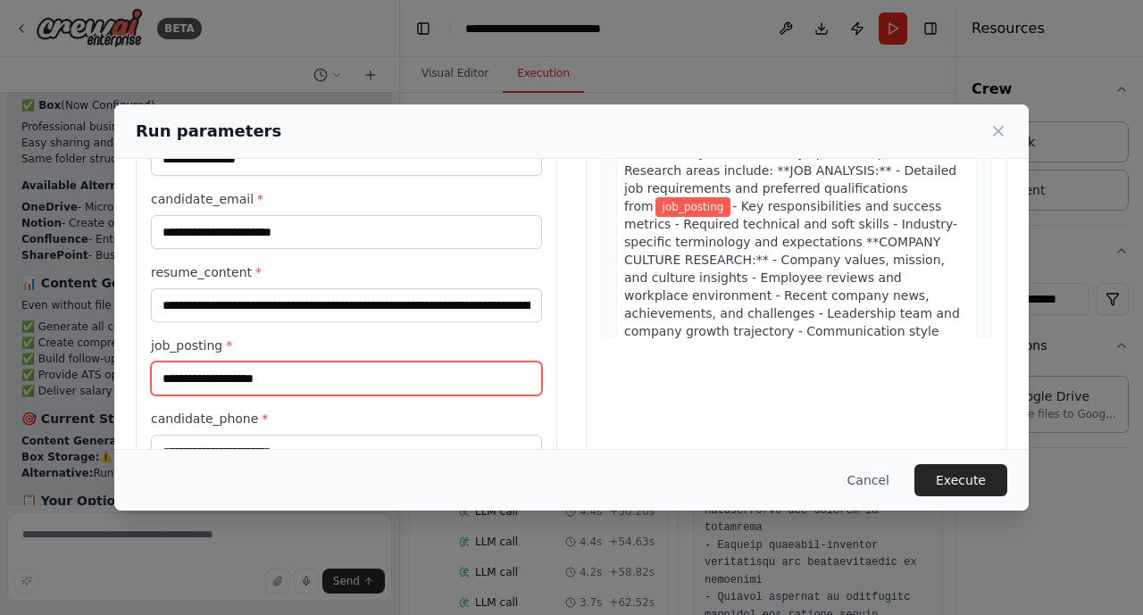
click at [172, 386] on input "job_posting *" at bounding box center [346, 379] width 391 height 34
paste input "**********"
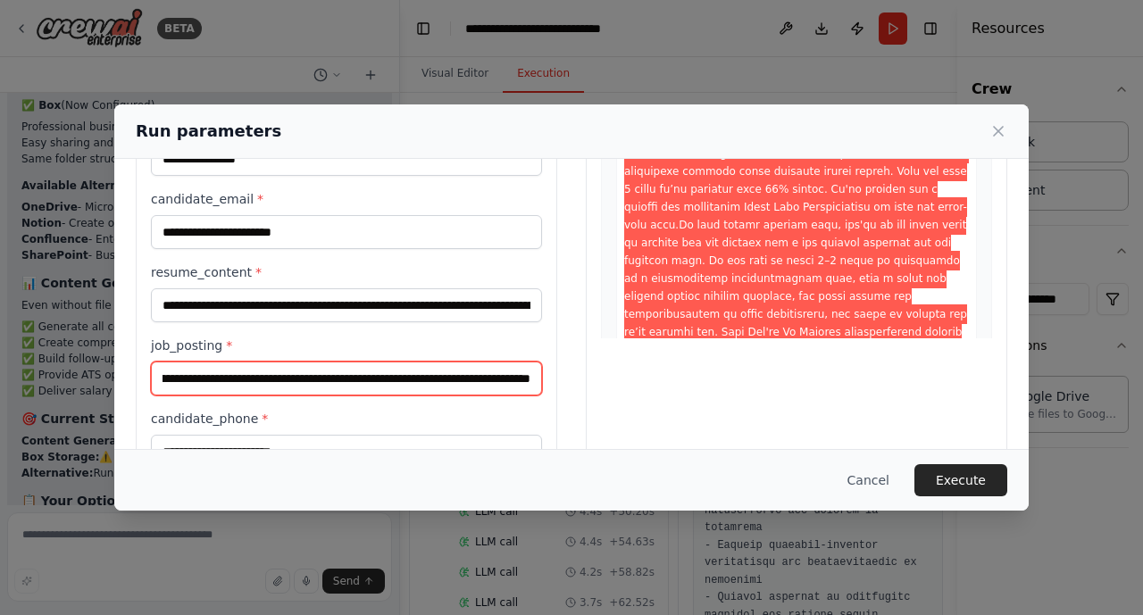
type input "**********"
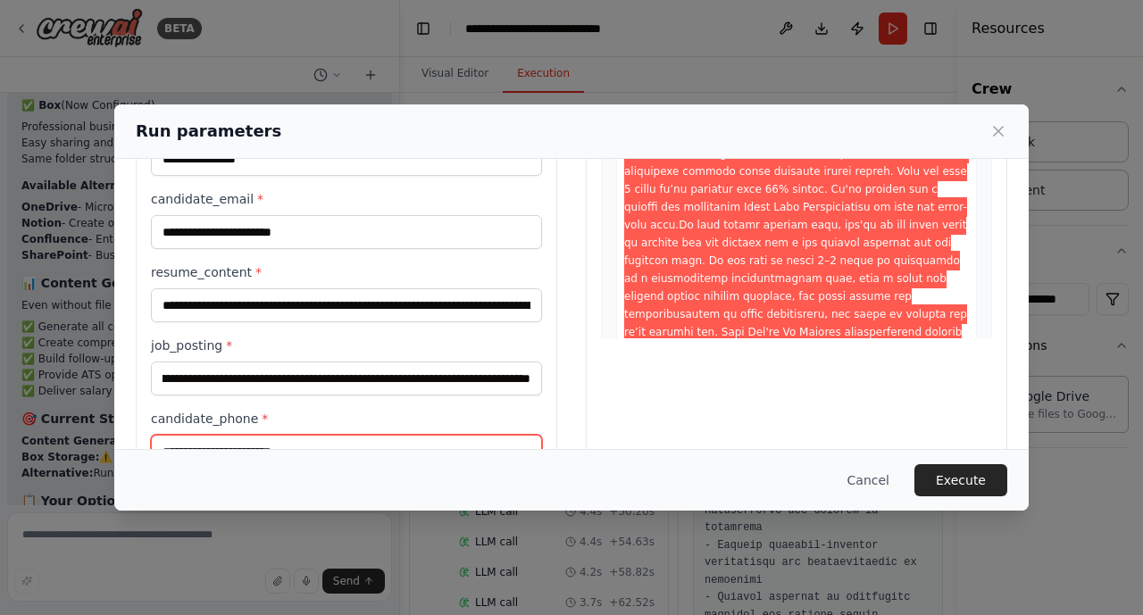
scroll to position [0, 0]
click at [198, 440] on input "candidate_phone *" at bounding box center [346, 452] width 391 height 34
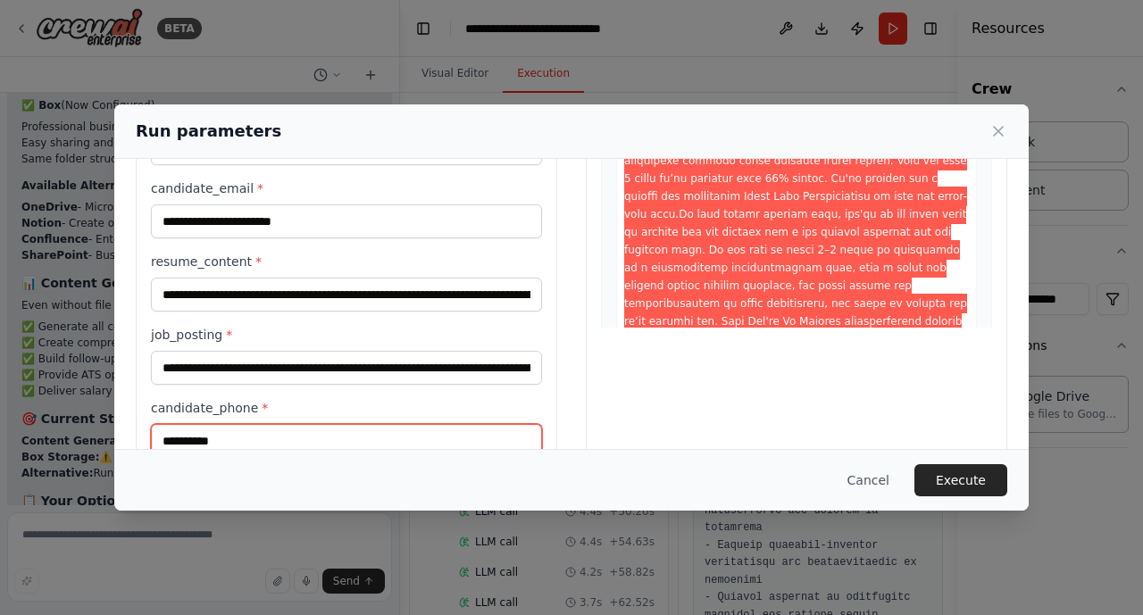
type input "**********"
click at [544, 321] on div "**********" at bounding box center [346, 200] width 421 height 561
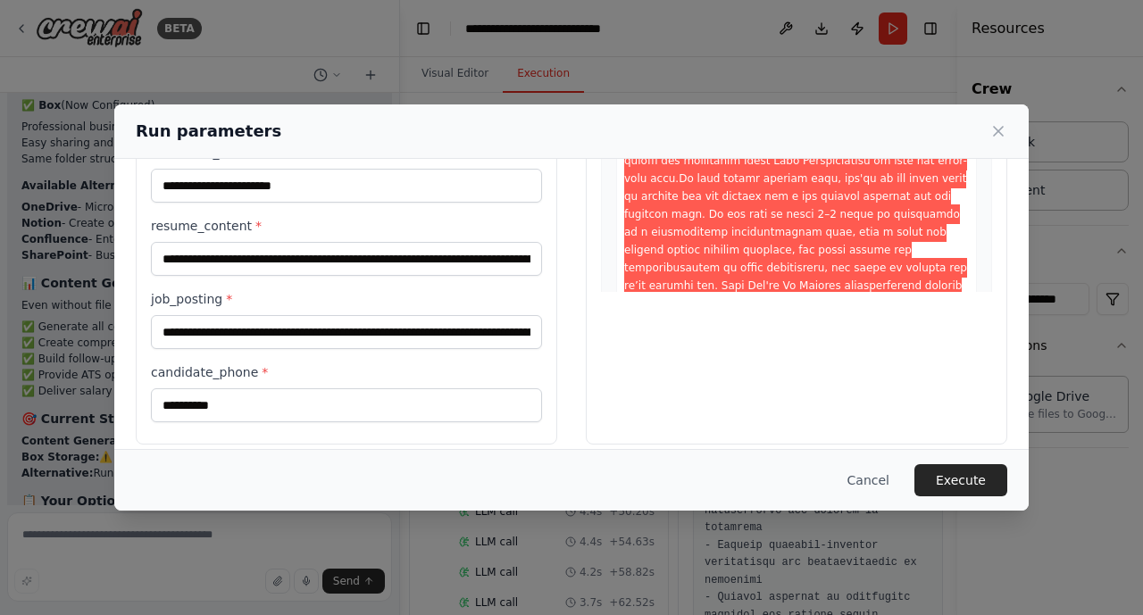
scroll to position [313, 0]
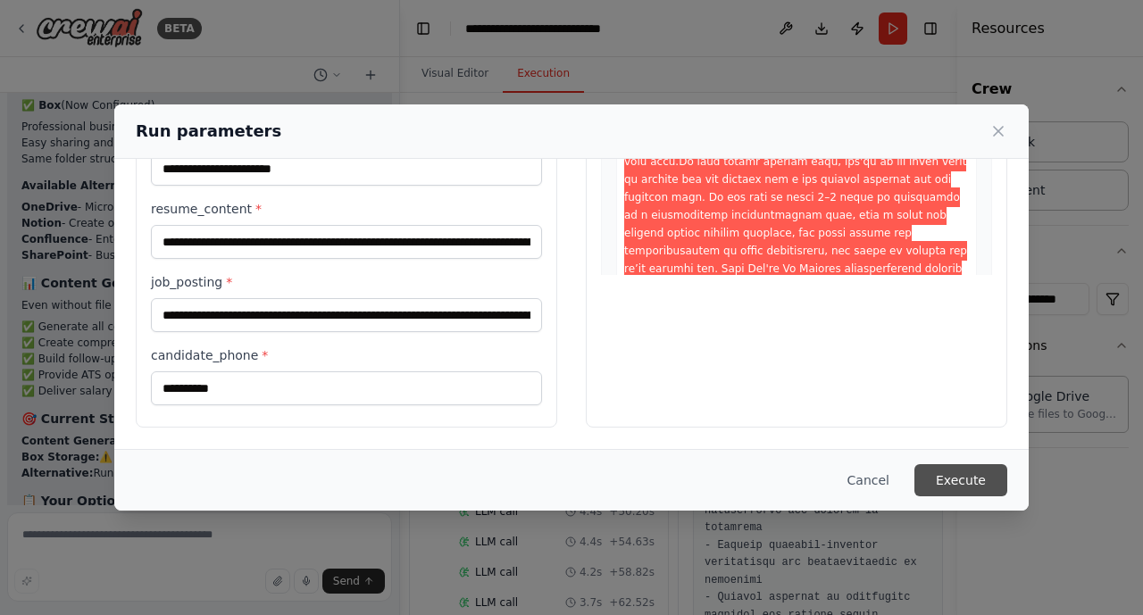
click at [978, 475] on button "Execute" at bounding box center [960, 480] width 93 height 32
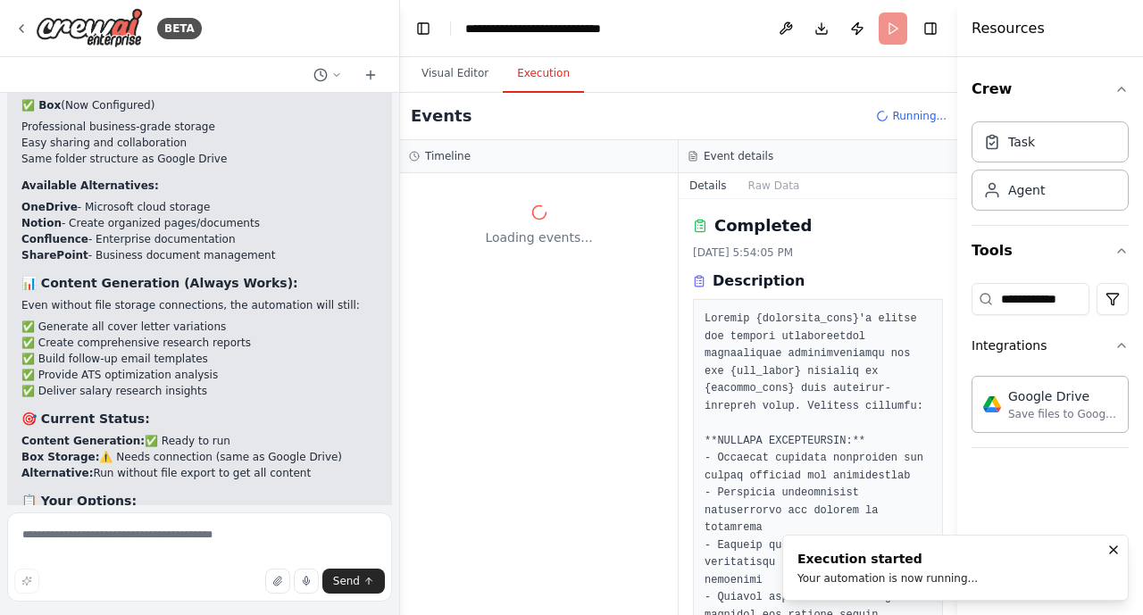
scroll to position [0, 0]
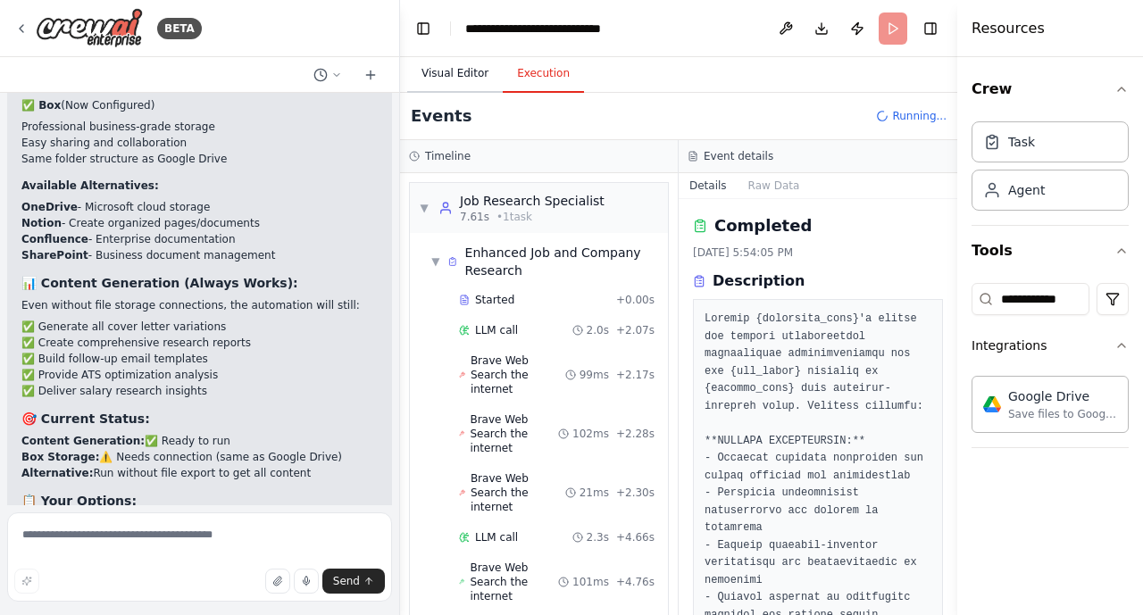
click at [448, 73] on button "Visual Editor" at bounding box center [455, 73] width 96 height 37
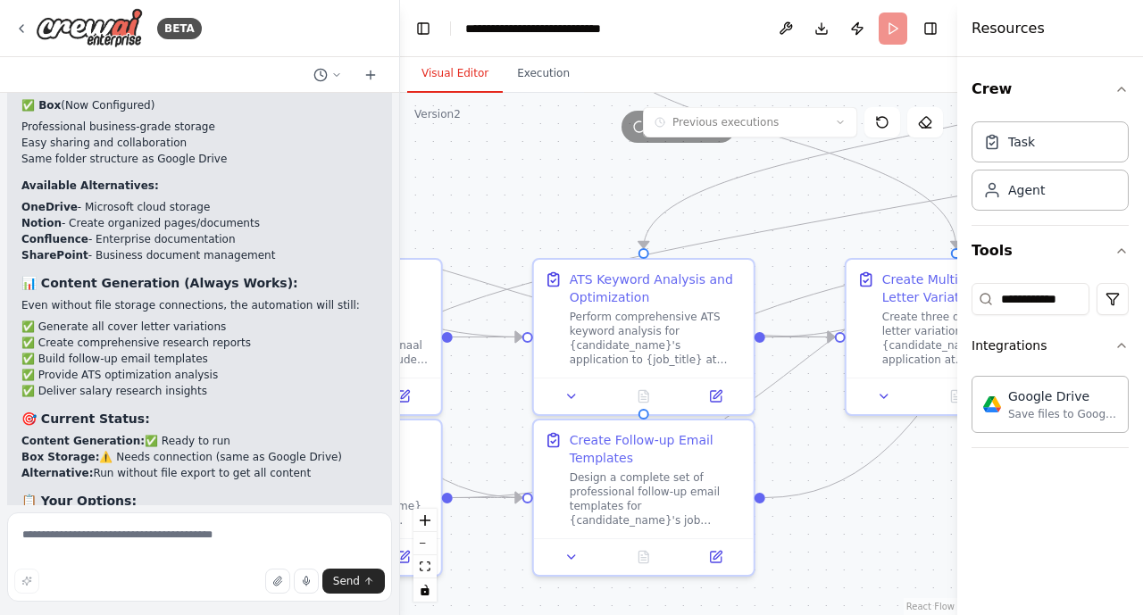
drag, startPoint x: 555, startPoint y: 518, endPoint x: 1075, endPoint y: 477, distance: 521.2
click at [1075, 477] on div "BETA Build a Crew to Tailor Job Applications ▶ Thought process I'll help you bu…" at bounding box center [571, 307] width 1143 height 615
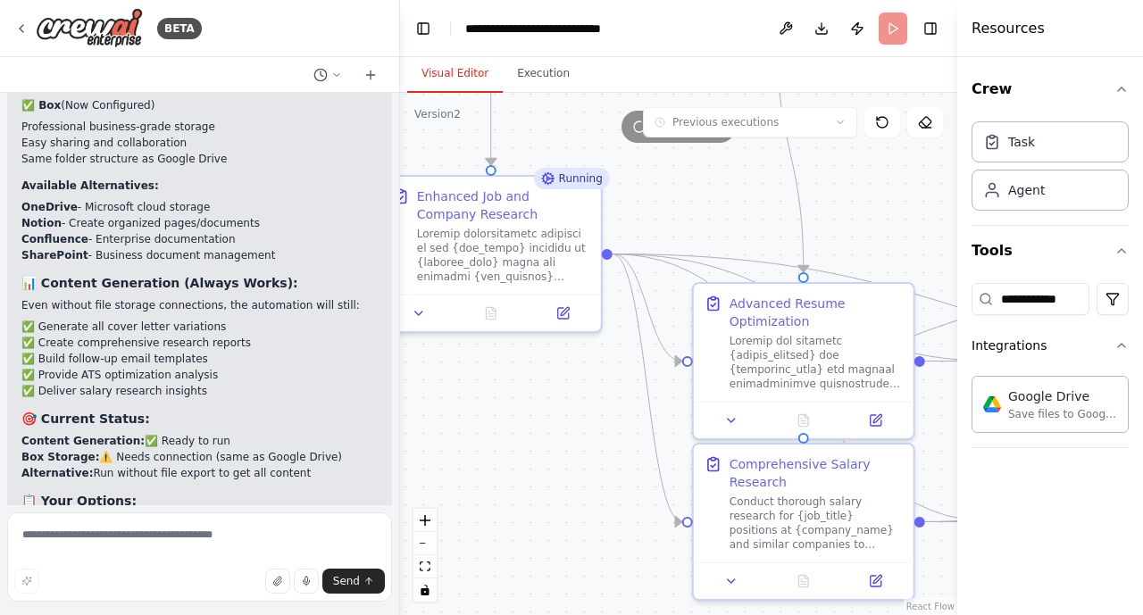
drag, startPoint x: 459, startPoint y: 220, endPoint x: 944, endPoint y: 246, distance: 486.4
click at [944, 246] on div ".deletable-edge-delete-btn { width: 20px; height: 20px; border: 0px solid #ffff…" at bounding box center [678, 354] width 557 height 522
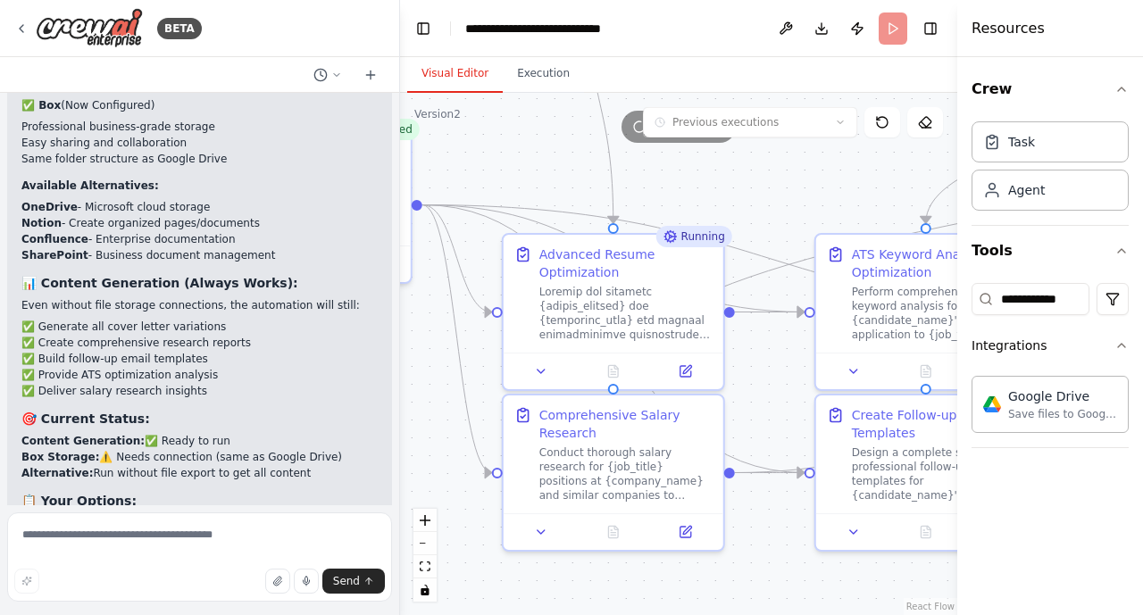
drag, startPoint x: 562, startPoint y: 472, endPoint x: 358, endPoint y: 408, distance: 213.4
click at [358, 408] on div "BETA Build a Crew to Tailor Job Applications ▶ Thought process I'll help you bu…" at bounding box center [571, 307] width 1143 height 615
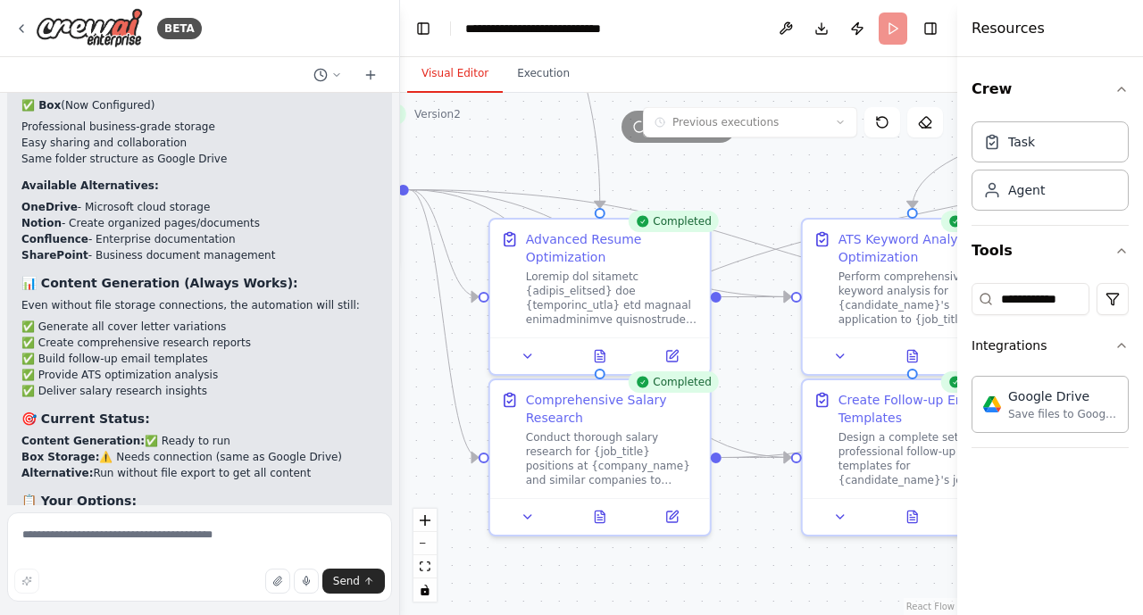
scroll to position [26217, 0]
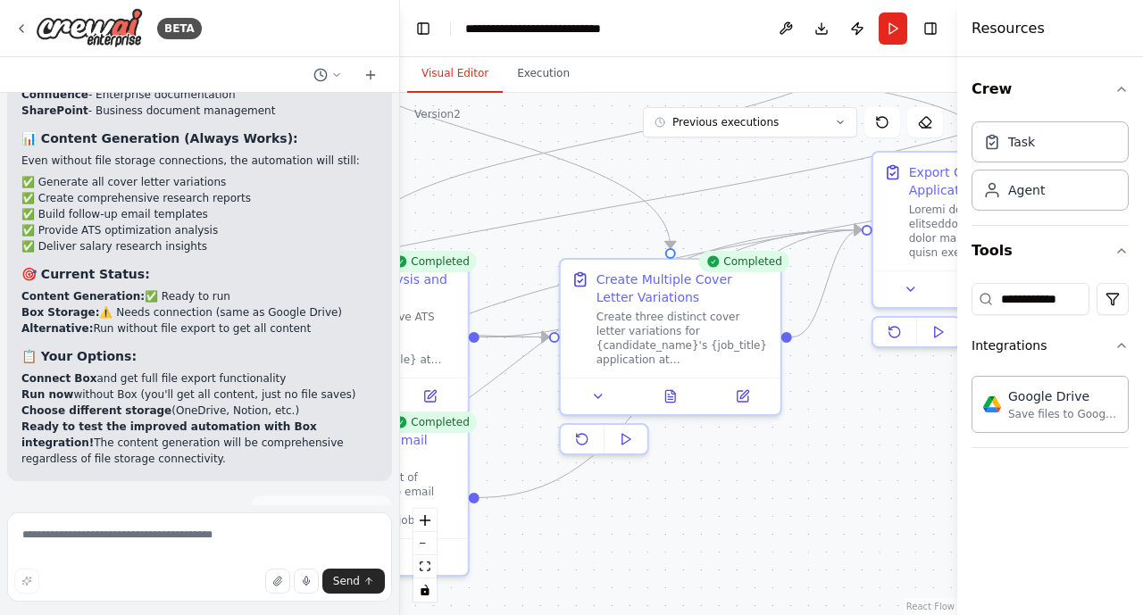
drag, startPoint x: 860, startPoint y: 181, endPoint x: 305, endPoint y: 221, distance: 555.8
click at [305, 221] on div "BETA Build a Crew to Tailor Job Applications ▶ Thought process I'll help you bu…" at bounding box center [571, 307] width 1143 height 615
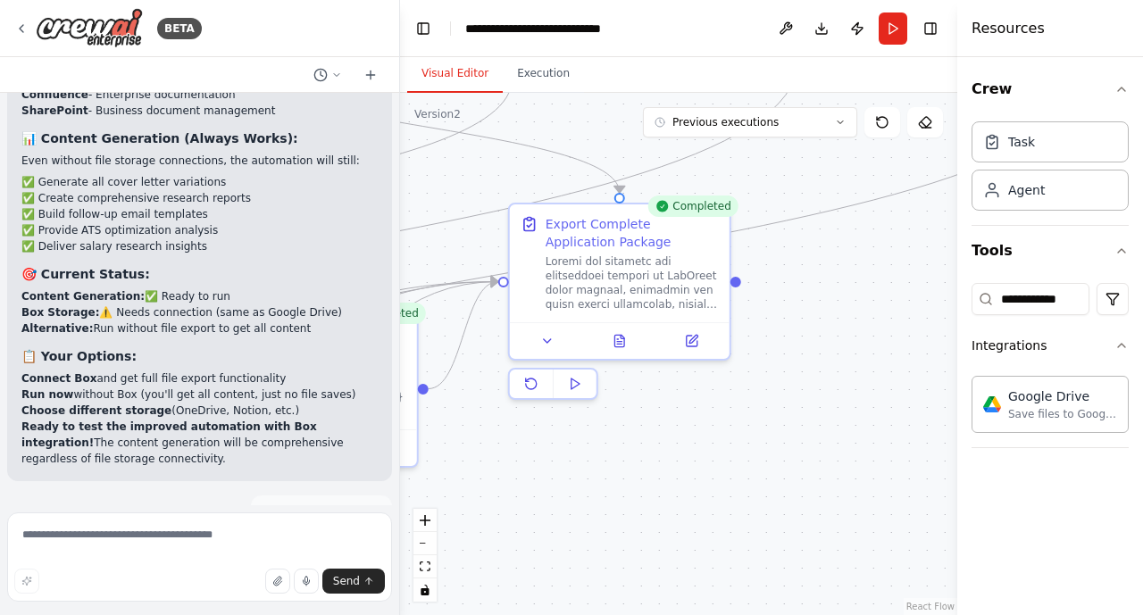
drag, startPoint x: 874, startPoint y: 462, endPoint x: 511, endPoint y: 513, distance: 367.0
click at [511, 513] on div ".deletable-edge-delete-btn { width: 20px; height: 20px; border: 0px solid #ffff…" at bounding box center [678, 354] width 557 height 522
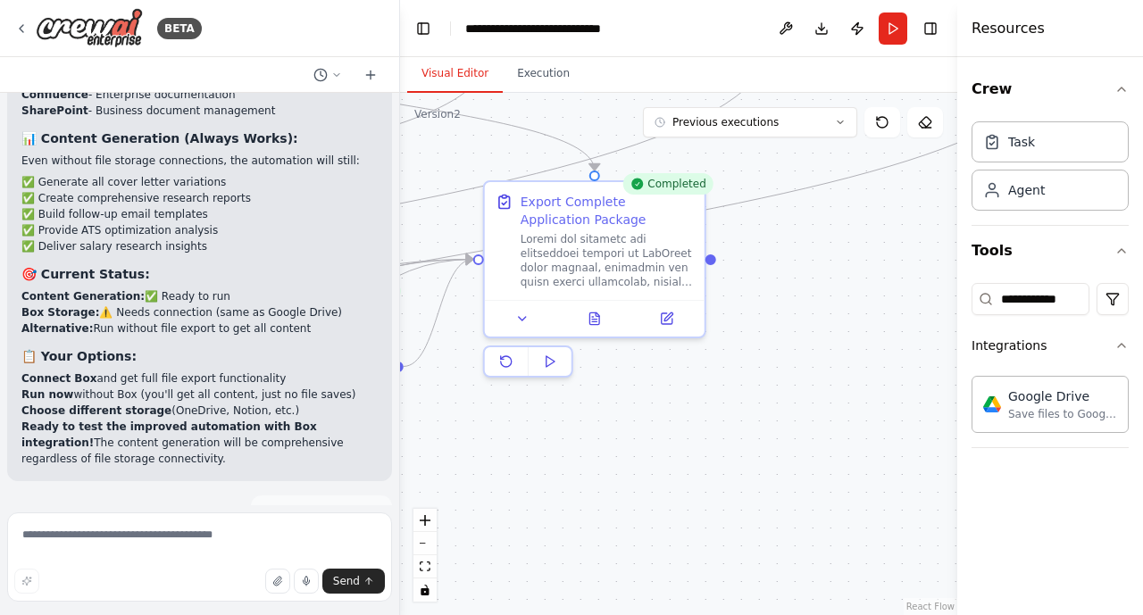
drag, startPoint x: 892, startPoint y: 316, endPoint x: 846, endPoint y: 306, distance: 46.6
click at [846, 306] on div ".deletable-edge-delete-btn { width: 20px; height: 20px; border: 0px solid #ffff…" at bounding box center [678, 354] width 557 height 522
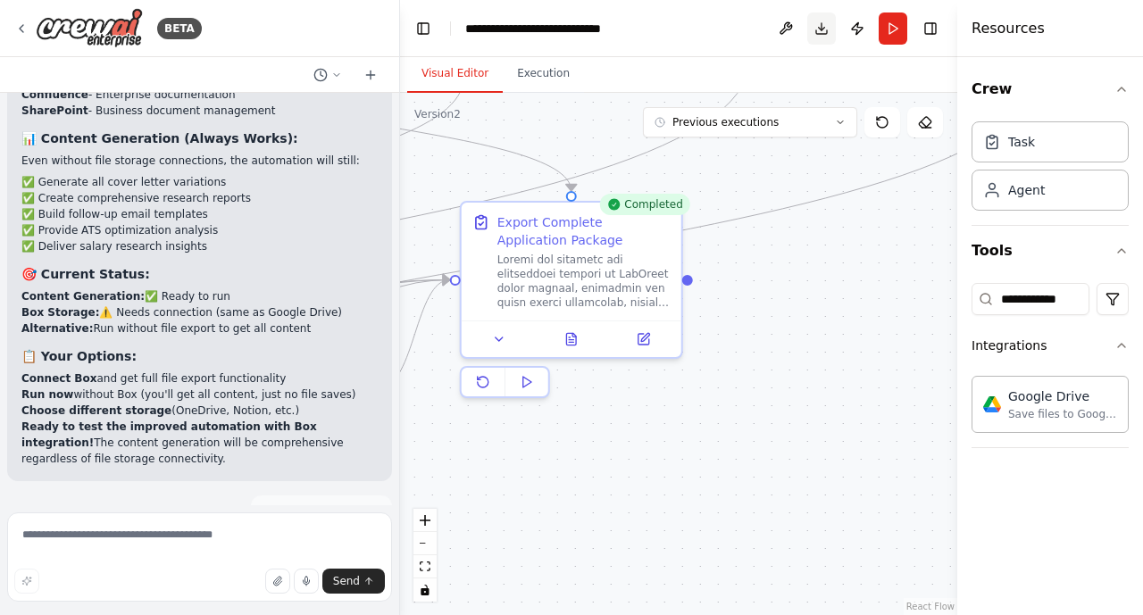
click at [822, 29] on button "Download" at bounding box center [821, 28] width 29 height 32
click at [892, 34] on button "Run" at bounding box center [892, 28] width 29 height 32
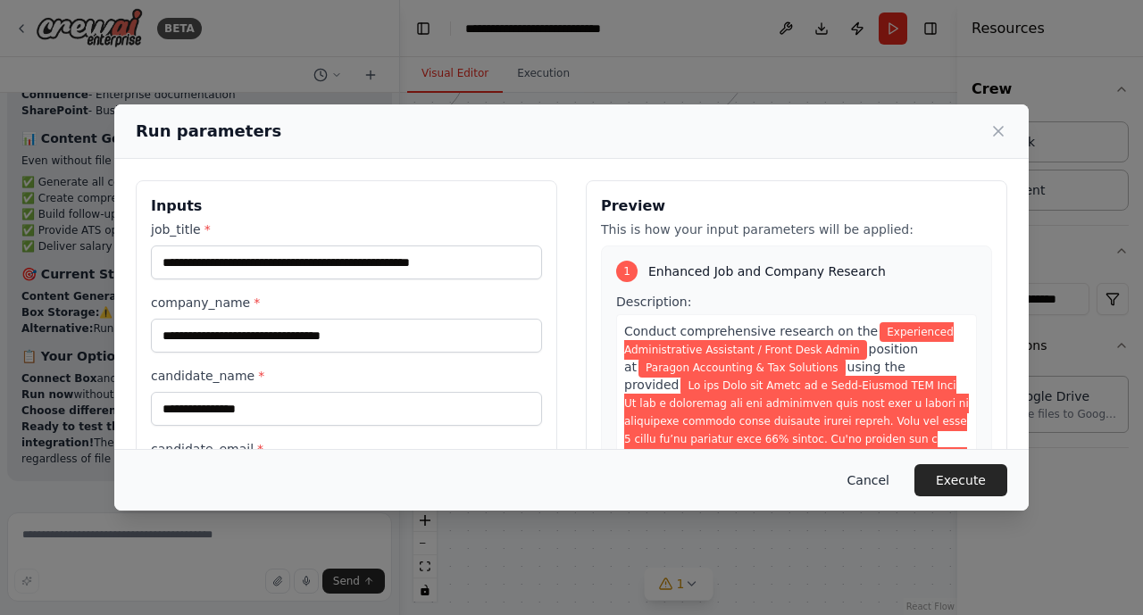
click at [881, 478] on button "Cancel" at bounding box center [868, 480] width 71 height 32
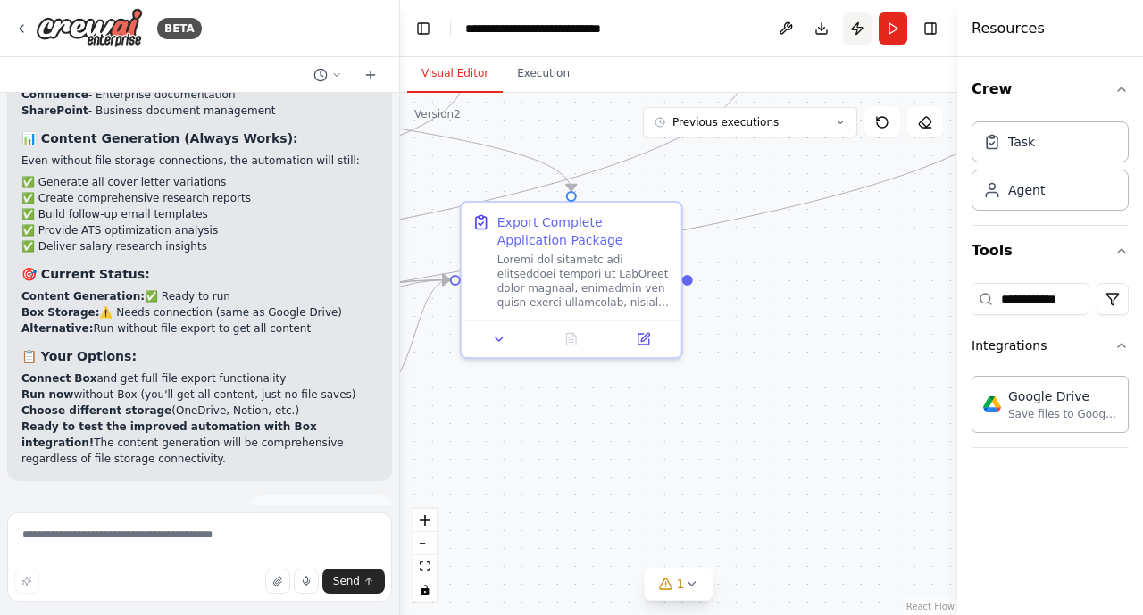
click at [859, 32] on button "Publish" at bounding box center [857, 28] width 29 height 32
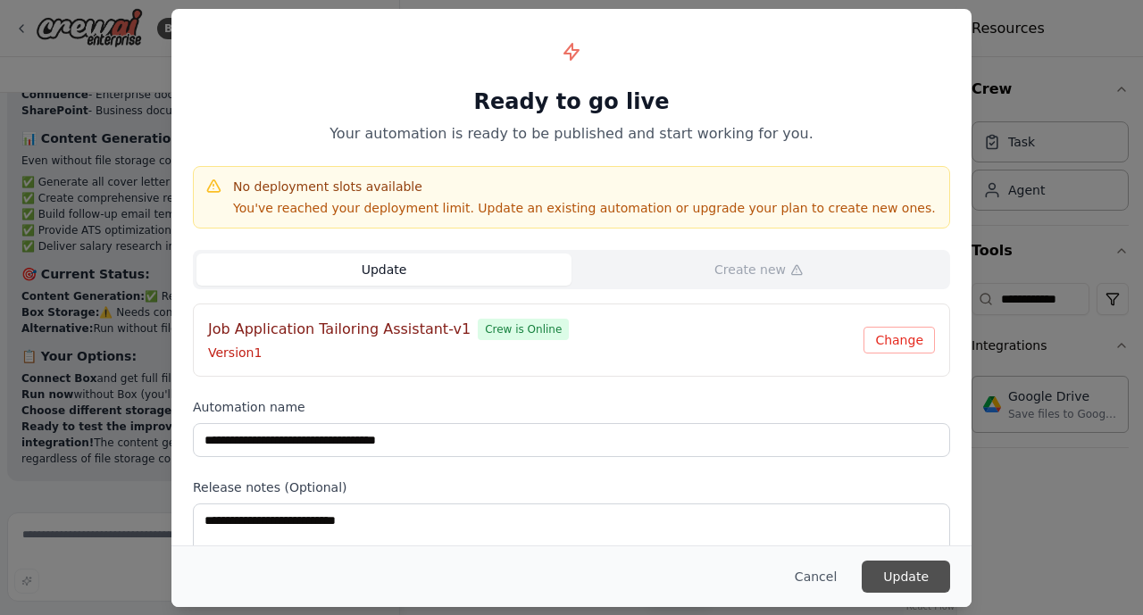
click at [900, 579] on button "Update" at bounding box center [905, 577] width 88 height 32
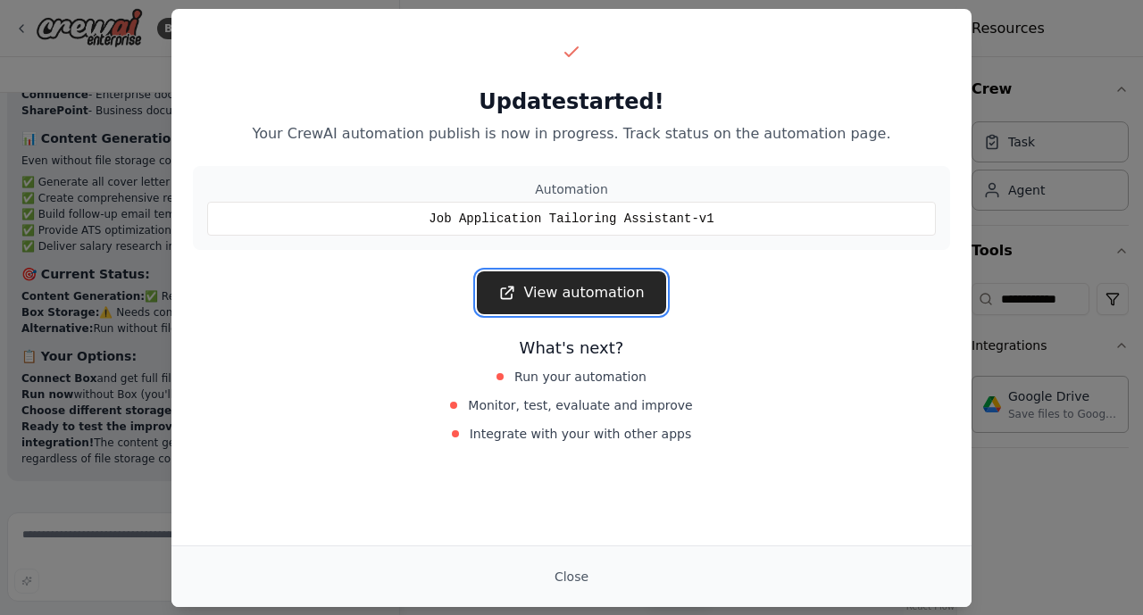
click at [578, 297] on link "View automation" at bounding box center [571, 292] width 188 height 43
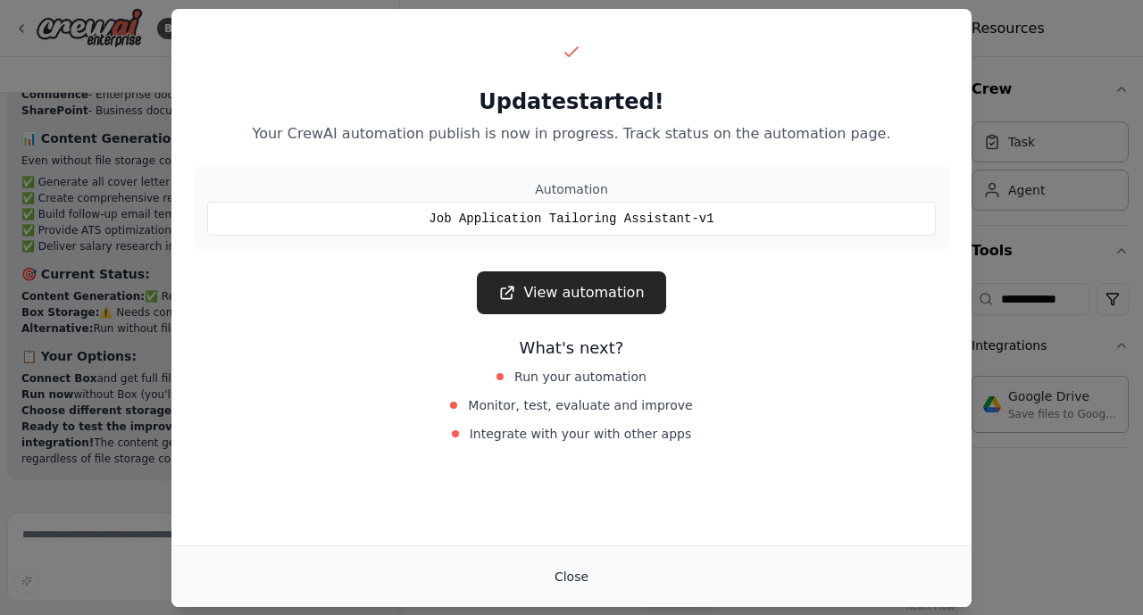
click at [575, 567] on button "Close" at bounding box center [571, 577] width 62 height 32
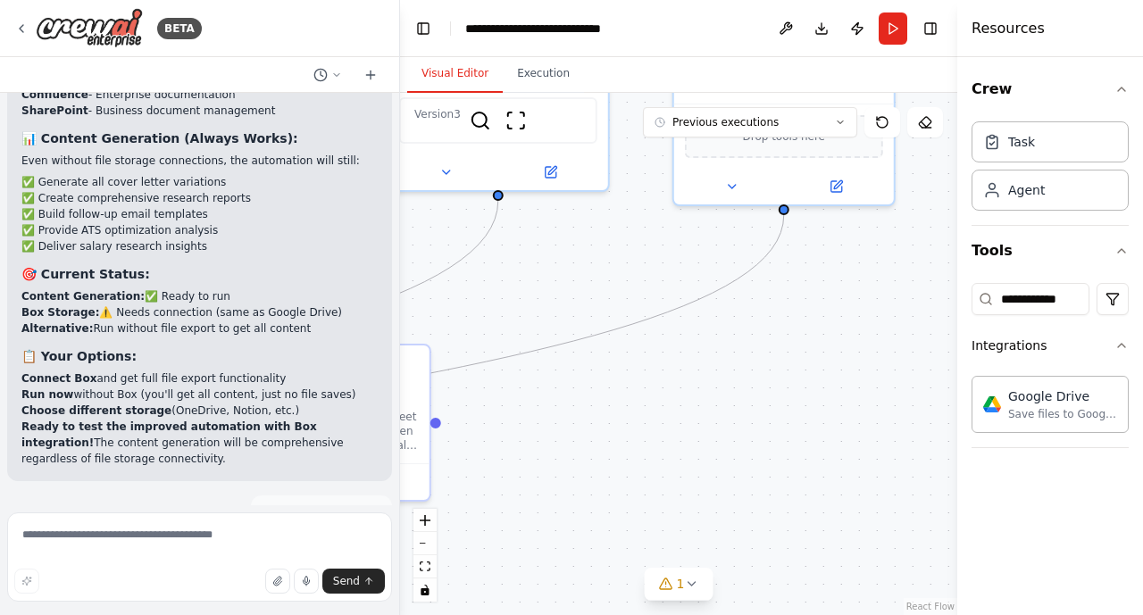
drag, startPoint x: 845, startPoint y: 258, endPoint x: 593, endPoint y: 401, distance: 289.4
click at [593, 401] on div ".deletable-edge-delete-btn { width: 20px; height: 20px; border: 0px solid #ffff…" at bounding box center [678, 354] width 557 height 522
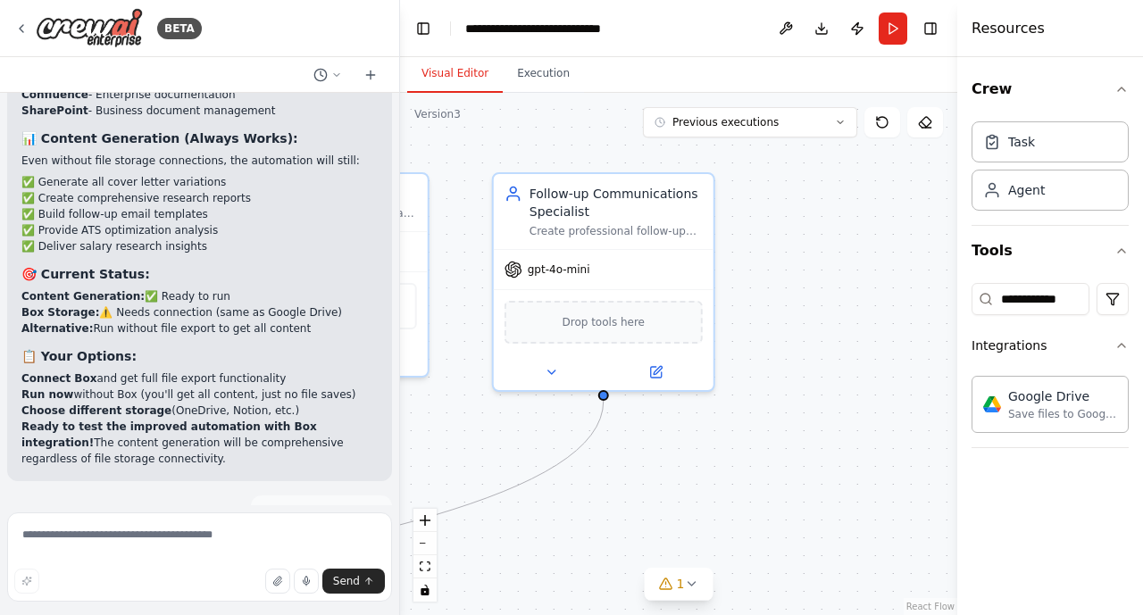
drag, startPoint x: 863, startPoint y: 265, endPoint x: 765, endPoint y: 356, distance: 133.9
click at [683, 451] on div ".deletable-edge-delete-btn { width: 20px; height: 20px; border: 0px solid #ffff…" at bounding box center [678, 354] width 557 height 522
click at [933, 29] on button "Toggle Right Sidebar" at bounding box center [930, 28] width 25 height 25
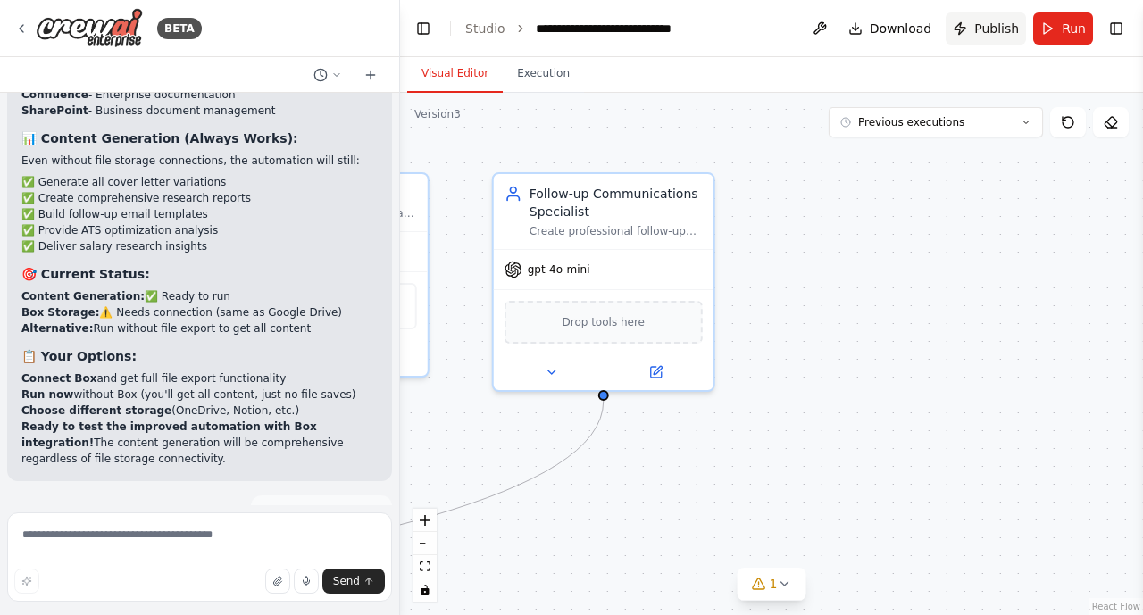
click at [1001, 37] on button "Publish" at bounding box center [985, 28] width 80 height 32
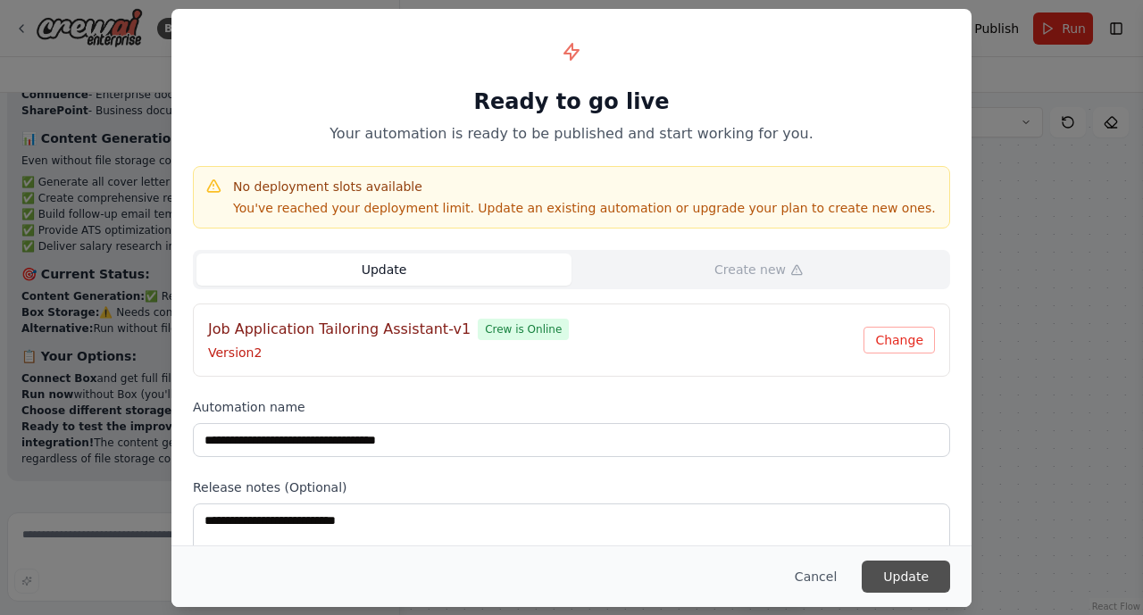
click at [907, 586] on button "Update" at bounding box center [905, 577] width 88 height 32
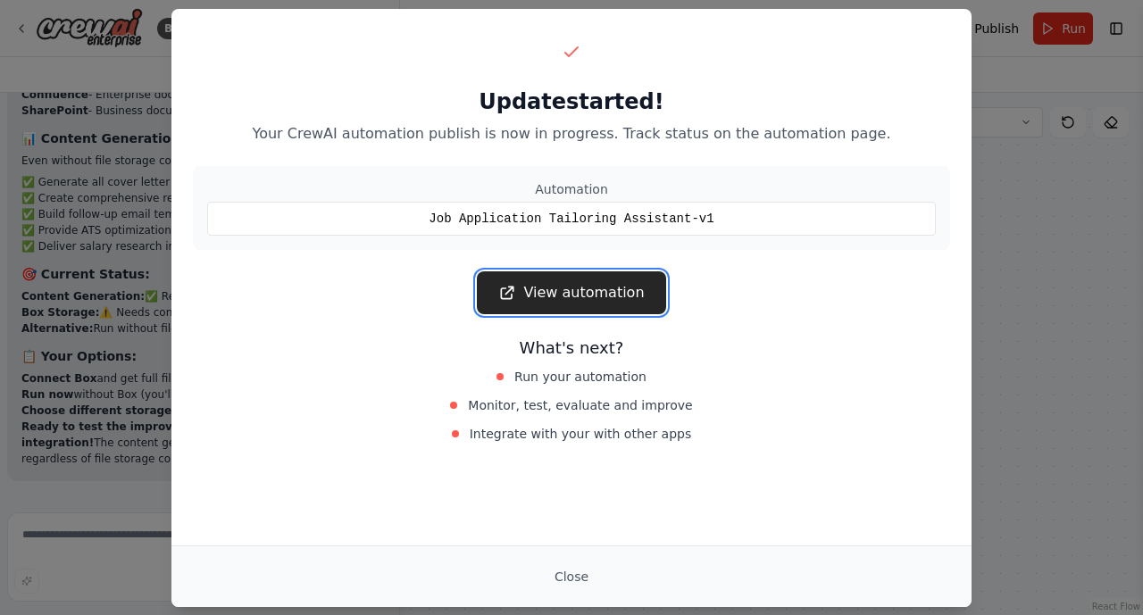
click at [564, 284] on link "View automation" at bounding box center [571, 292] width 188 height 43
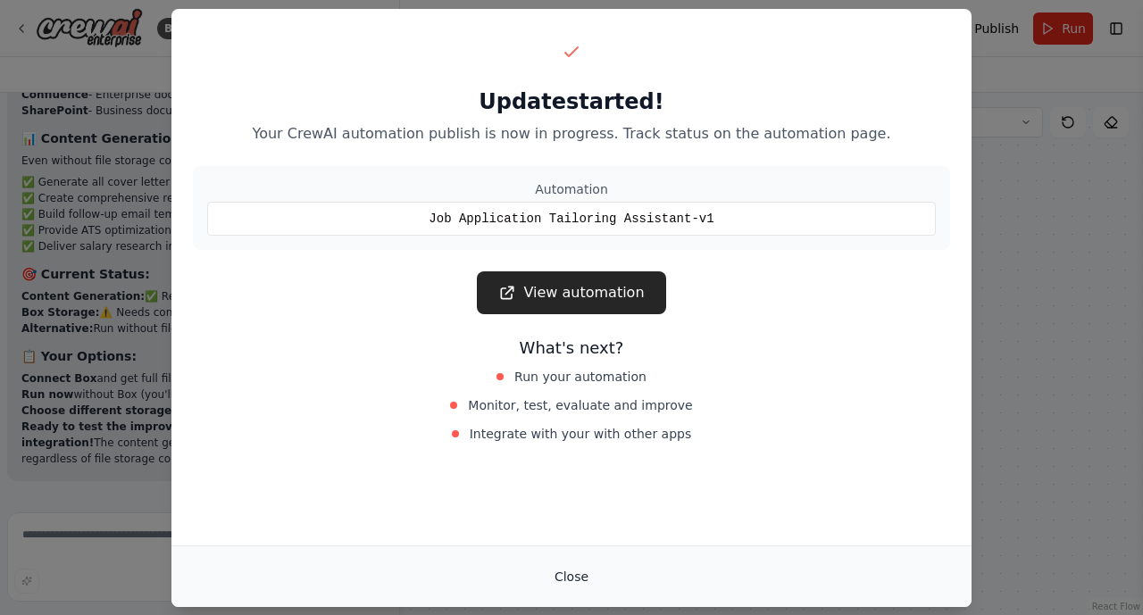
click at [578, 575] on button "Close" at bounding box center [571, 577] width 62 height 32
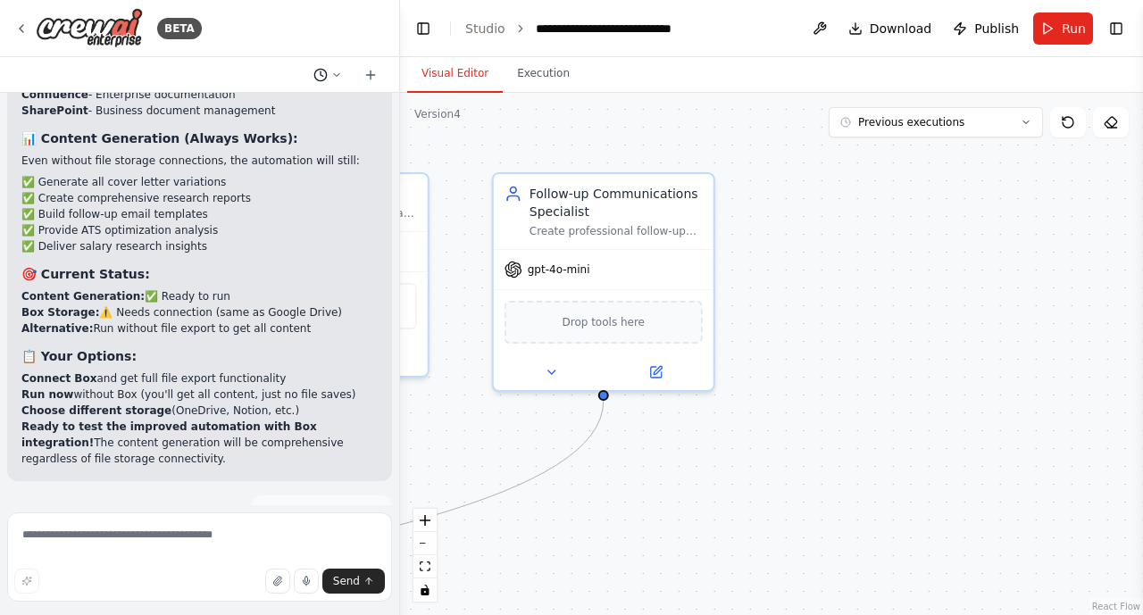
click at [337, 76] on icon at bounding box center [336, 75] width 11 height 11
click at [337, 76] on div at bounding box center [200, 307] width 400 height 615
click at [372, 72] on icon at bounding box center [370, 75] width 14 height 14
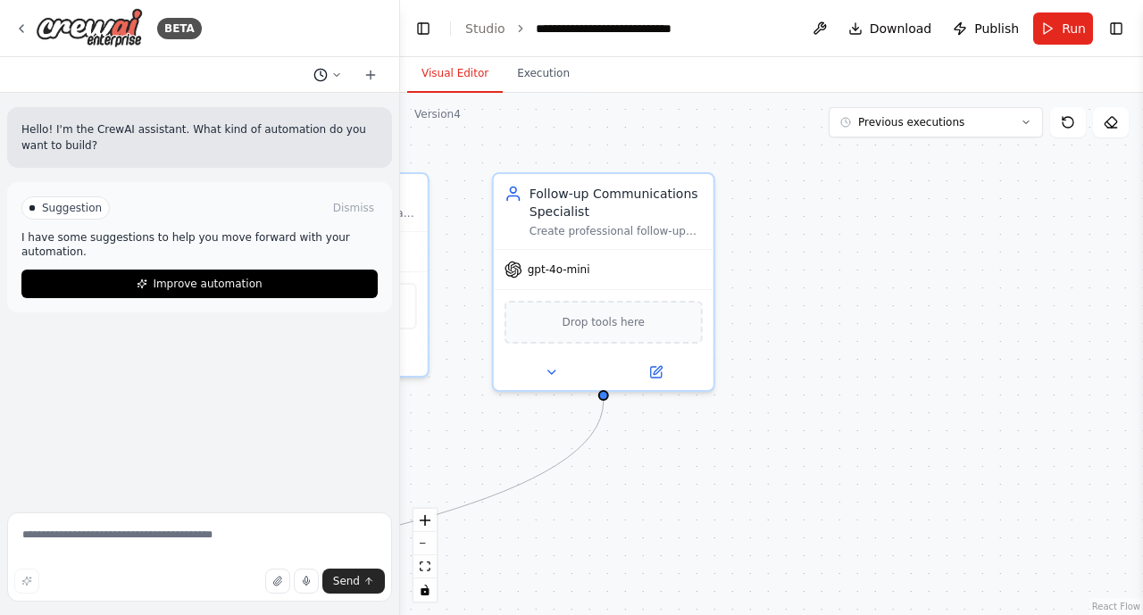
click at [336, 76] on icon at bounding box center [336, 75] width 11 height 11
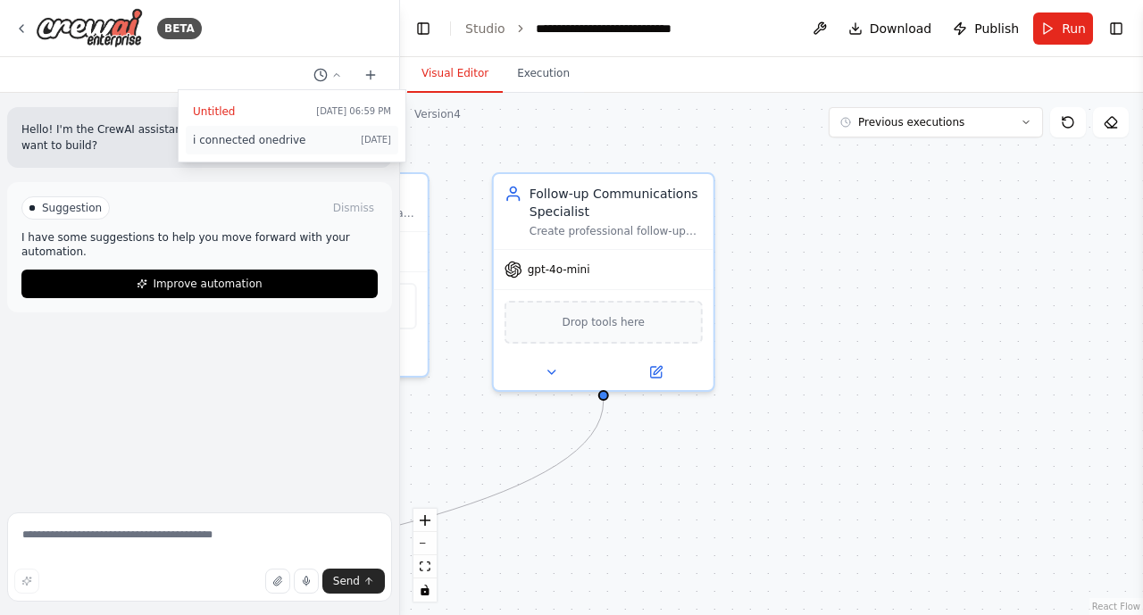
click at [321, 147] on button "i connected onedrive 4 days ago" at bounding box center [292, 140] width 212 height 29
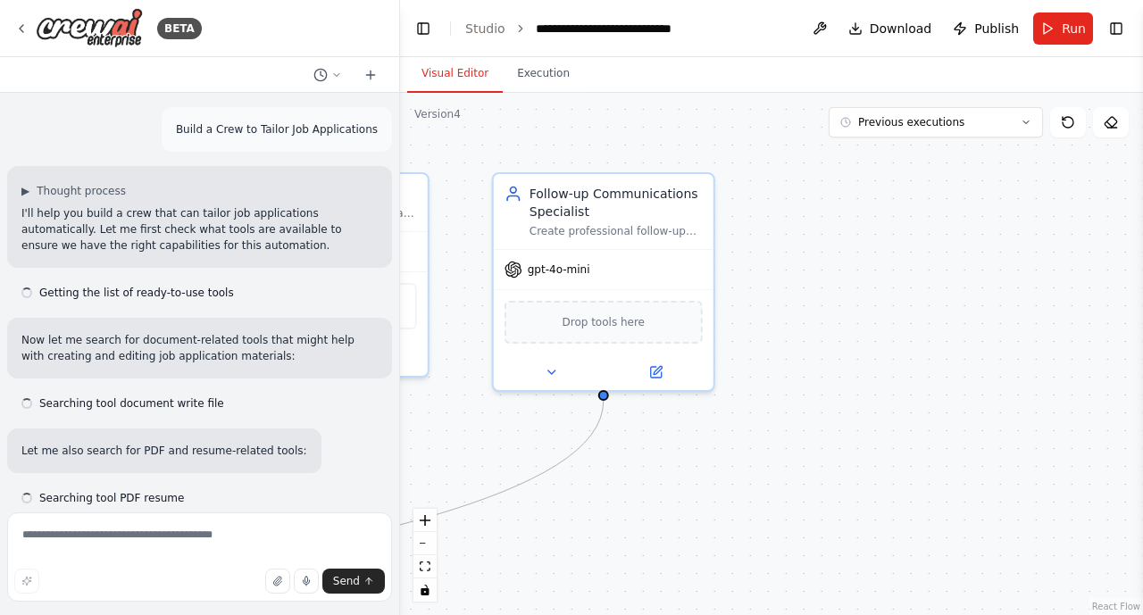
scroll to position [26217, 0]
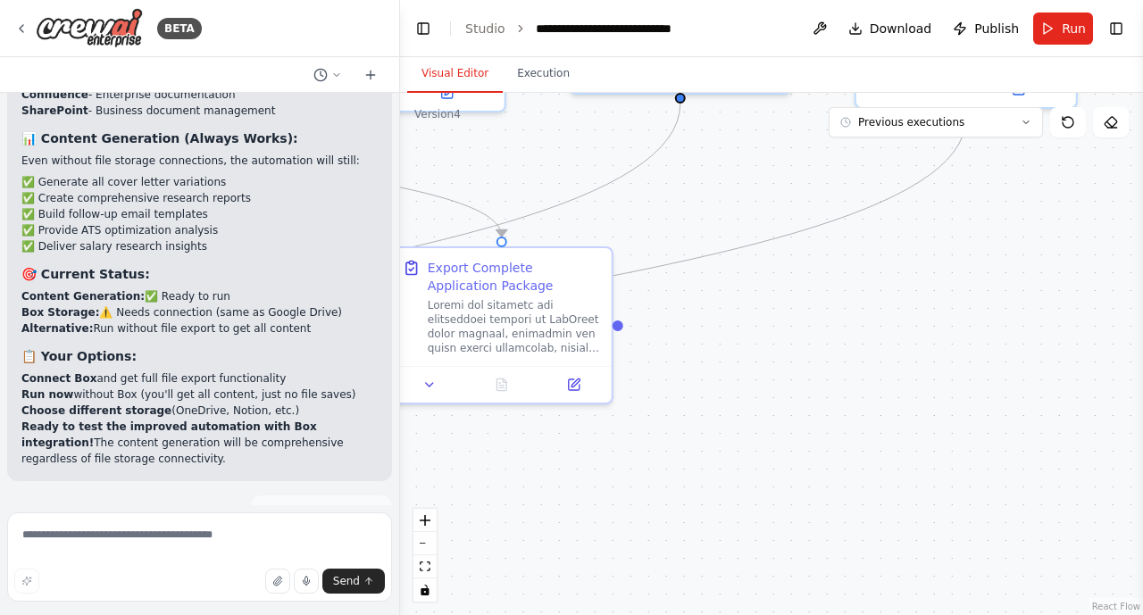
drag, startPoint x: 673, startPoint y: 463, endPoint x: 1036, endPoint y: 180, distance: 459.8
click at [1036, 180] on div ".deletable-edge-delete-btn { width: 20px; height: 20px; border: 0px solid #ffff…" at bounding box center [771, 354] width 743 height 522
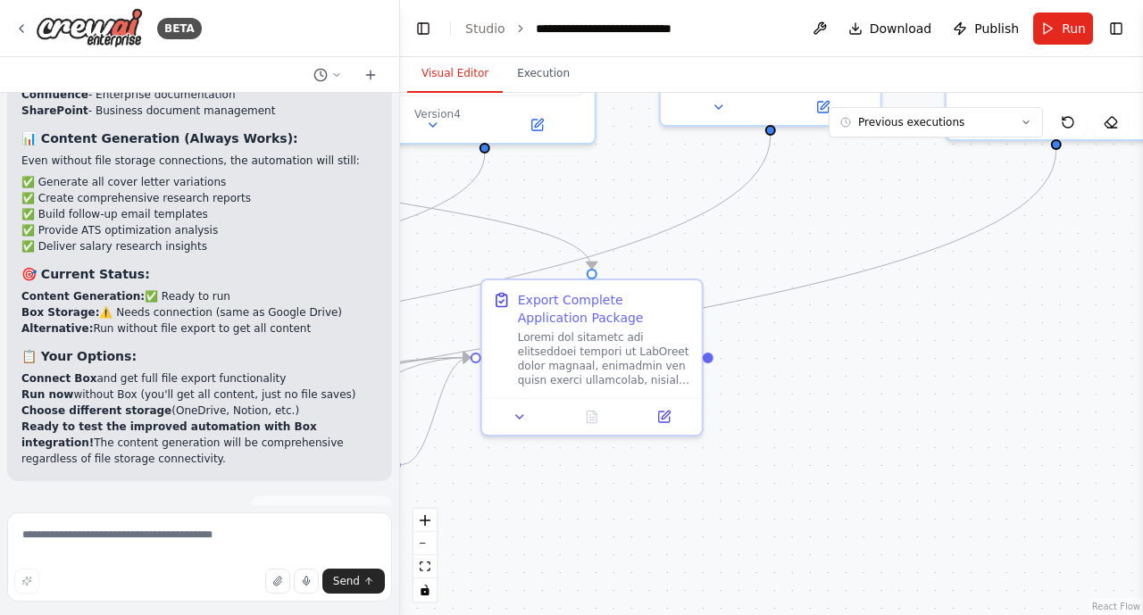
drag, startPoint x: 775, startPoint y: 348, endPoint x: 849, endPoint y: 380, distance: 80.8
click at [849, 380] on div ".deletable-edge-delete-btn { width: 20px; height: 20px; border: 0px solid #ffff…" at bounding box center [771, 354] width 743 height 522
click at [531, 80] on button "Execution" at bounding box center [543, 73] width 81 height 37
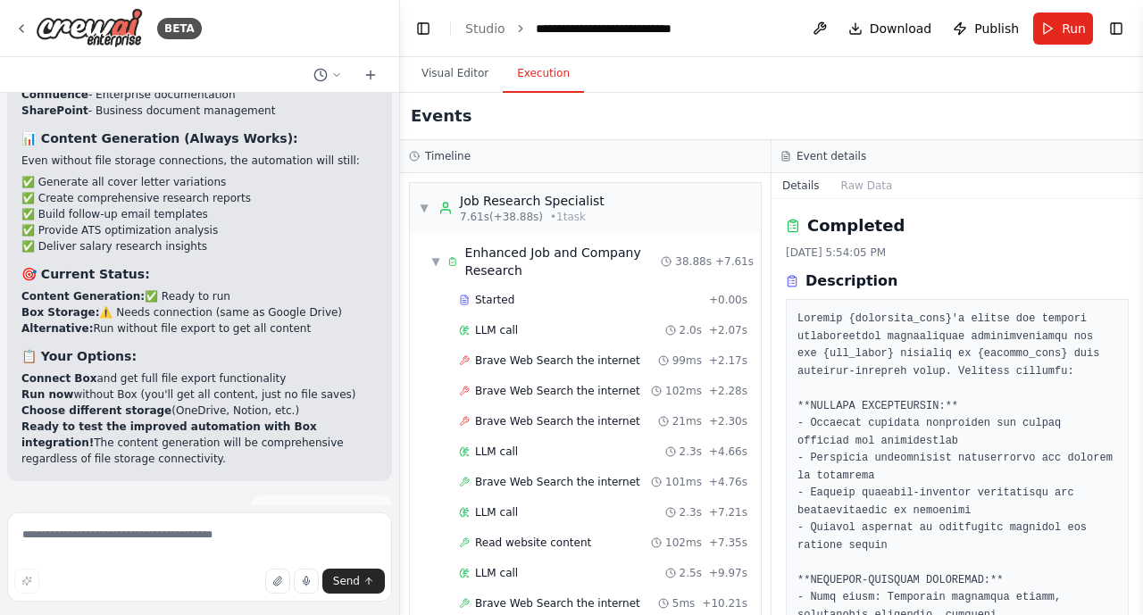
drag, startPoint x: 1136, startPoint y: 237, endPoint x: 1139, endPoint y: 280, distance: 42.9
click at [1139, 283] on button "Toggle Sidebar" at bounding box center [1143, 307] width 14 height 615
drag, startPoint x: 1139, startPoint y: 247, endPoint x: 1135, endPoint y: 279, distance: 32.4
click at [1139, 275] on button "Toggle Sidebar" at bounding box center [1143, 307] width 14 height 615
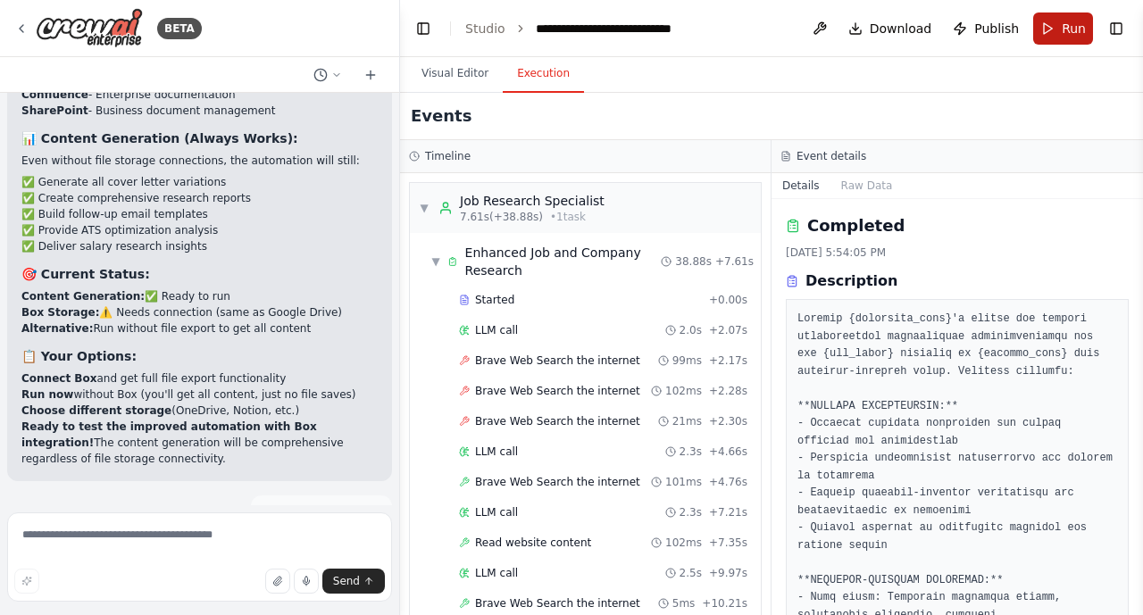
click at [1064, 32] on span "Run" at bounding box center [1073, 29] width 24 height 18
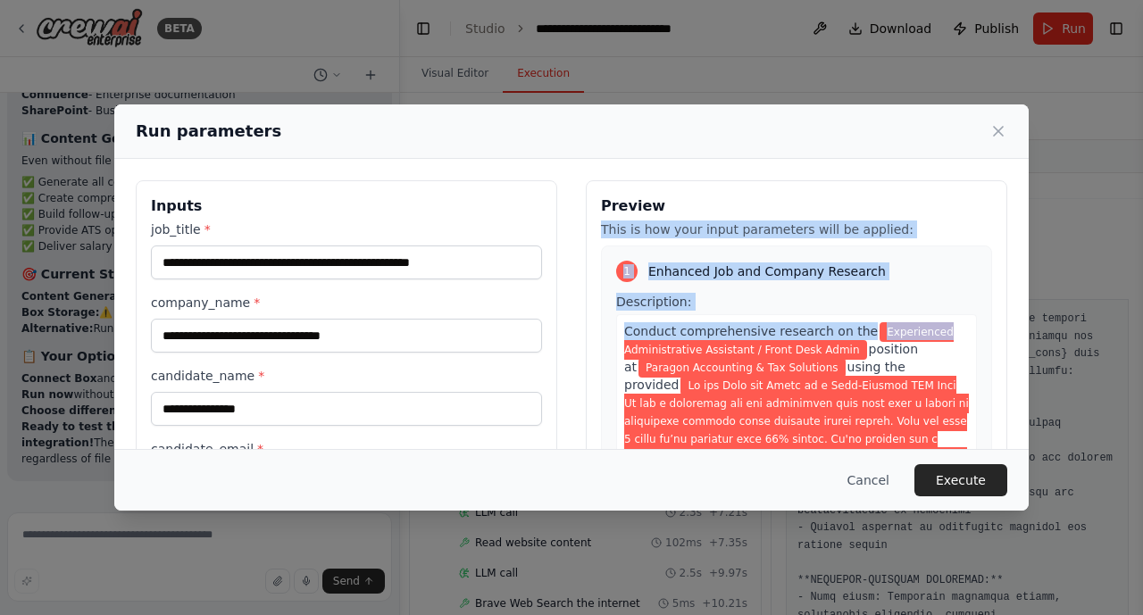
drag, startPoint x: 1024, startPoint y: 214, endPoint x: 1033, endPoint y: 338, distance: 124.4
click at [1033, 338] on div "**********" at bounding box center [571, 307] width 1143 height 615
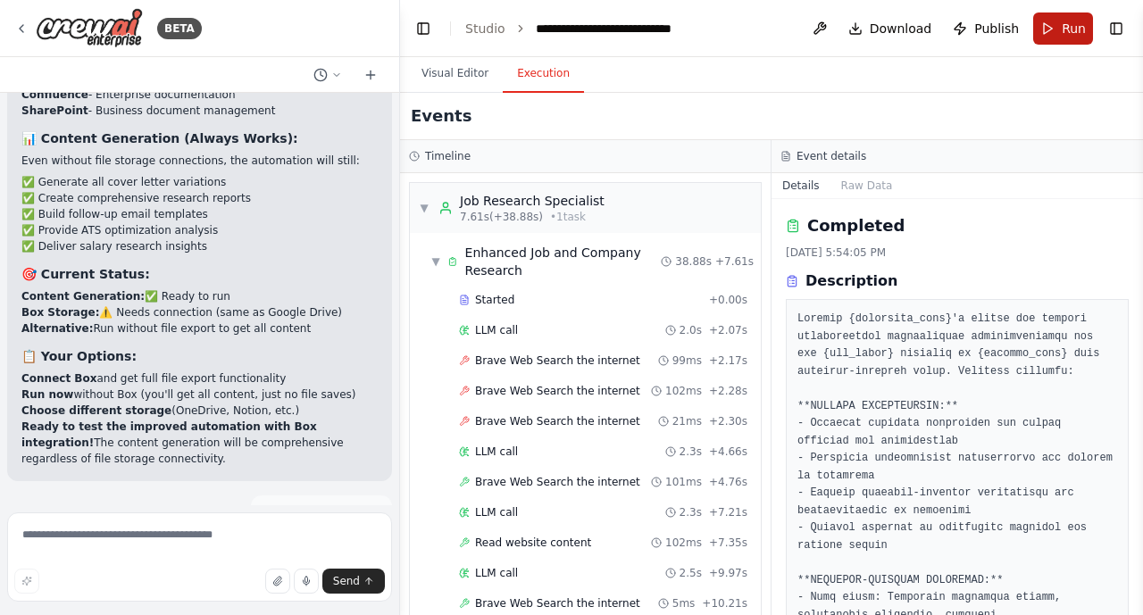
click at [1061, 23] on button "Run" at bounding box center [1063, 28] width 60 height 32
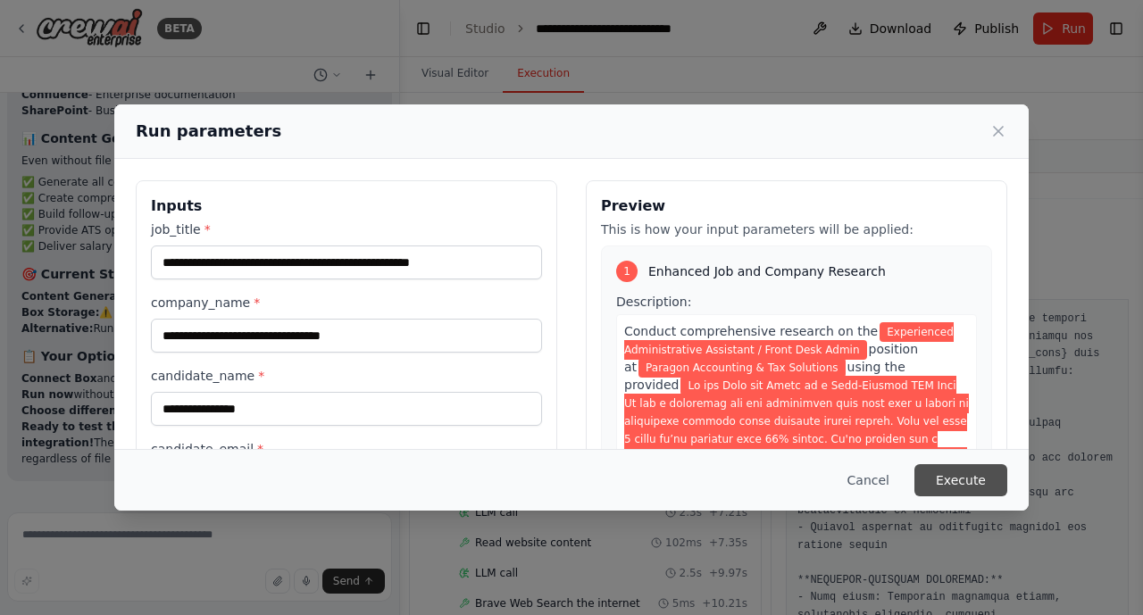
click at [969, 482] on button "Execute" at bounding box center [960, 480] width 93 height 32
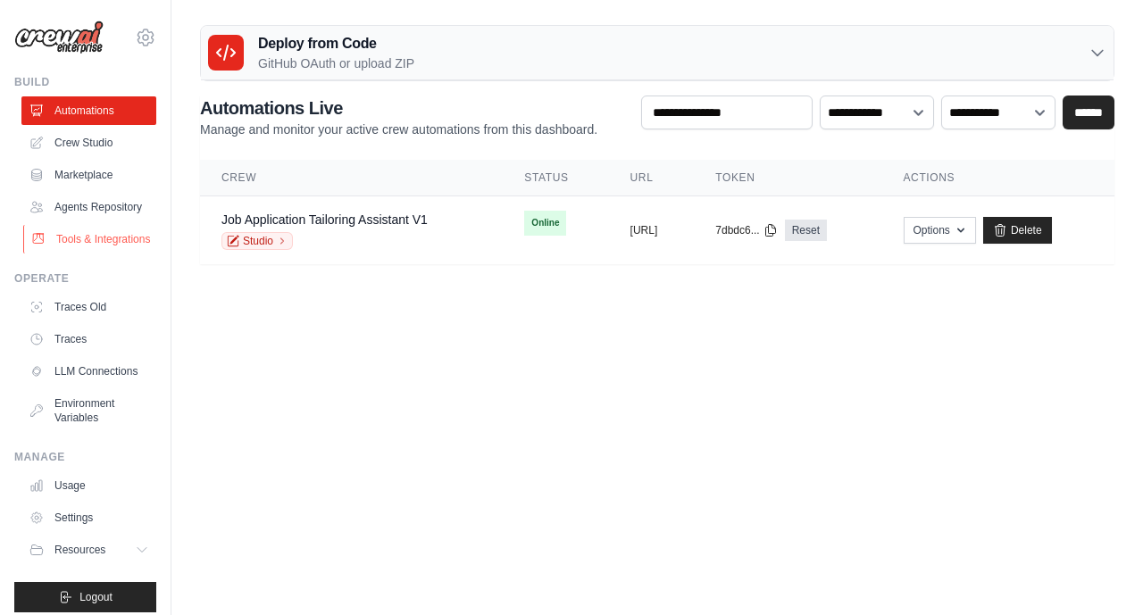
click at [88, 240] on link "Tools & Integrations" at bounding box center [90, 239] width 135 height 29
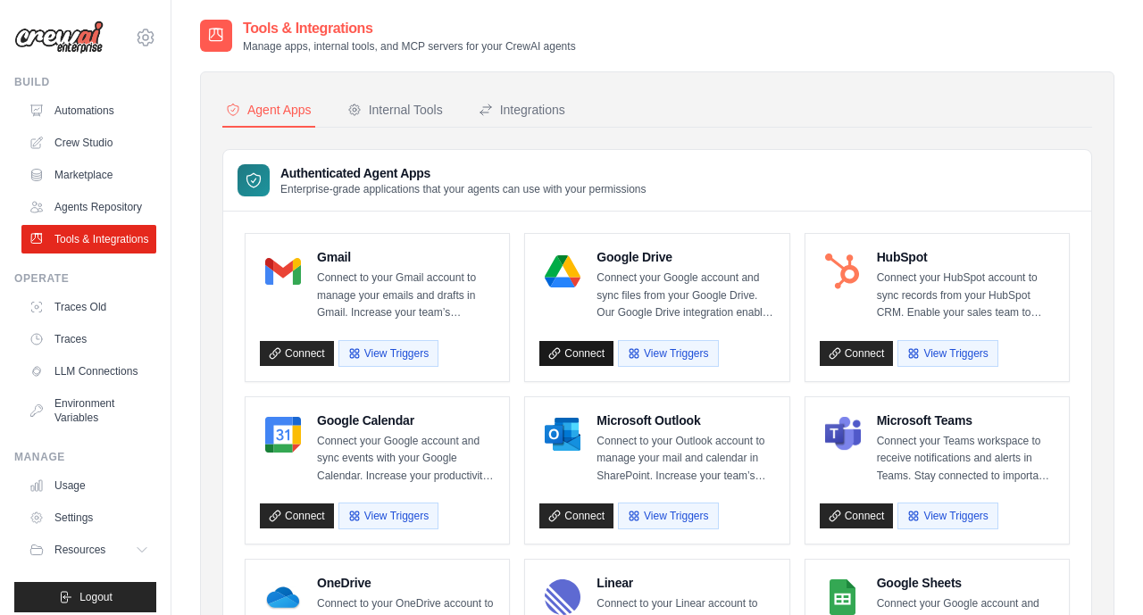
click at [573, 362] on link "Connect" at bounding box center [576, 353] width 74 height 25
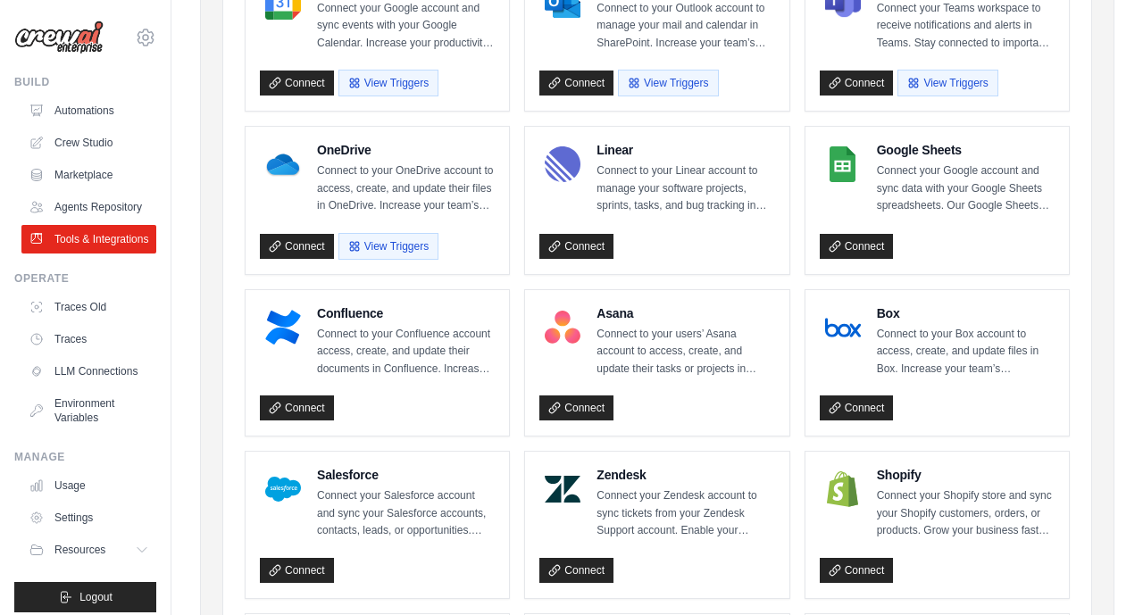
scroll to position [429, 0]
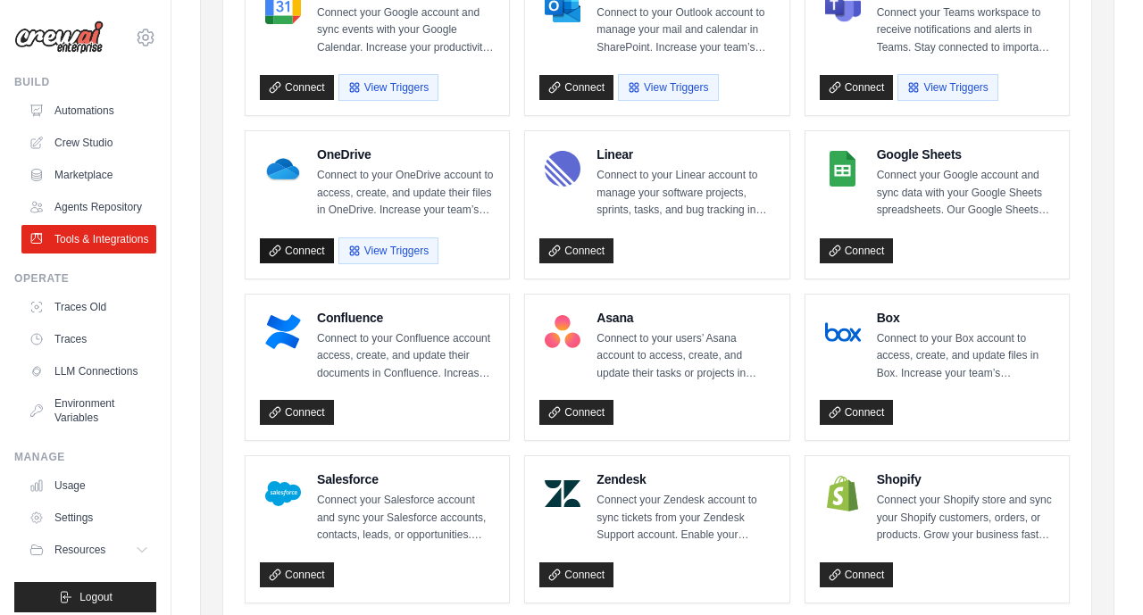
click at [295, 247] on link "Connect" at bounding box center [297, 250] width 74 height 25
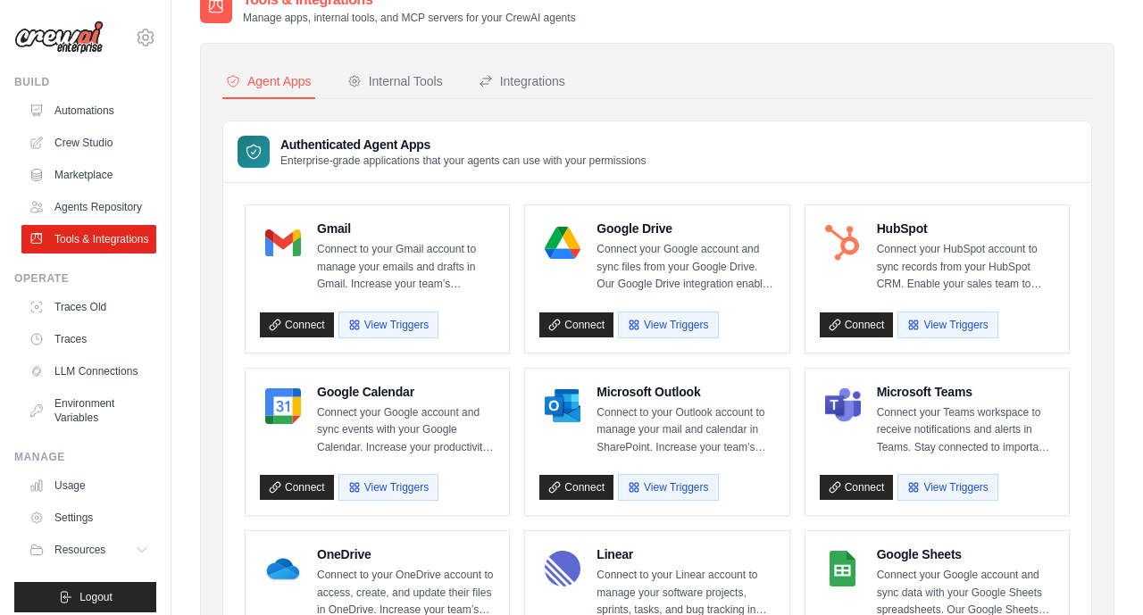
scroll to position [25, 0]
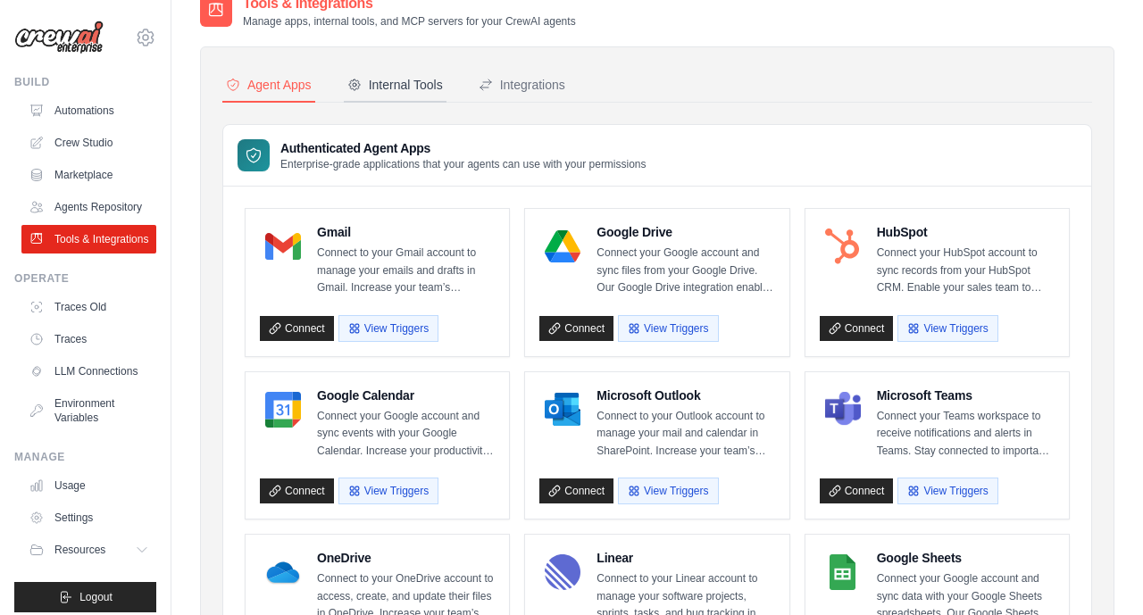
click at [406, 83] on div "Internal Tools" at bounding box center [395, 85] width 96 height 18
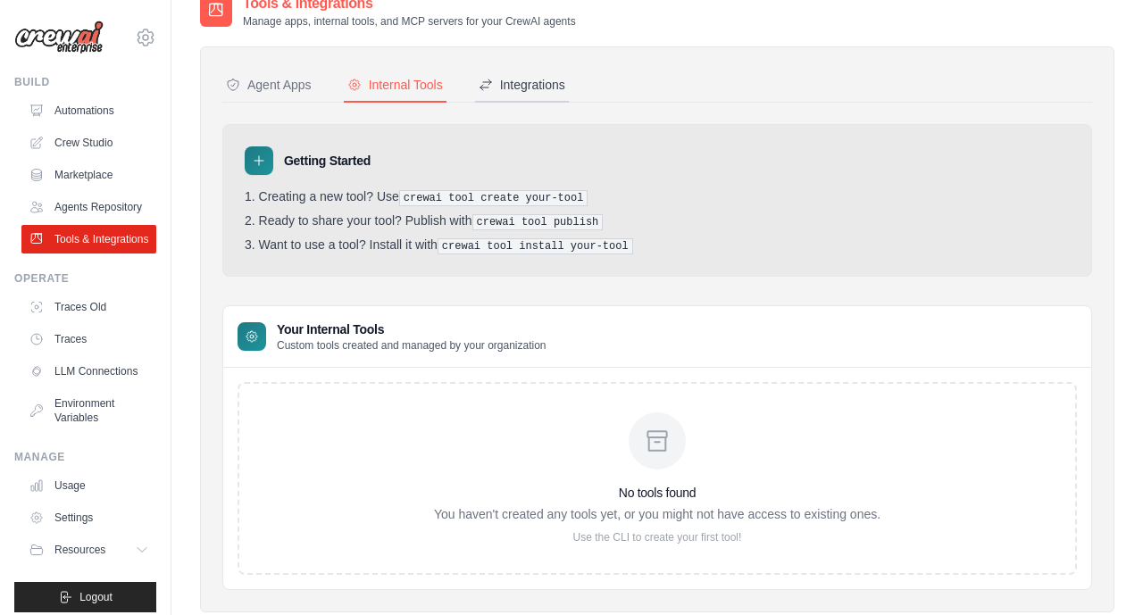
click at [512, 92] on div "Integrations" at bounding box center [521, 85] width 87 height 18
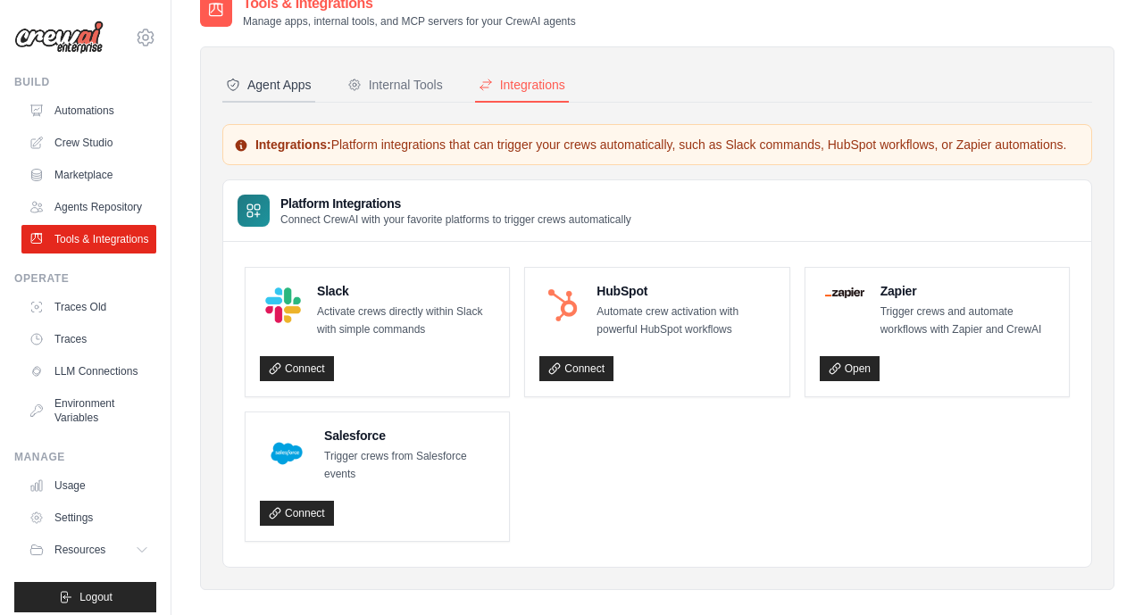
click at [277, 84] on div "Agent Apps" at bounding box center [269, 85] width 86 height 18
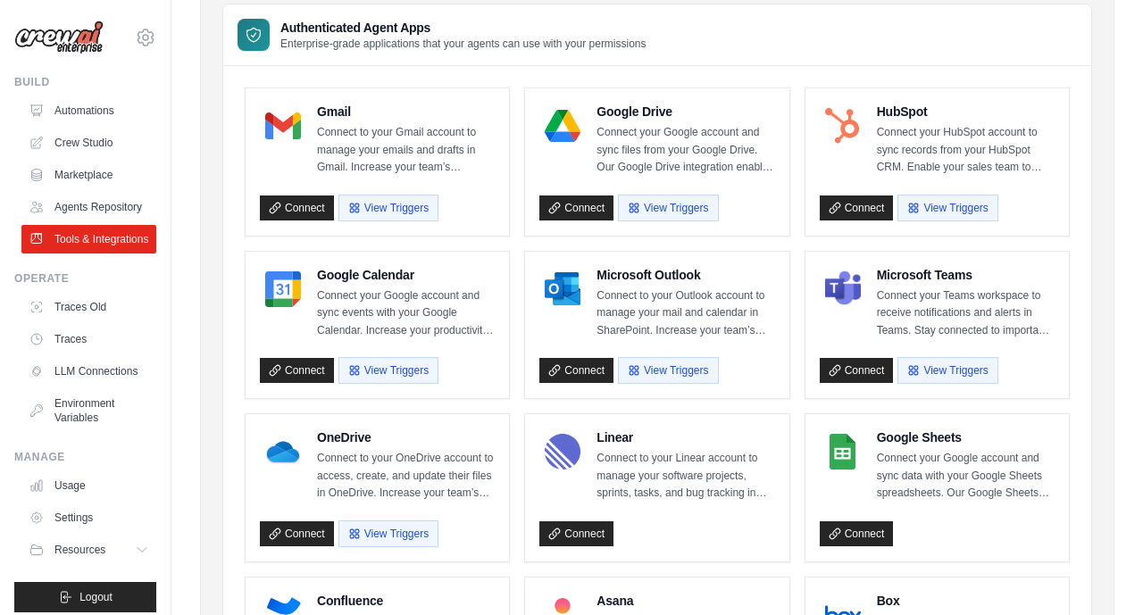
scroll to position [168, 0]
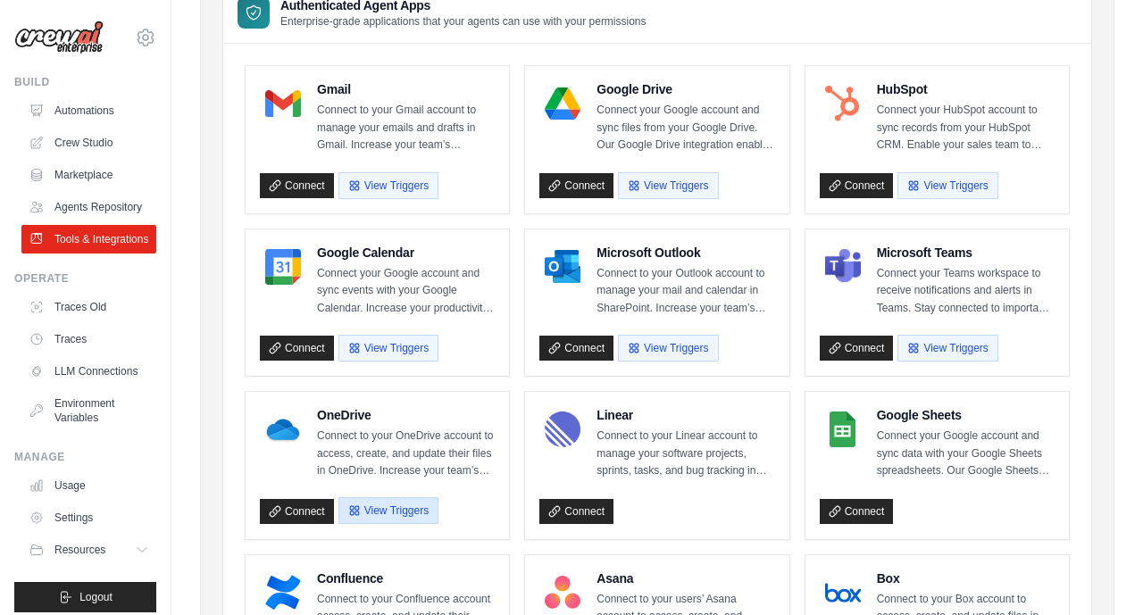
click at [390, 508] on button "View Triggers" at bounding box center [388, 510] width 100 height 27
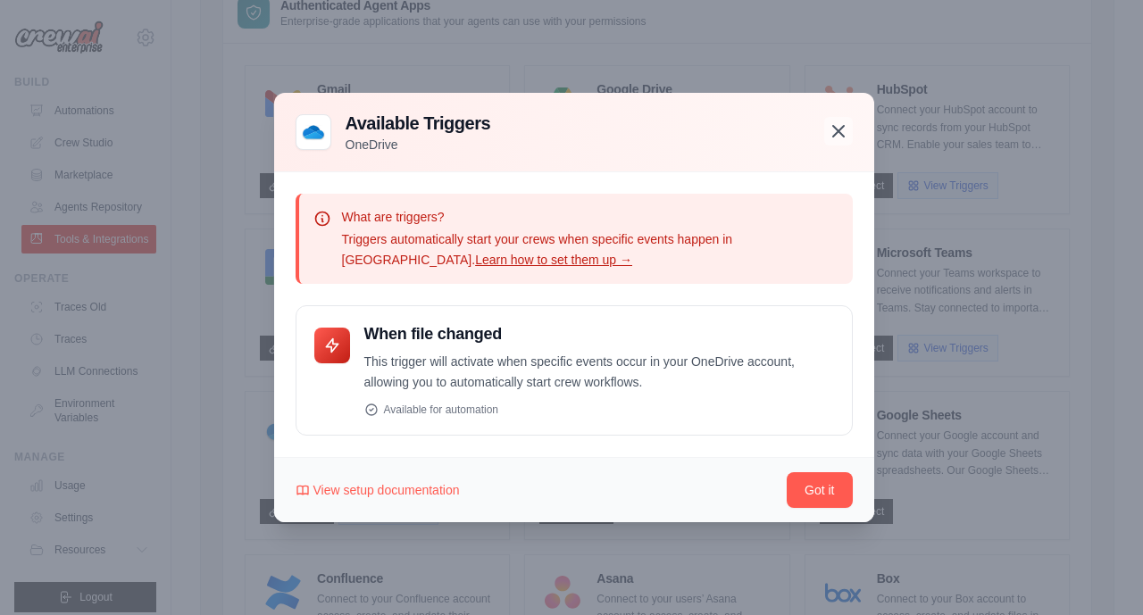
click at [840, 129] on icon "button" at bounding box center [838, 131] width 11 height 11
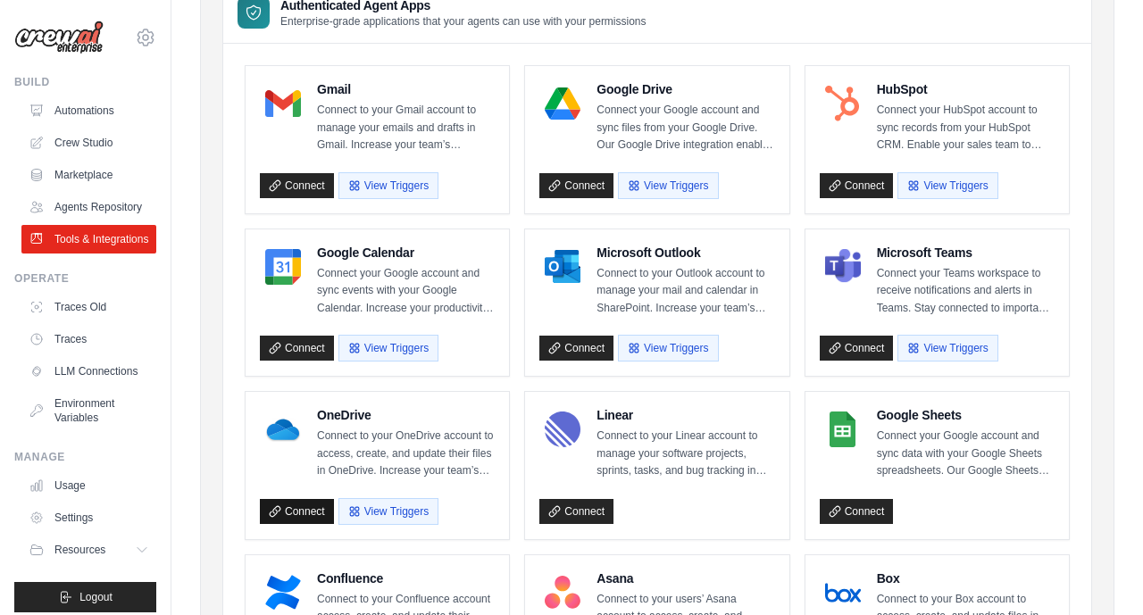
click at [306, 517] on link "Connect" at bounding box center [297, 511] width 74 height 25
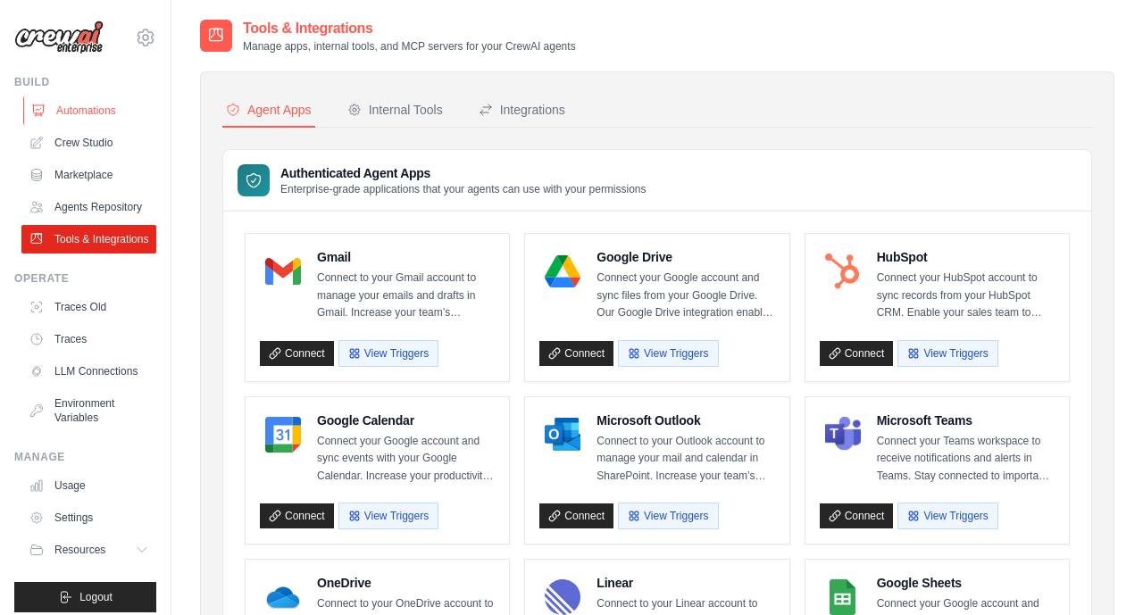
click at [104, 112] on link "Automations" at bounding box center [90, 110] width 135 height 29
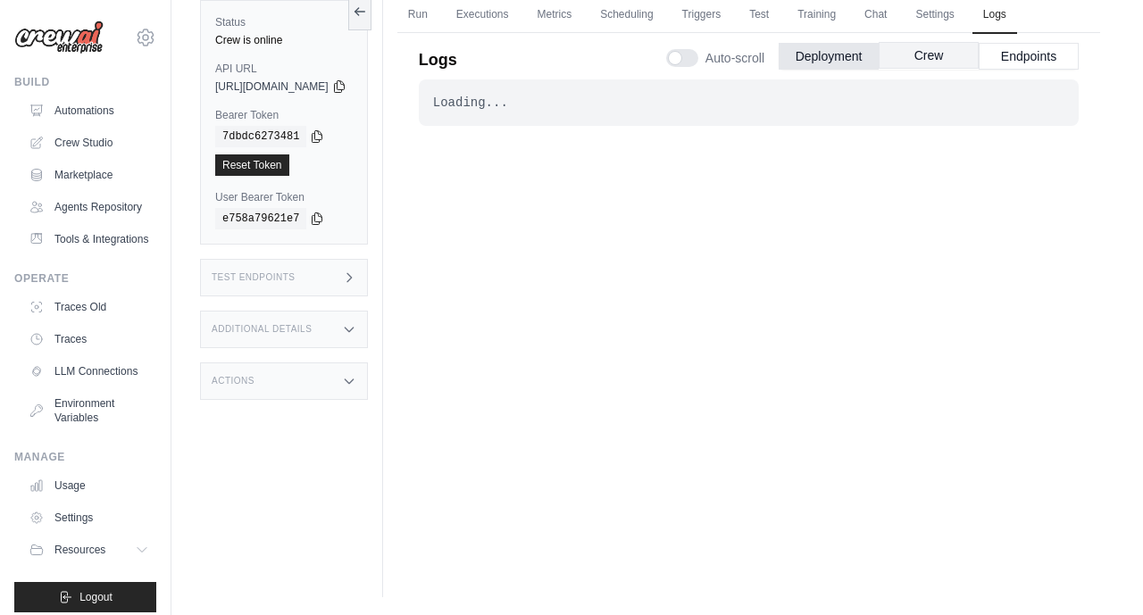
click at [946, 57] on button "Crew" at bounding box center [928, 55] width 100 height 27
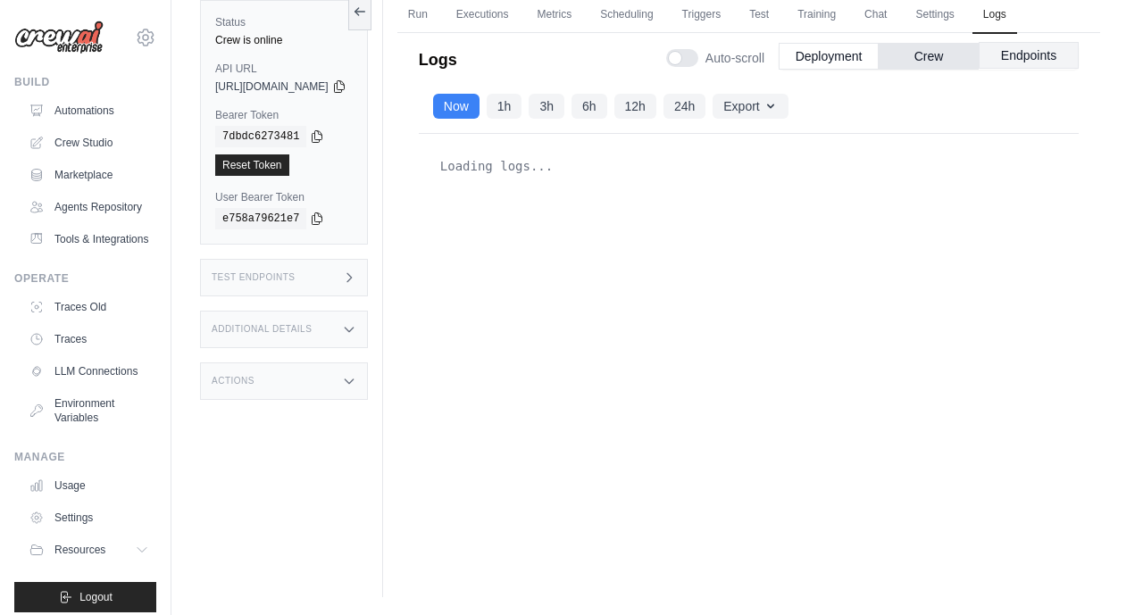
click at [1027, 61] on button "Endpoints" at bounding box center [1028, 55] width 100 height 27
click at [823, 64] on button "Deployment" at bounding box center [828, 55] width 100 height 27
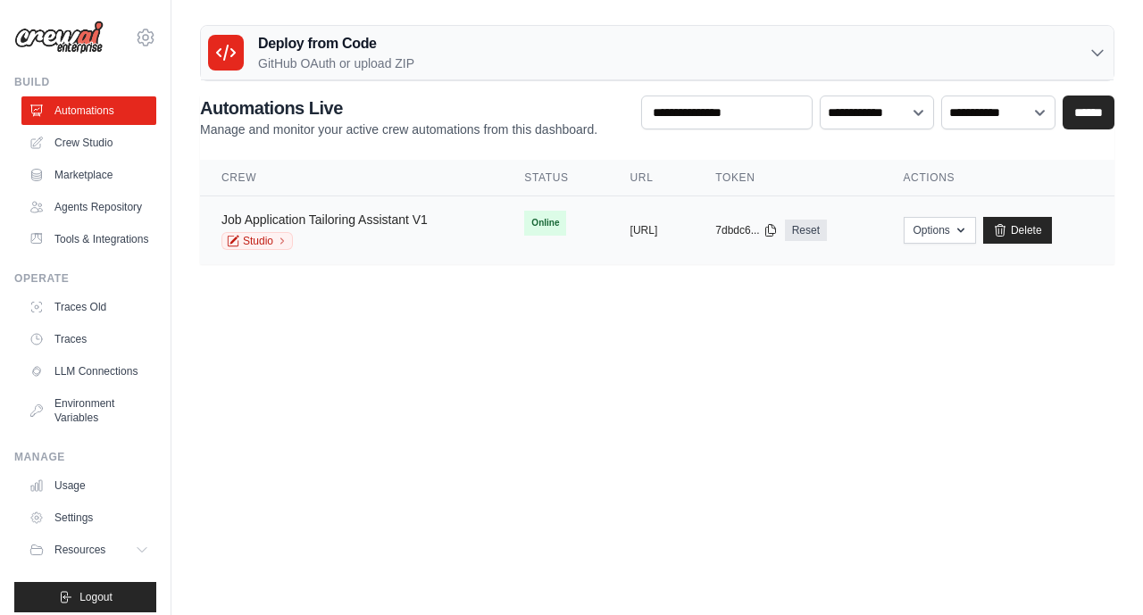
click at [248, 223] on link "Job Application Tailoring Assistant V1" at bounding box center [324, 219] width 206 height 14
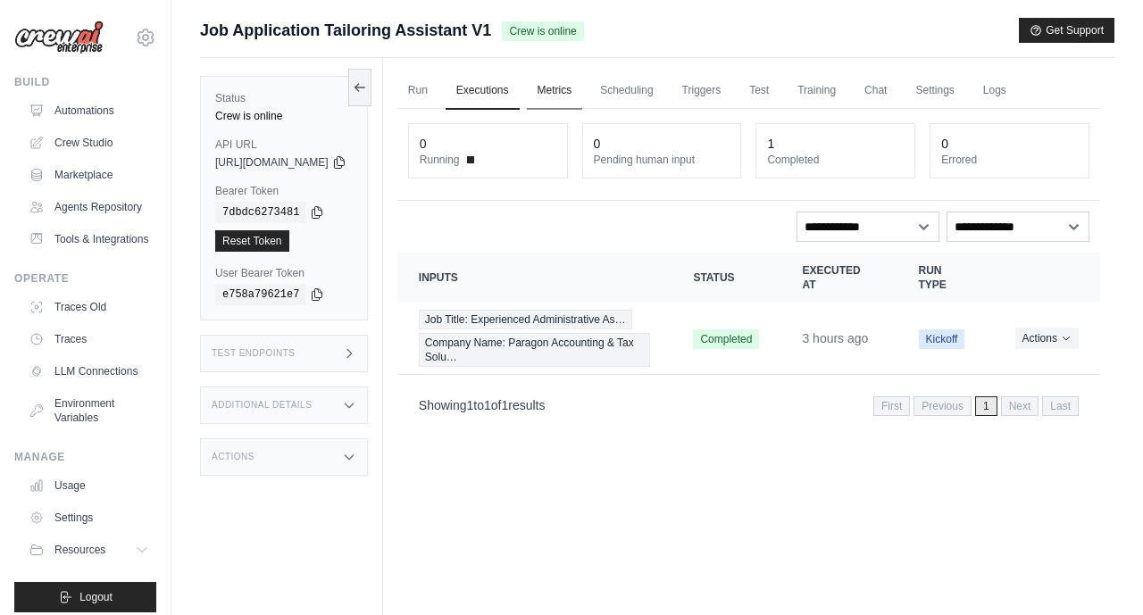
click at [583, 95] on link "Metrics" at bounding box center [555, 90] width 56 height 37
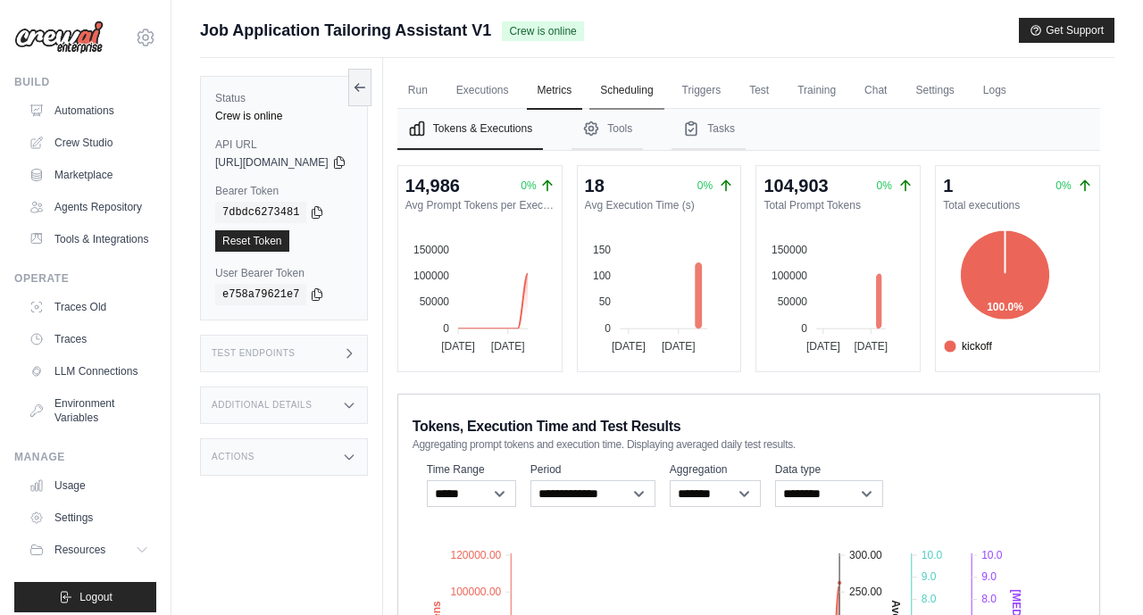
click at [661, 95] on link "Scheduling" at bounding box center [626, 90] width 74 height 37
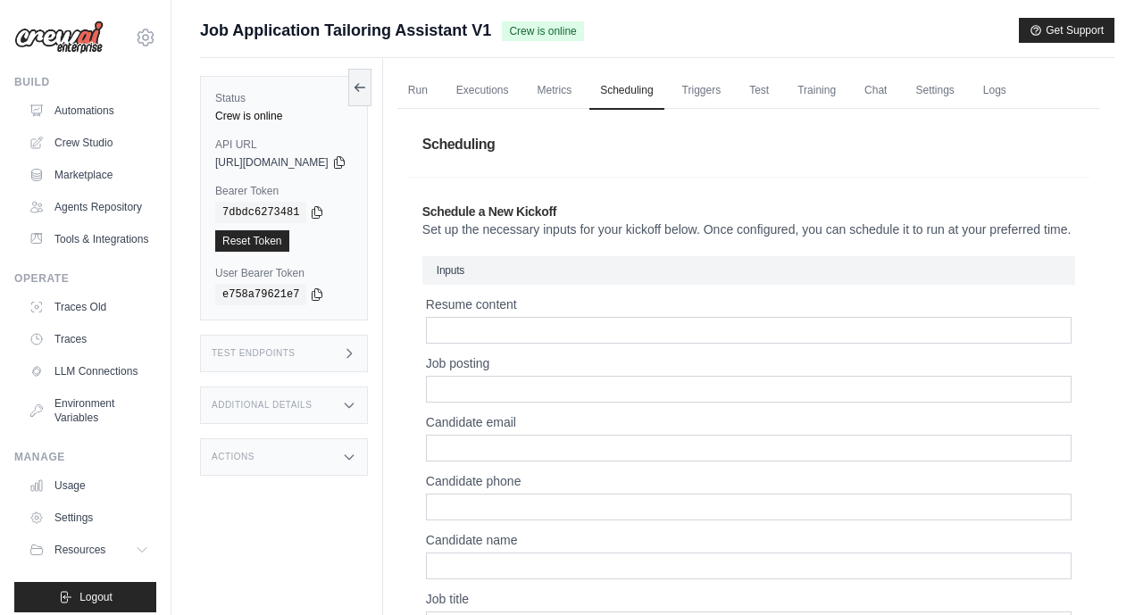
click at [743, 142] on h1 "Scheduling" at bounding box center [748, 145] width 681 height 50
click at [732, 90] on link "Triggers" at bounding box center [701, 90] width 61 height 37
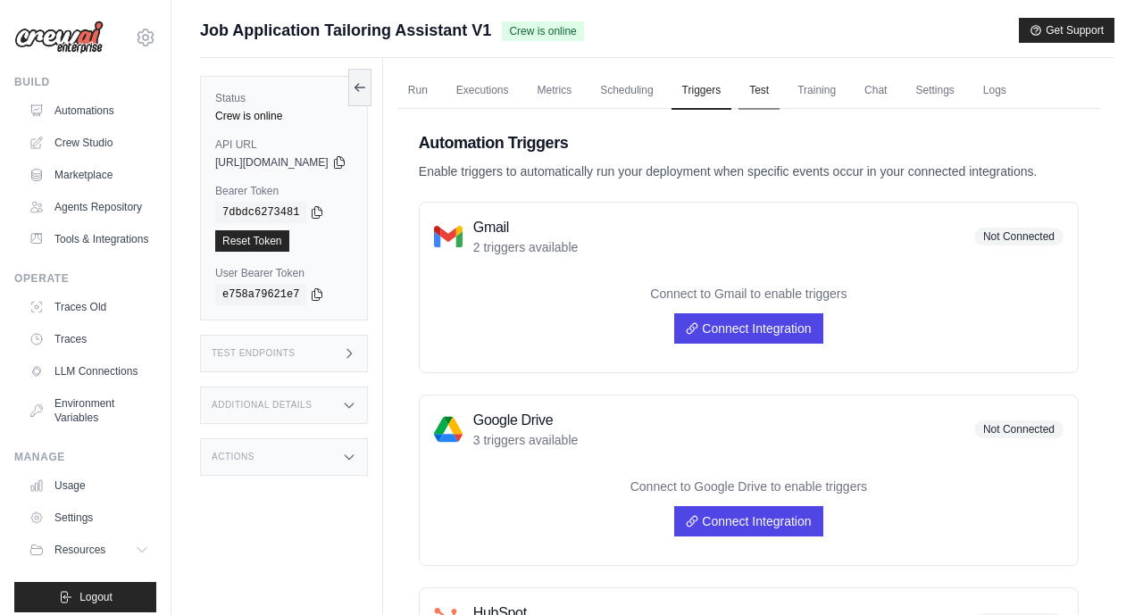
click at [779, 91] on link "Test" at bounding box center [758, 90] width 41 height 37
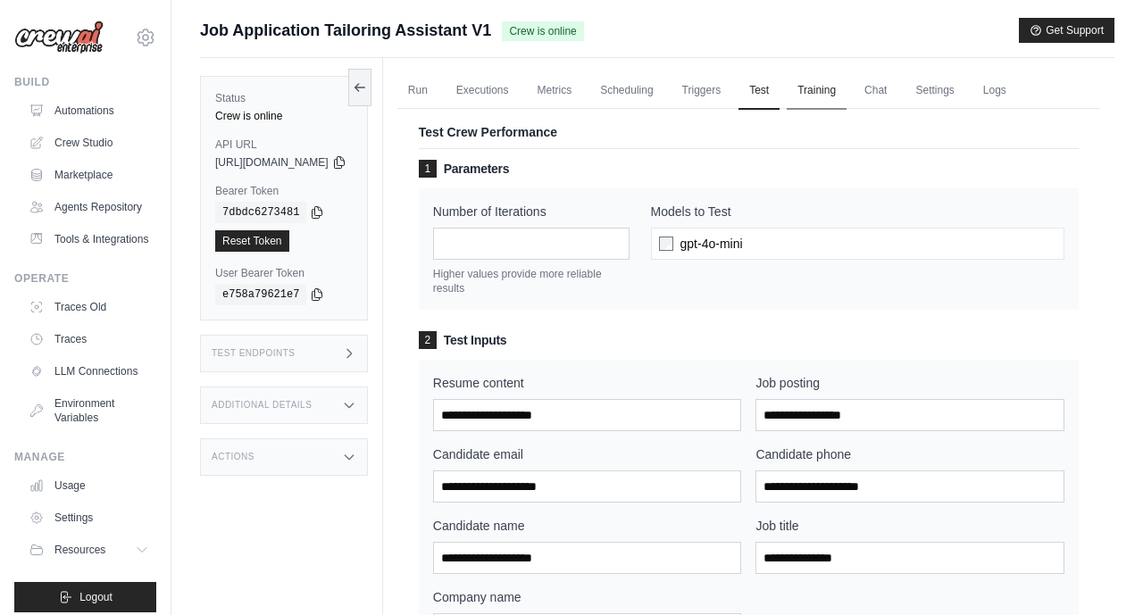
click at [846, 97] on link "Training" at bounding box center [816, 90] width 60 height 37
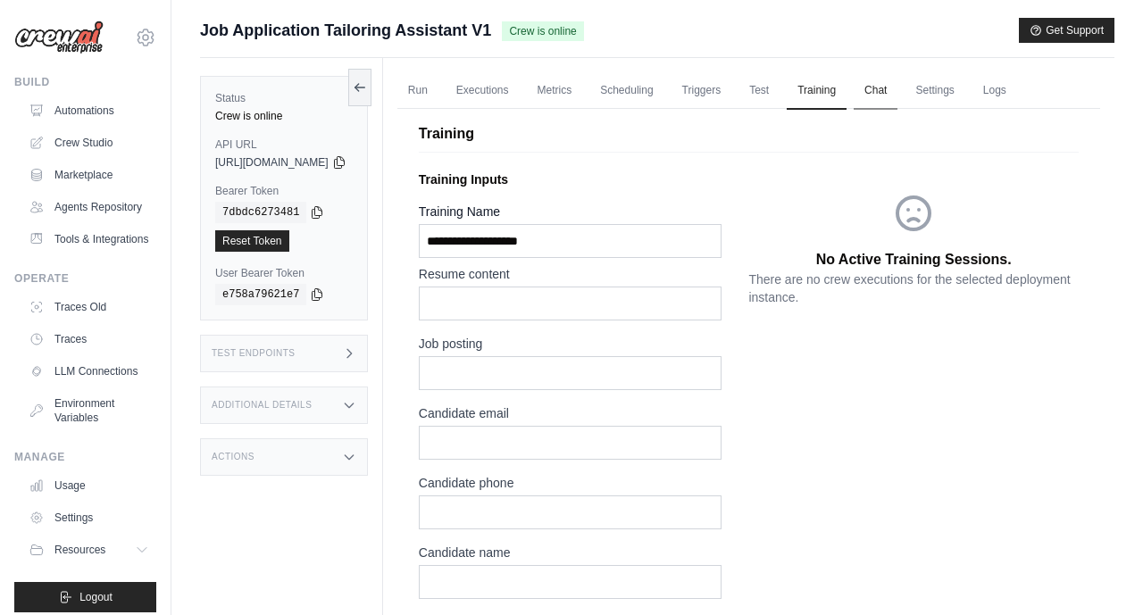
click at [897, 93] on link "Chat" at bounding box center [875, 90] width 44 height 37
click at [964, 87] on link "Settings" at bounding box center [934, 90] width 60 height 37
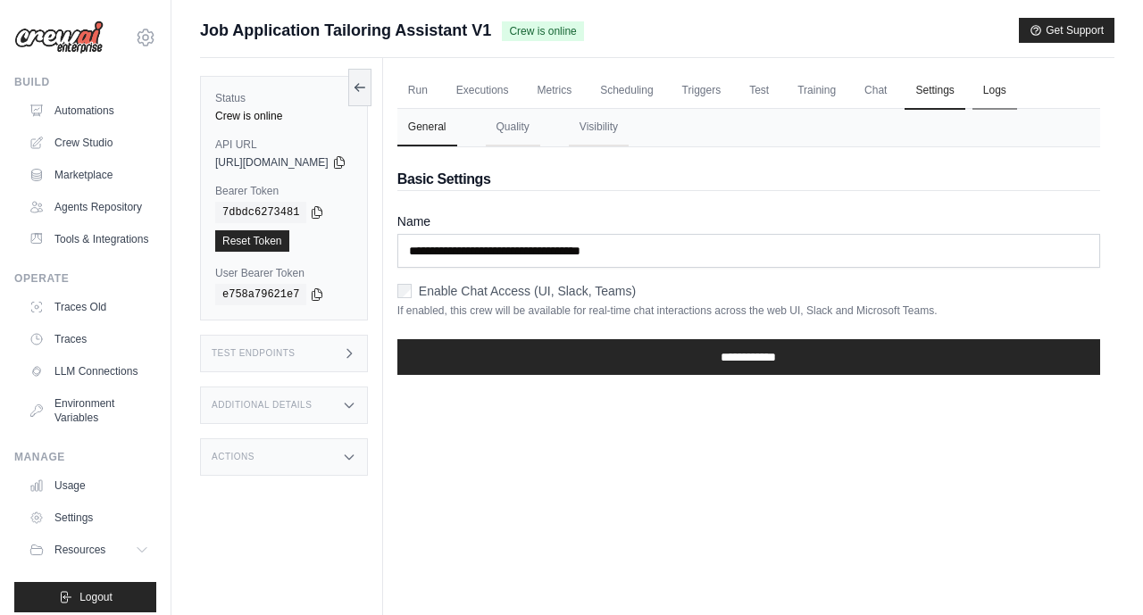
click at [1017, 91] on link "Logs" at bounding box center [994, 90] width 45 height 37
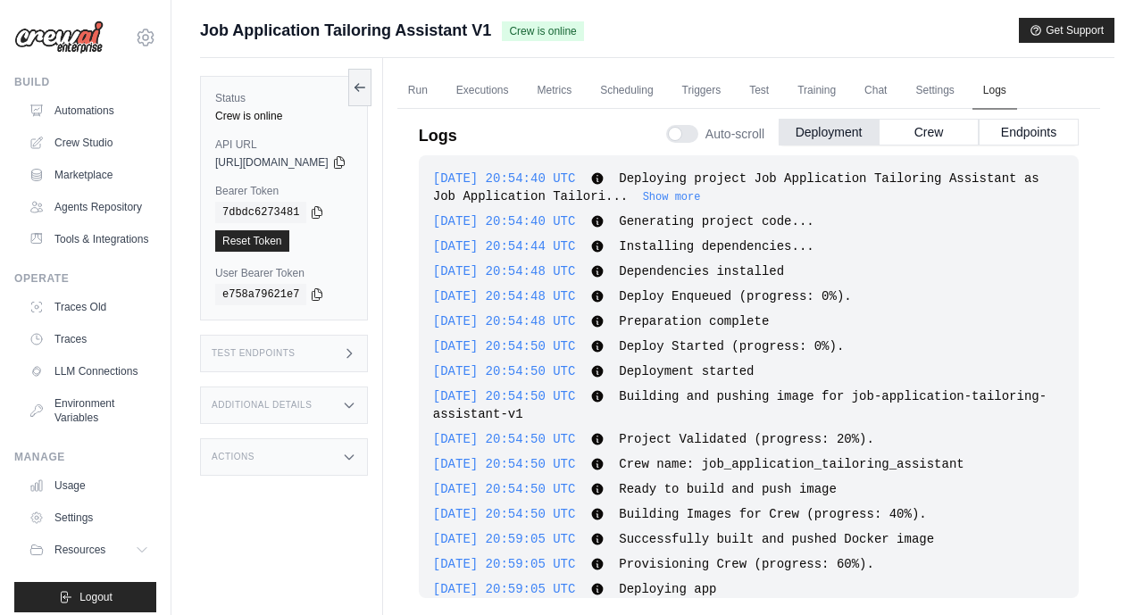
scroll to position [1700, 0]
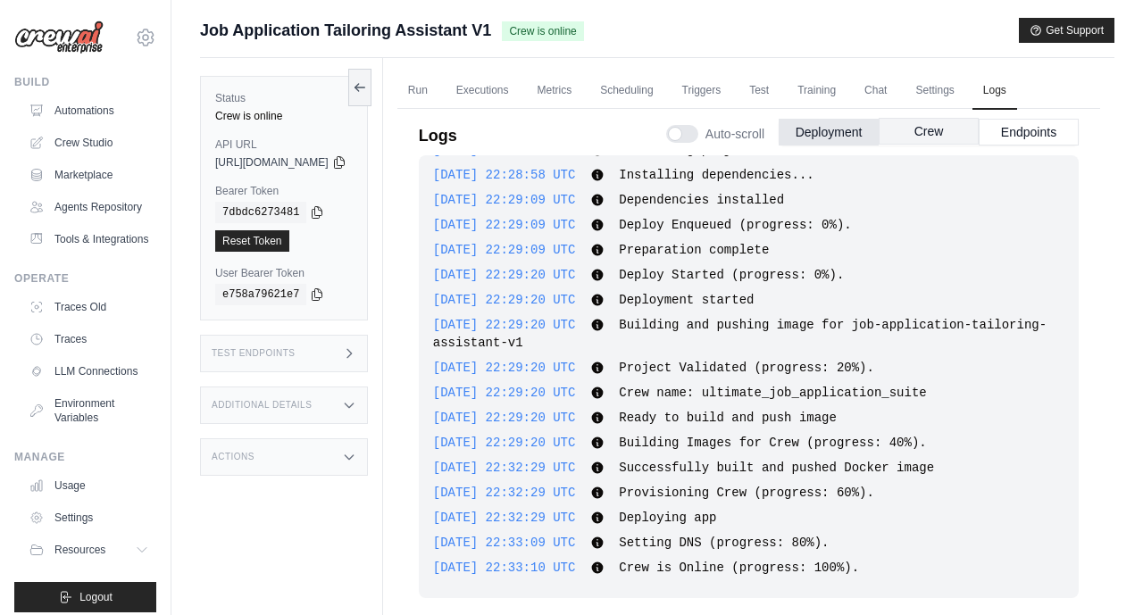
click at [939, 128] on button "Crew" at bounding box center [928, 131] width 100 height 27
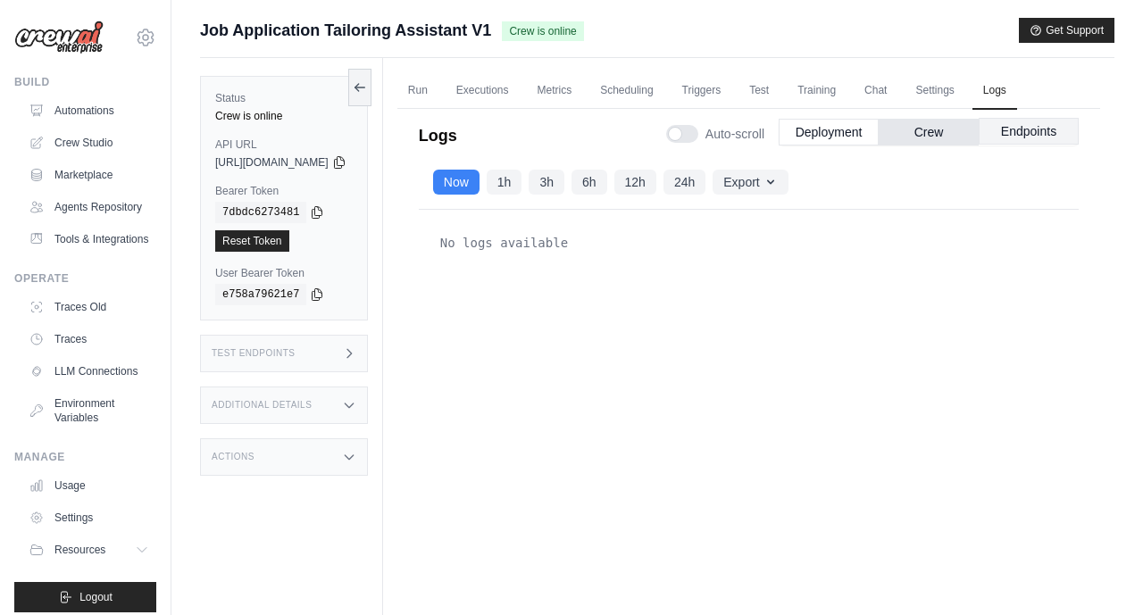
click at [1025, 139] on button "Endpoints" at bounding box center [1028, 131] width 100 height 27
click at [438, 95] on link "Run" at bounding box center [417, 90] width 41 height 37
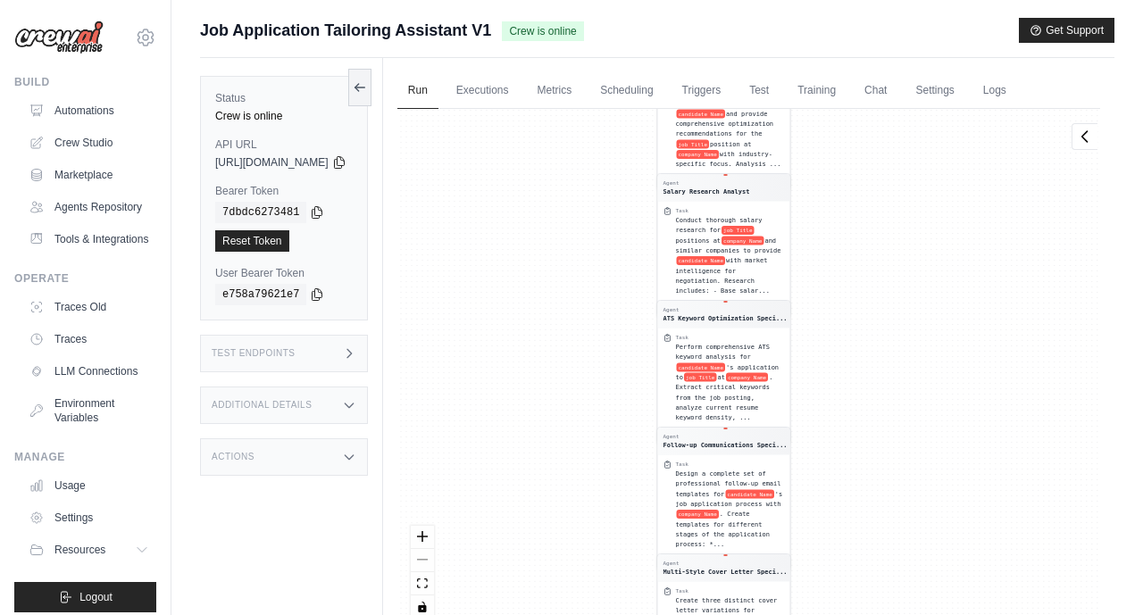
click at [892, 276] on div "Agent Job Research Specialist Task Conduct comprehensive research on the job Ti…" at bounding box center [748, 370] width 703 height 523
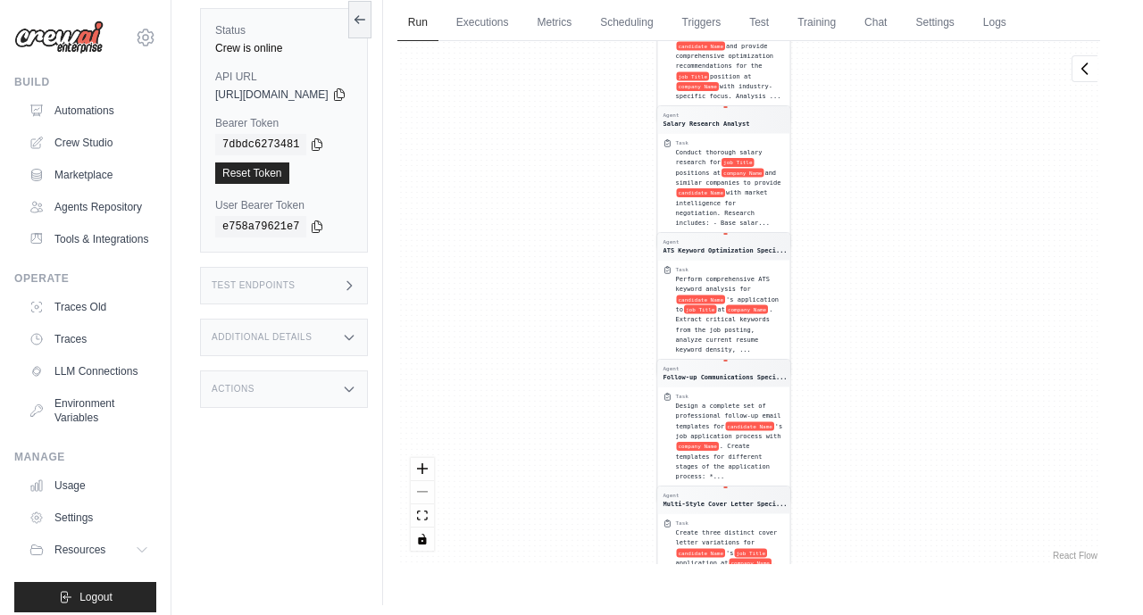
scroll to position [76, 0]
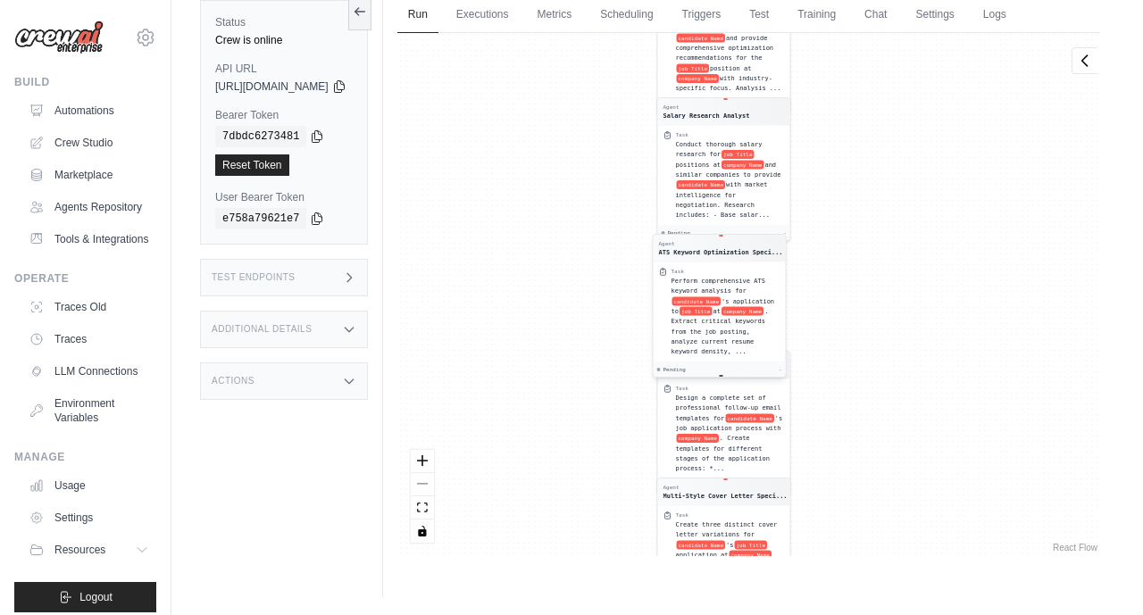
click at [767, 332] on div "Perform comprehensive ATS keyword analysis for candidate Name 's application to…" at bounding box center [724, 316] width 109 height 81
click at [911, 334] on div "Agent Job Research Specialist Task Conduct comprehensive research on the job Ti…" at bounding box center [748, 294] width 703 height 523
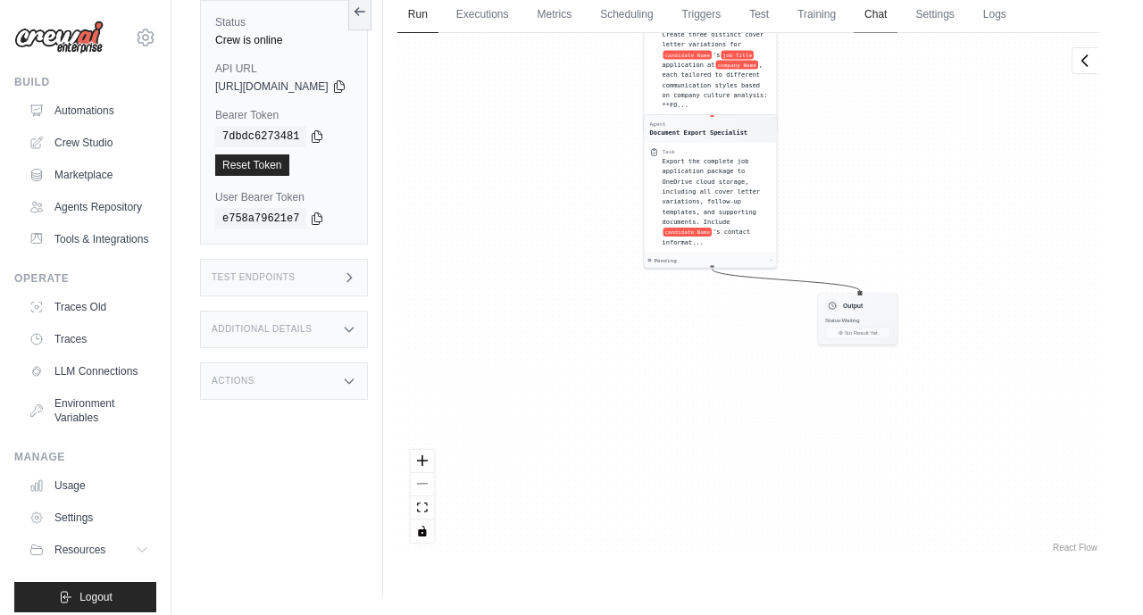
drag, startPoint x: 928, startPoint y: 521, endPoint x: 915, endPoint y: 31, distance: 490.3
click at [915, 31] on div "Run Executions Metrics Scheduling Triggers Test Training Chat Settings Logs 0 R…" at bounding box center [748, 289] width 731 height 615
click at [859, 320] on span "Status: Waiting" at bounding box center [842, 318] width 34 height 6
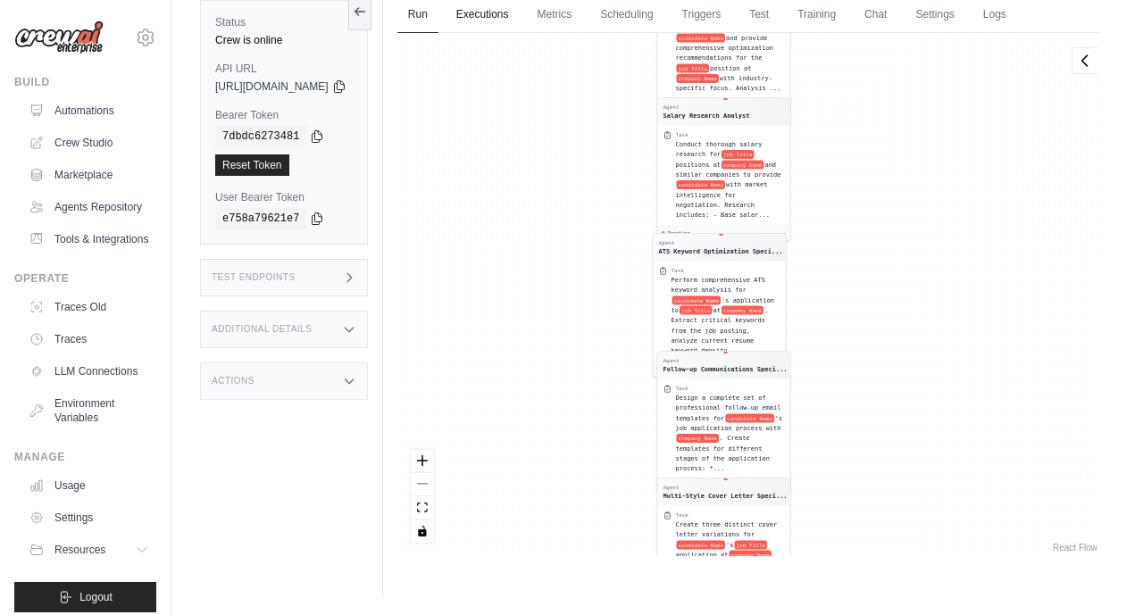
click at [520, 19] on link "Executions" at bounding box center [482, 14] width 74 height 37
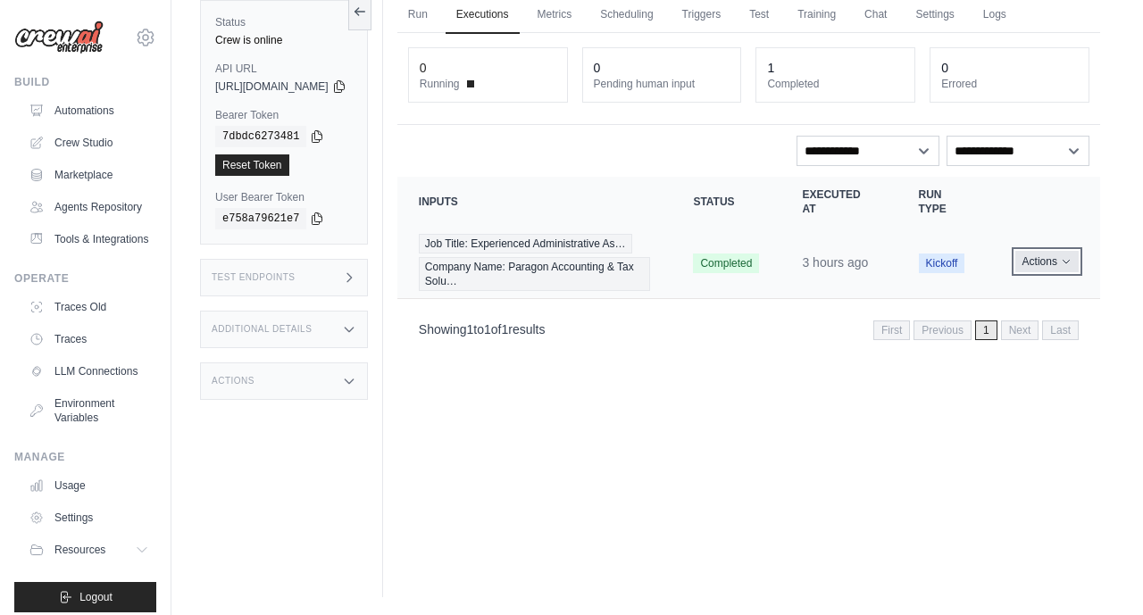
click at [1063, 272] on button "Actions" at bounding box center [1046, 261] width 63 height 21
click at [1028, 296] on td "Actions View Details Delete" at bounding box center [1047, 263] width 106 height 72
click at [1055, 272] on button "Actions" at bounding box center [1046, 261] width 63 height 21
click at [1005, 308] on link "View Details" at bounding box center [1021, 294] width 114 height 29
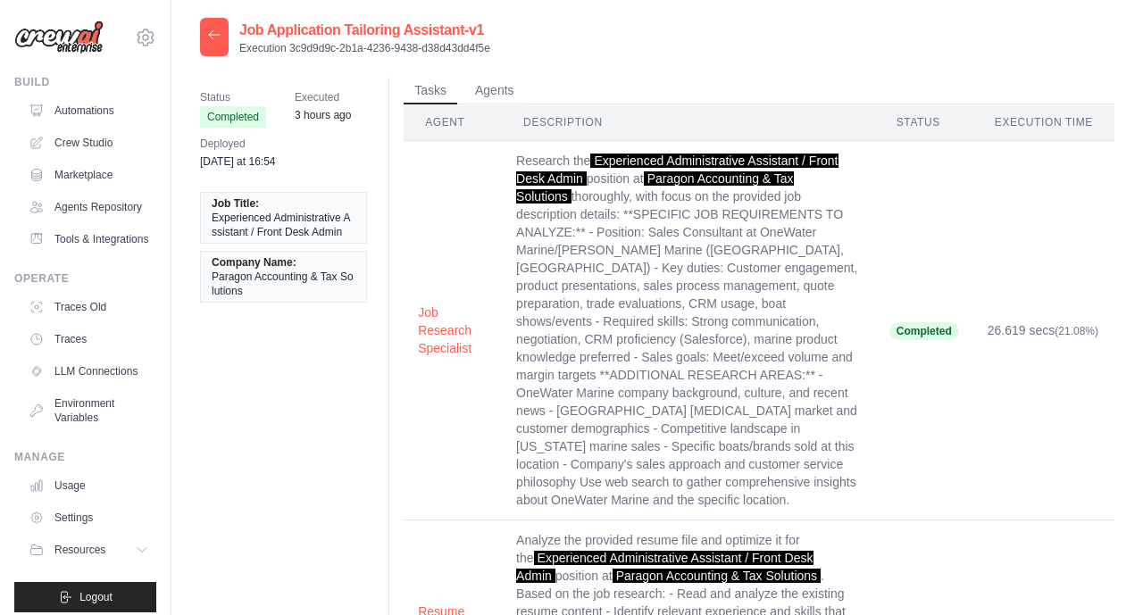
click at [920, 404] on td "Completed" at bounding box center [924, 330] width 98 height 379
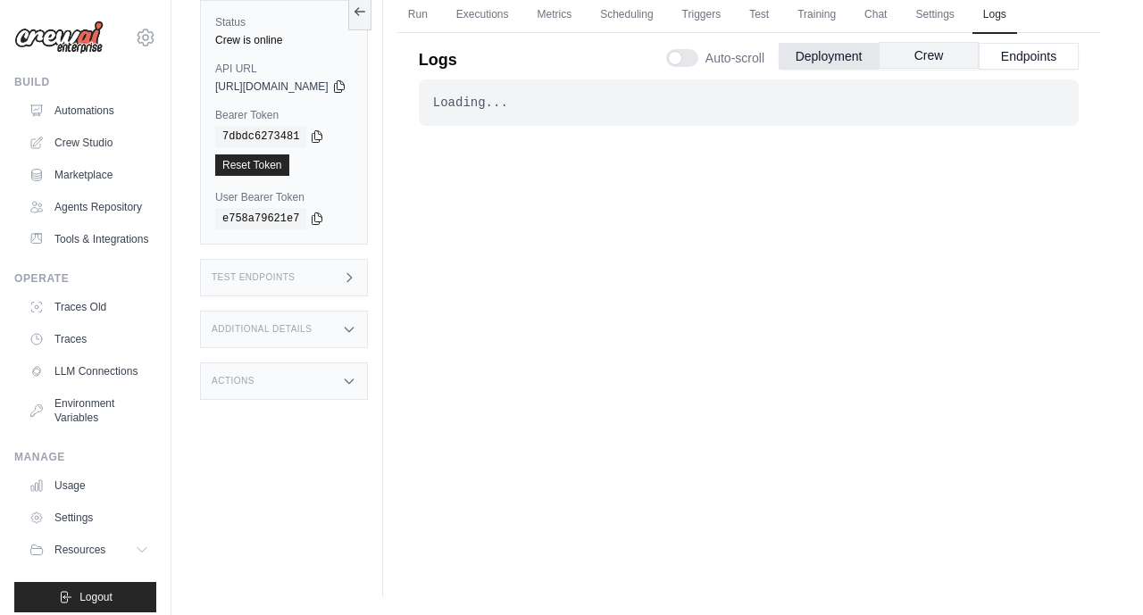
click at [934, 62] on button "Crew" at bounding box center [928, 55] width 100 height 27
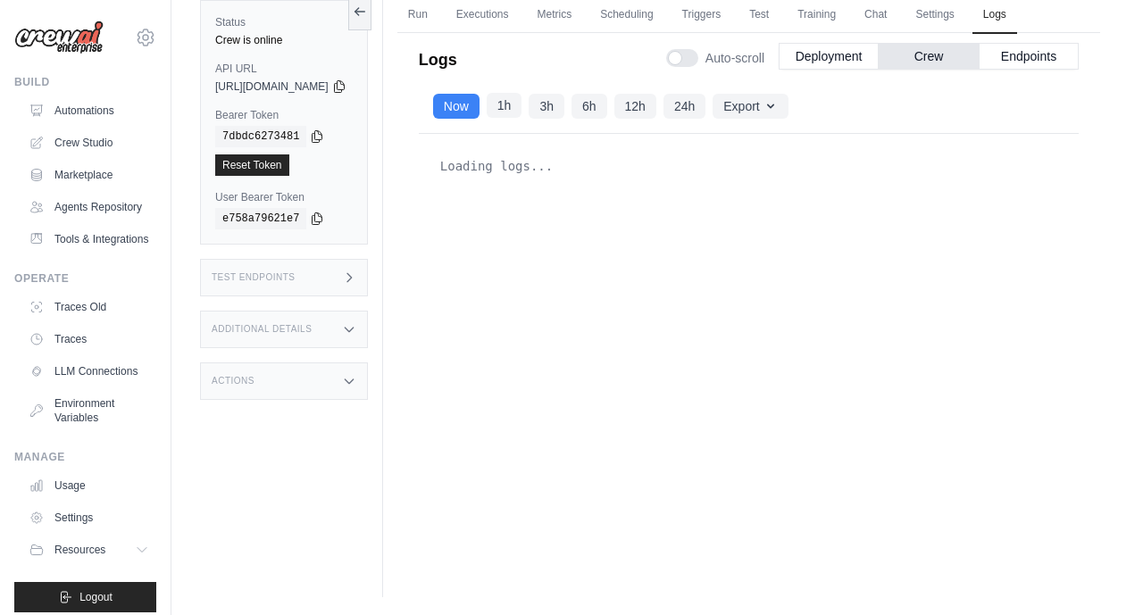
click at [522, 105] on button "1h" at bounding box center [505, 105] width 36 height 25
click at [564, 104] on button "3h" at bounding box center [546, 105] width 36 height 25
click at [479, 108] on button "Now" at bounding box center [456, 105] width 46 height 25
click at [368, 343] on div "Additional Details" at bounding box center [284, 329] width 168 height 37
click at [368, 510] on div "Actions" at bounding box center [284, 526] width 168 height 37
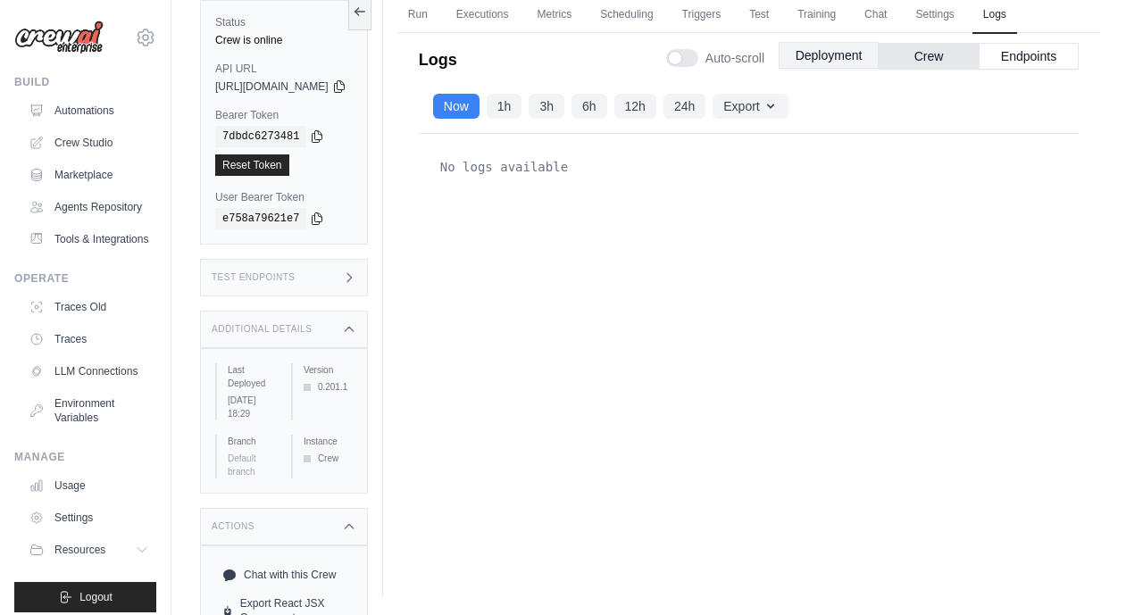
click at [830, 56] on button "Deployment" at bounding box center [828, 55] width 100 height 27
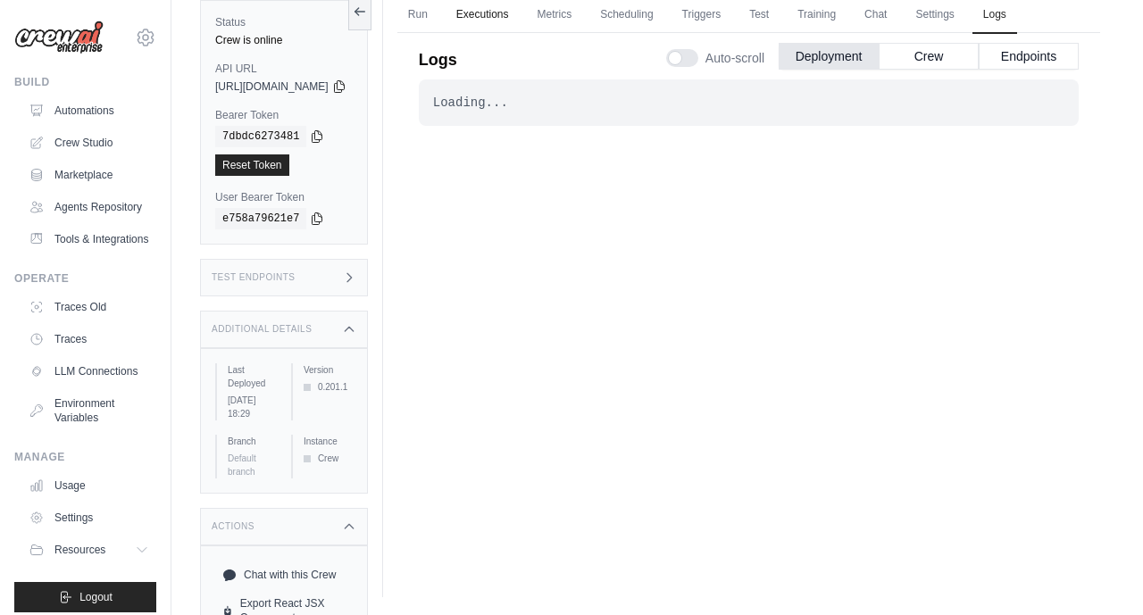
click at [511, 16] on link "Executions" at bounding box center [482, 14] width 74 height 37
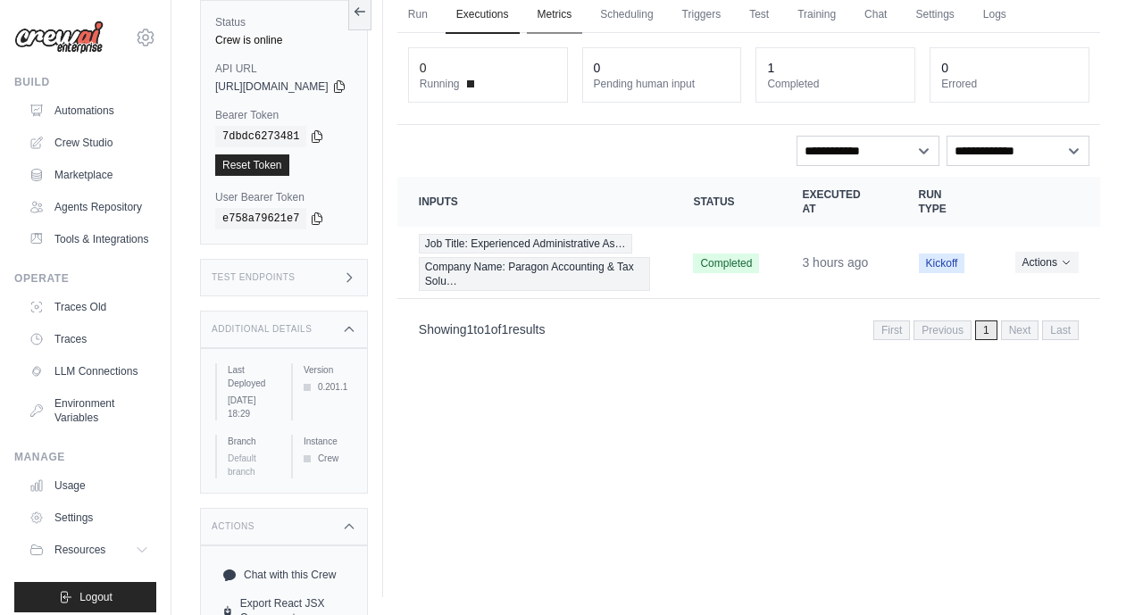
click at [583, 15] on link "Metrics" at bounding box center [555, 14] width 56 height 37
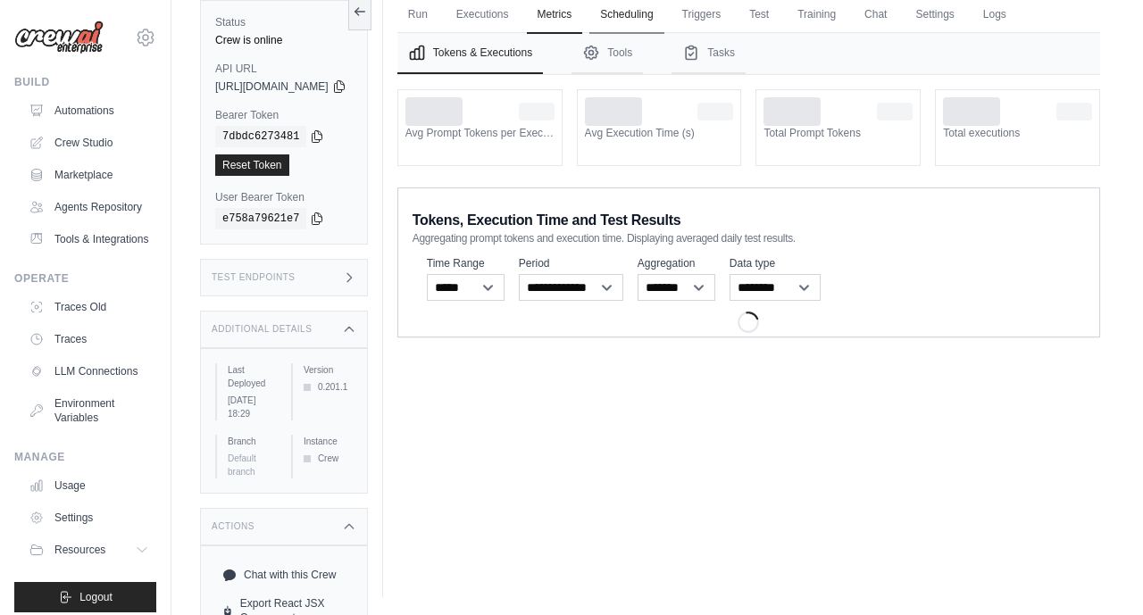
click at [660, 10] on link "Scheduling" at bounding box center [626, 14] width 74 height 37
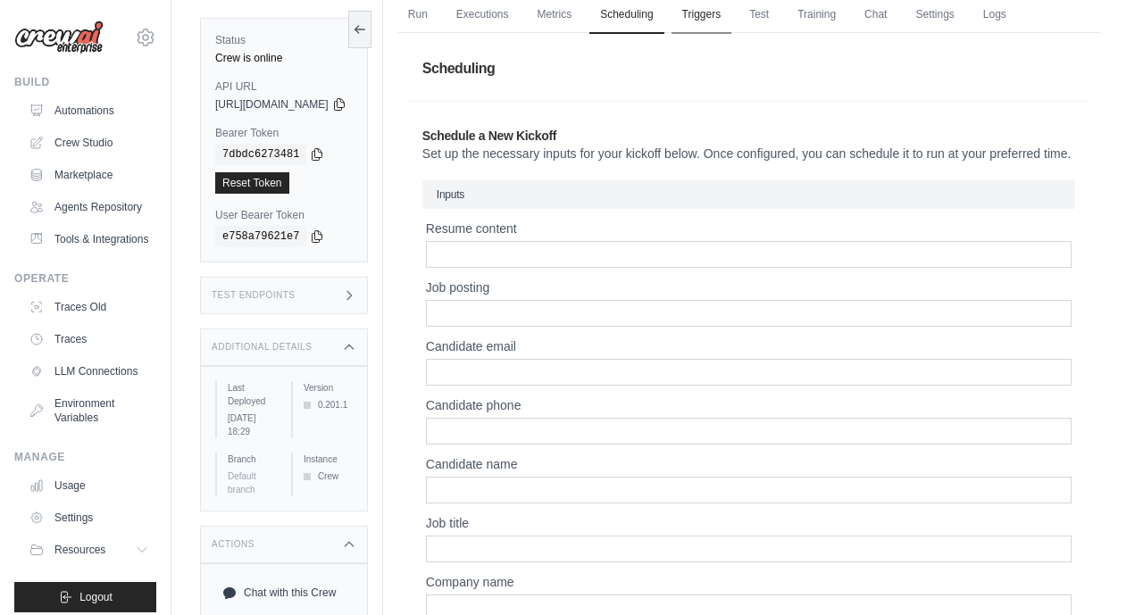
click at [732, 15] on link "Triggers" at bounding box center [701, 14] width 61 height 37
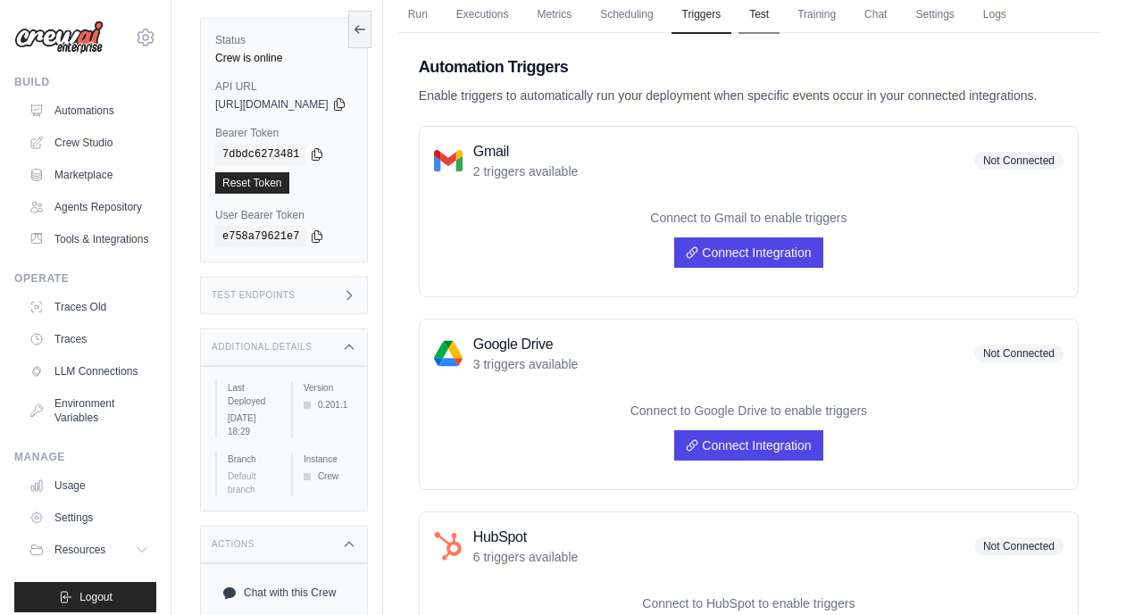
click at [779, 12] on link "Test" at bounding box center [758, 14] width 41 height 37
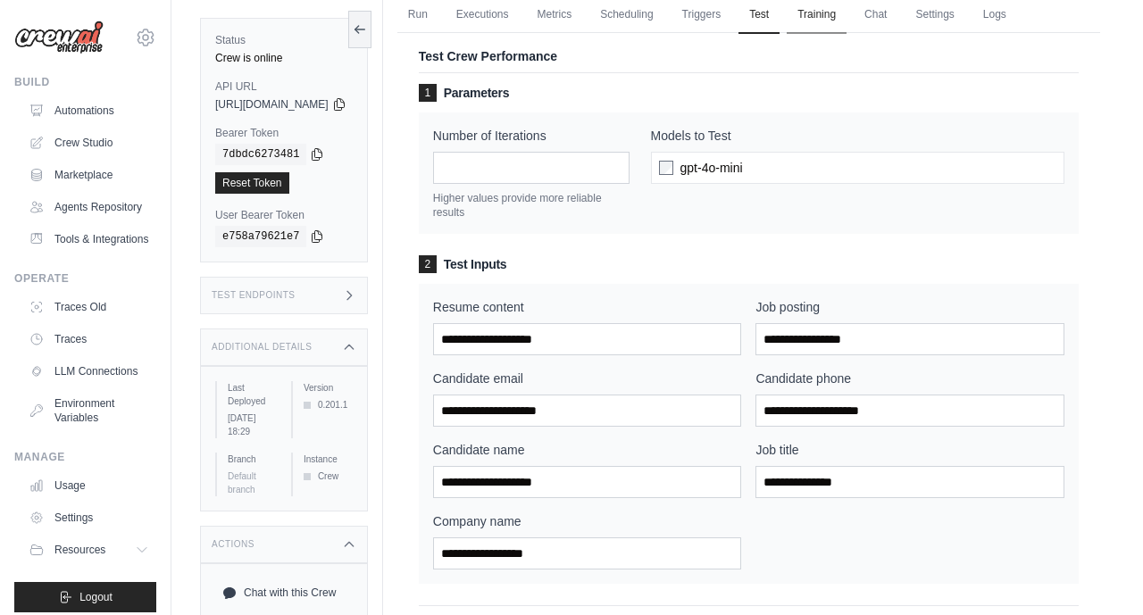
click at [846, 19] on link "Training" at bounding box center [816, 14] width 60 height 37
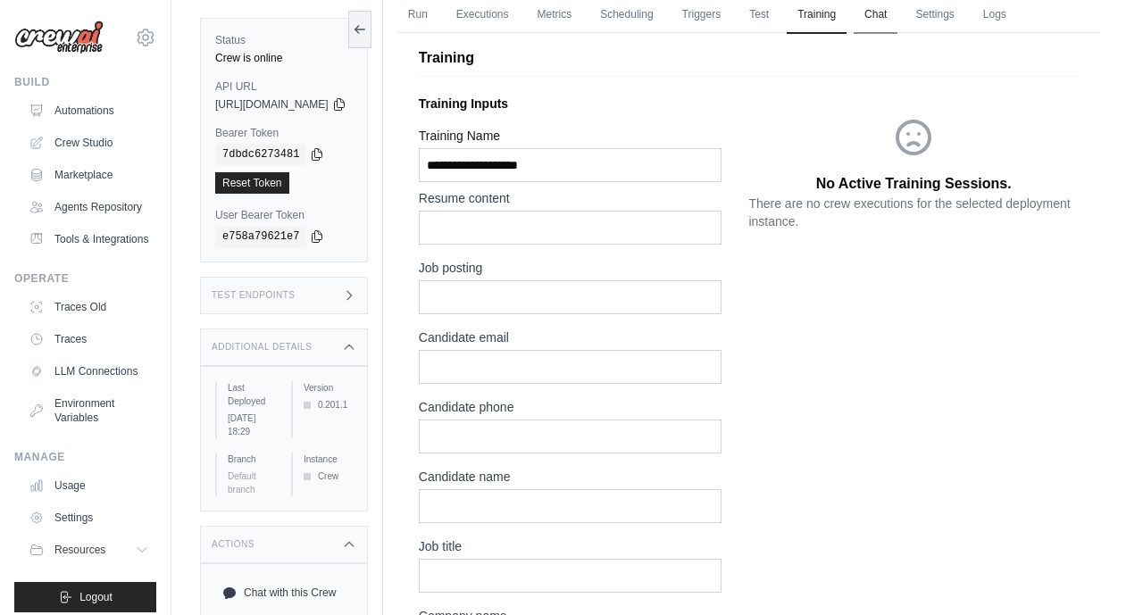
click at [897, 17] on link "Chat" at bounding box center [875, 14] width 44 height 37
click at [517, 19] on link "Executions" at bounding box center [482, 14] width 74 height 37
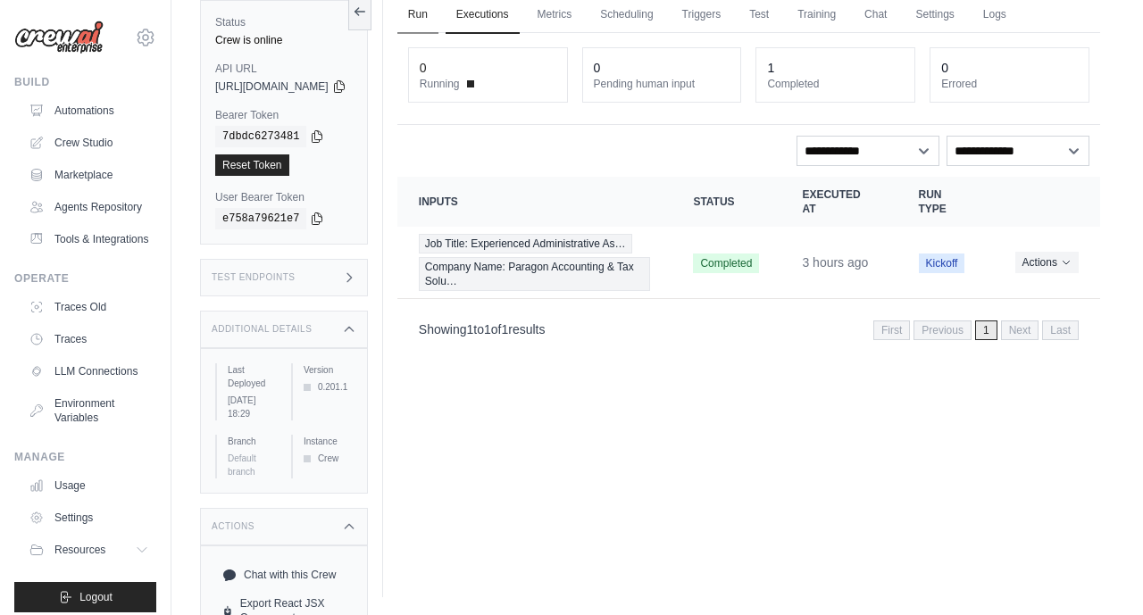
click at [438, 21] on link "Run" at bounding box center [417, 14] width 41 height 37
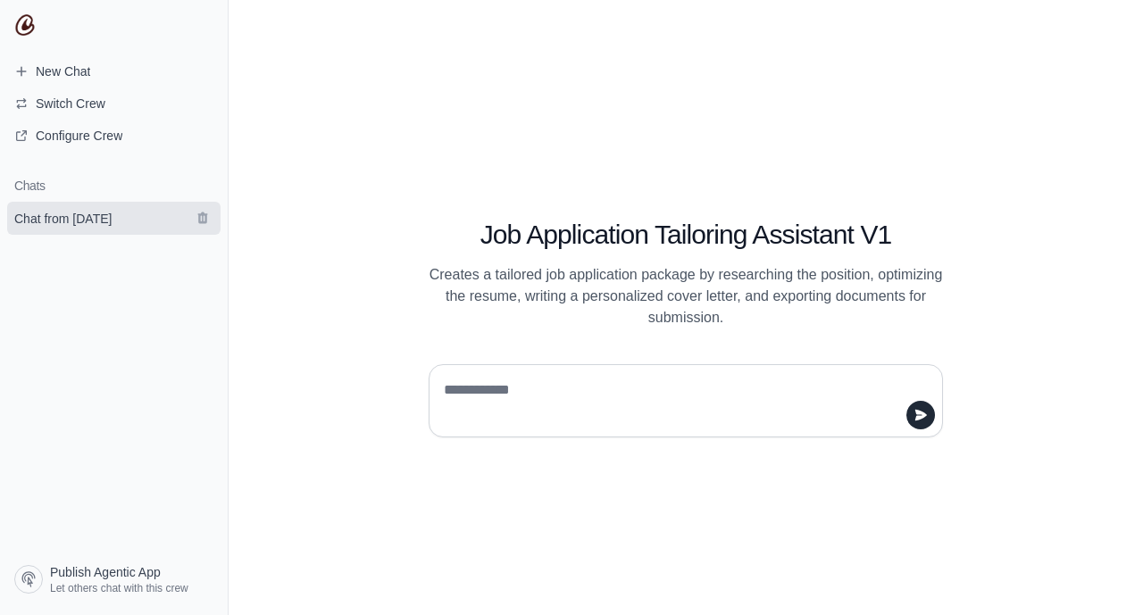
click at [96, 225] on span "Chat from [DATE]" at bounding box center [62, 219] width 97 height 18
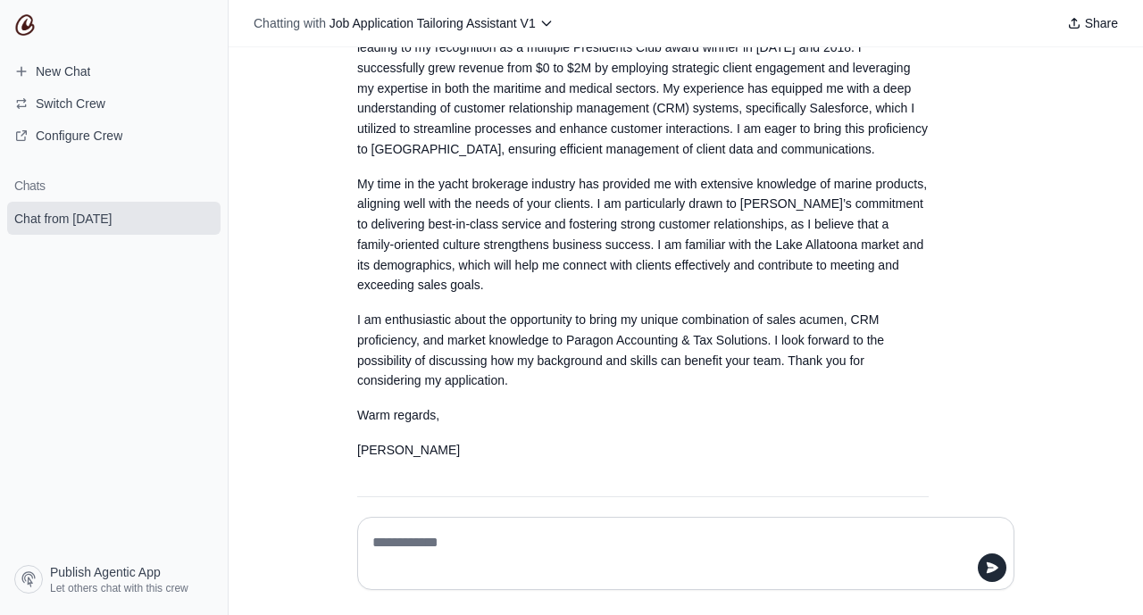
scroll to position [3586, 0]
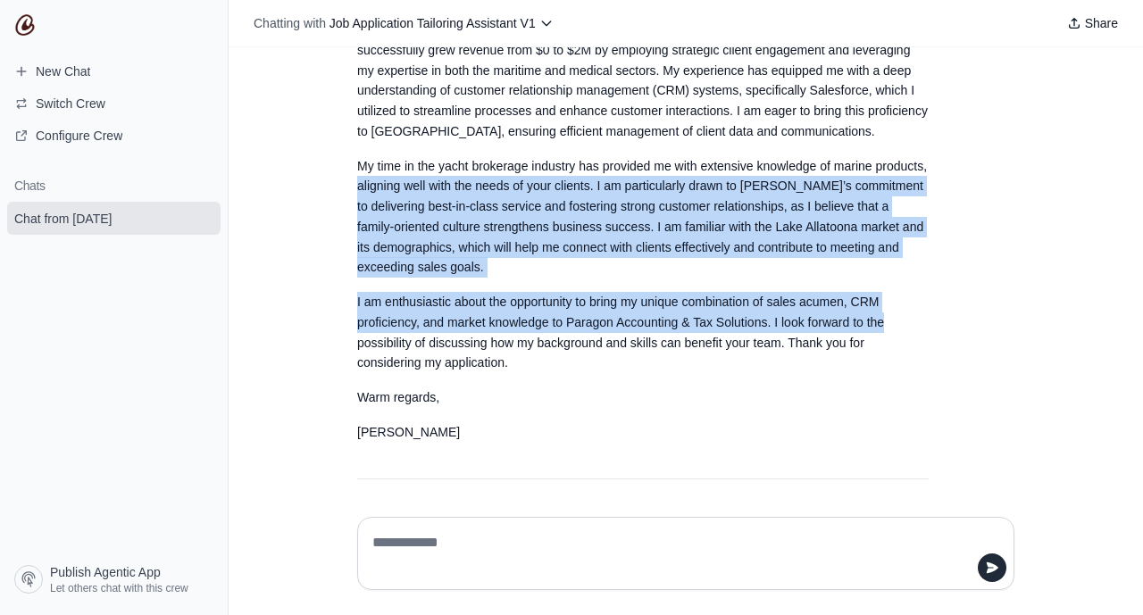
drag, startPoint x: 1055, startPoint y: 262, endPoint x: 1060, endPoint y: 104, distance: 158.1
click at [1060, 104] on div "Can you tailor my resume to the job post:Profile insights Here’s how the job qu…" at bounding box center [686, 274] width 914 height 455
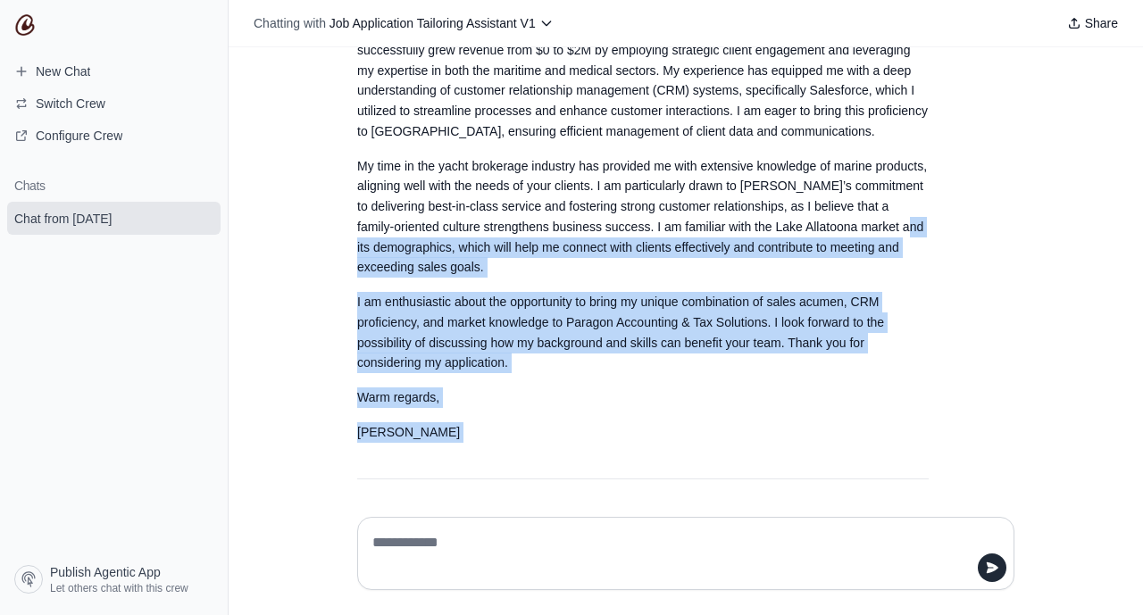
drag, startPoint x: 1136, startPoint y: 377, endPoint x: 1142, endPoint y: 175, distance: 201.8
click at [1142, 175] on html "**********" at bounding box center [571, 307] width 1143 height 615
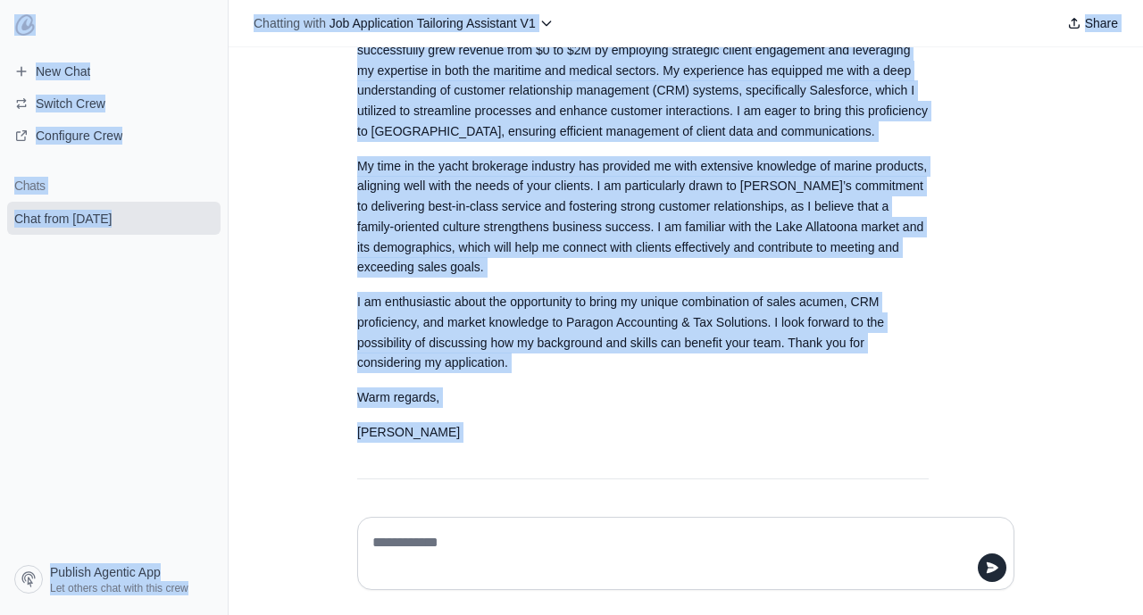
click at [1142, 187] on html "**********" at bounding box center [571, 307] width 1143 height 615
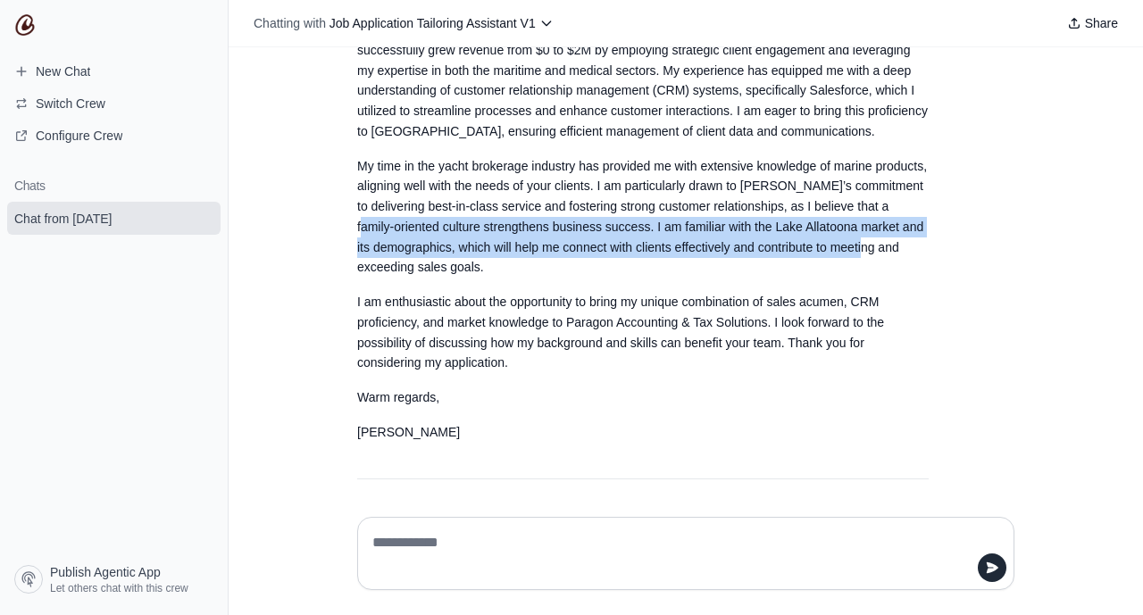
click at [1134, 139] on div "Can you tailor my resume to the job post:Profile insights Here’s how the job qu…" at bounding box center [686, 274] width 914 height 455
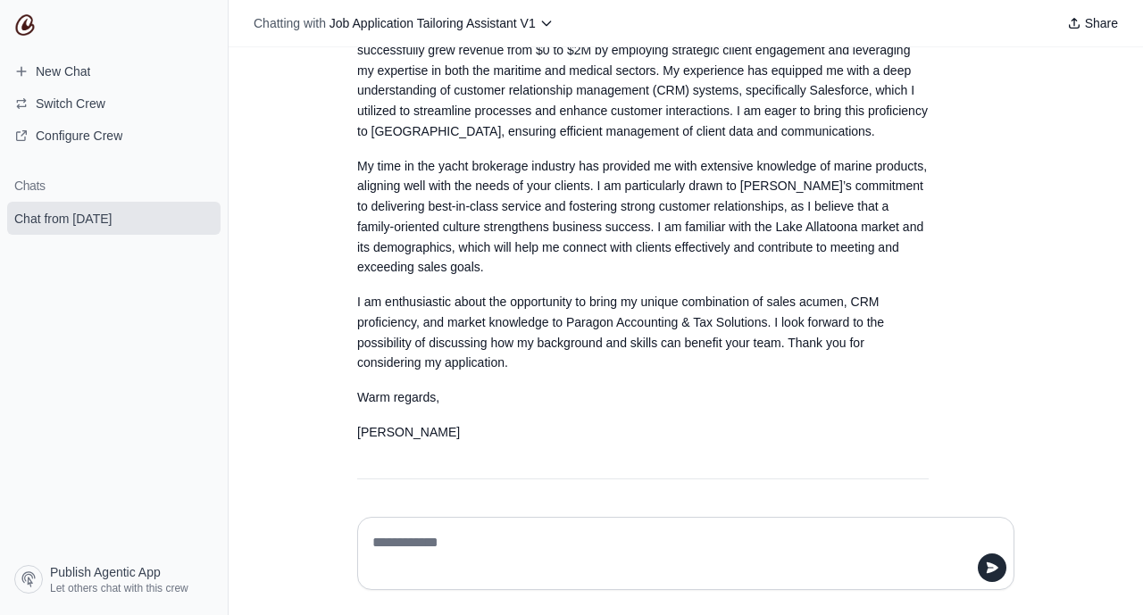
click at [1133, 125] on div "Can you tailor my resume to the job post:Profile insights Here’s how the job qu…" at bounding box center [686, 274] width 914 height 455
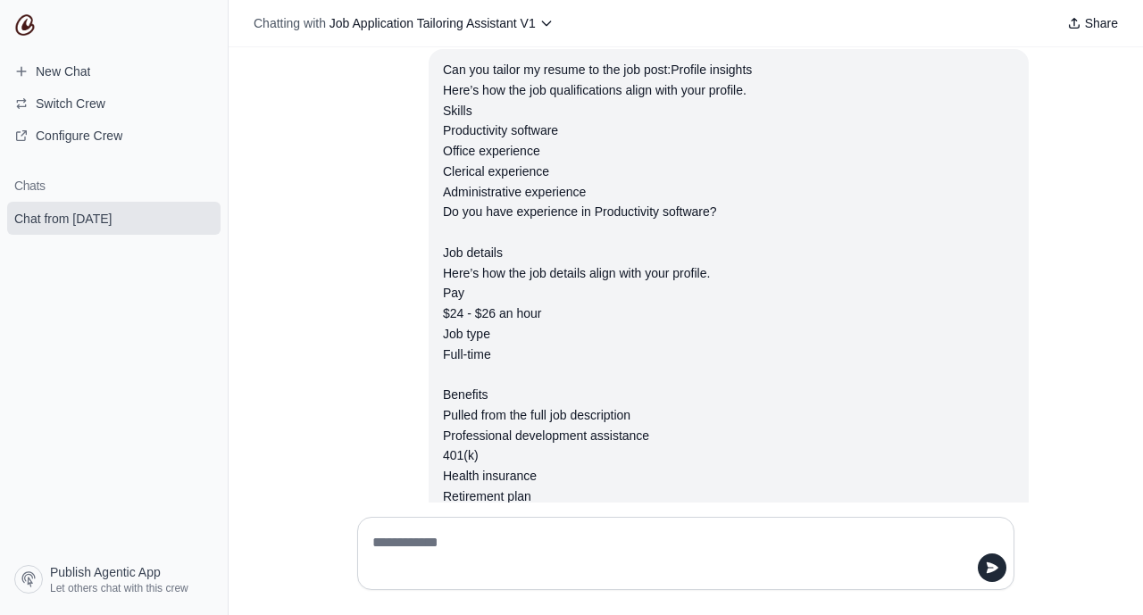
scroll to position [0, 0]
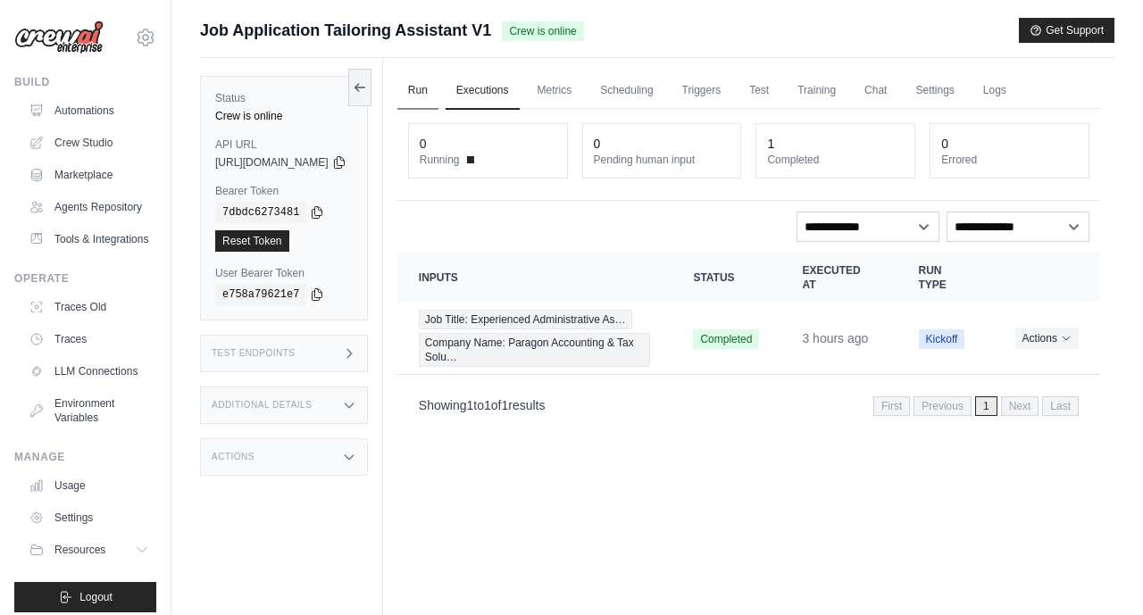
click at [438, 87] on link "Run" at bounding box center [417, 90] width 41 height 37
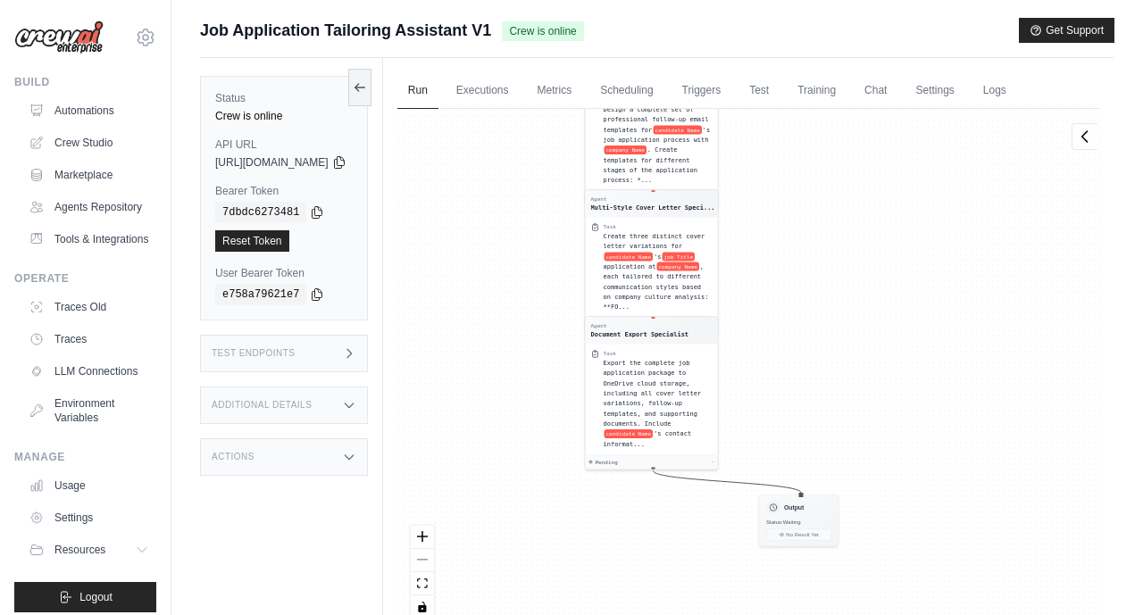
drag, startPoint x: 980, startPoint y: 265, endPoint x: 908, endPoint y: -99, distance: 371.3
click at [908, 0] on html "[EMAIL_ADDRESS][DOMAIN_NAME] Settings Build Automations Resources *" at bounding box center [571, 345] width 1143 height 691
click at [667, 245] on span "Create three distinct cover letter variations for" at bounding box center [654, 238] width 102 height 17
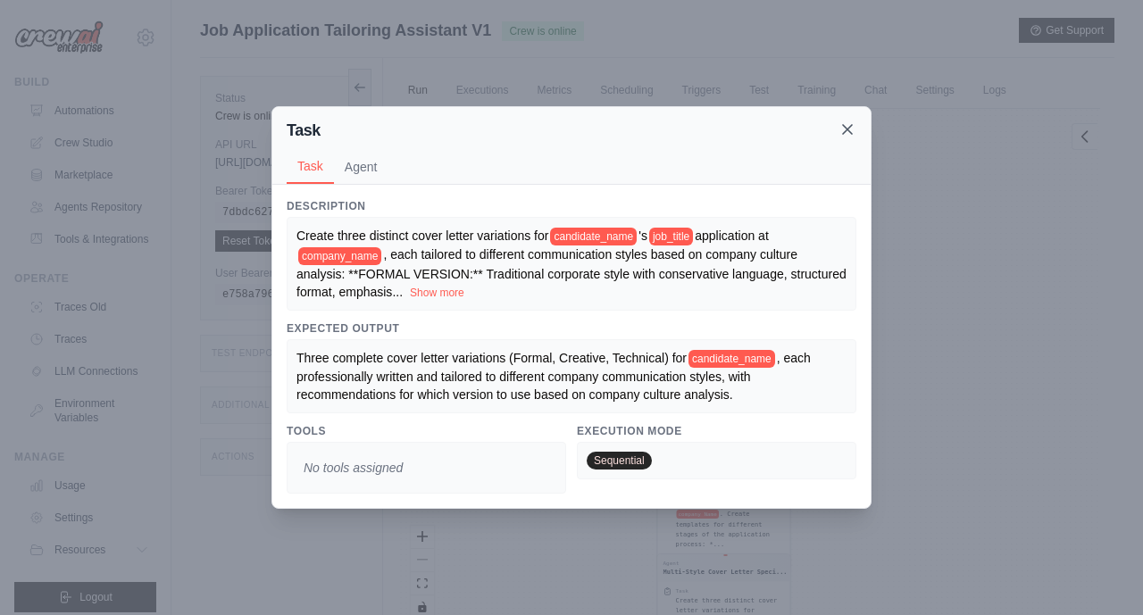
click at [844, 137] on icon at bounding box center [847, 130] width 18 height 18
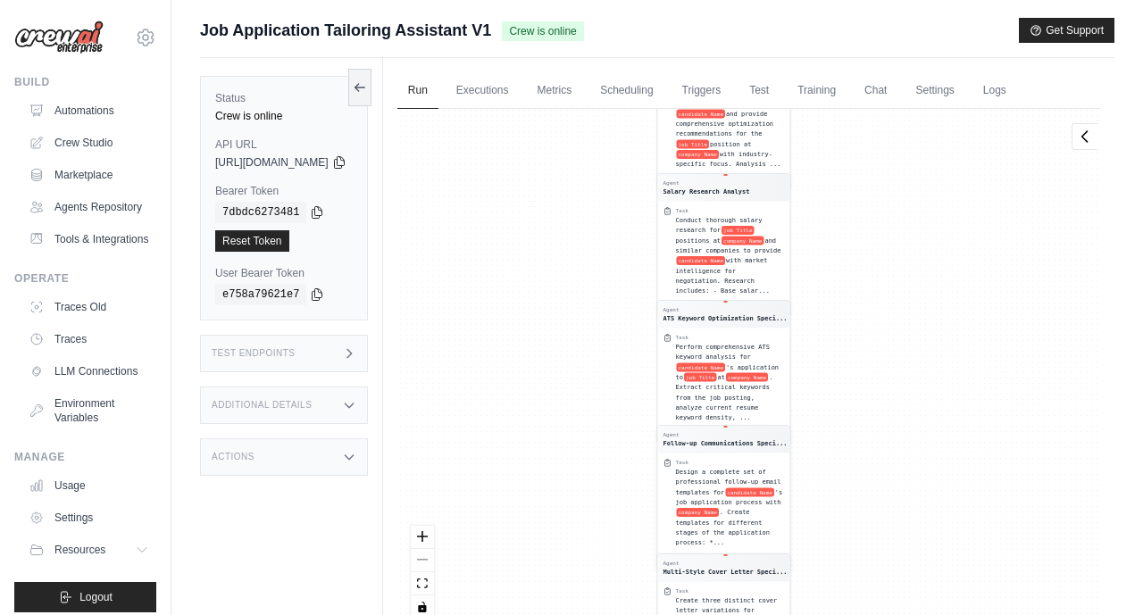
click at [718, 513] on span "company Name" at bounding box center [697, 512] width 42 height 9
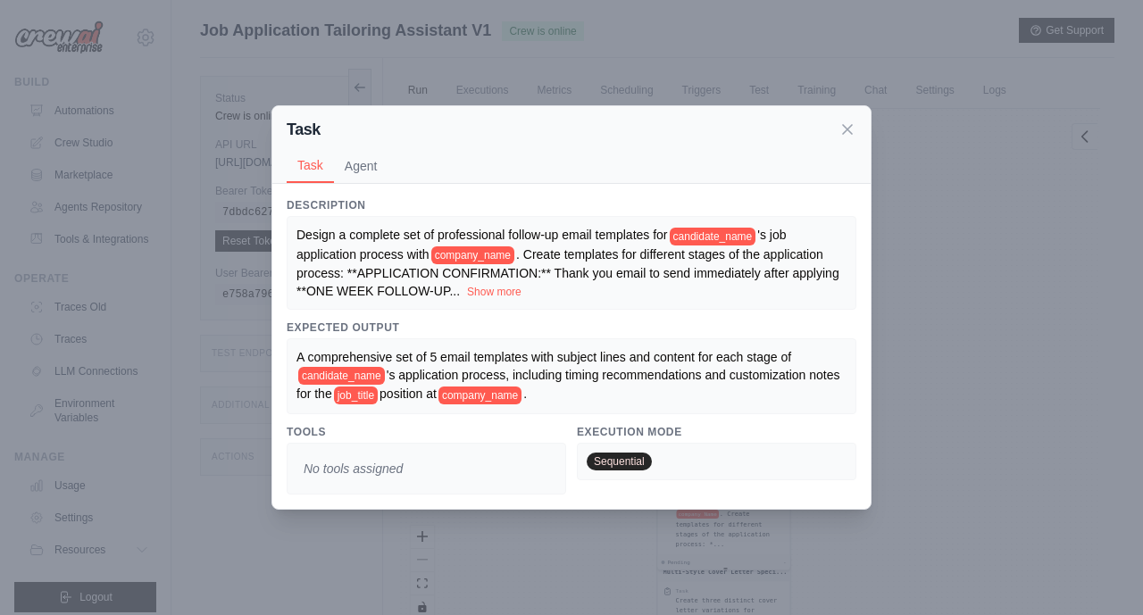
drag, startPoint x: 848, startPoint y: 127, endPoint x: 848, endPoint y: 238, distance: 111.6
click at [848, 127] on icon at bounding box center [847, 129] width 9 height 9
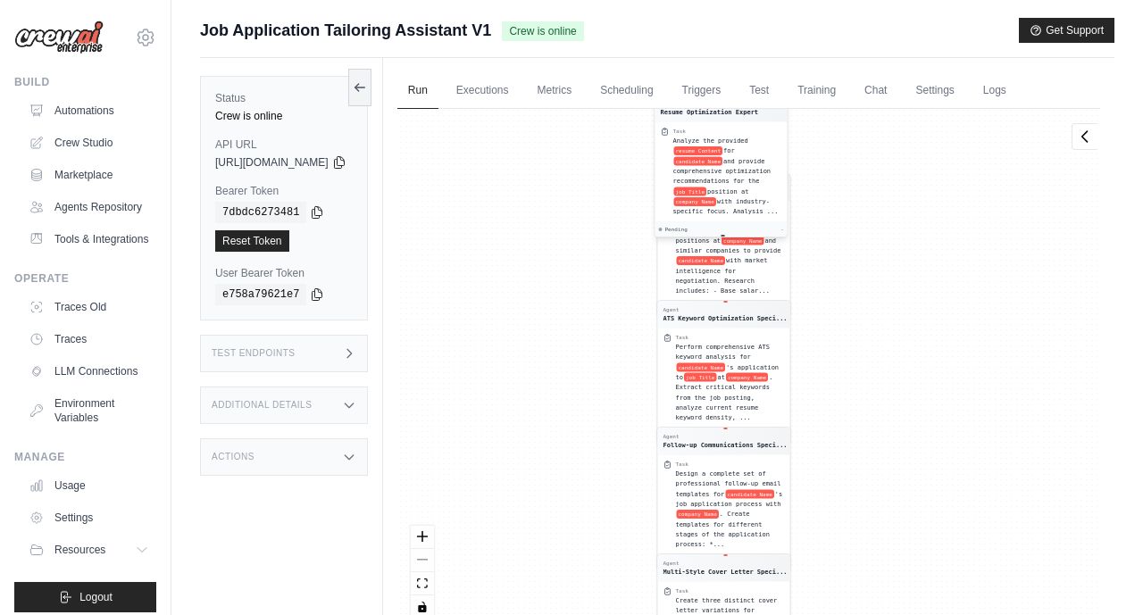
drag, startPoint x: 775, startPoint y: 139, endPoint x: 772, endPoint y: 178, distance: 38.5
click at [748, 187] on span "position at" at bounding box center [727, 190] width 41 height 7
click at [903, 238] on div "Agent Job Research Specialist Task Conduct comprehensive research on the job Ti…" at bounding box center [748, 370] width 703 height 523
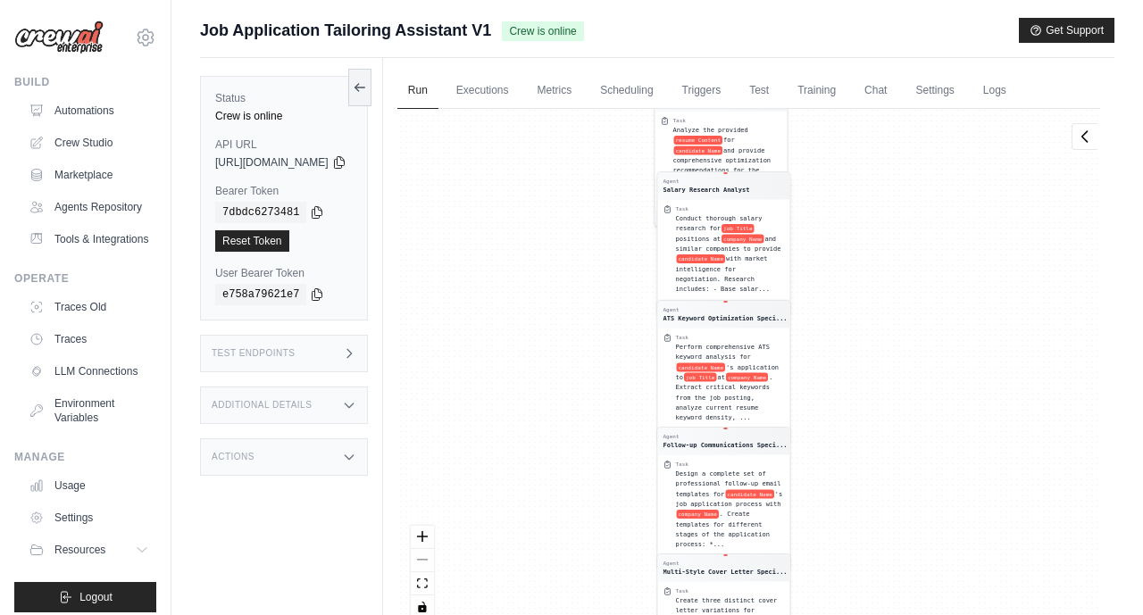
click at [745, 251] on span "and similar companies to provide" at bounding box center [727, 243] width 105 height 17
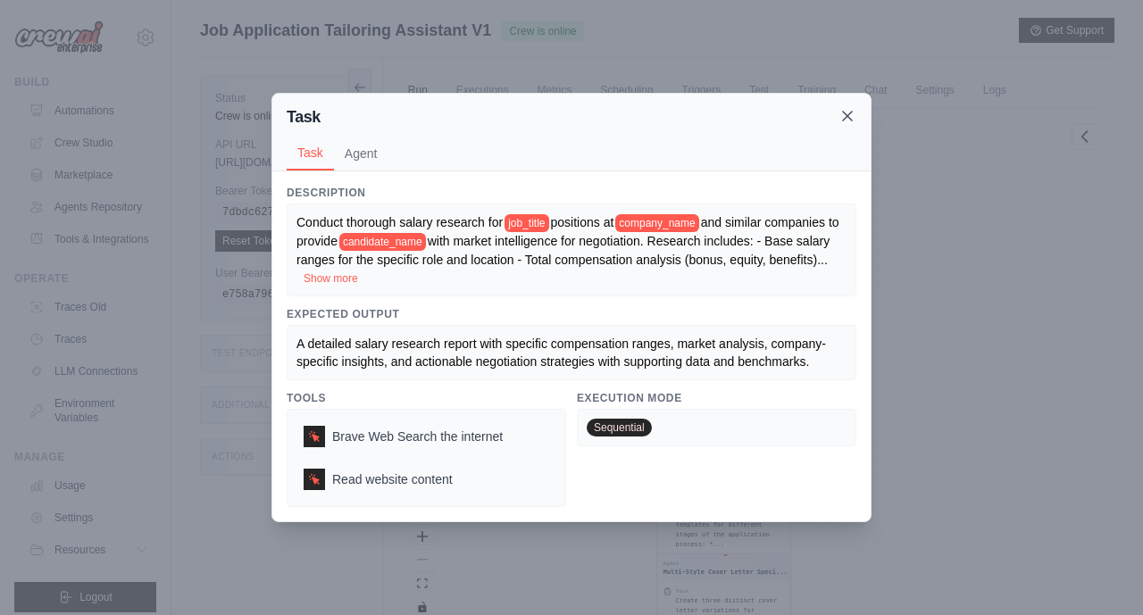
click at [849, 115] on icon at bounding box center [847, 116] width 18 height 18
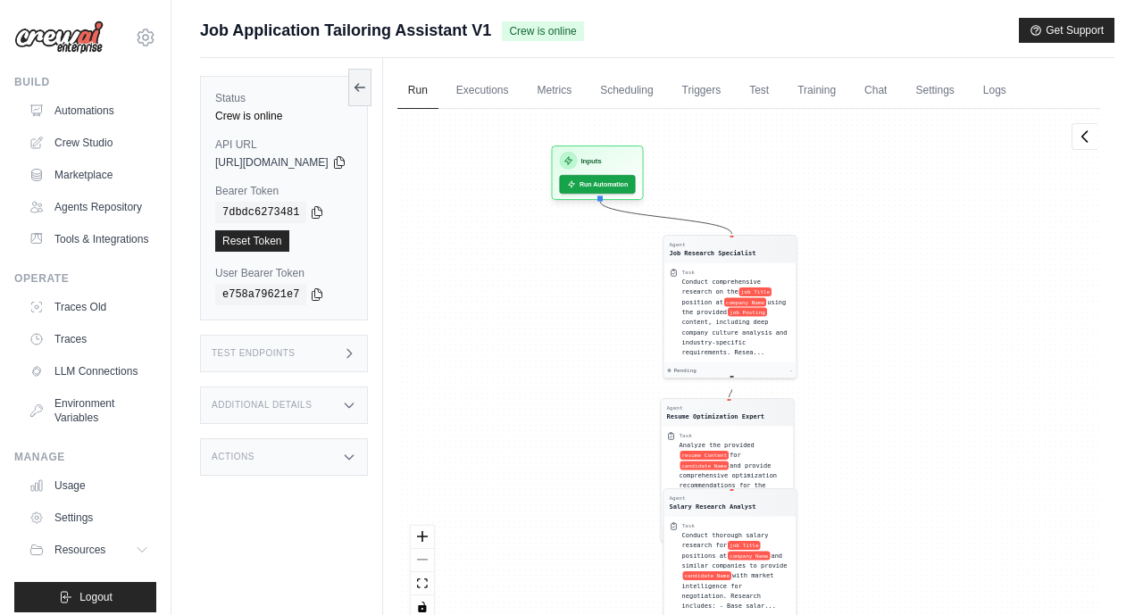
drag, startPoint x: 929, startPoint y: 299, endPoint x: 936, endPoint y: 614, distance: 315.2
click at [936, 614] on html "[EMAIL_ADDRESS][DOMAIN_NAME] Settings Build Automations Resources *" at bounding box center [571, 345] width 1143 height 691
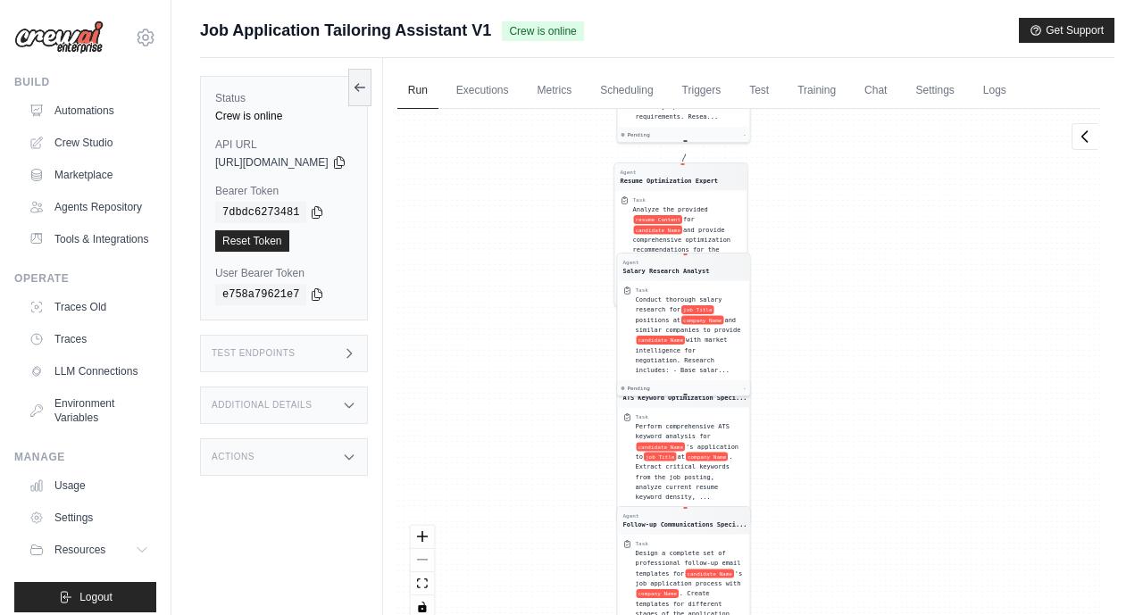
drag, startPoint x: 931, startPoint y: 422, endPoint x: 879, endPoint y: 173, distance: 254.4
click at [879, 173] on div "Agent Job Research Specialist Task Conduct comprehensive research on the job Ti…" at bounding box center [748, 370] width 703 height 523
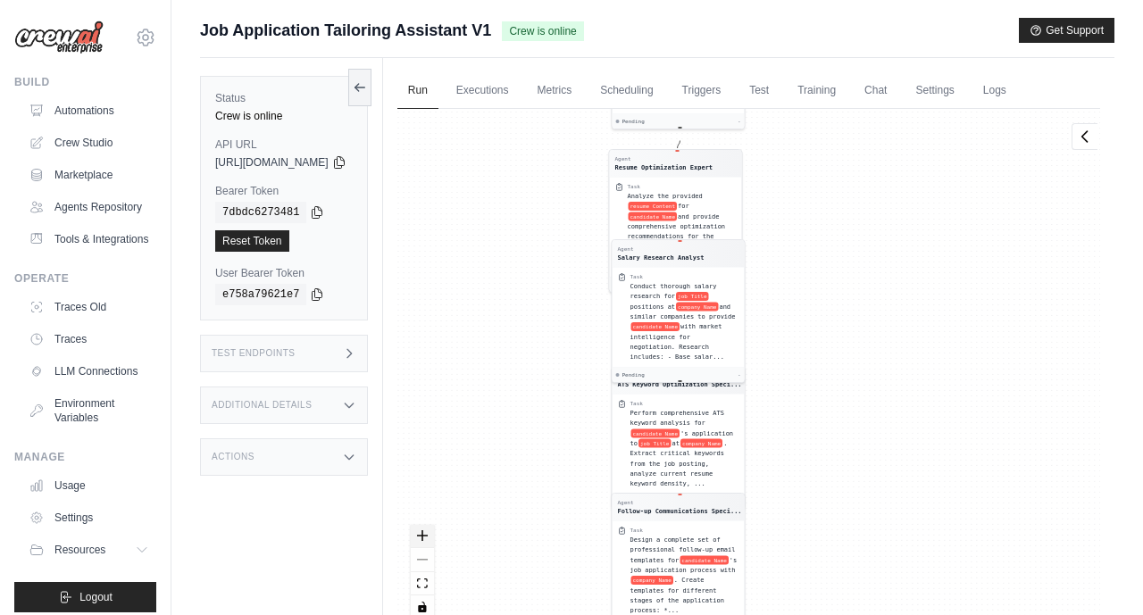
click at [428, 537] on icon "zoom in" at bounding box center [422, 535] width 11 height 11
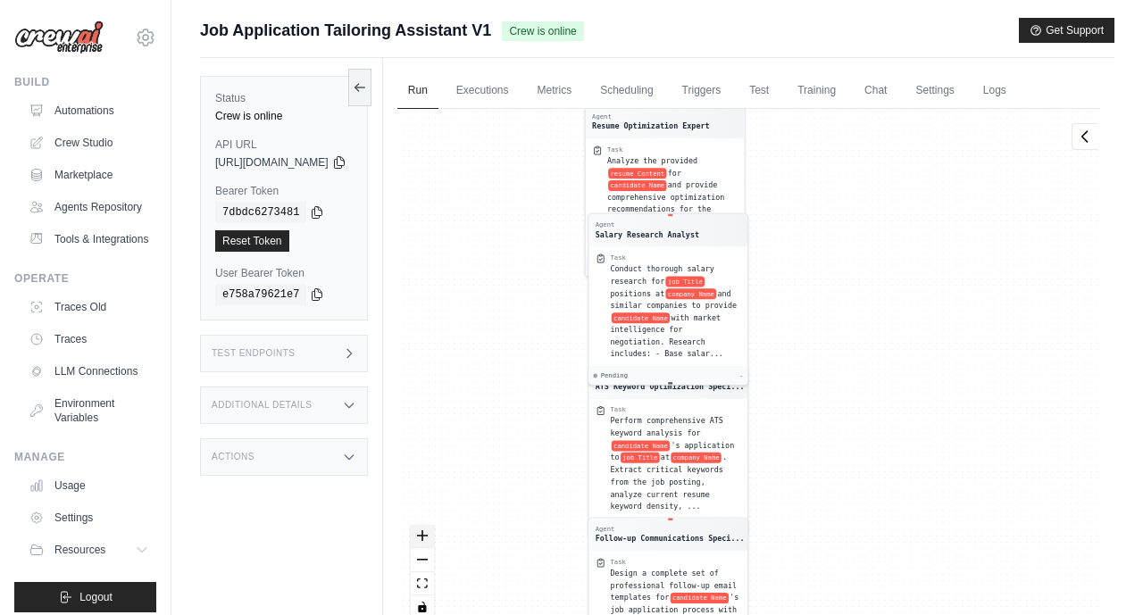
click at [428, 537] on icon "zoom in" at bounding box center [422, 535] width 11 height 11
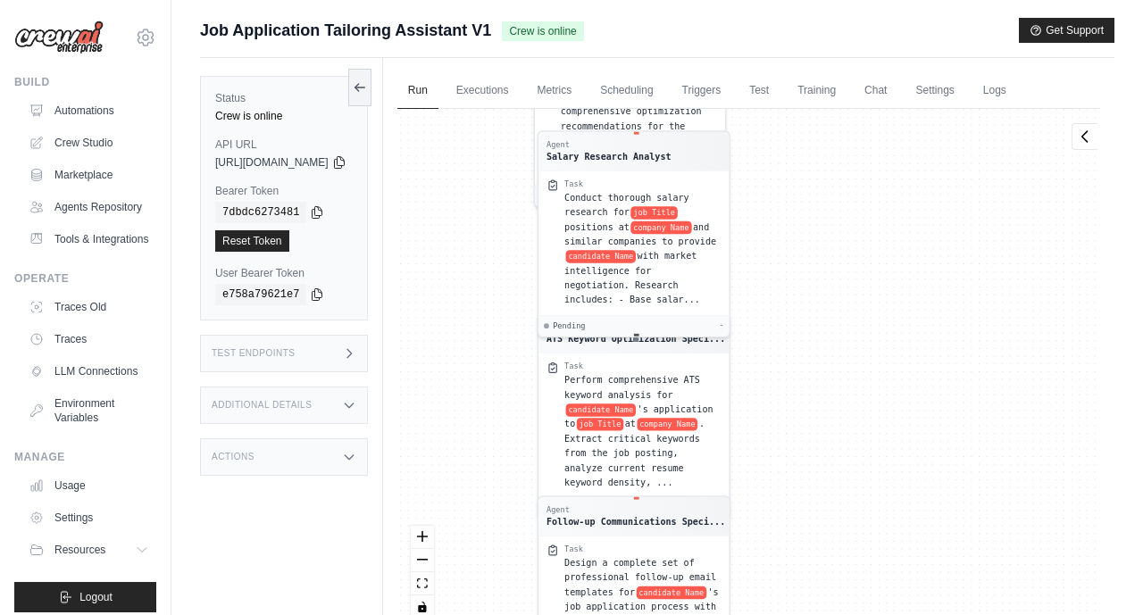
drag, startPoint x: 881, startPoint y: 229, endPoint x: 859, endPoint y: 178, distance: 55.6
click at [859, 178] on div "Agent Job Research Specialist Task Conduct comprehensive research on the job Ti…" at bounding box center [748, 370] width 703 height 523
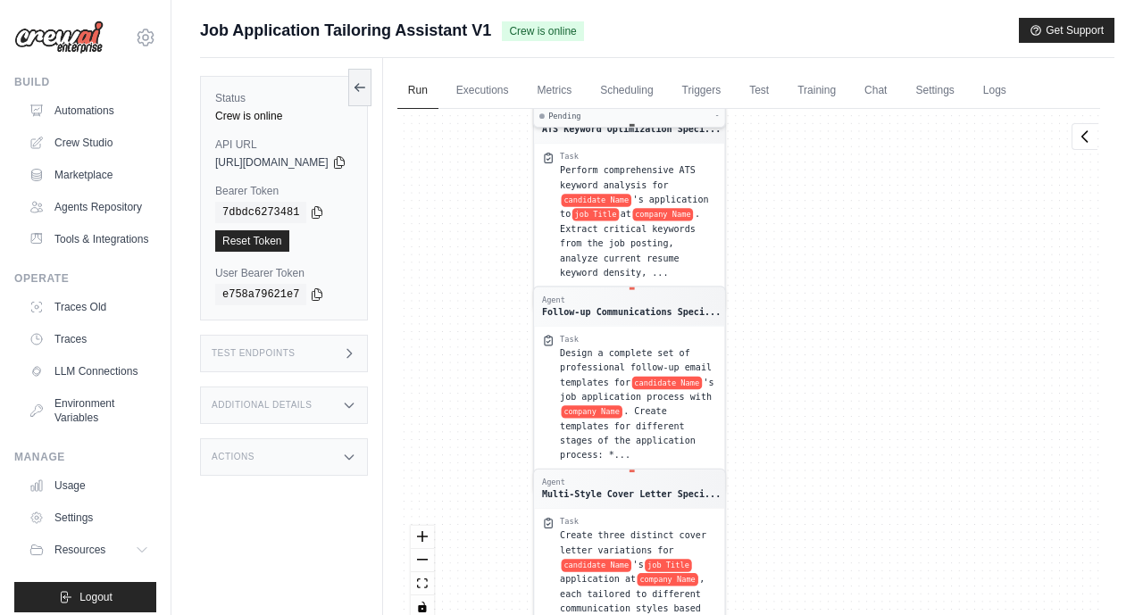
drag, startPoint x: 836, startPoint y: 452, endPoint x: 832, endPoint y: 242, distance: 209.8
click at [832, 242] on div "Agent Job Research Specialist Task Conduct comprehensive research on the job Ti…" at bounding box center [748, 370] width 703 height 523
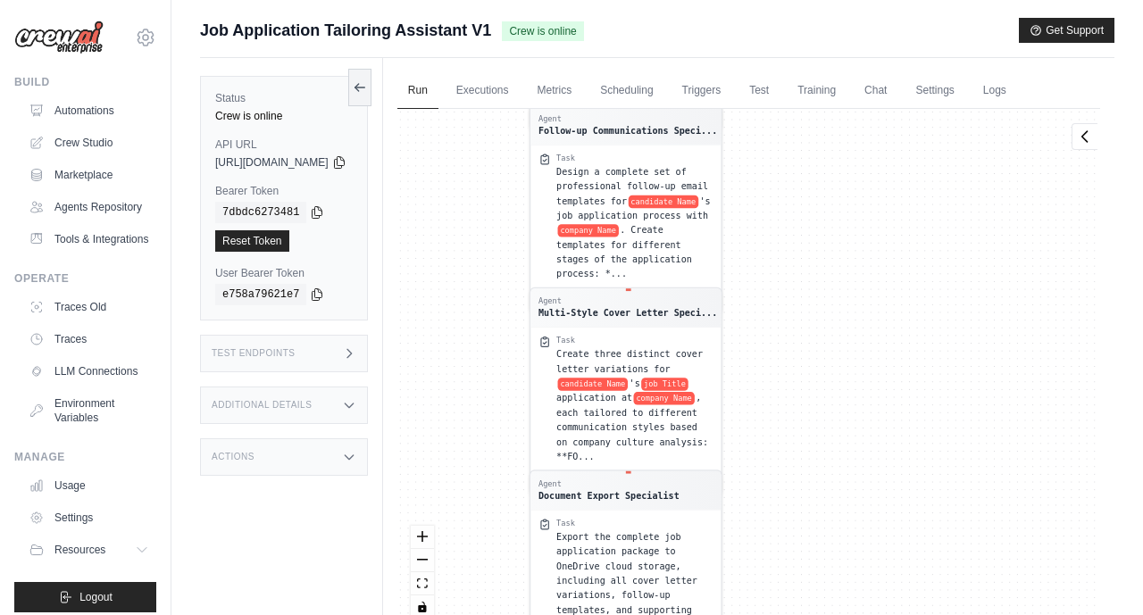
drag, startPoint x: 818, startPoint y: 404, endPoint x: 814, endPoint y: 222, distance: 181.3
click at [814, 222] on div "Agent Job Research Specialist Task Conduct comprehensive research on the job Ti…" at bounding box center [748, 370] width 703 height 523
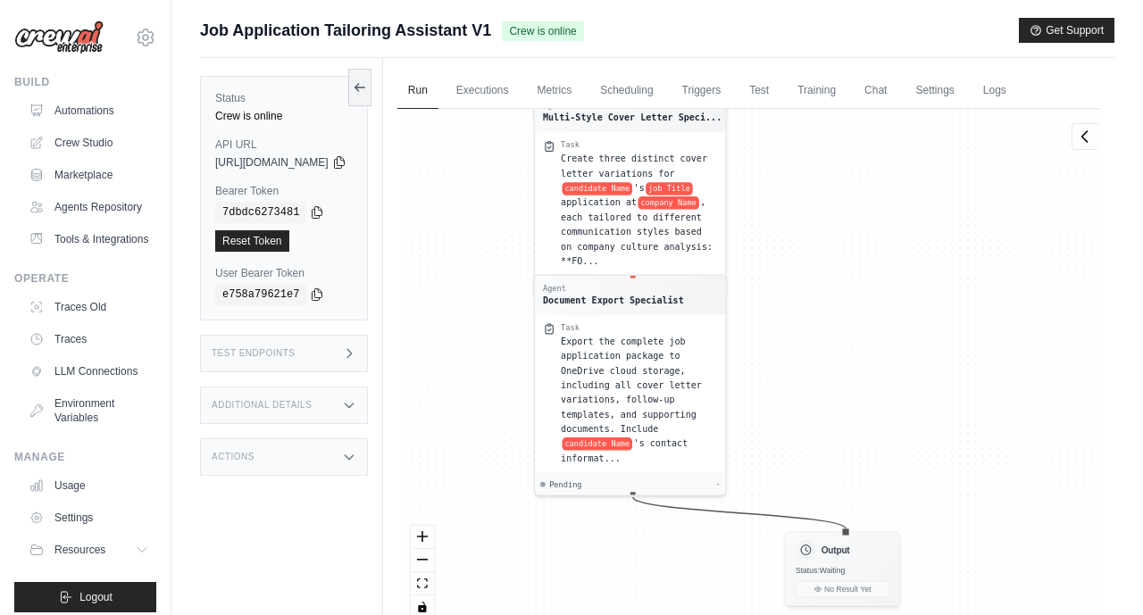
drag, startPoint x: 806, startPoint y: 409, endPoint x: 811, endPoint y: 215, distance: 193.8
click at [811, 215] on div "Agent Job Research Specialist Task Conduct comprehensive research on the job Ti…" at bounding box center [748, 370] width 703 height 523
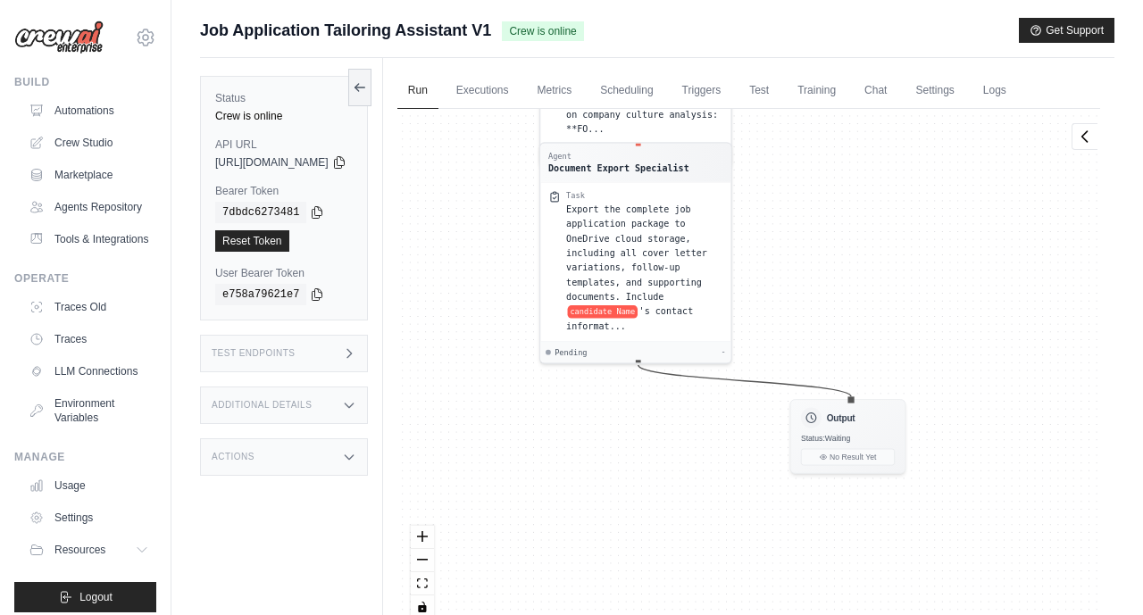
drag, startPoint x: 804, startPoint y: 370, endPoint x: 808, endPoint y: 354, distance: 17.3
click at [808, 354] on div "Agent Job Research Specialist Task Conduct comprehensive research on the job Ti…" at bounding box center [748, 370] width 703 height 523
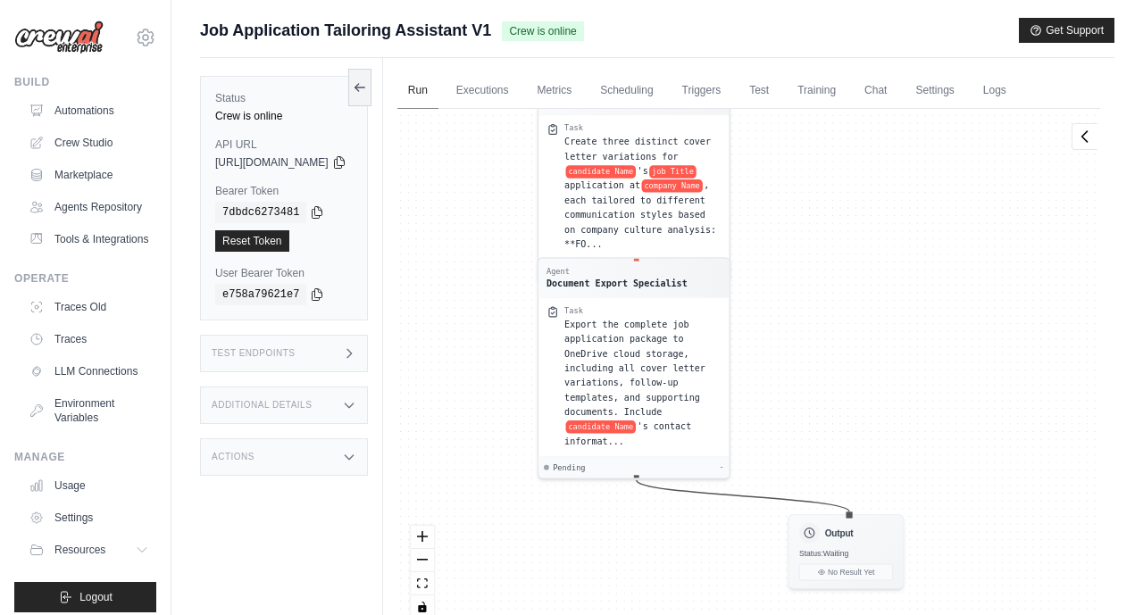
click at [438, 99] on link "Run" at bounding box center [417, 90] width 41 height 37
click at [367, 85] on icon at bounding box center [360, 86] width 14 height 14
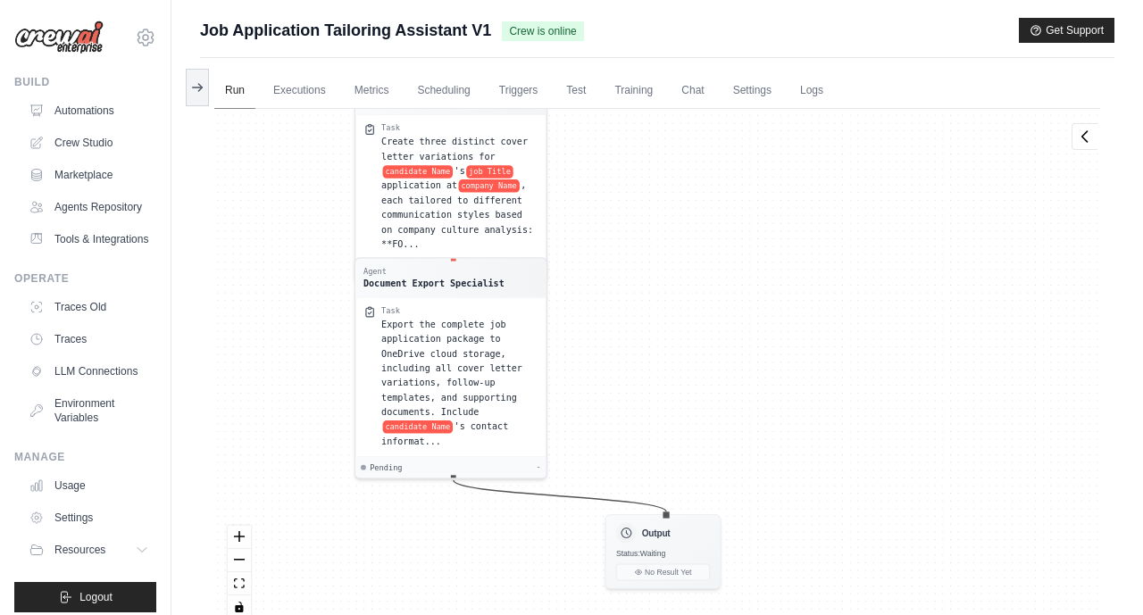
click at [239, 99] on link "Run" at bounding box center [234, 90] width 41 height 37
click at [307, 94] on link "Executions" at bounding box center [299, 90] width 74 height 37
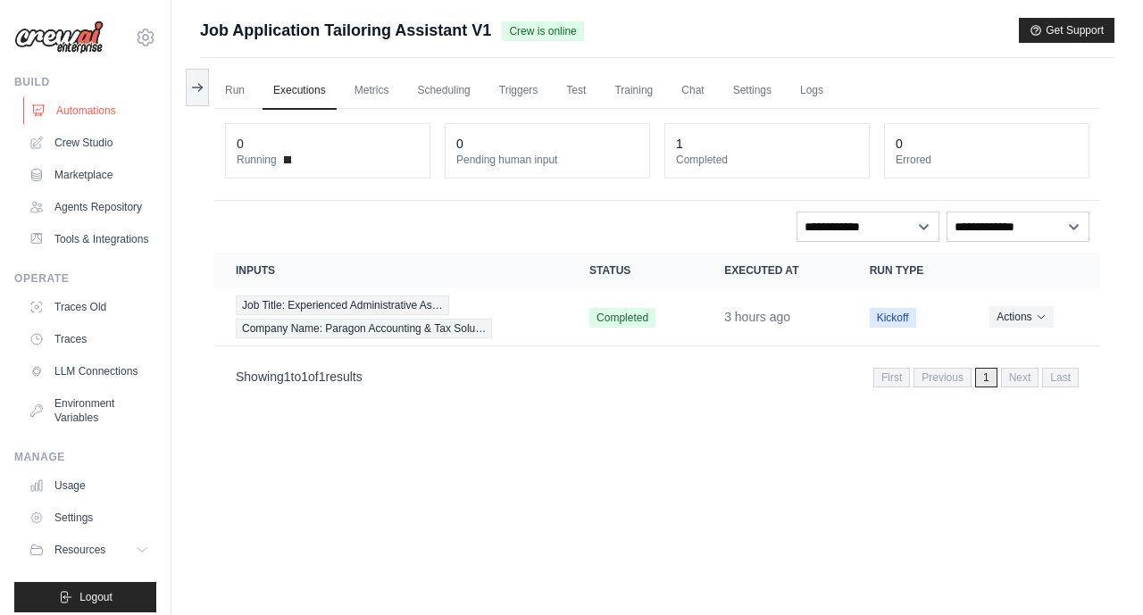
click at [102, 106] on link "Automations" at bounding box center [90, 110] width 135 height 29
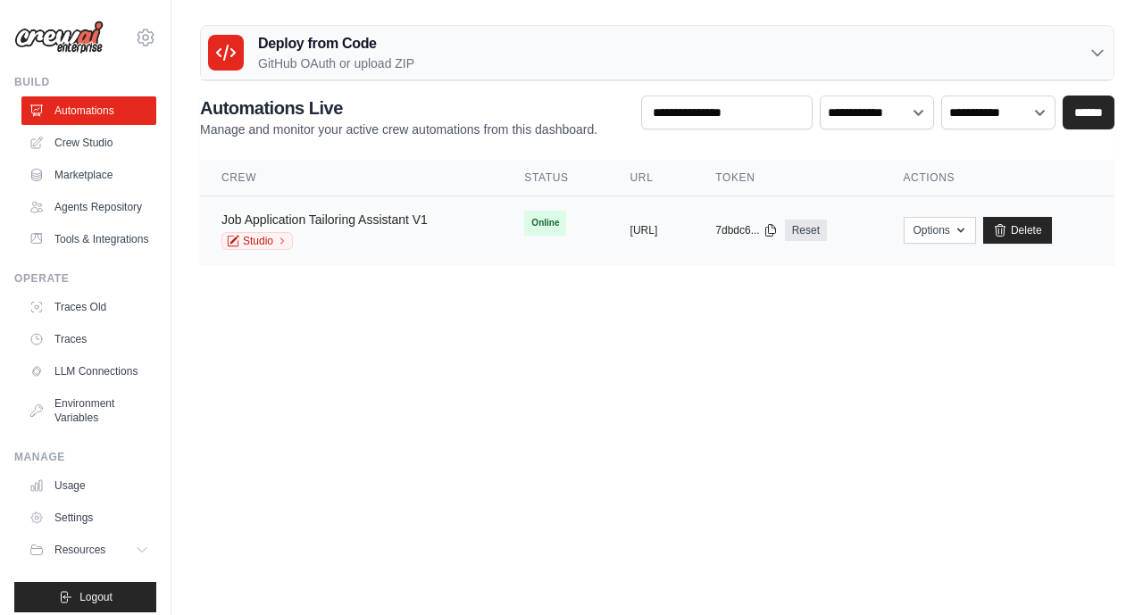
click at [342, 215] on link "Job Application Tailoring Assistant V1" at bounding box center [324, 219] width 206 height 14
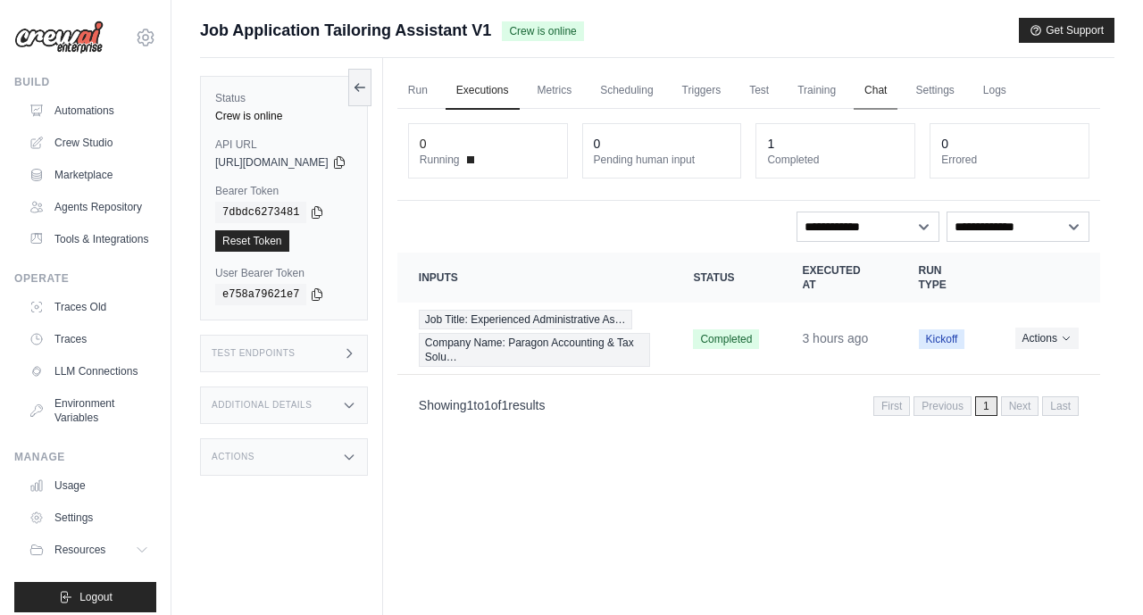
click at [897, 91] on link "Chat" at bounding box center [875, 90] width 44 height 37
click at [846, 99] on link "Training" at bounding box center [816, 90] width 60 height 37
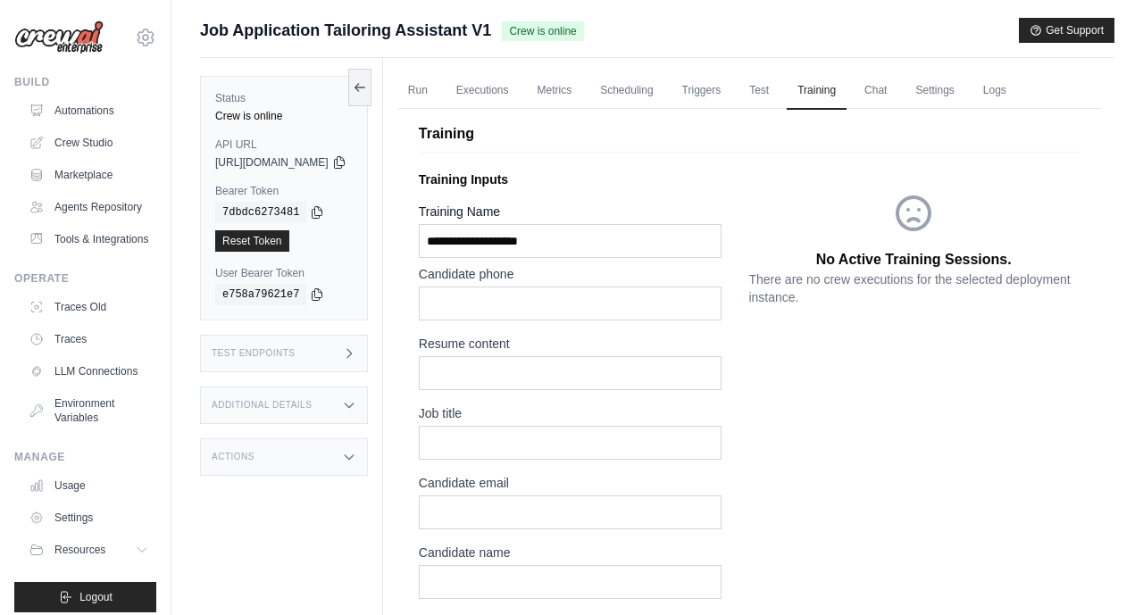
click at [920, 426] on div "No Active Training Sessions. There are no crew executions for the selected depl…" at bounding box center [913, 484] width 330 height 643
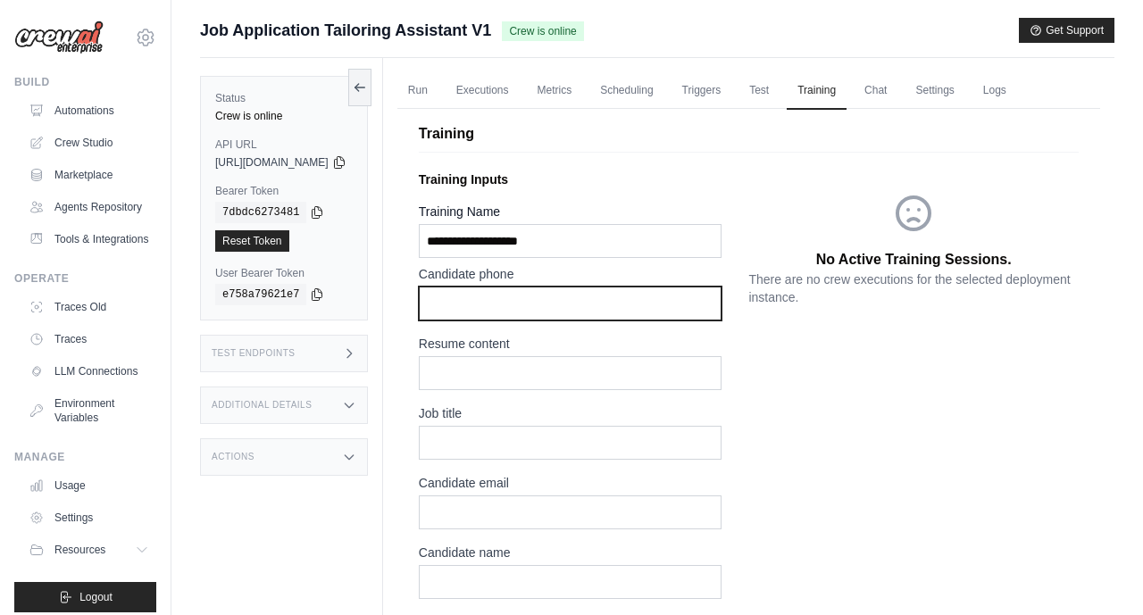
click at [594, 304] on input "text" at bounding box center [570, 304] width 303 height 34
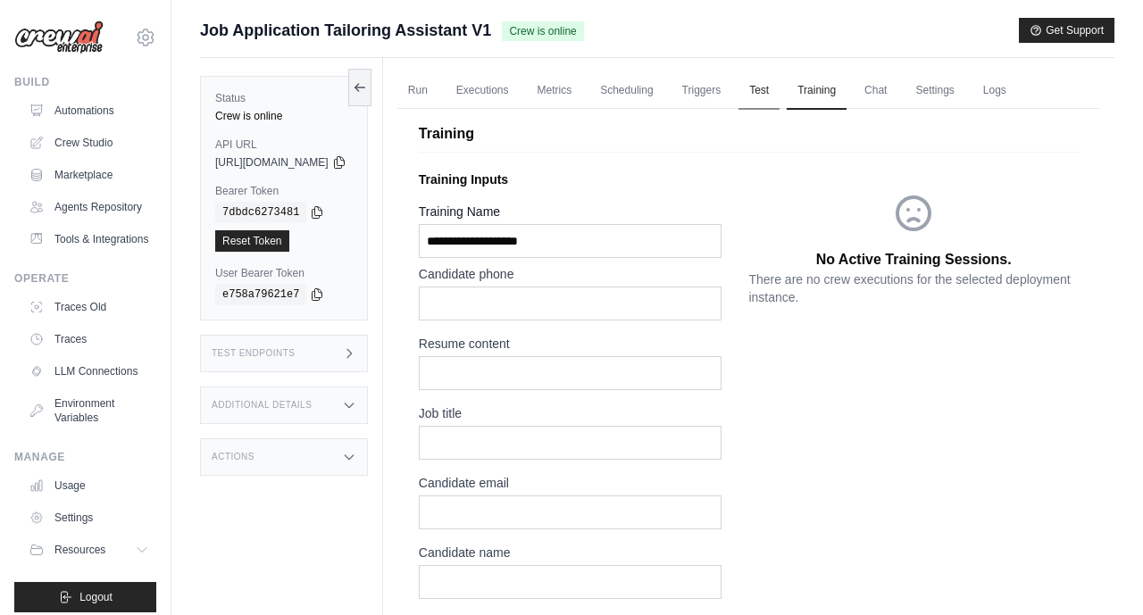
click at [779, 91] on link "Test" at bounding box center [758, 90] width 41 height 37
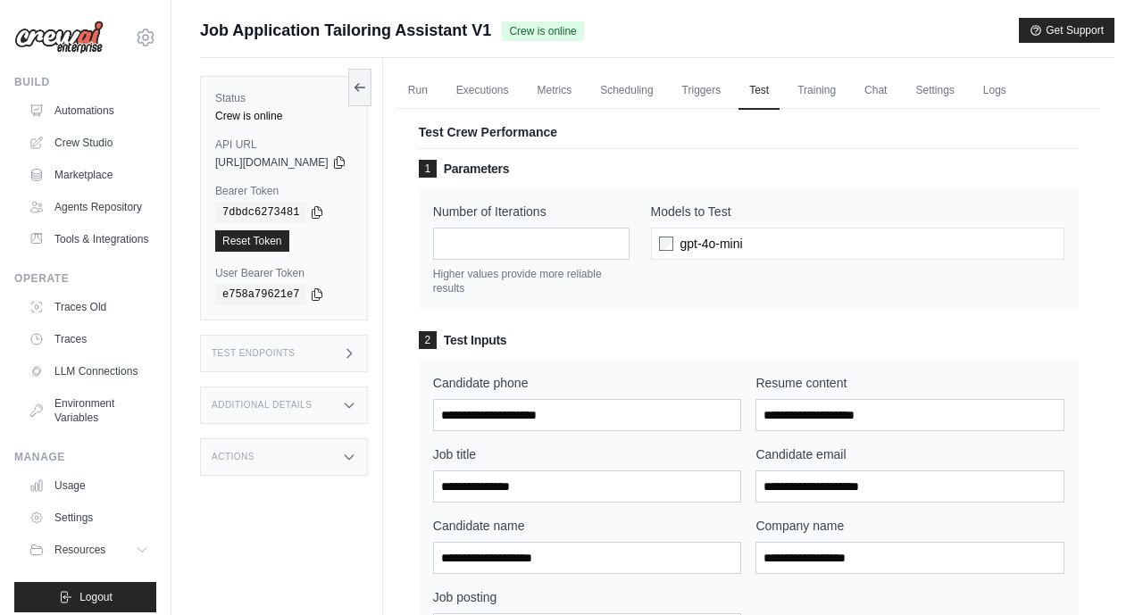
click at [1102, 247] on div "Run Executions Metrics Scheduling Triggers Test Training Chat Settings Logs 0 R…" at bounding box center [748, 607] width 731 height 1099
click at [583, 94] on link "Metrics" at bounding box center [555, 90] width 56 height 37
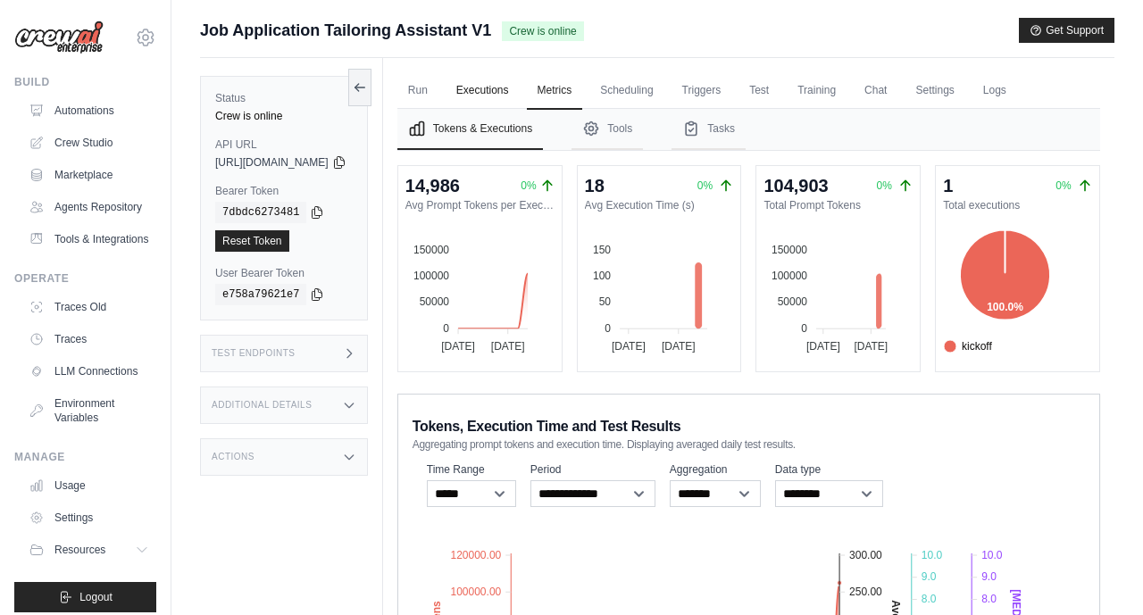
click at [520, 95] on link "Executions" at bounding box center [482, 90] width 74 height 37
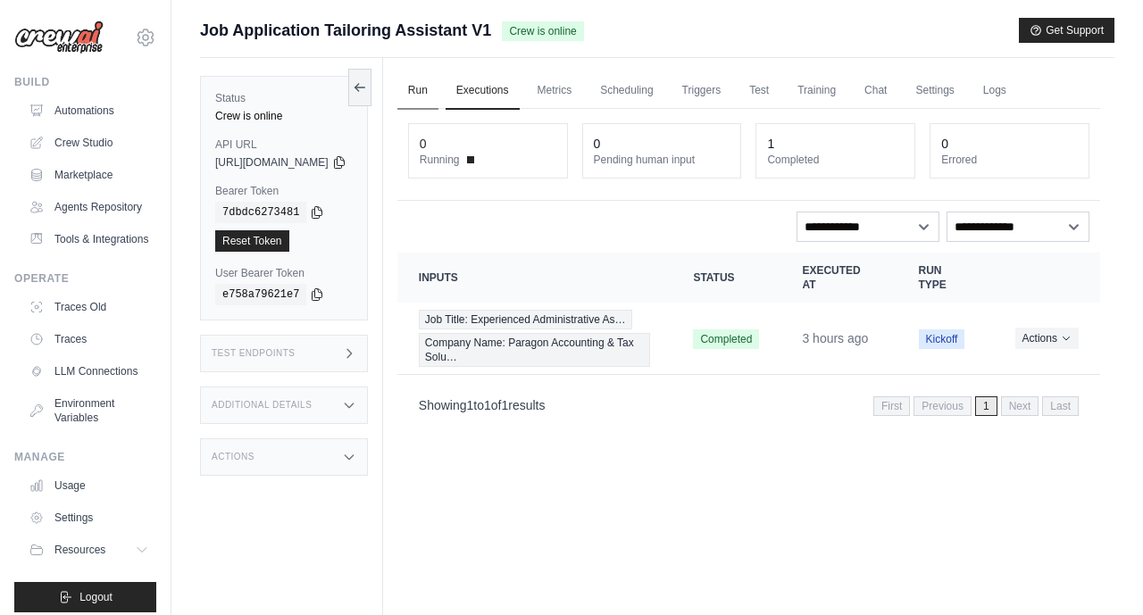
click at [438, 91] on link "Run" at bounding box center [417, 90] width 41 height 37
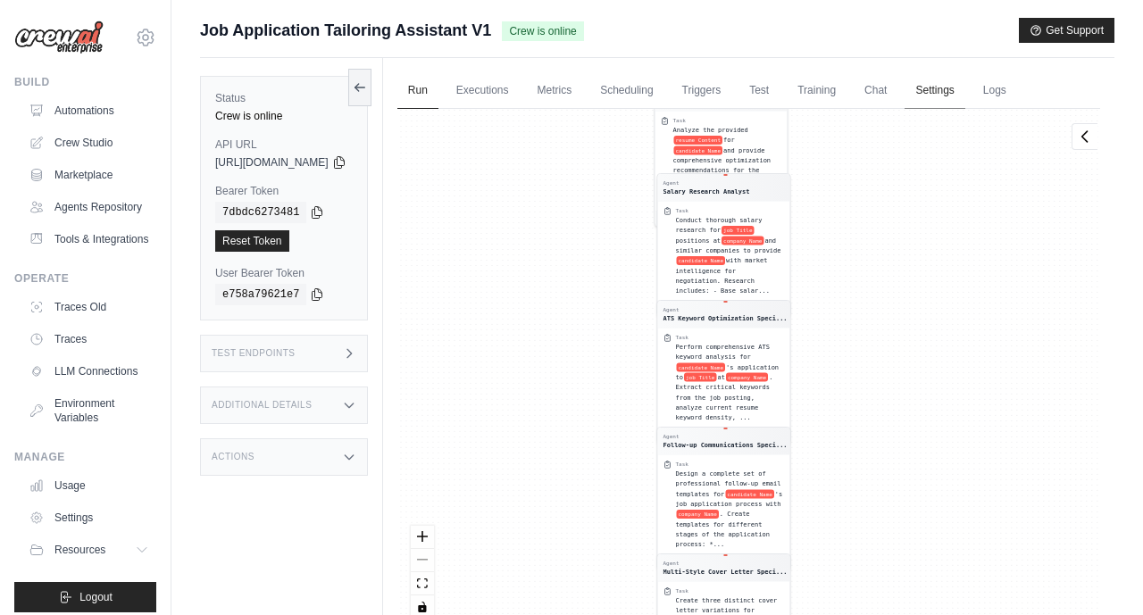
click at [964, 87] on link "Settings" at bounding box center [934, 90] width 60 height 37
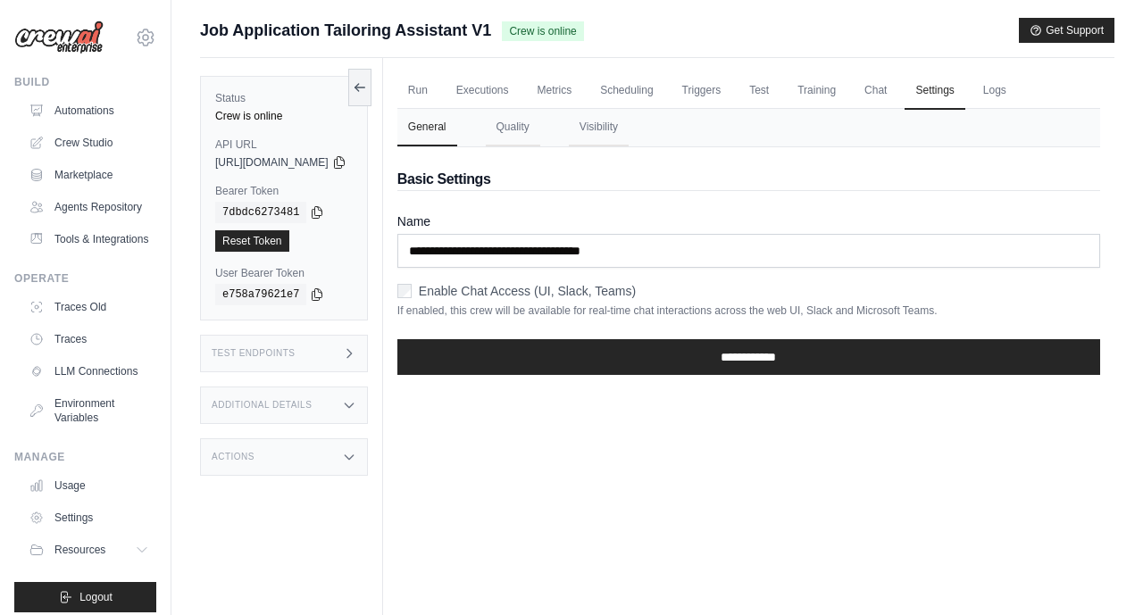
click at [269, 369] on div "Test Endpoints" at bounding box center [284, 353] width 168 height 37
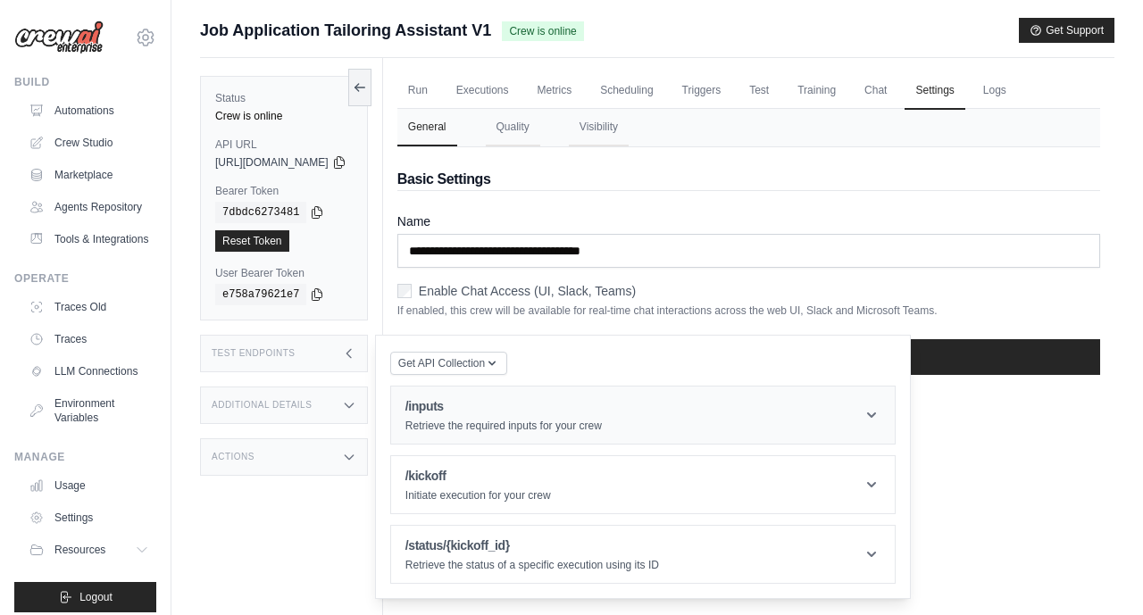
click at [553, 405] on h1 "/inputs" at bounding box center [503, 406] width 196 height 18
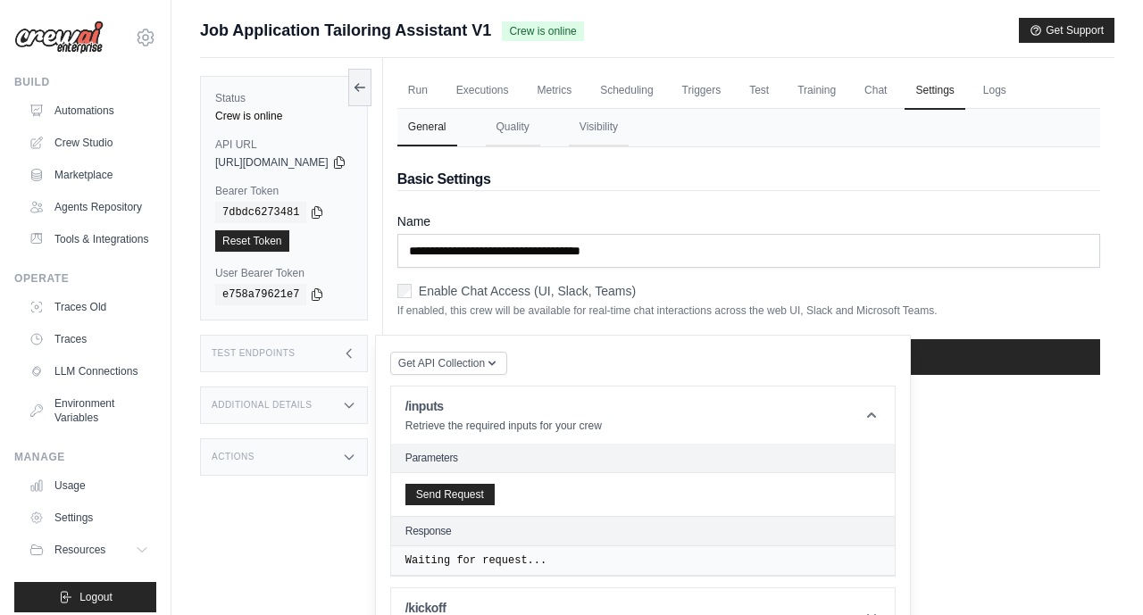
click at [280, 403] on h3 "Additional Details" at bounding box center [262, 405] width 100 height 11
click at [291, 584] on div "Actions" at bounding box center [284, 602] width 168 height 37
click at [356, 595] on icon at bounding box center [349, 602] width 14 height 14
click at [1035, 492] on div "Run Executions Metrics Scheduling Triggers Test Training Chat Settings Logs 0 R…" at bounding box center [748, 365] width 731 height 615
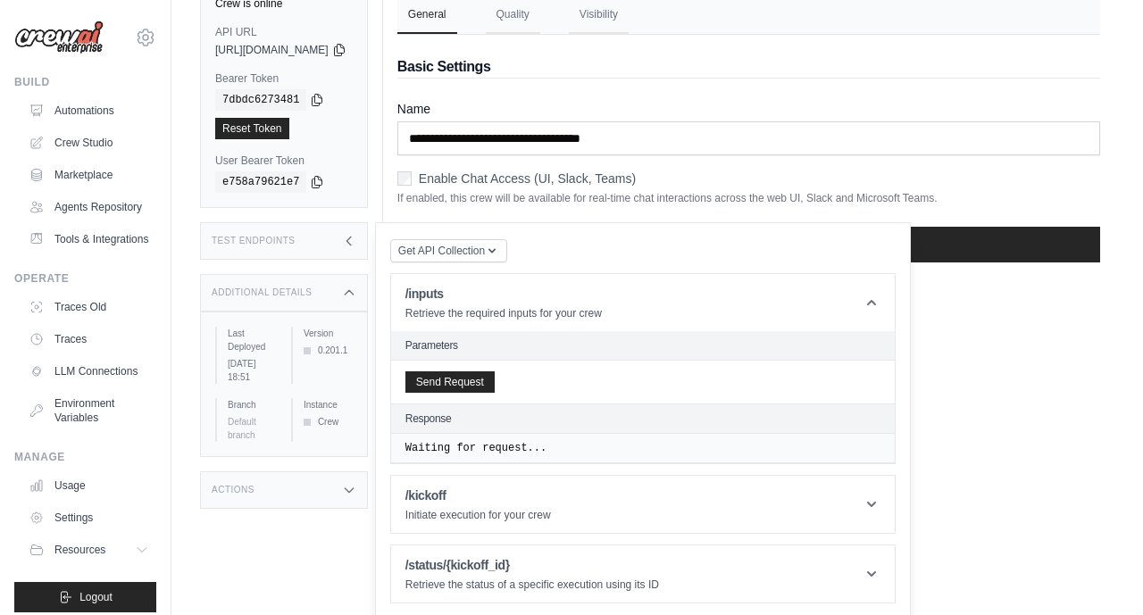
scroll to position [117, 0]
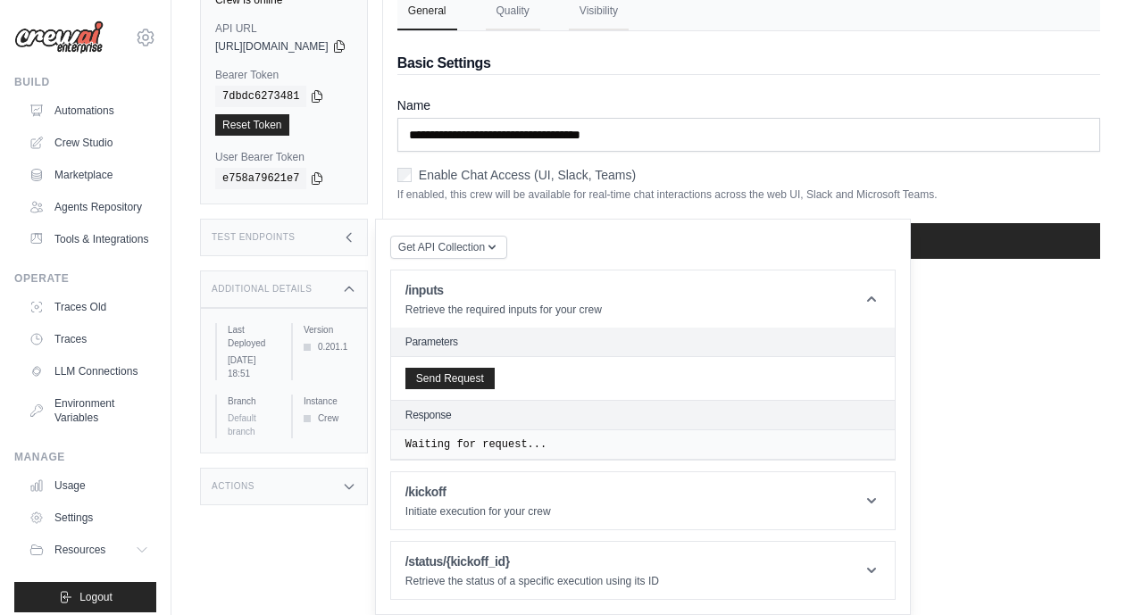
click at [368, 468] on div "Actions" at bounding box center [284, 486] width 168 height 37
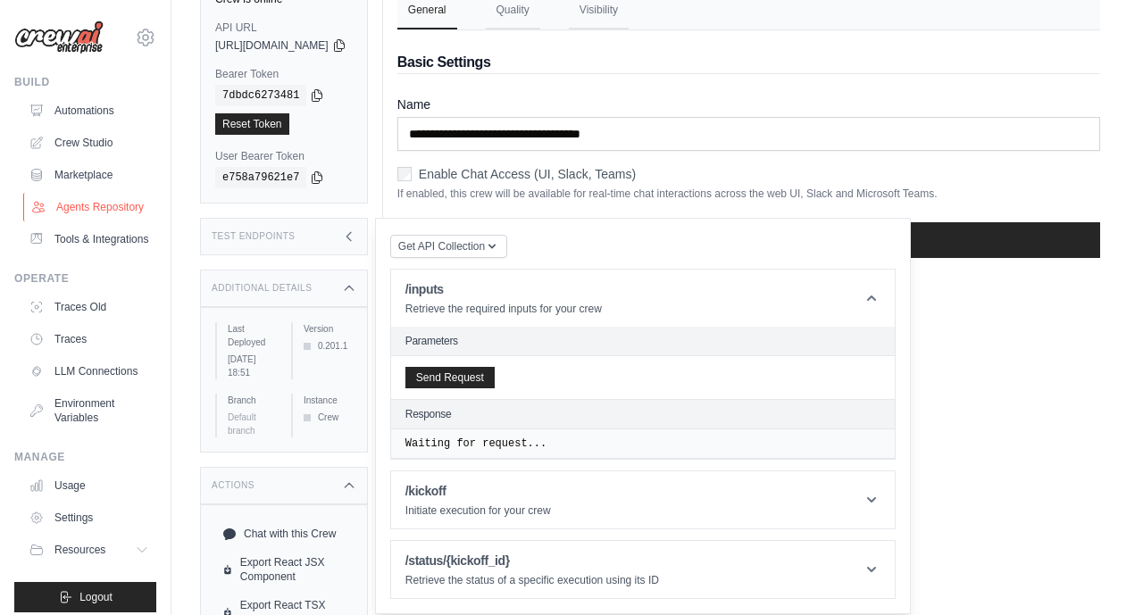
click at [117, 208] on link "Agents Repository" at bounding box center [90, 207] width 135 height 29
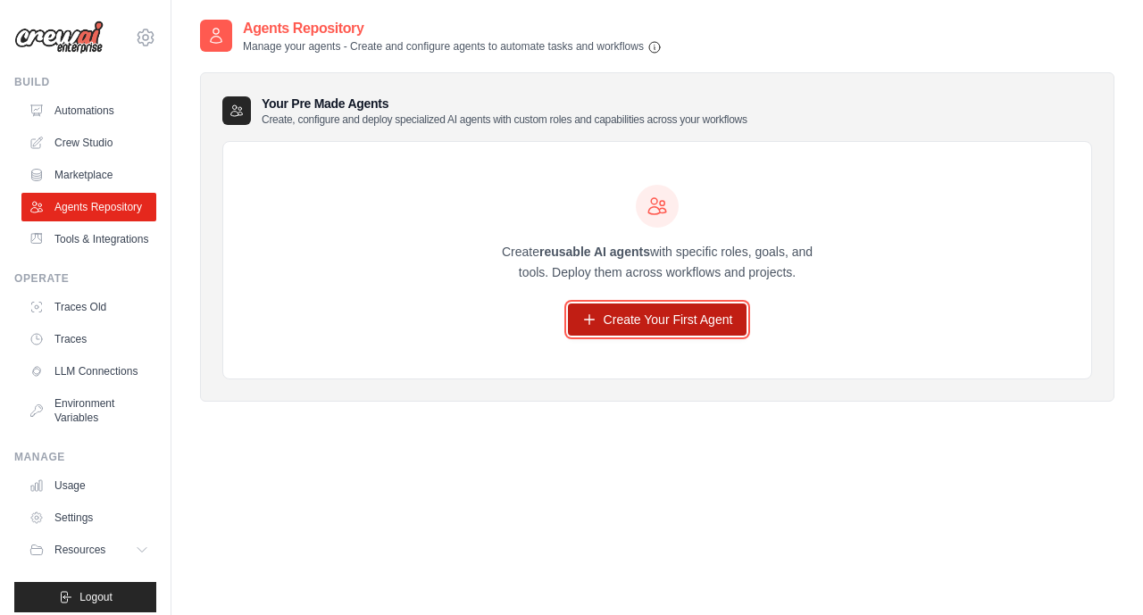
click at [689, 320] on link "Create Your First Agent" at bounding box center [657, 320] width 179 height 32
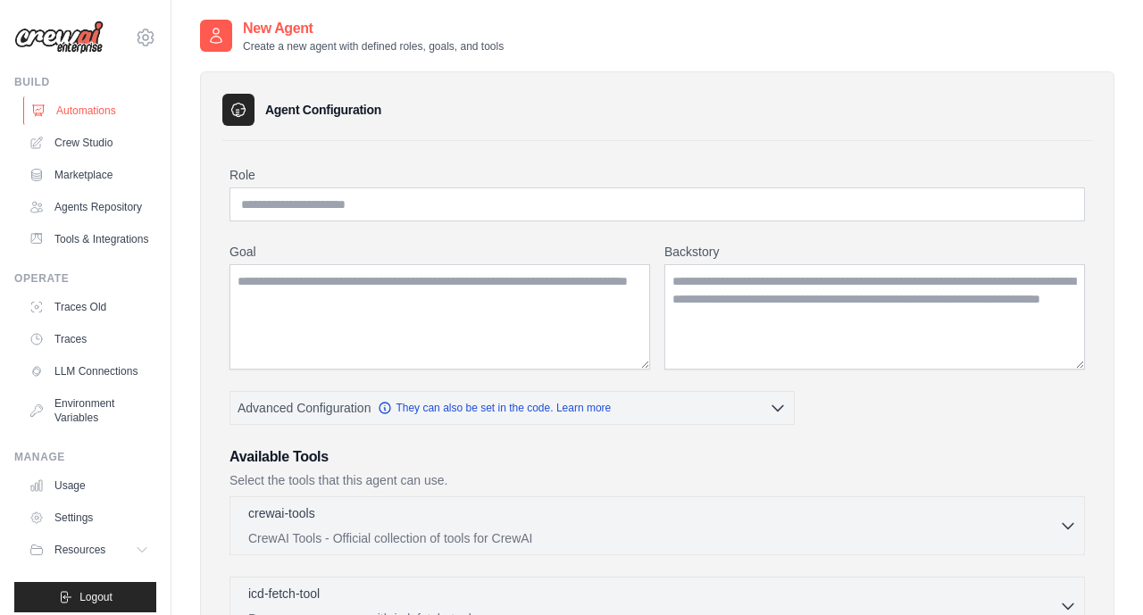
click at [86, 107] on link "Automations" at bounding box center [90, 110] width 135 height 29
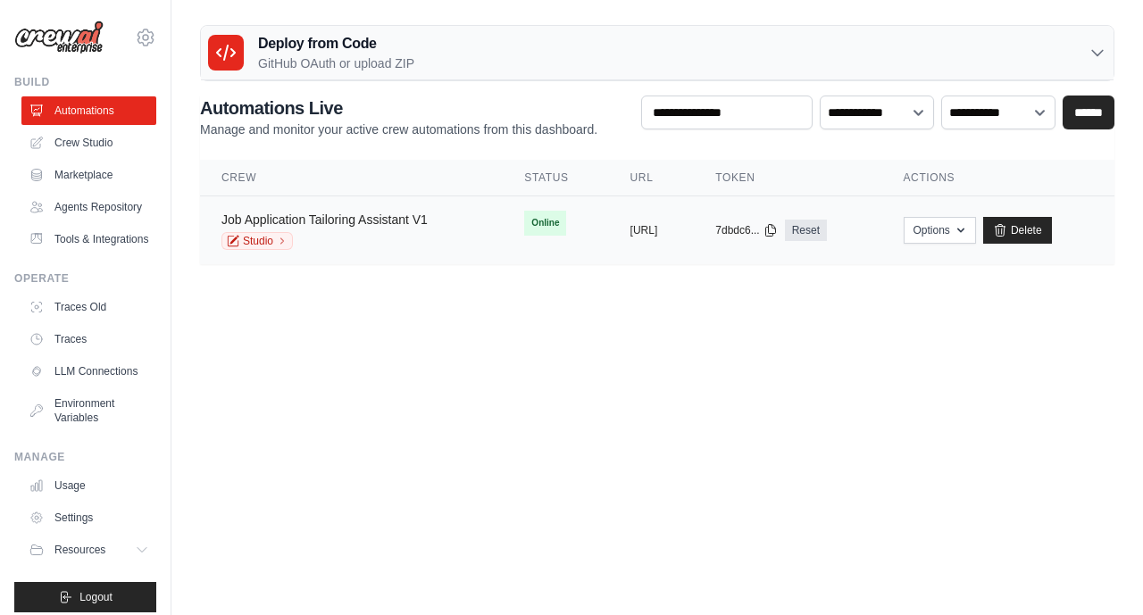
click at [229, 222] on link "Job Application Tailoring Assistant V1" at bounding box center [324, 219] width 206 height 14
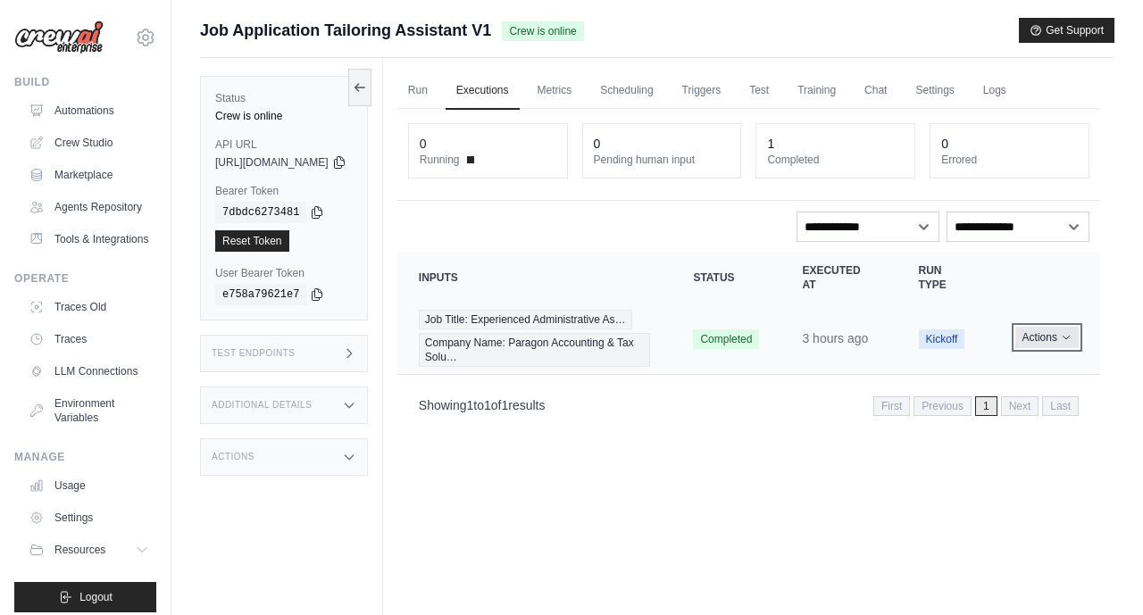
click at [1061, 339] on icon "Actions for execution" at bounding box center [1066, 337] width 11 height 11
click at [1059, 343] on button "Actions" at bounding box center [1046, 337] width 63 height 21
click at [438, 90] on link "Run" at bounding box center [417, 90] width 41 height 37
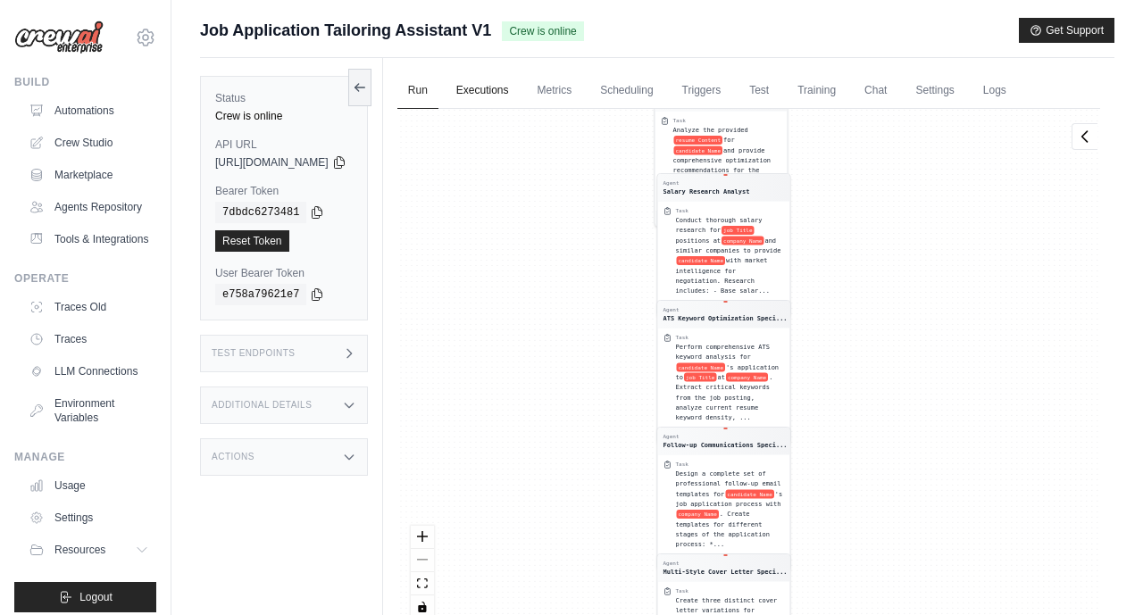
click at [508, 90] on link "Executions" at bounding box center [482, 90] width 74 height 37
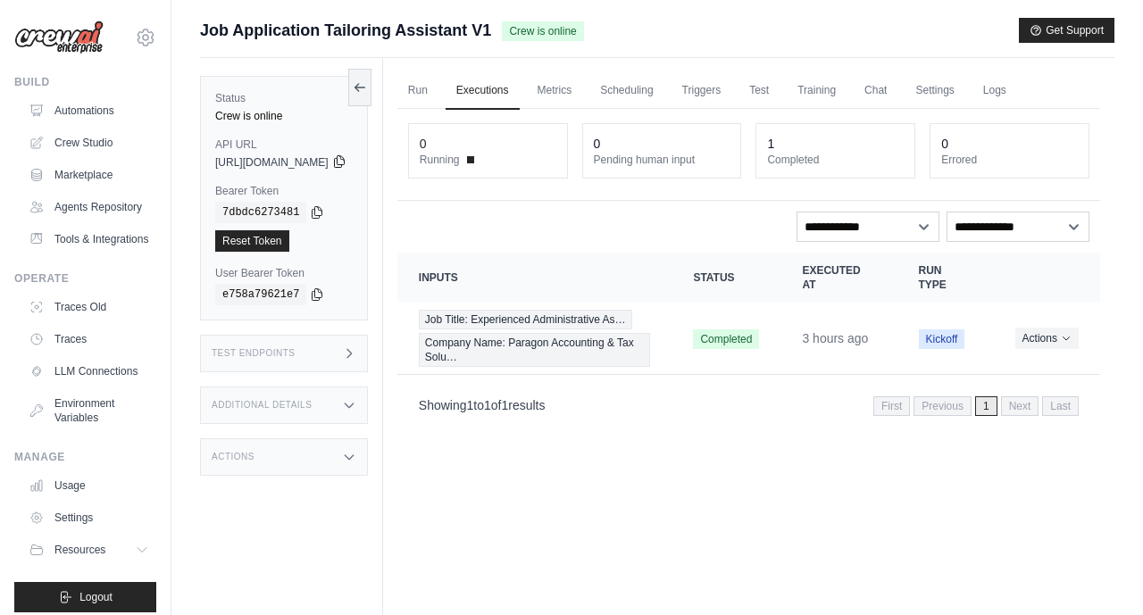
click at [346, 165] on icon at bounding box center [339, 161] width 14 height 14
click at [264, 240] on link "Reset Token" at bounding box center [252, 240] width 74 height 21
click at [367, 88] on icon at bounding box center [360, 86] width 14 height 14
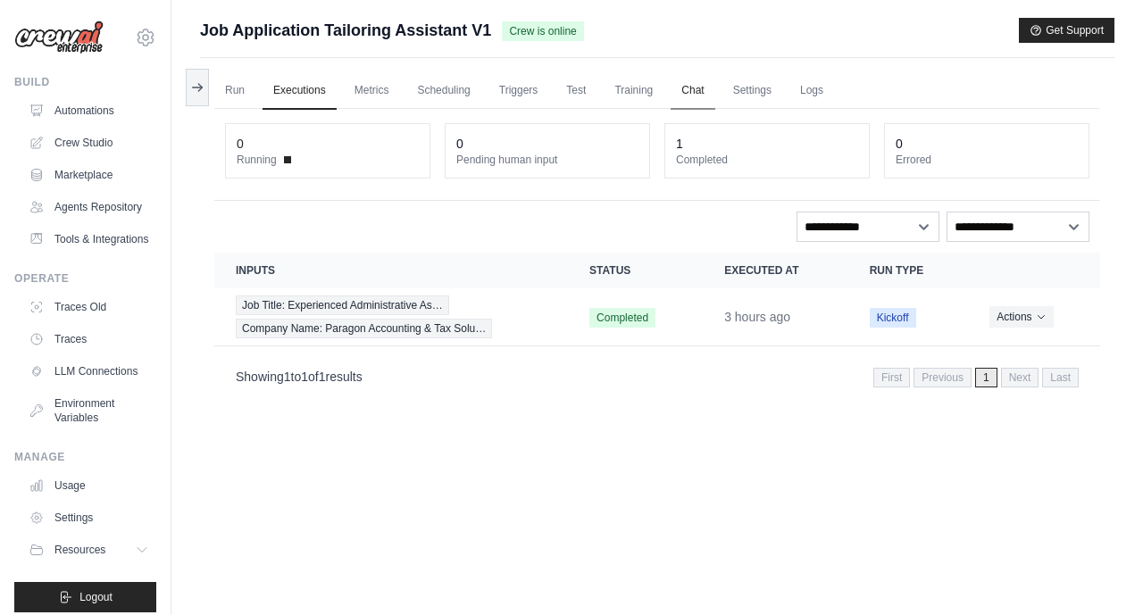
click at [697, 96] on link "Chat" at bounding box center [692, 90] width 44 height 37
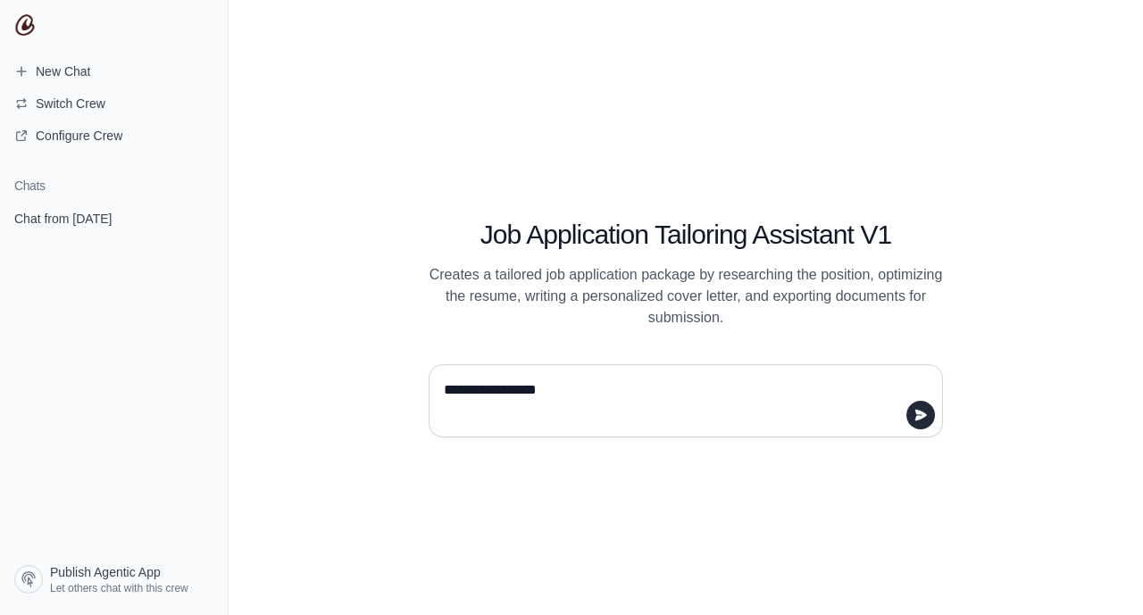
type textarea "**********"
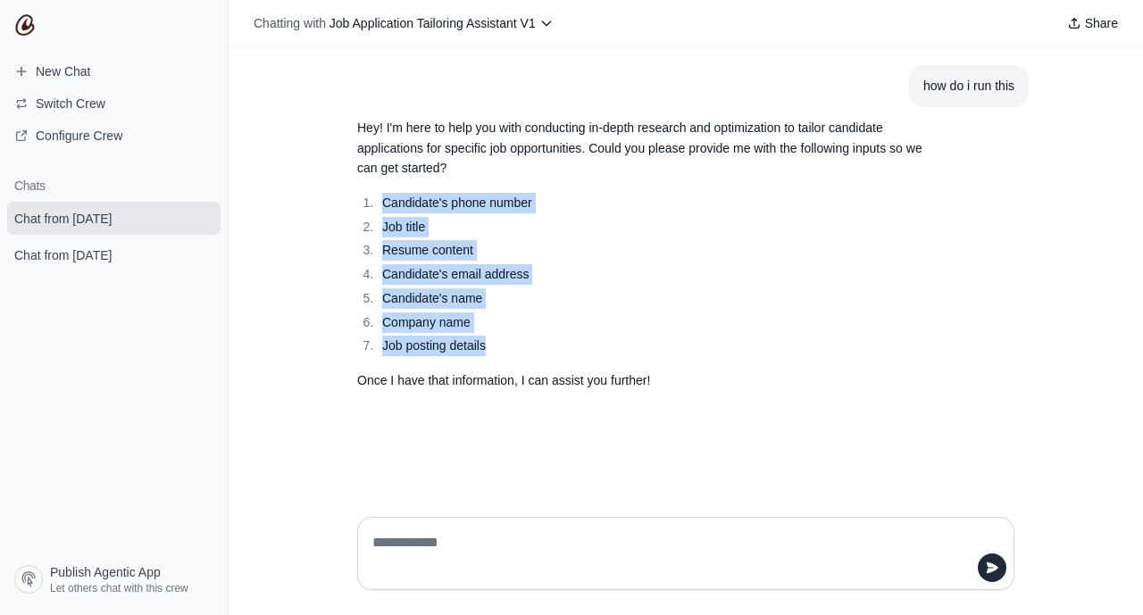
drag, startPoint x: 489, startPoint y: 350, endPoint x: 337, endPoint y: 206, distance: 209.7
click at [337, 206] on div "how do i run this Hey! I'm here to help you with conducting in-depth research a…" at bounding box center [686, 274] width 914 height 455
copy ol "Candidate's phone number Job title Resume content Candidate's email address Can…"
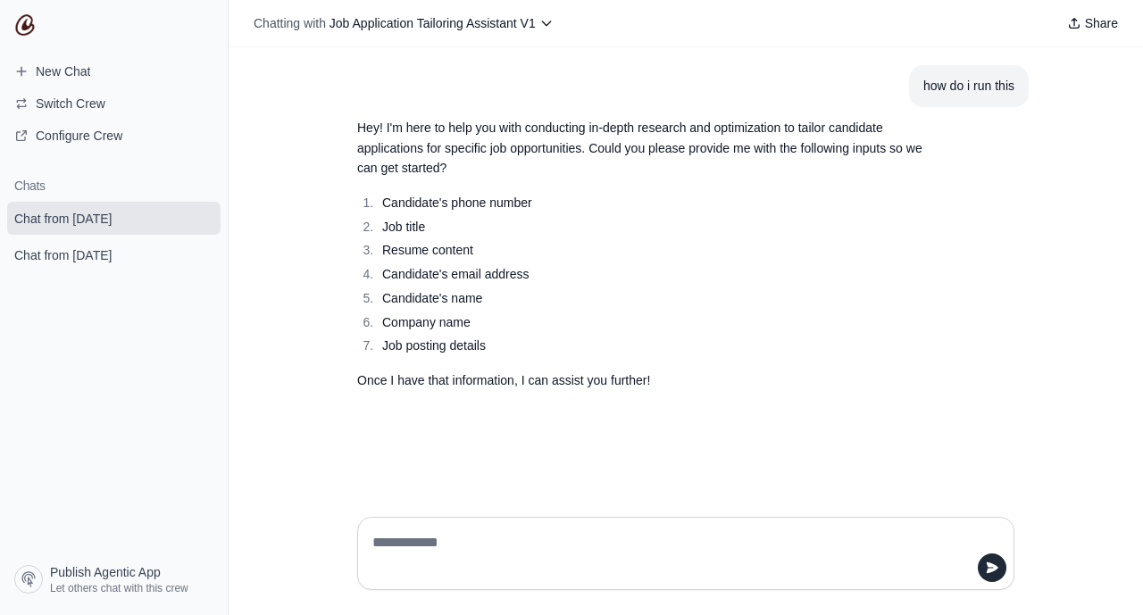
click at [370, 530] on textarea at bounding box center [680, 553] width 623 height 50
paste textarea "**********"
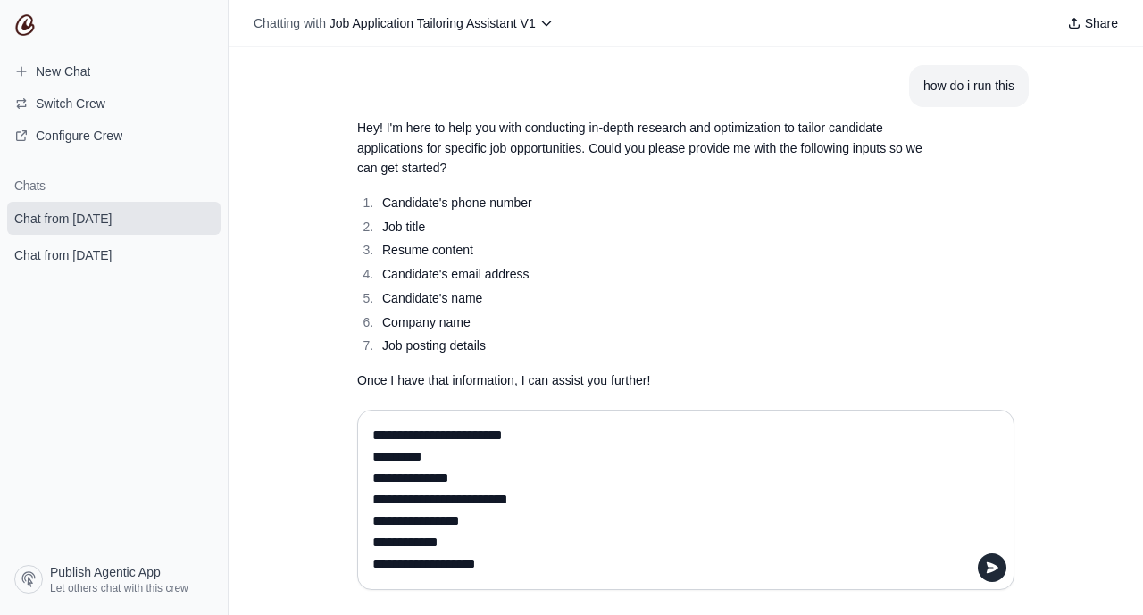
click at [574, 424] on textarea "**********" at bounding box center [680, 499] width 623 height 157
click at [551, 433] on textarea "**********" at bounding box center [680, 499] width 623 height 157
click at [422, 459] on textarea "**********" at bounding box center [680, 499] width 623 height 157
paste textarea "**********"
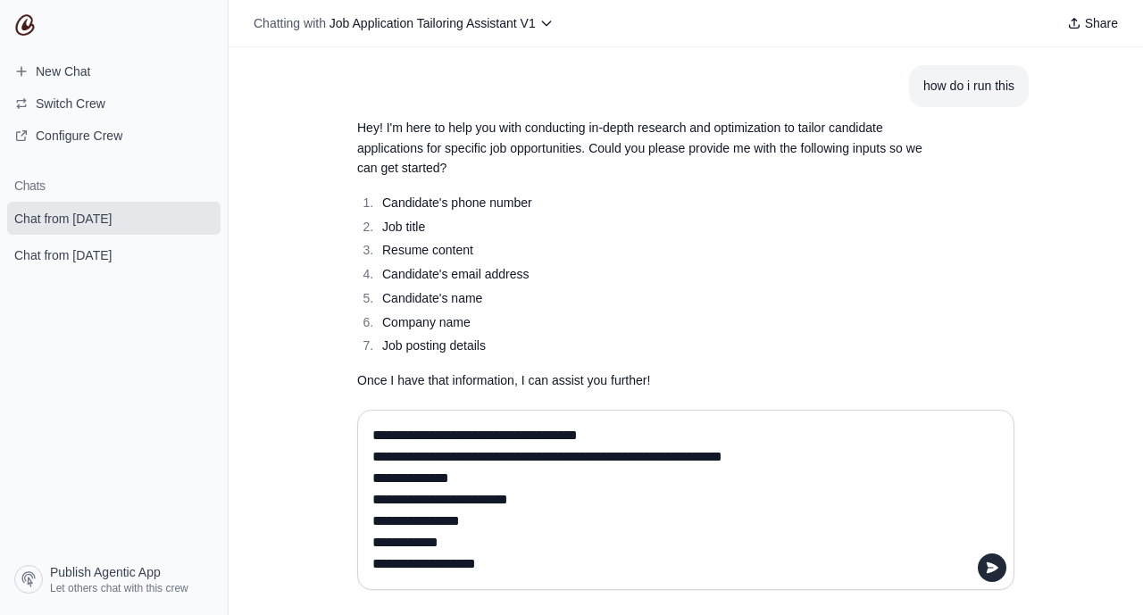
click at [495, 481] on textarea "**********" at bounding box center [680, 499] width 623 height 157
paste textarea "**********"
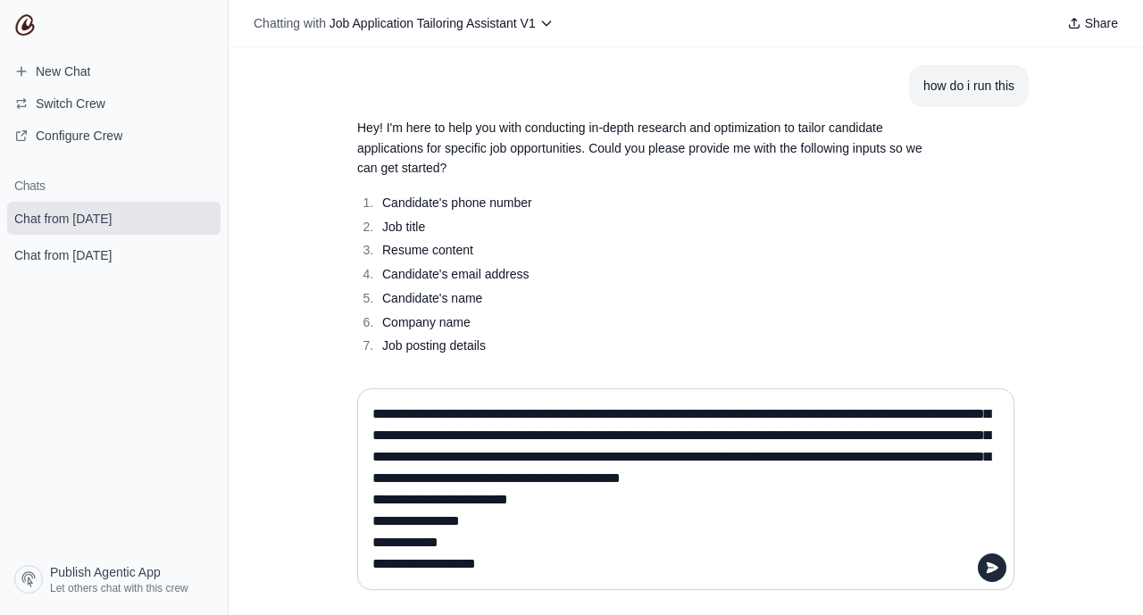
scroll to position [1178, 0]
click at [545, 496] on textarea at bounding box center [680, 489] width 623 height 179
click at [487, 520] on textarea at bounding box center [680, 489] width 623 height 179
click at [473, 544] on textarea at bounding box center [680, 489] width 623 height 179
paste textarea "**********"
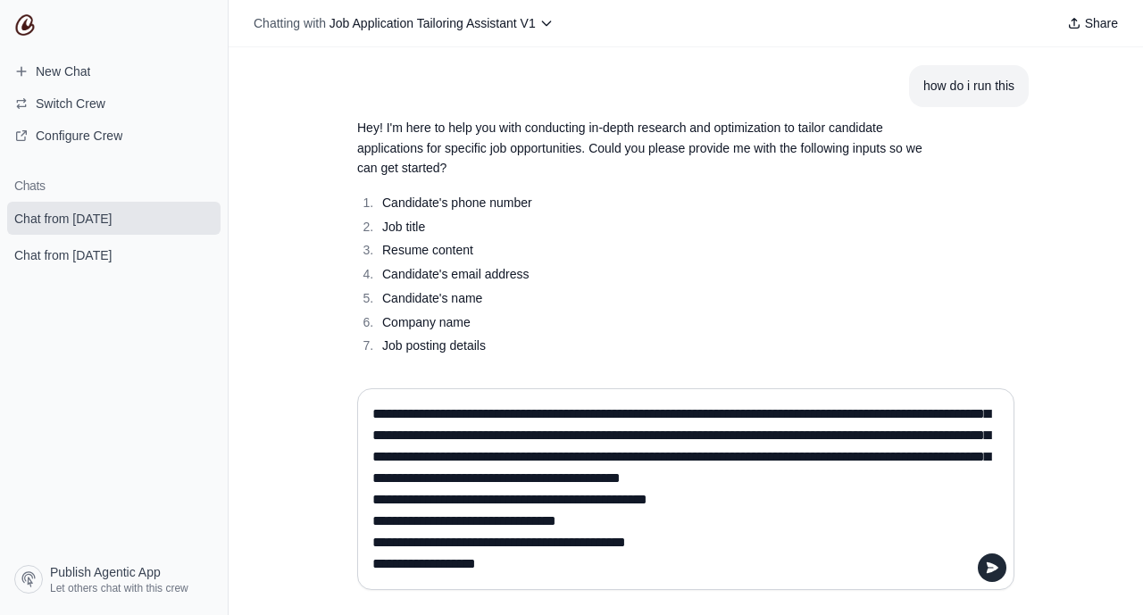
click at [494, 569] on textarea at bounding box center [680, 489] width 623 height 179
paste textarea "**********"
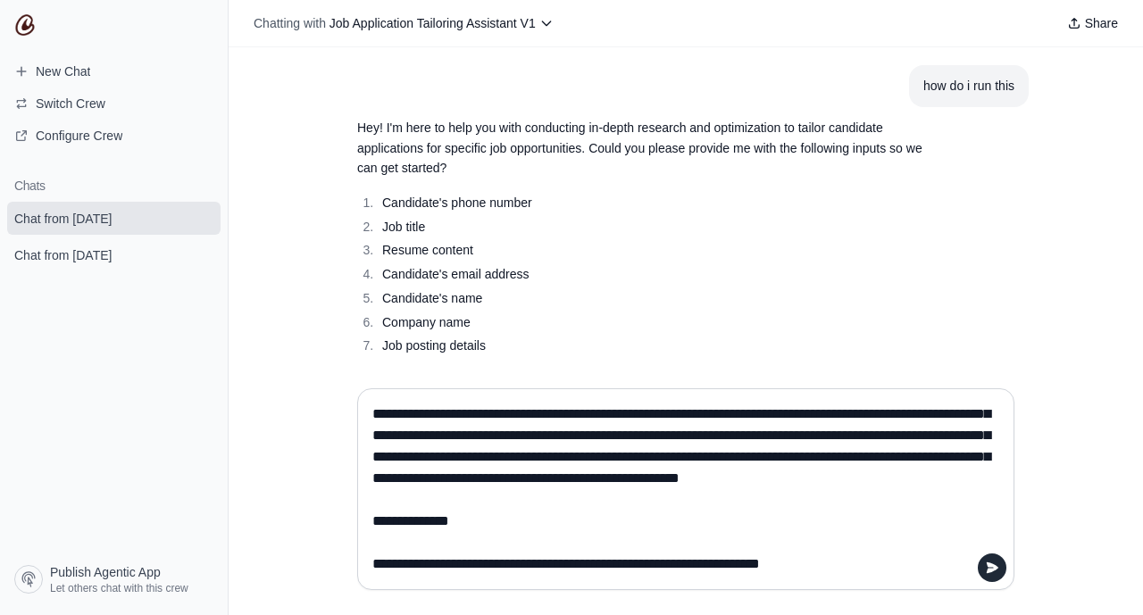
scroll to position [1836, 0]
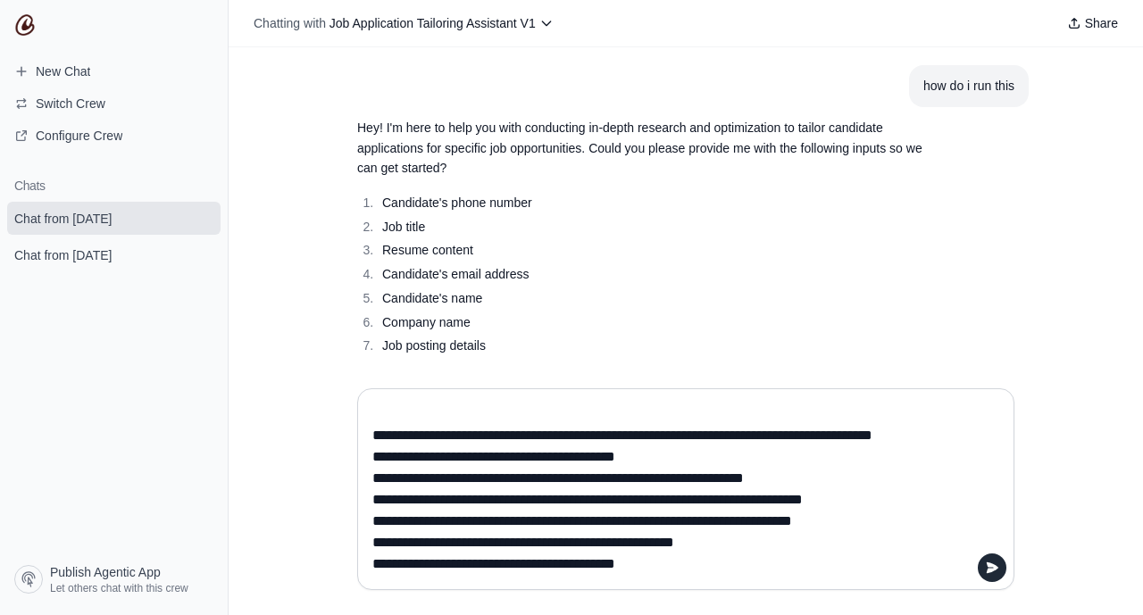
type textarea "**********"
click at [986, 570] on icon "submit" at bounding box center [992, 568] width 14 height 14
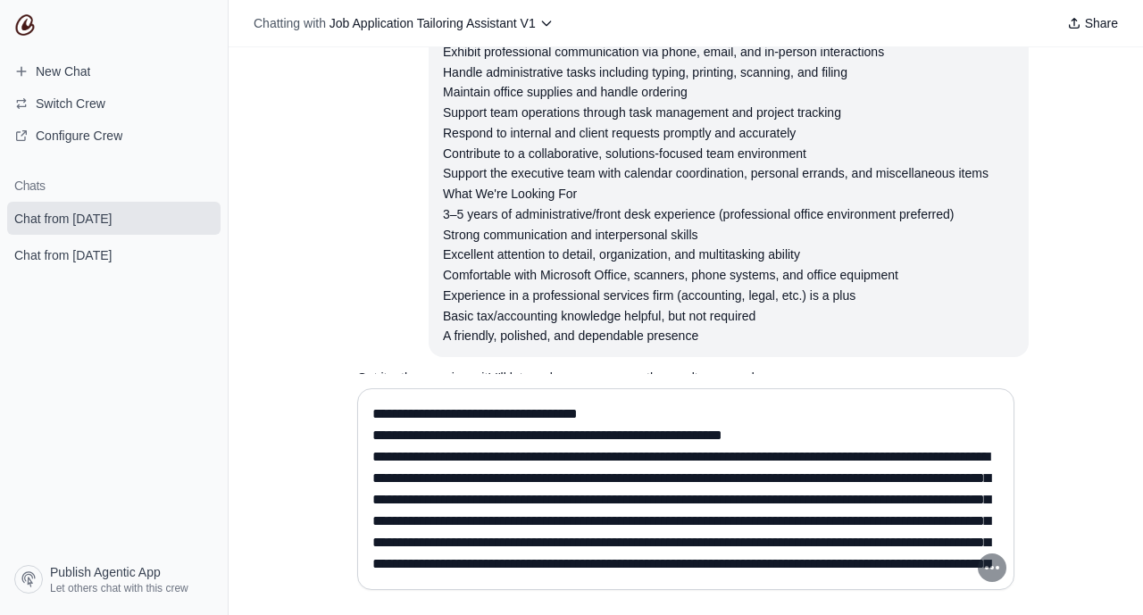
scroll to position [1874, 0]
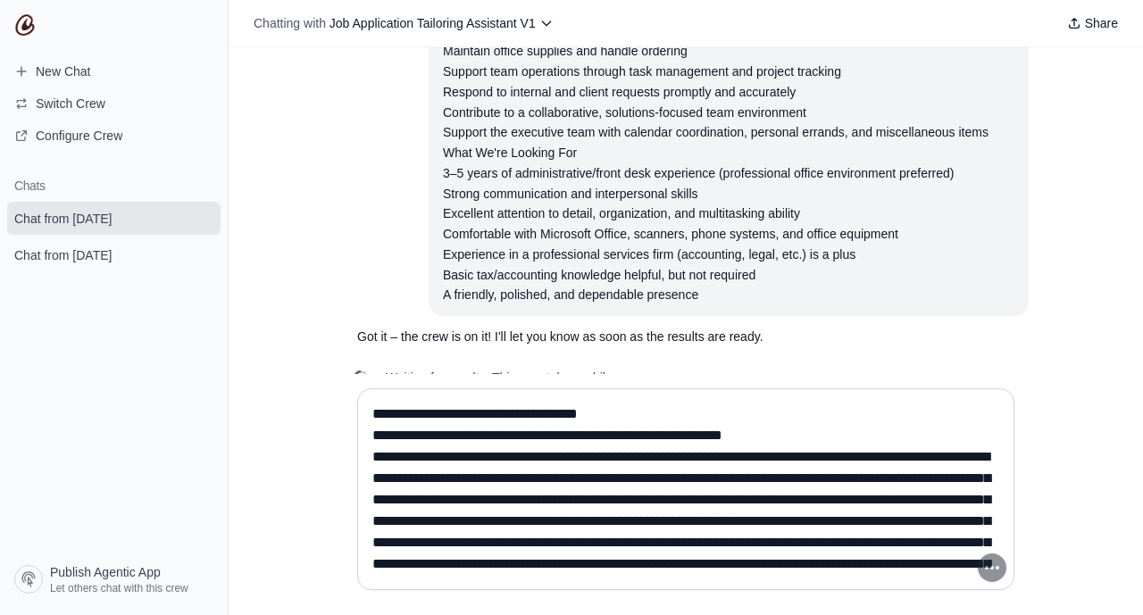
click at [462, 448] on textarea at bounding box center [680, 489] width 623 height 179
click at [820, 327] on p "Got it – the crew is on it! I'll let you know as soon as the results are ready." at bounding box center [642, 337] width 571 height 21
click at [401, 418] on textarea at bounding box center [680, 489] width 623 height 179
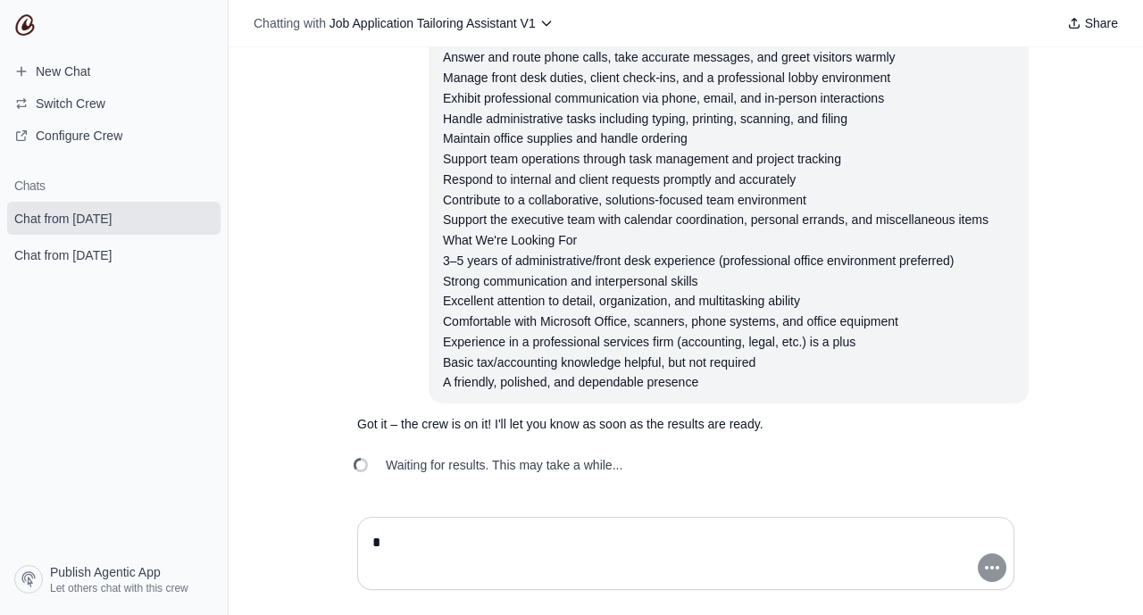
scroll to position [1745, 0]
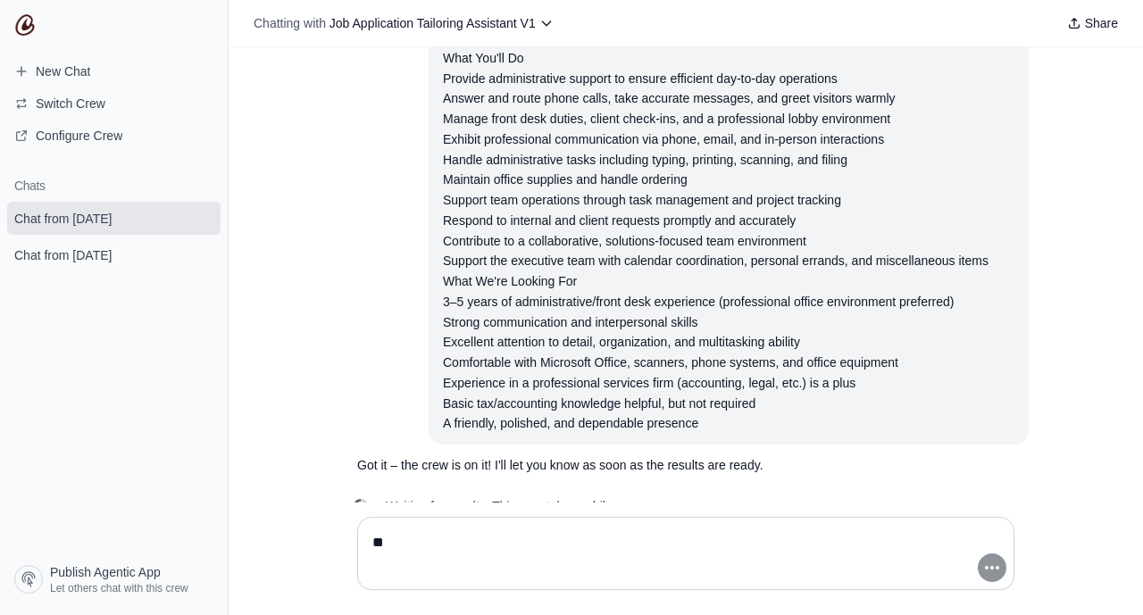
type textarea "*"
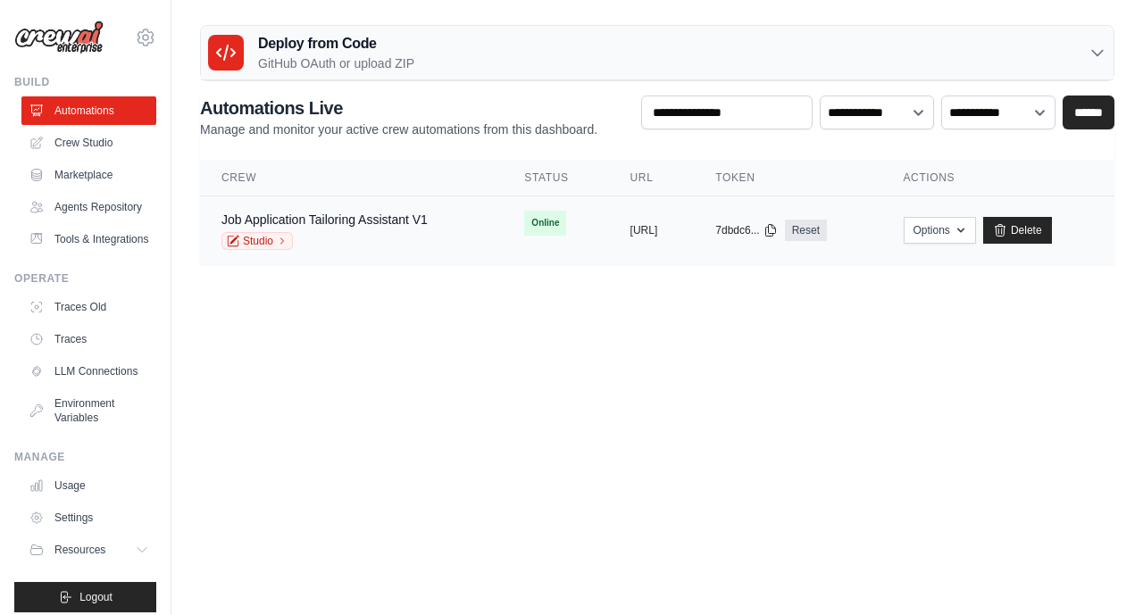
click at [328, 227] on div "Job Application Tailoring Assistant V1" at bounding box center [324, 220] width 206 height 18
